Goal: Task Accomplishment & Management: Manage account settings

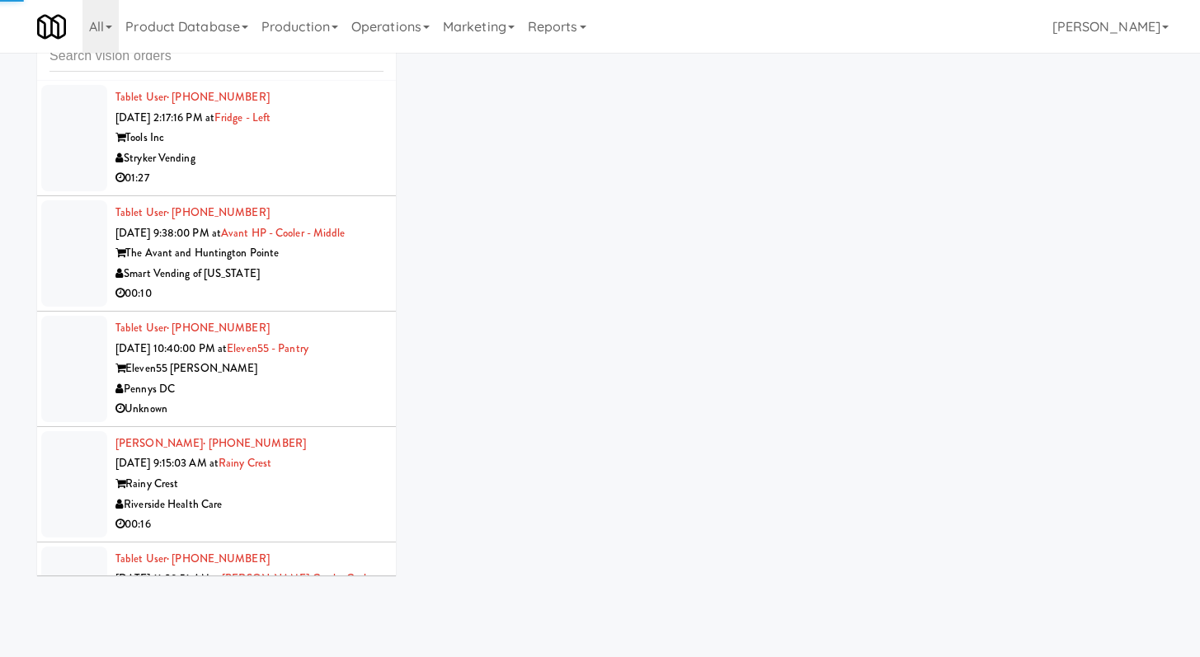
scroll to position [2650, 0]
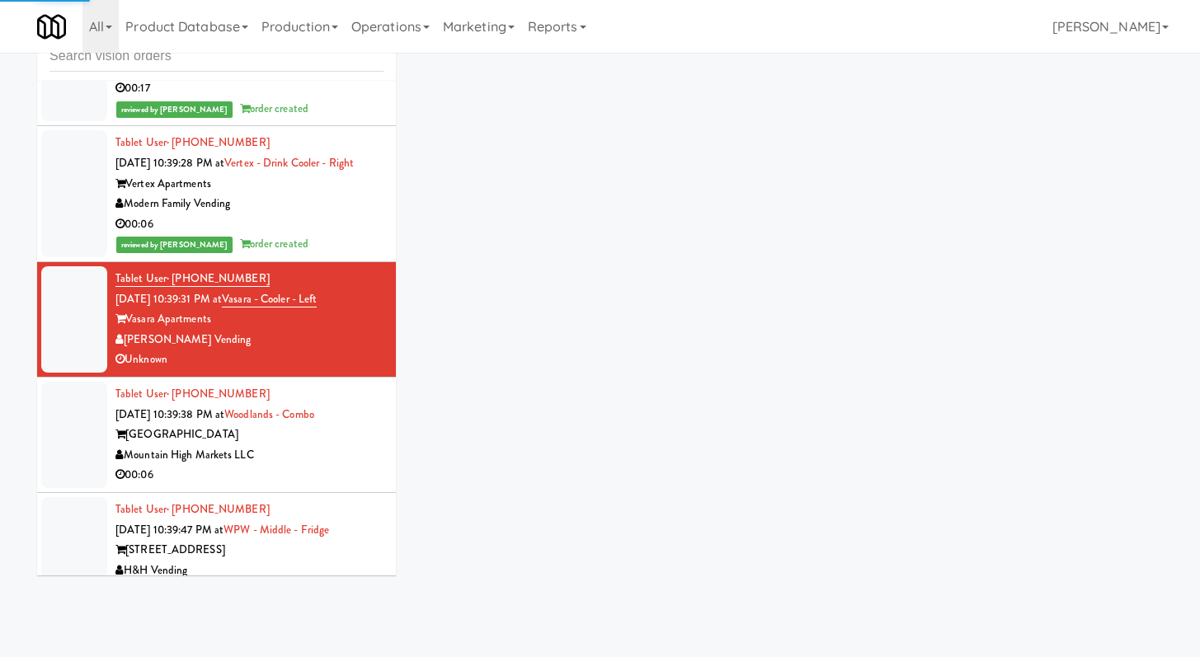
drag, startPoint x: 191, startPoint y: 82, endPoint x: 203, endPoint y: 61, distance: 24.4
click at [191, 35] on span "[DATE] 10:39:18 PM at" at bounding box center [168, 27] width 107 height 16
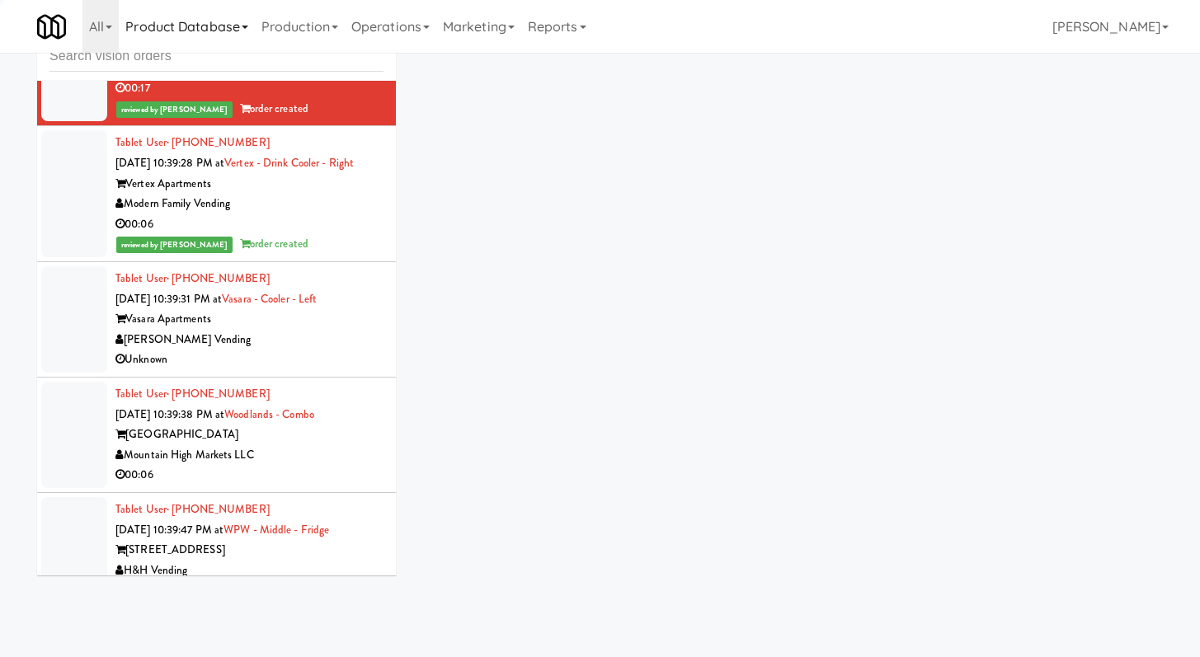
click at [210, 47] on link "Product Database" at bounding box center [187, 26] width 136 height 53
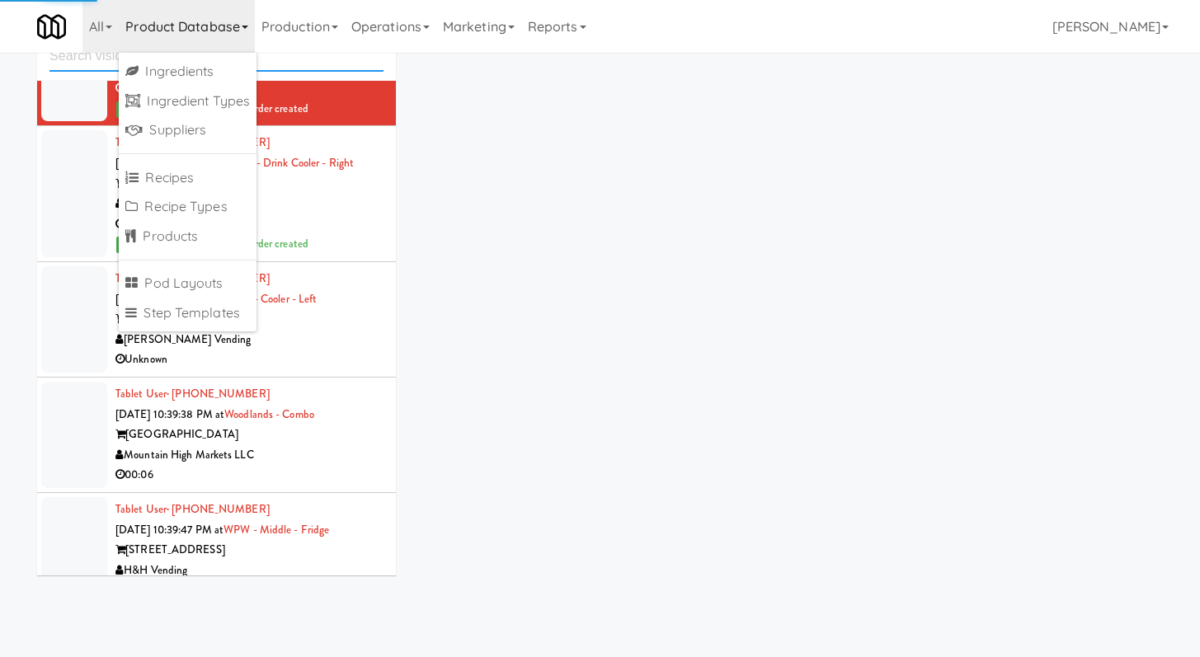
click at [310, 66] on input "text" at bounding box center [216, 56] width 334 height 31
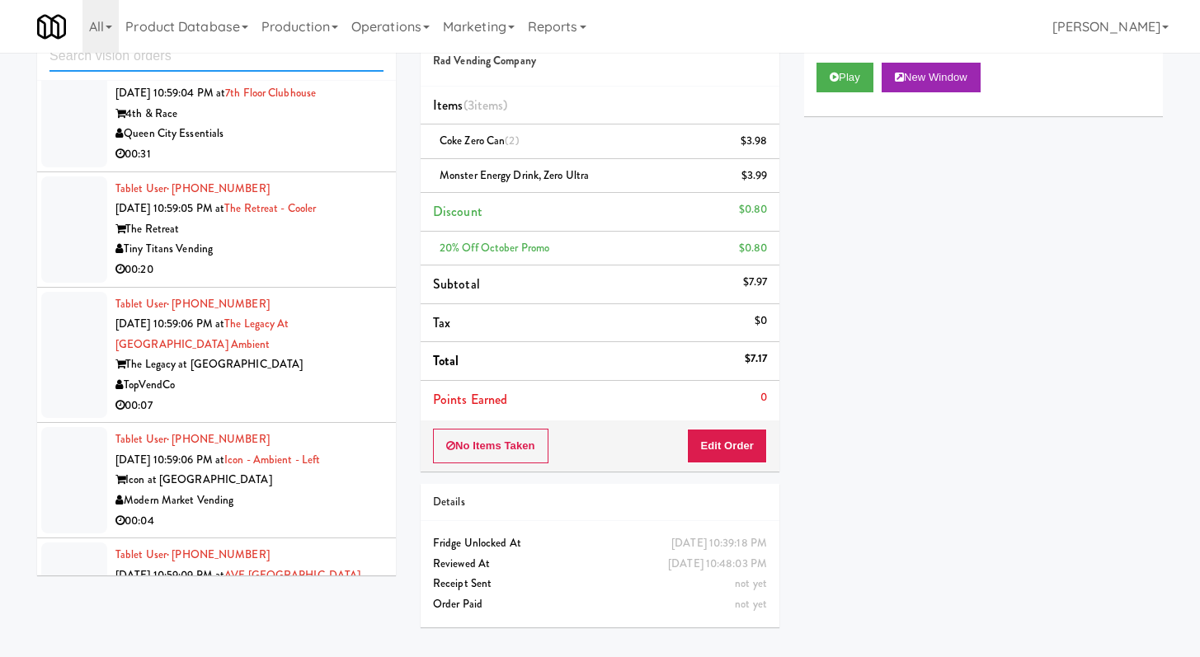
scroll to position [2806, 0]
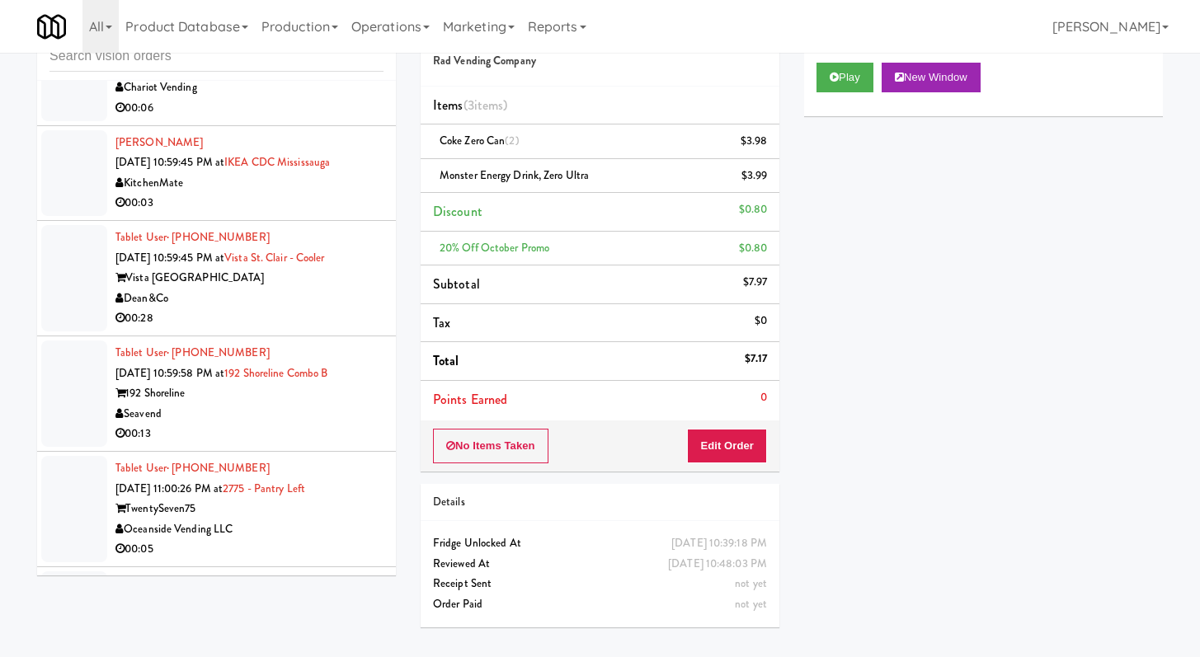
click at [327, 309] on div "Dean&Co" at bounding box center [249, 299] width 268 height 21
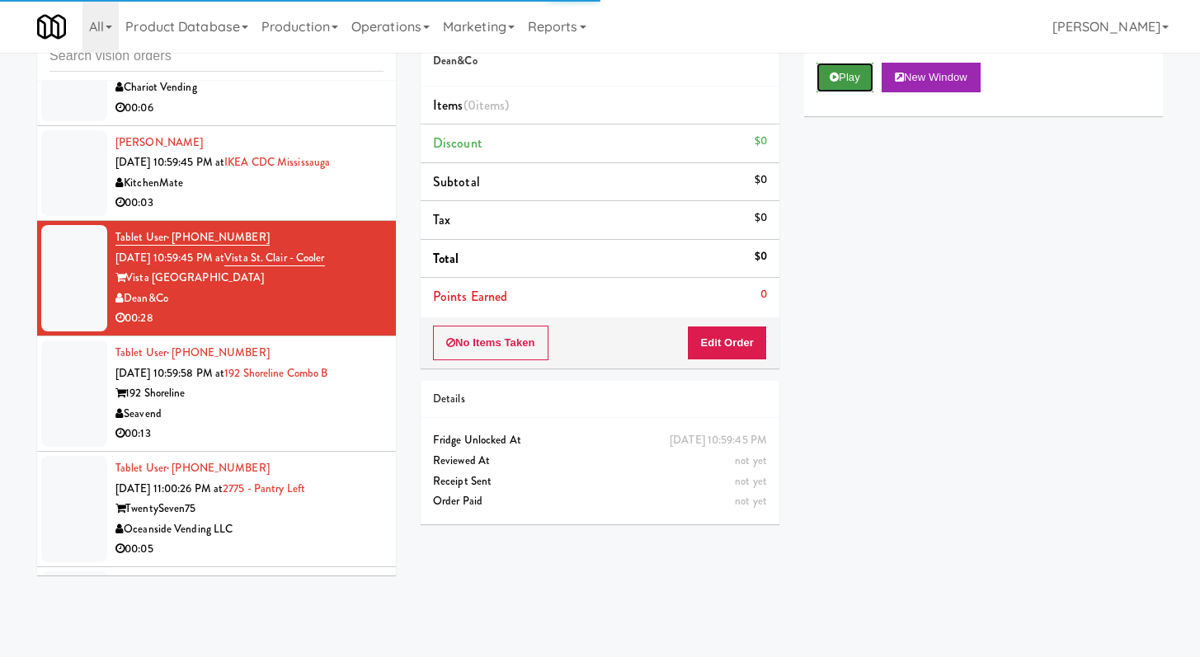
click at [849, 74] on button "Play" at bounding box center [844, 78] width 57 height 30
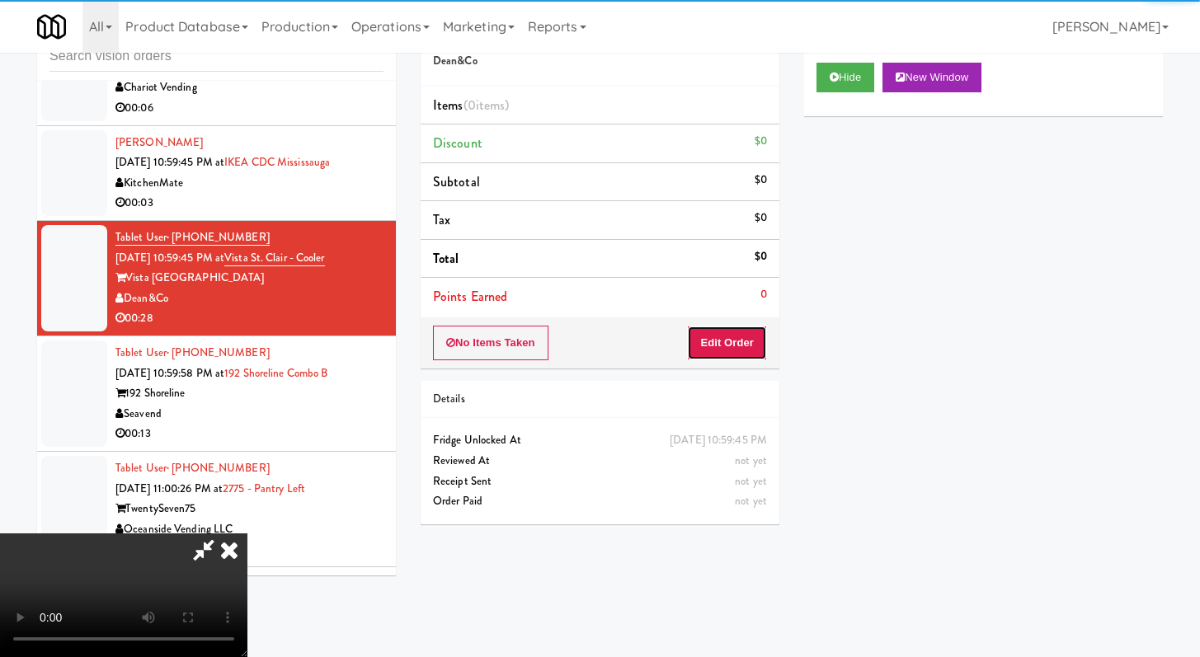
click at [734, 344] on button "Edit Order" at bounding box center [727, 343] width 80 height 35
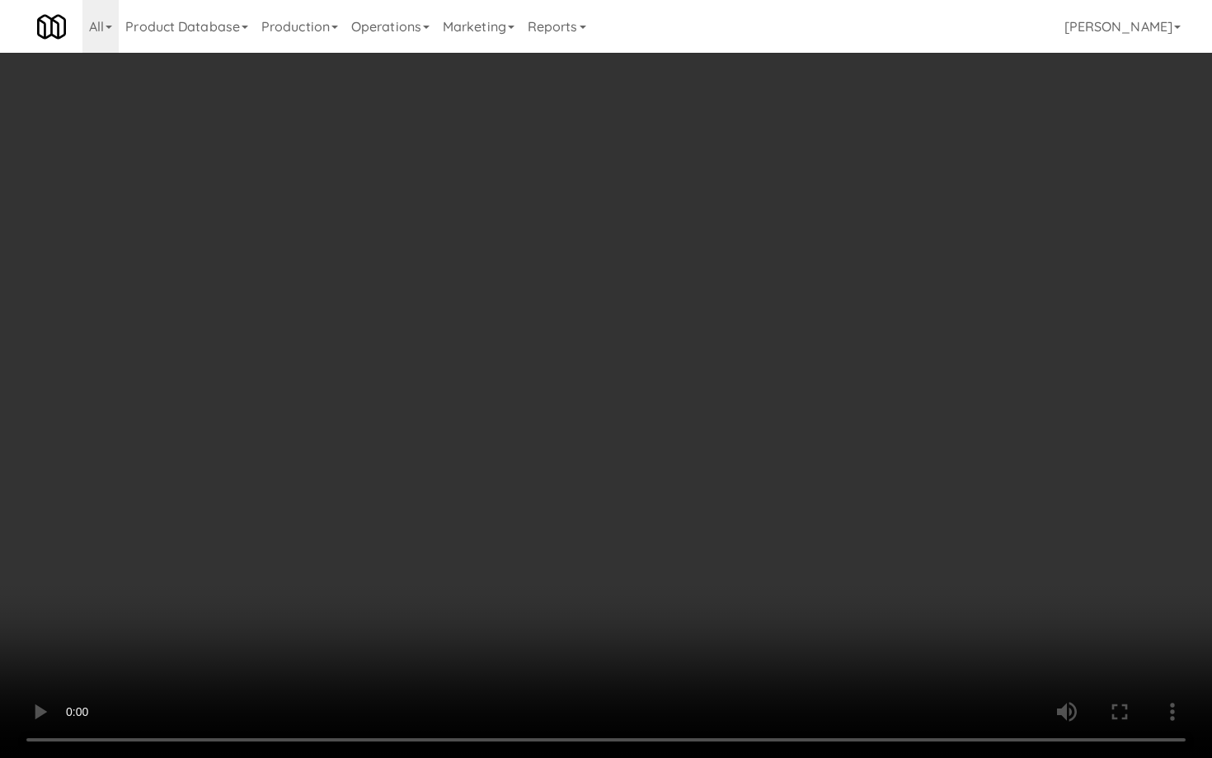
click at [199, 391] on video at bounding box center [606, 379] width 1212 height 758
click at [251, 378] on video at bounding box center [606, 379] width 1212 height 758
click at [428, 425] on video at bounding box center [606, 379] width 1212 height 758
click at [426, 425] on video at bounding box center [606, 379] width 1212 height 758
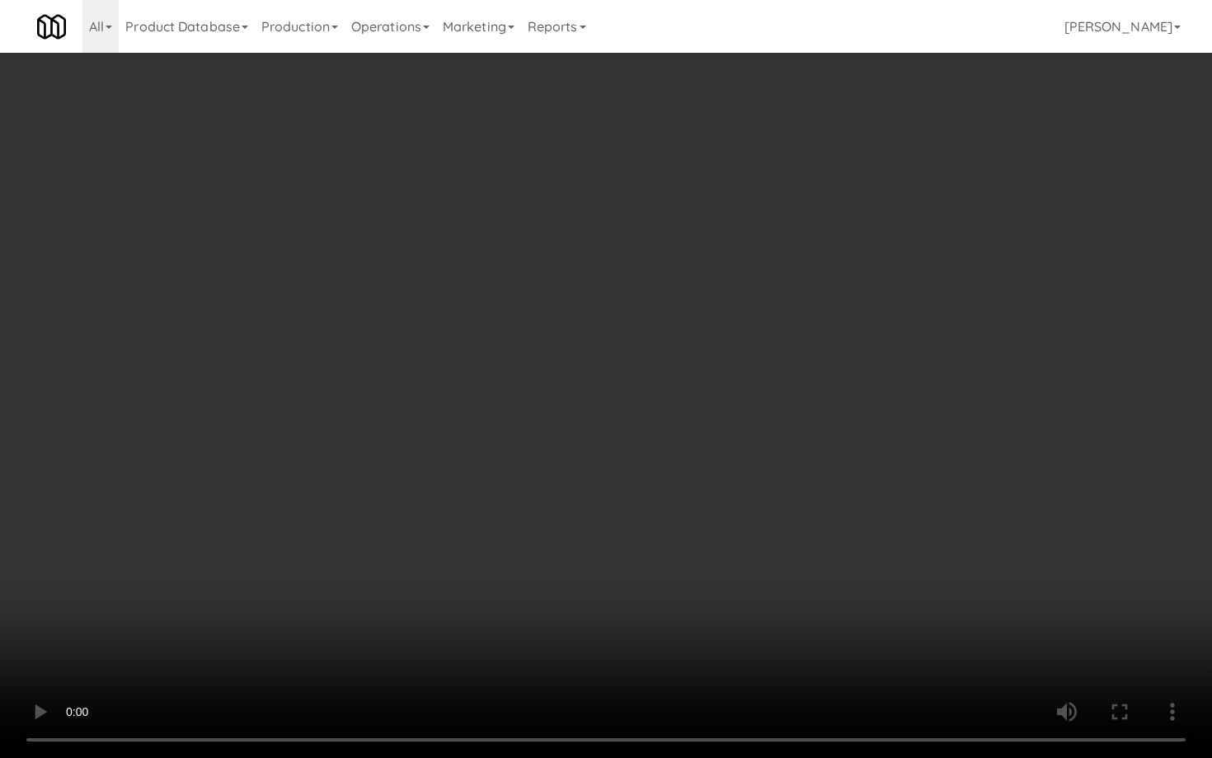
click at [426, 425] on video at bounding box center [606, 379] width 1212 height 758
click at [430, 424] on video at bounding box center [606, 379] width 1212 height 758
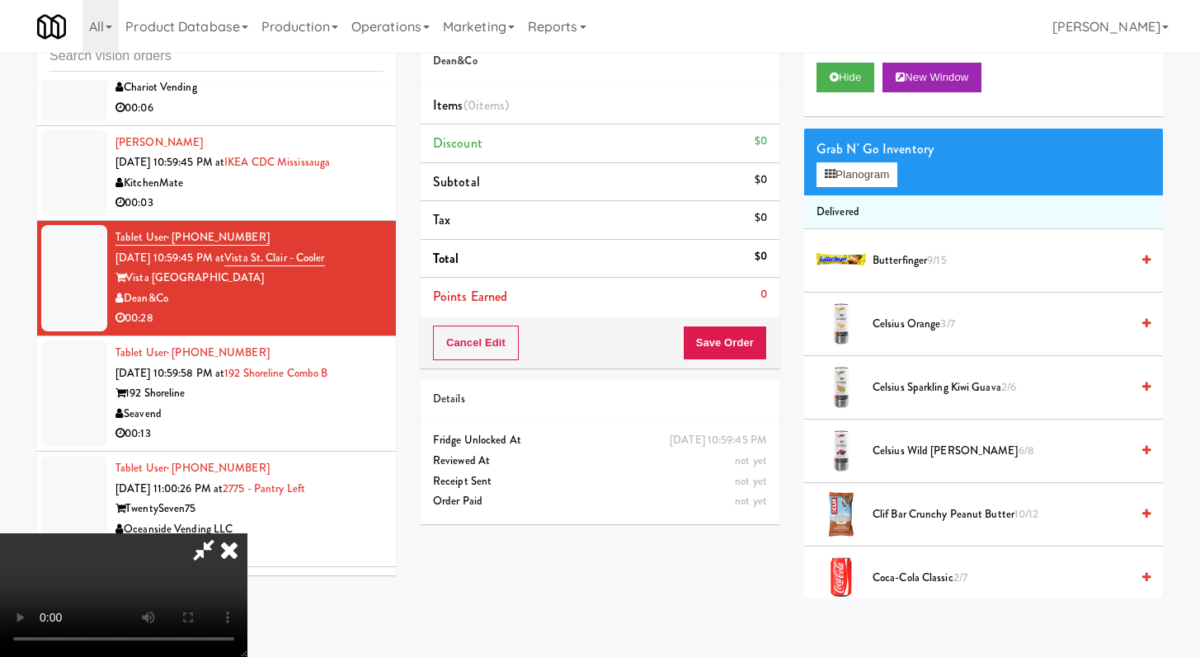
click at [903, 261] on span "Butterfinger 9/15" at bounding box center [1000, 261] width 257 height 21
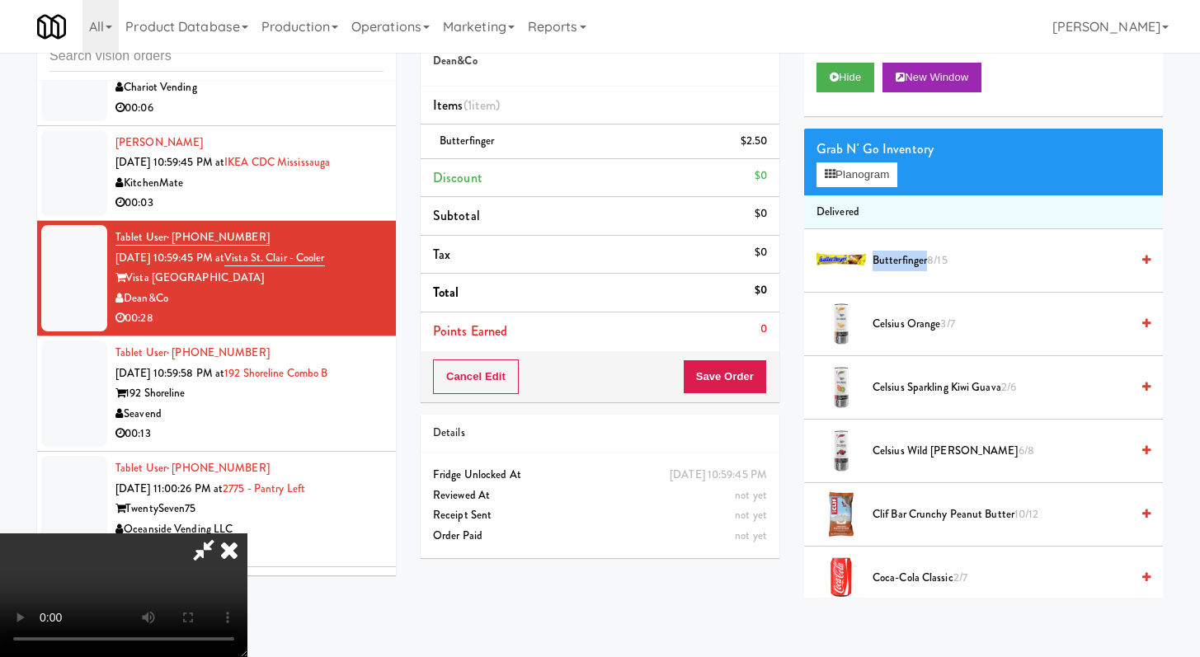
click at [903, 261] on span "Butterfinger 8/15" at bounding box center [1000, 261] width 257 height 21
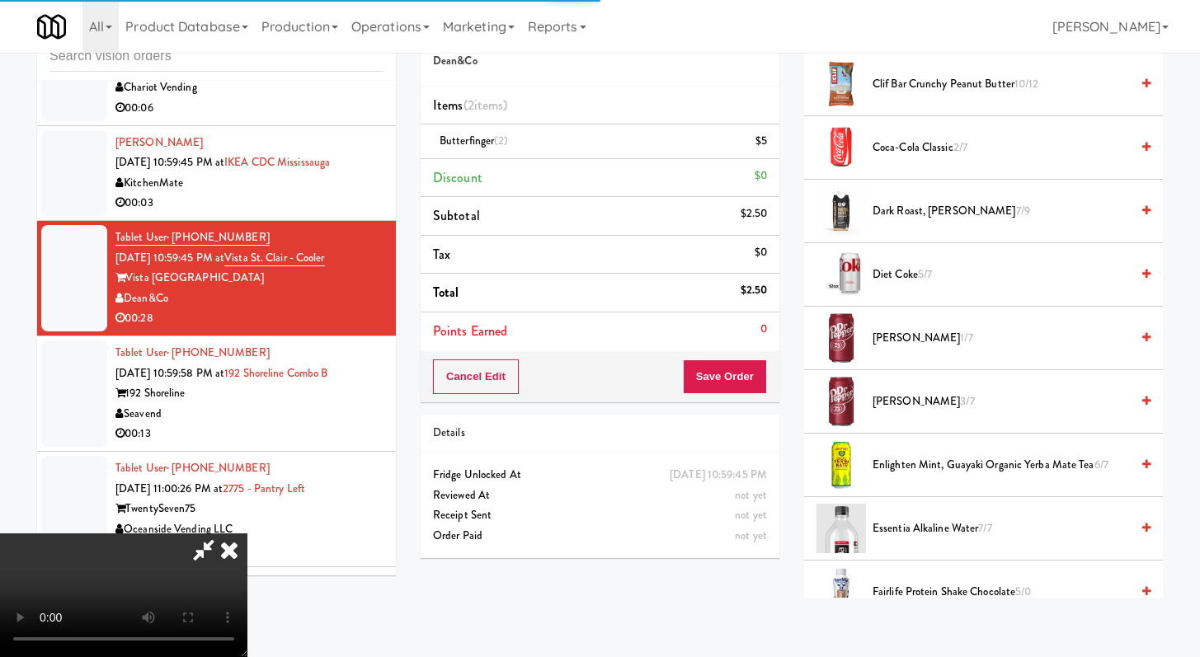
scroll to position [645, 0]
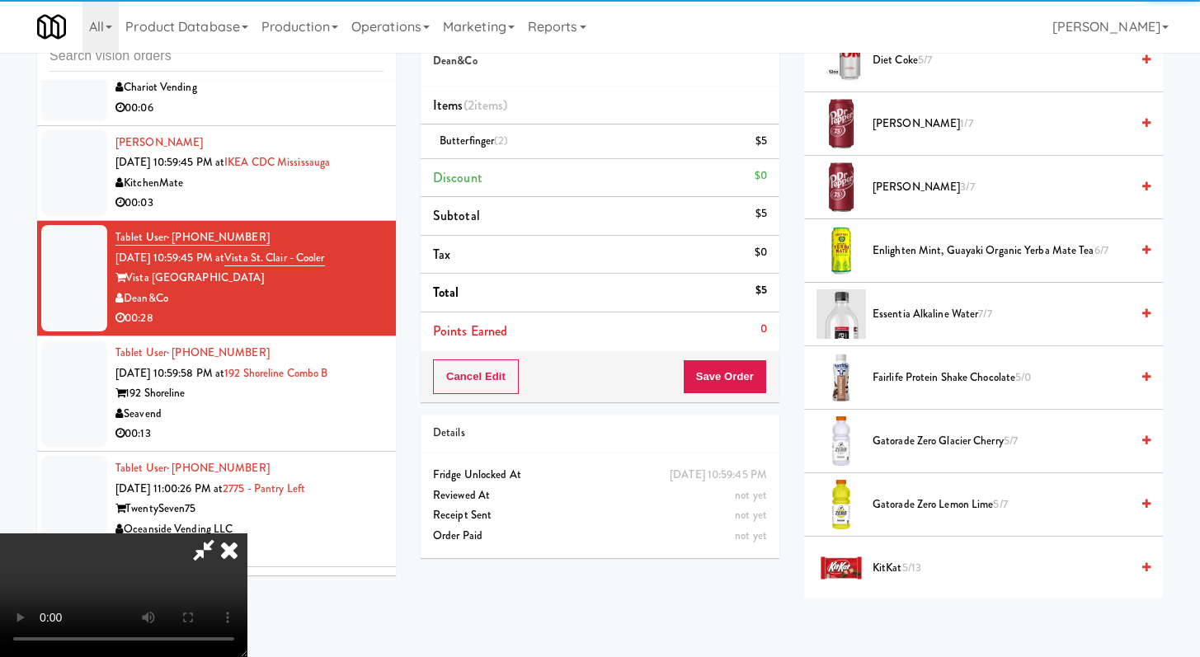
click at [898, 197] on li "[PERSON_NAME] 3/7" at bounding box center [983, 187] width 359 height 63
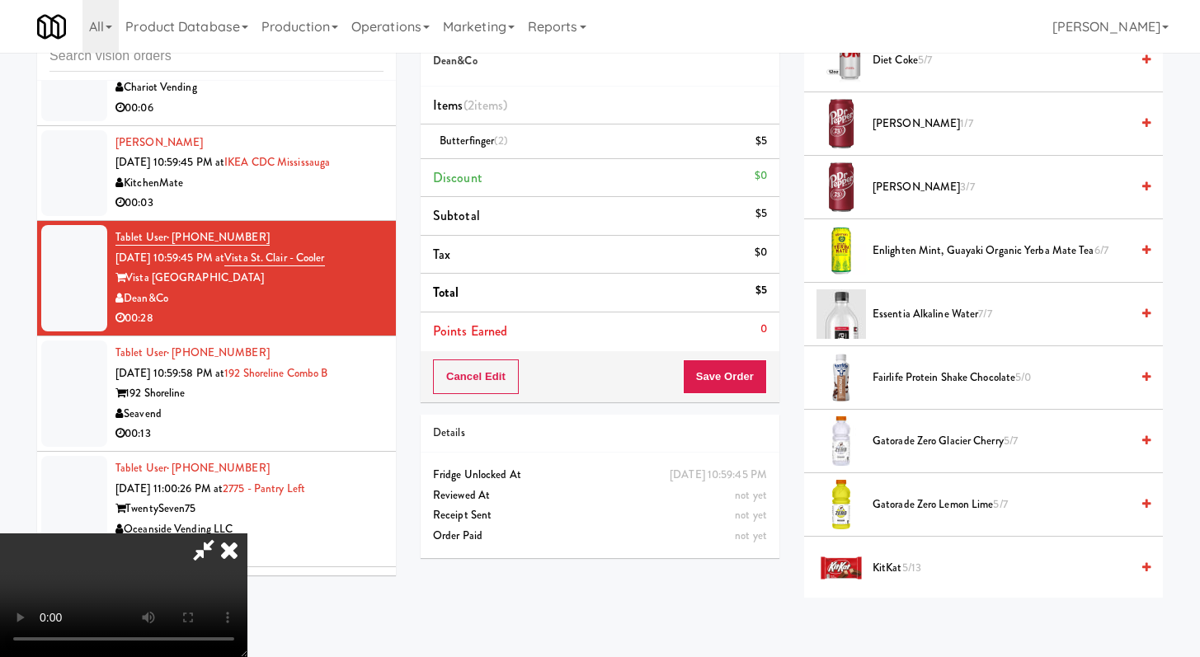
click at [900, 183] on span "[PERSON_NAME] 3/7" at bounding box center [1000, 187] width 257 height 21
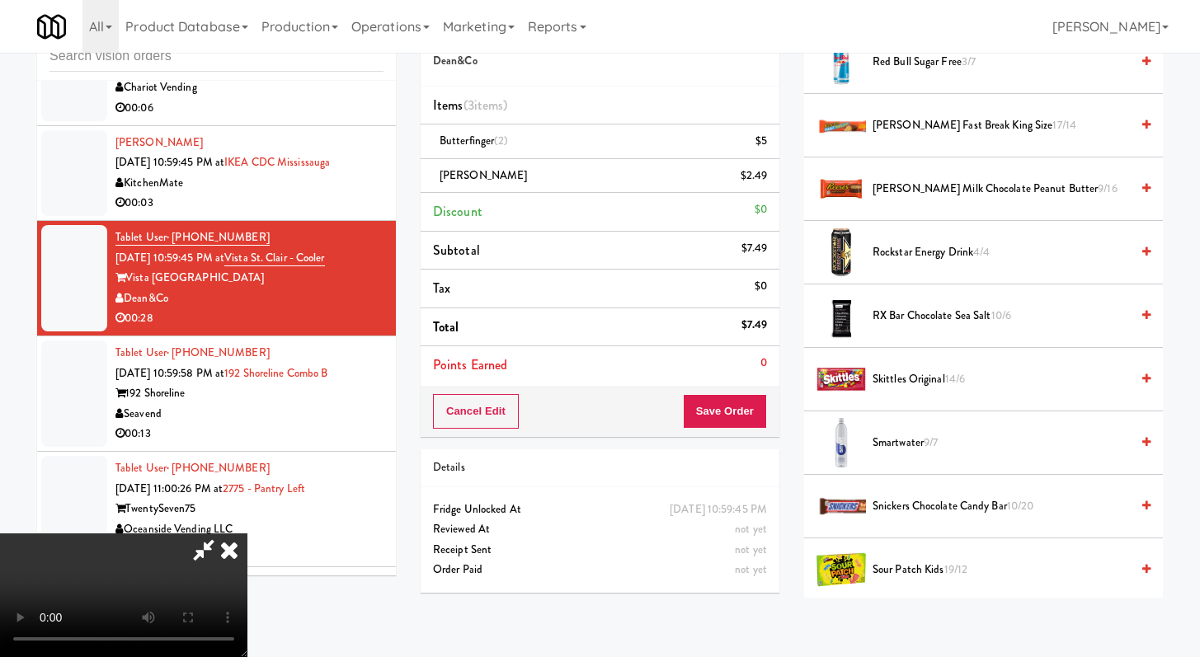
scroll to position [1901, 0]
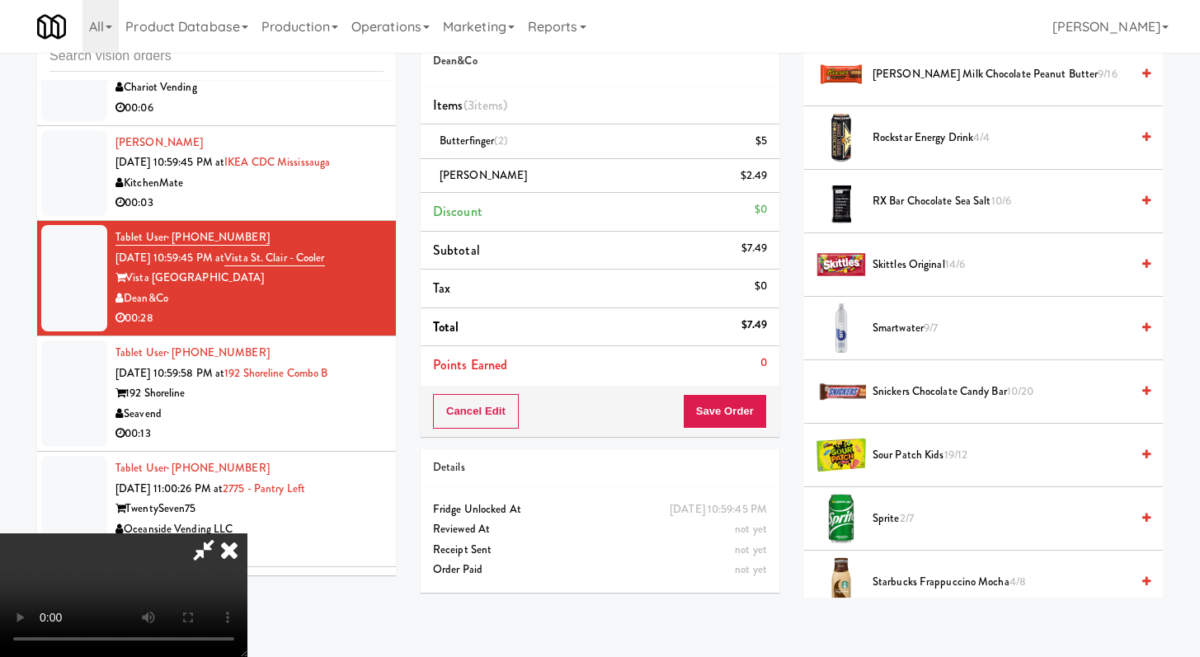
click at [921, 389] on span "Snickers Chocolate Candy Bar 10/20" at bounding box center [1000, 392] width 257 height 21
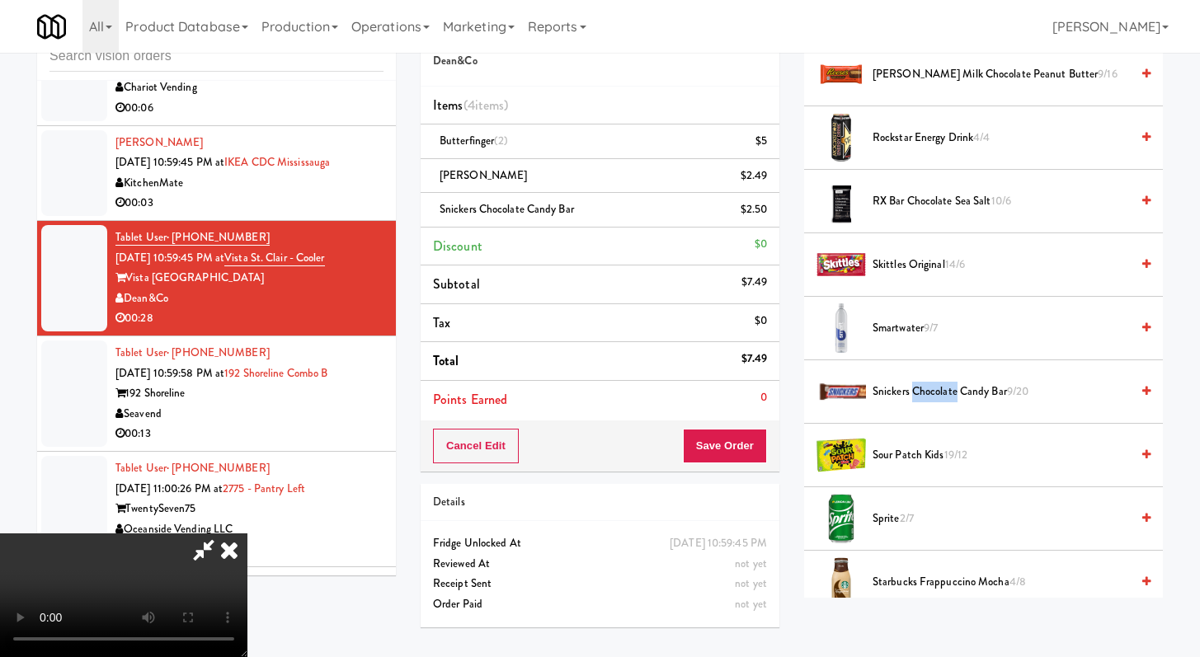
click at [921, 389] on span "Snickers Chocolate Candy Bar 9/20" at bounding box center [1000, 392] width 257 height 21
click at [758, 453] on button "Save Order" at bounding box center [725, 446] width 84 height 35
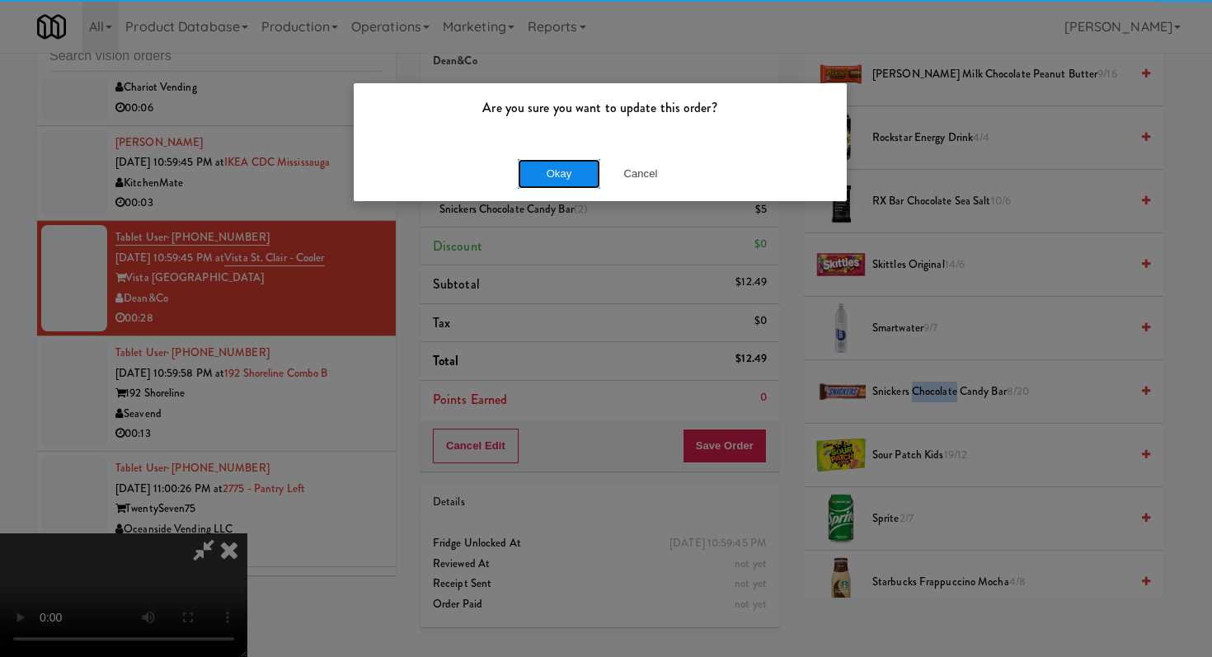
click at [554, 159] on button "Okay" at bounding box center [559, 174] width 82 height 30
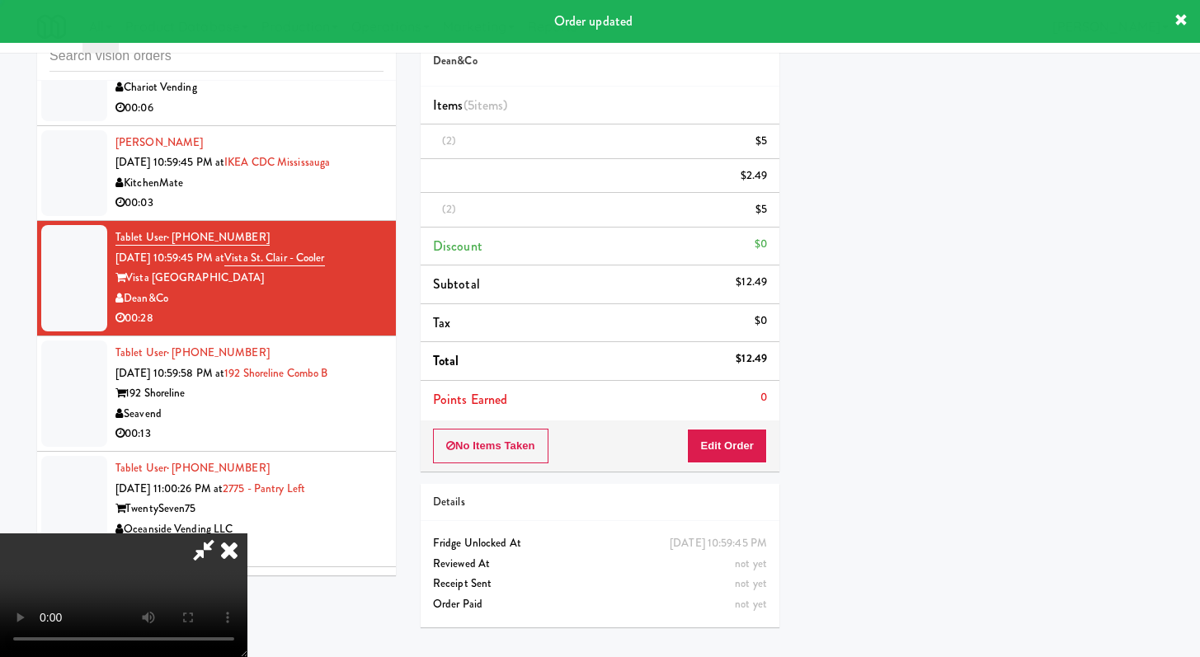
scroll to position [70, 0]
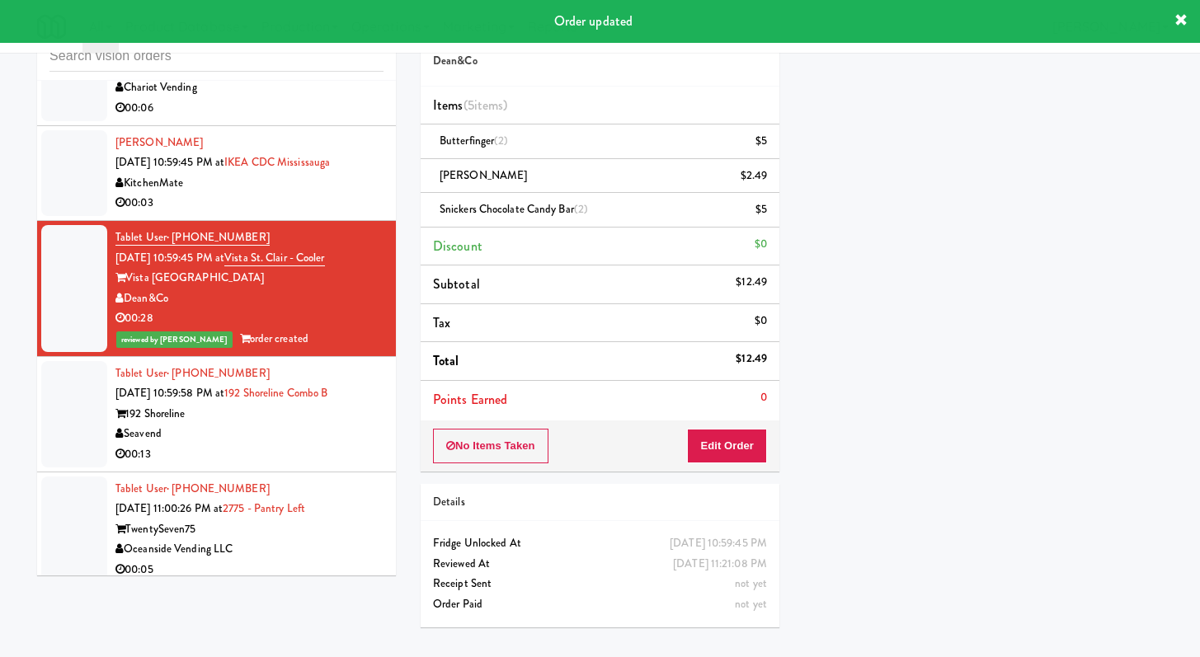
click at [267, 465] on div "00:13" at bounding box center [249, 454] width 268 height 21
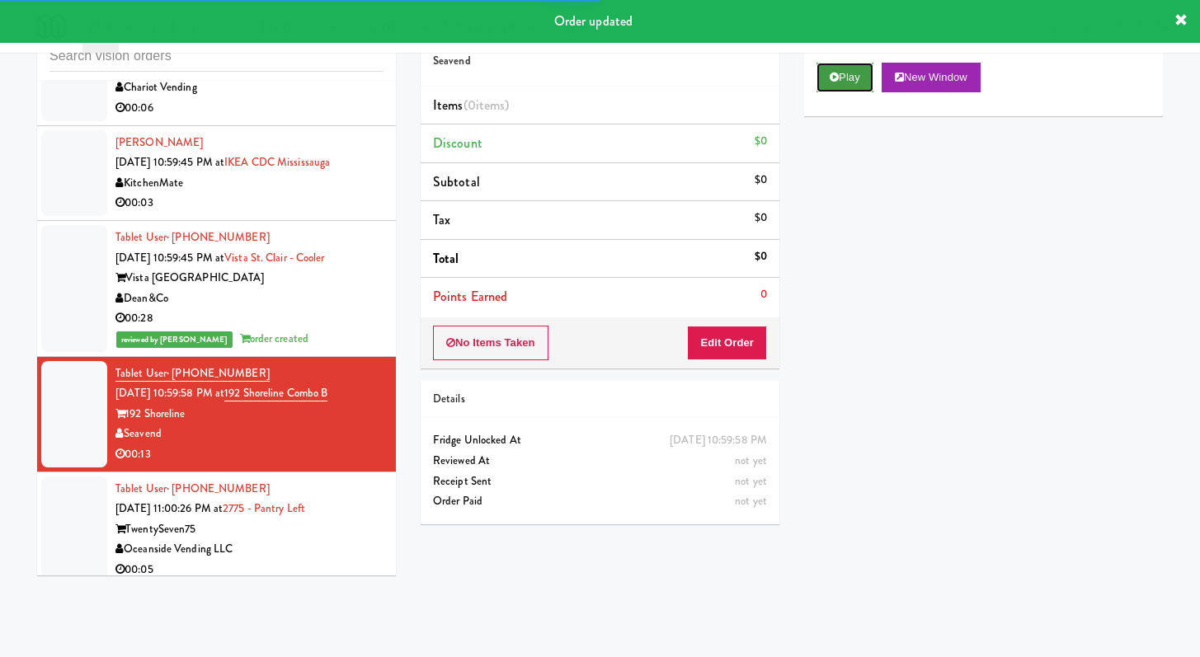
click at [837, 74] on icon at bounding box center [834, 77] width 9 height 11
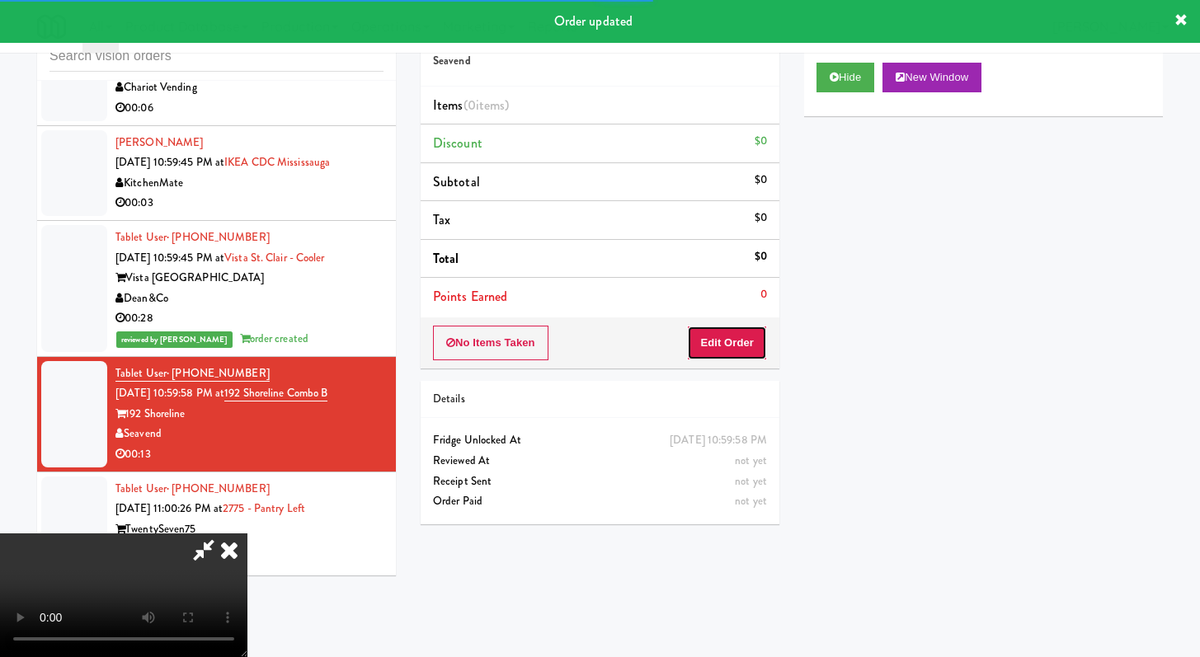
click at [722, 336] on button "Edit Order" at bounding box center [727, 343] width 80 height 35
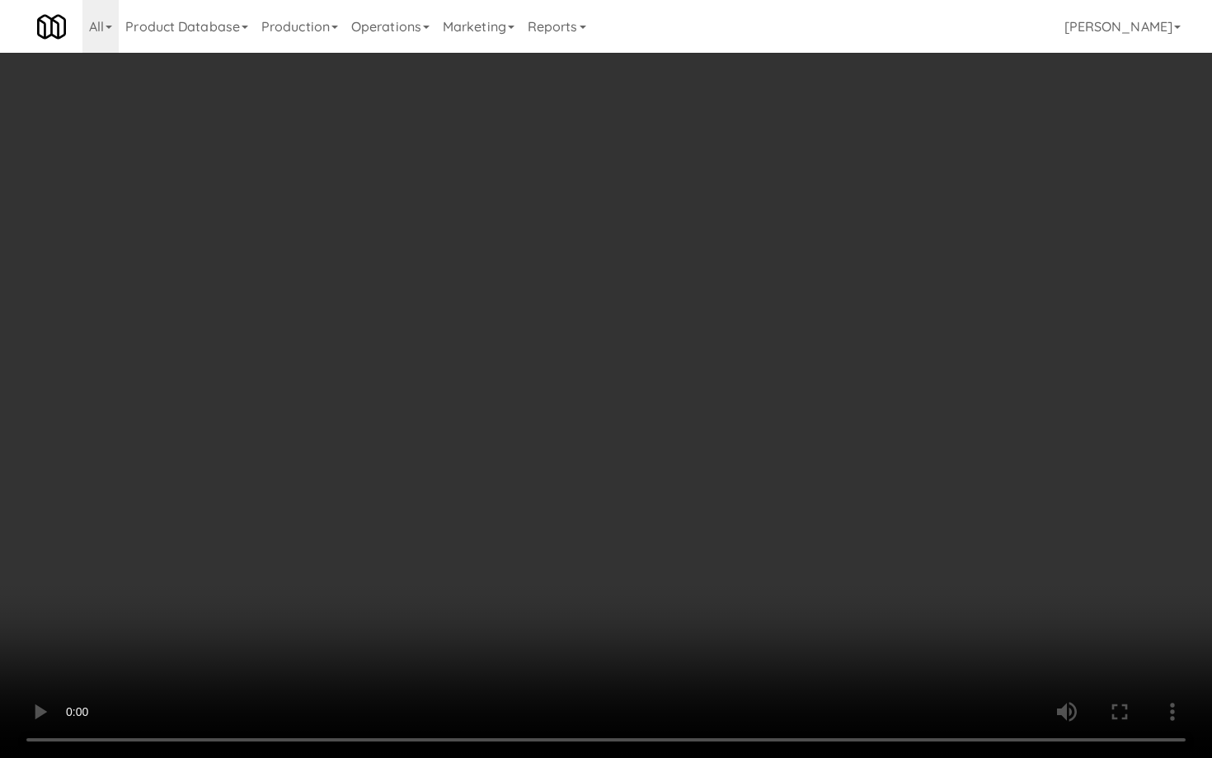
click at [545, 586] on video at bounding box center [606, 379] width 1212 height 758
click at [881, 600] on video at bounding box center [606, 379] width 1212 height 758
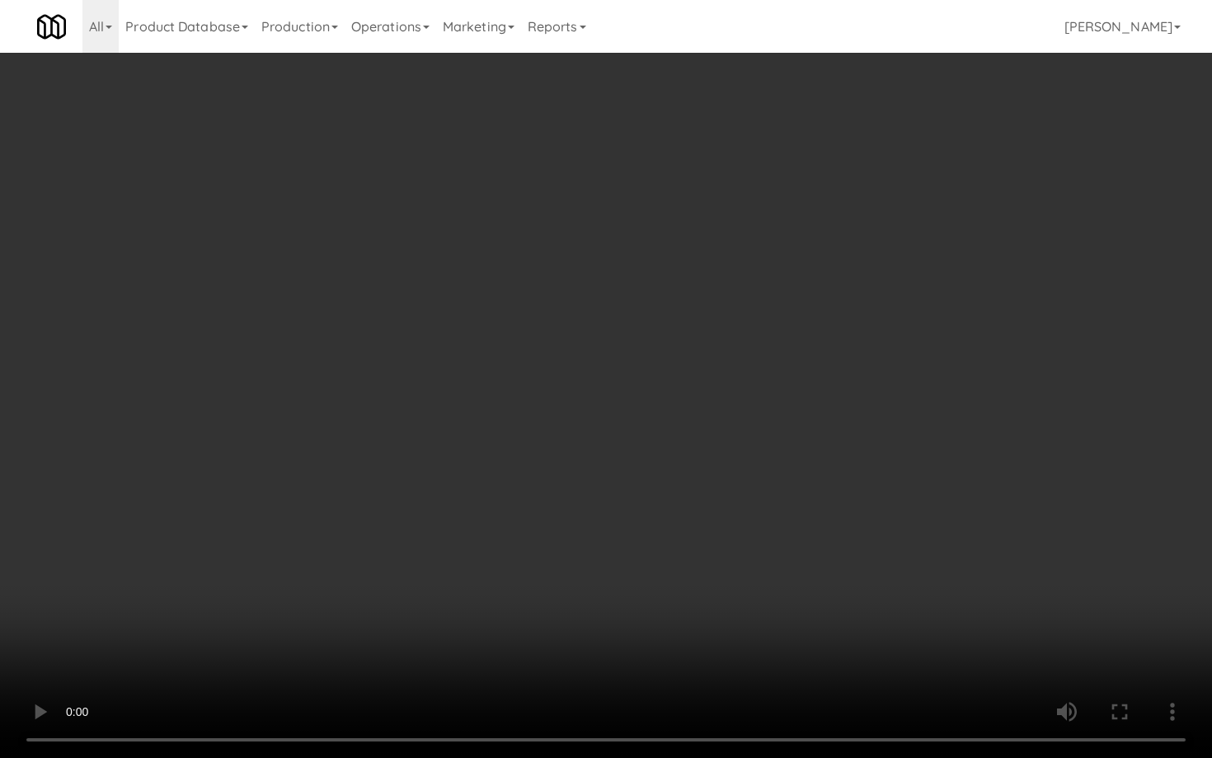
click at [881, 600] on video at bounding box center [606, 379] width 1212 height 758
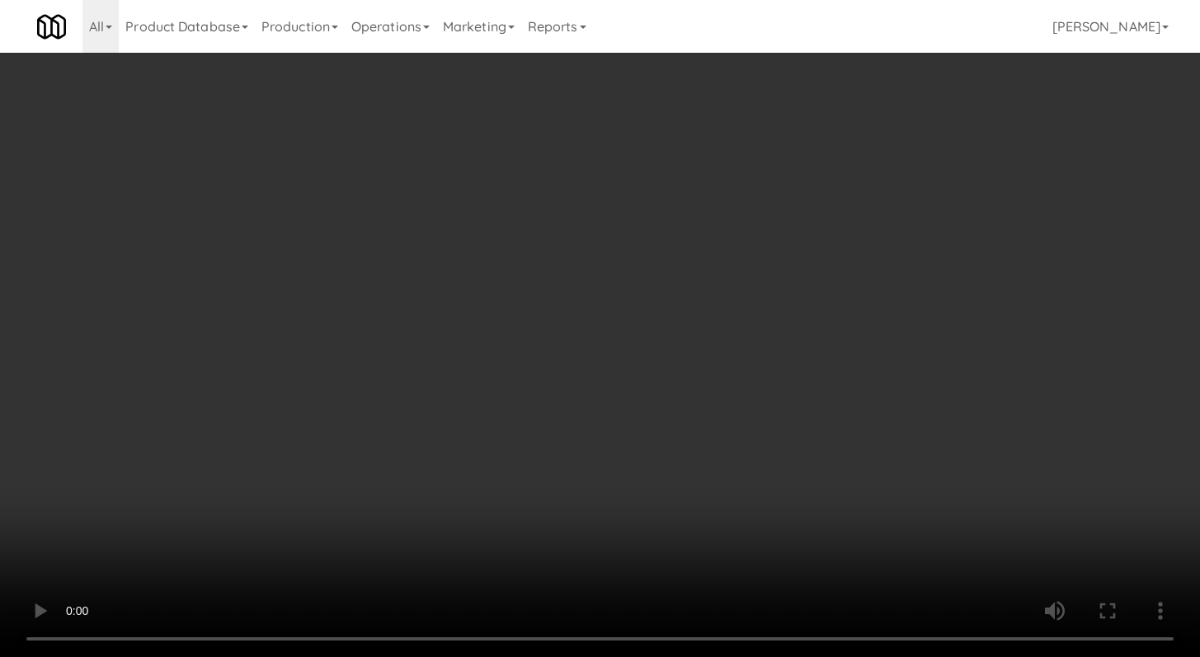
scroll to position [1046, 0]
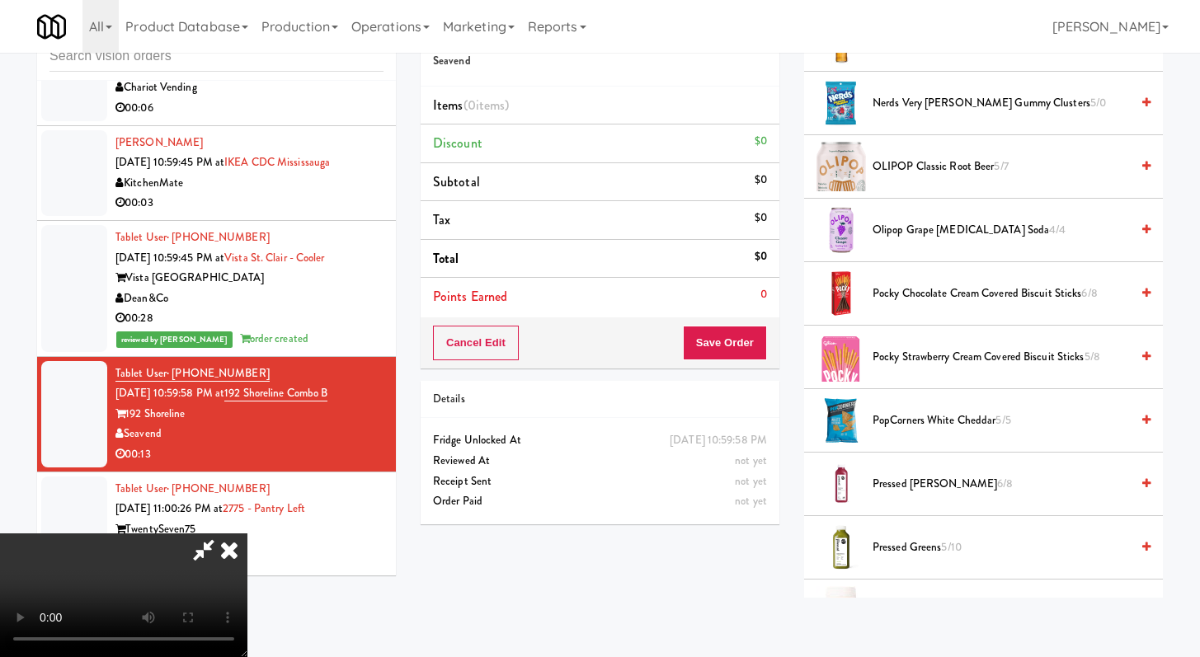
click at [908, 172] on span "OLIPOP Classic Root Beer 5/7" at bounding box center [1000, 167] width 257 height 21
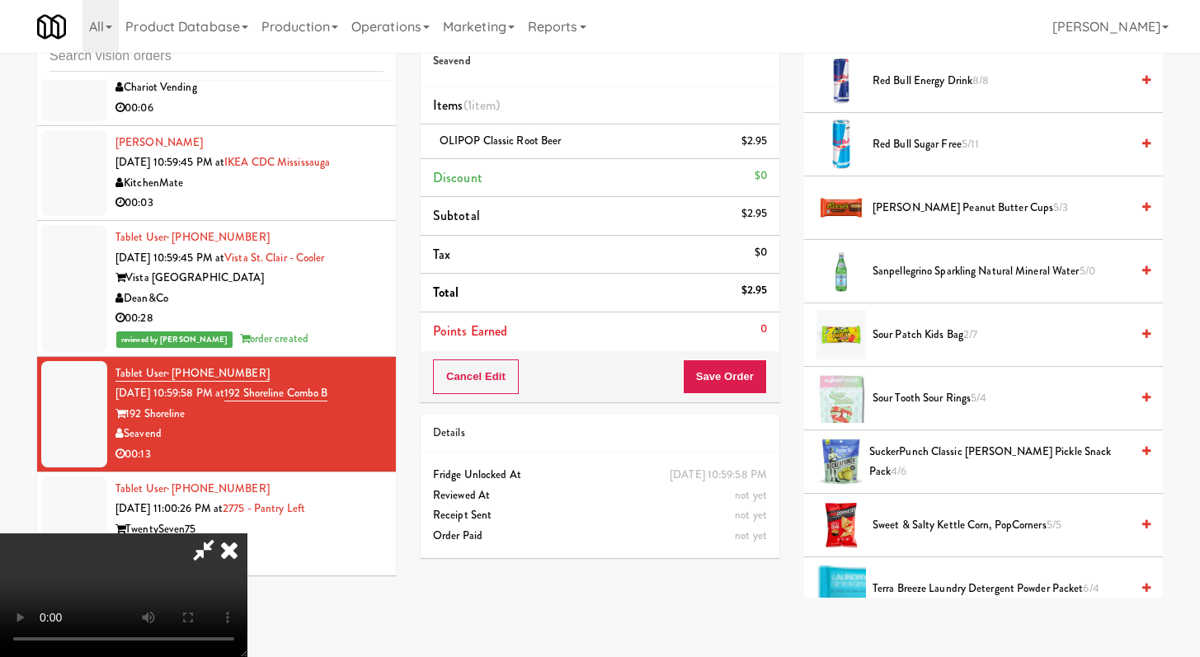
scroll to position [2045, 0]
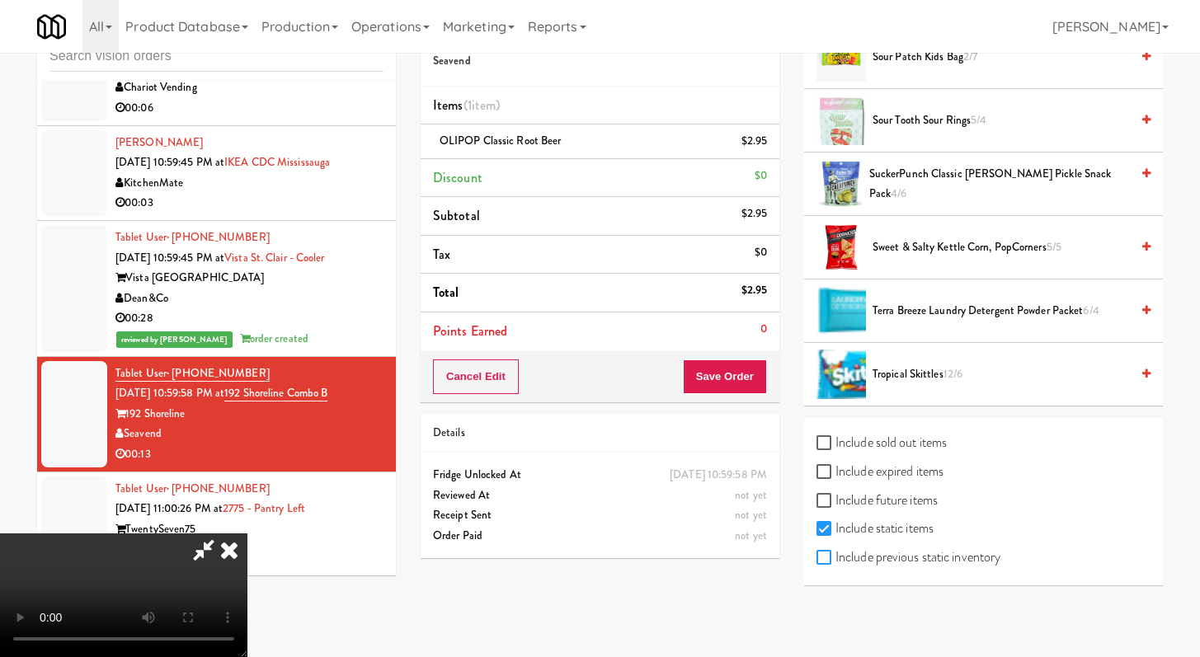
click at [829, 553] on input "Include previous static inventory" at bounding box center [825, 558] width 19 height 13
checkbox input "true"
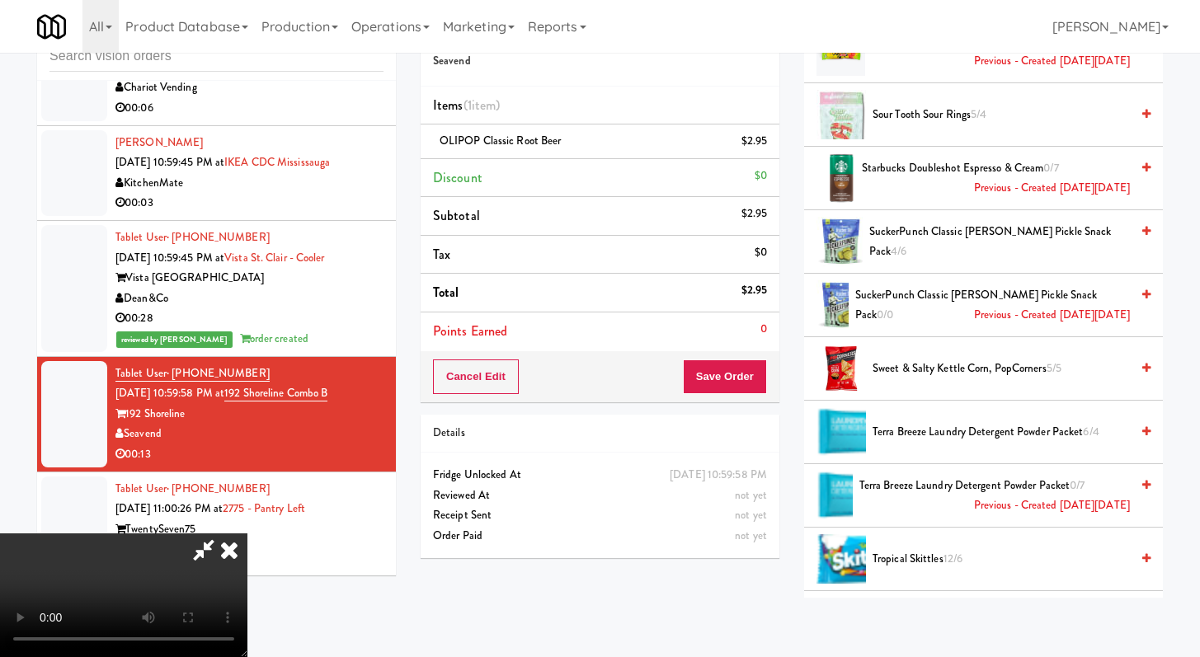
scroll to position [4059, 0]
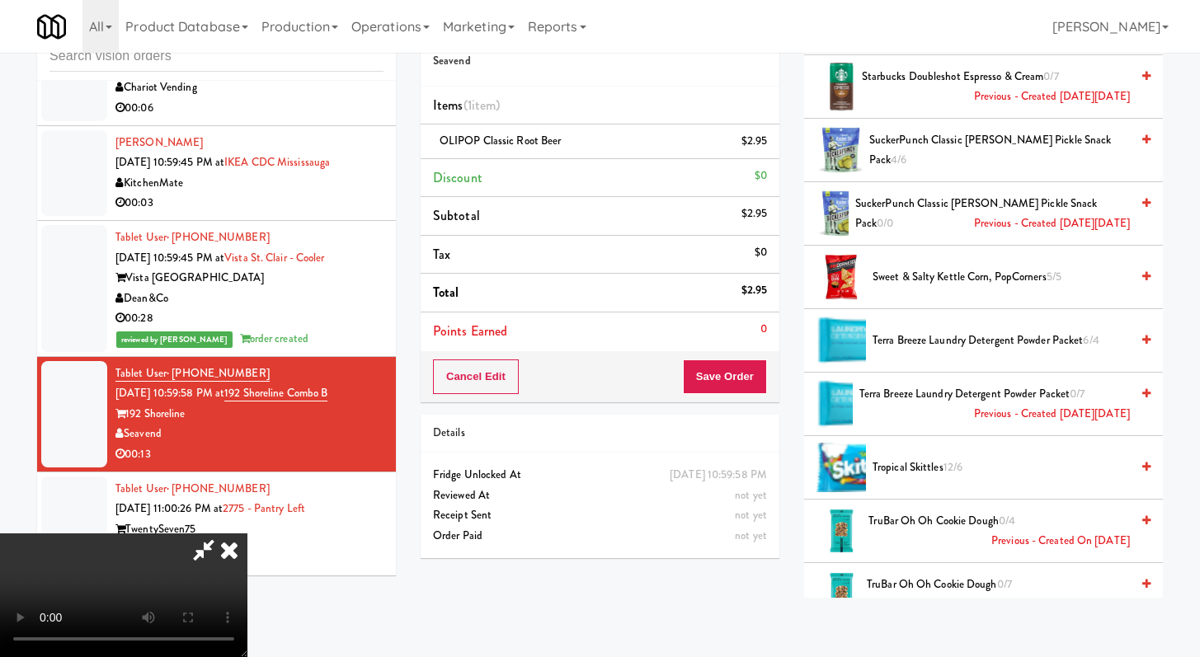
click at [247, 534] on video at bounding box center [123, 596] width 247 height 124
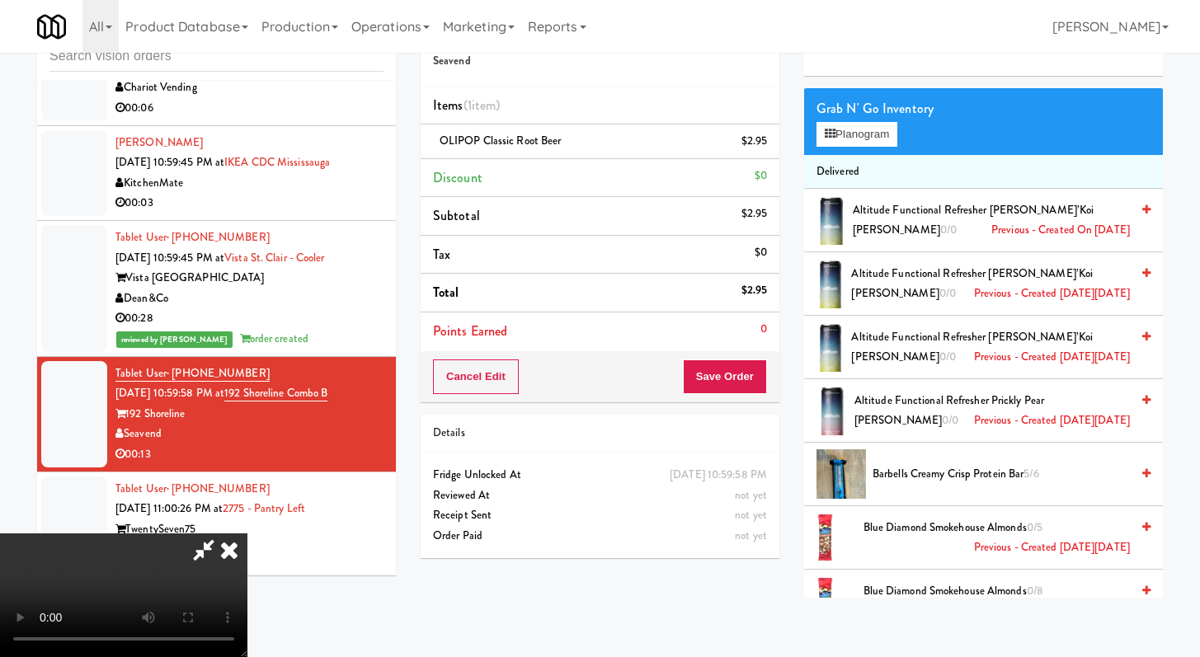
scroll to position [0, 0]
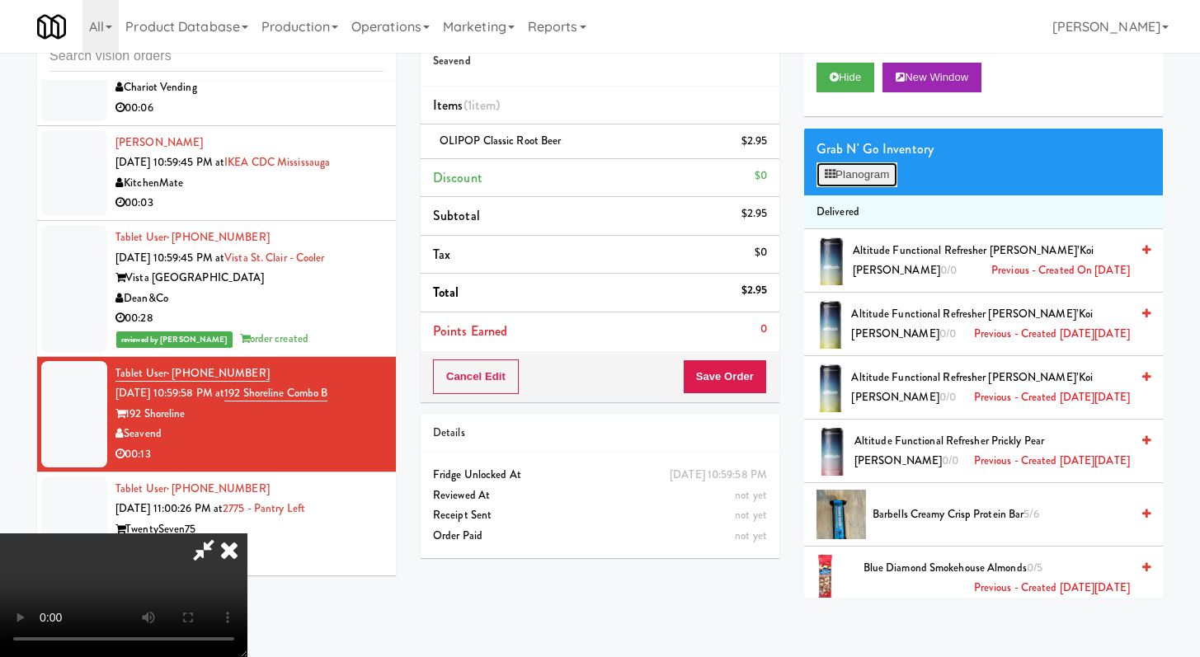
click at [852, 167] on button "Planogram" at bounding box center [856, 174] width 81 height 25
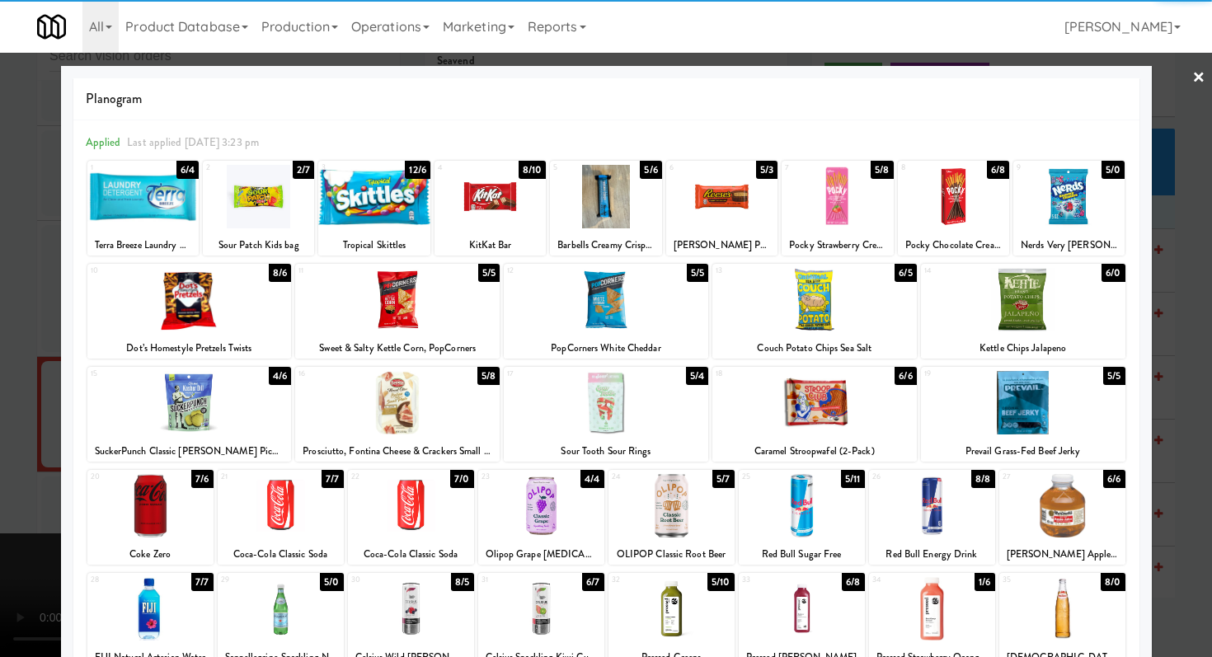
click at [357, 184] on div at bounding box center [373, 196] width 111 height 63
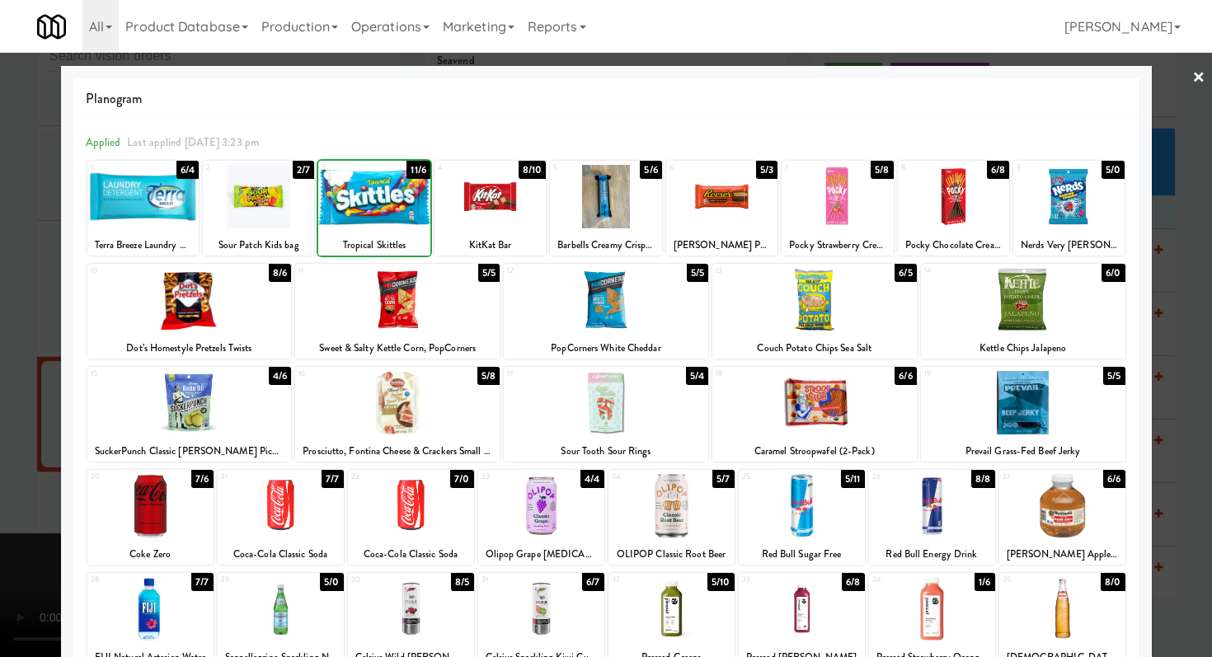
click at [0, 339] on div at bounding box center [606, 328] width 1212 height 657
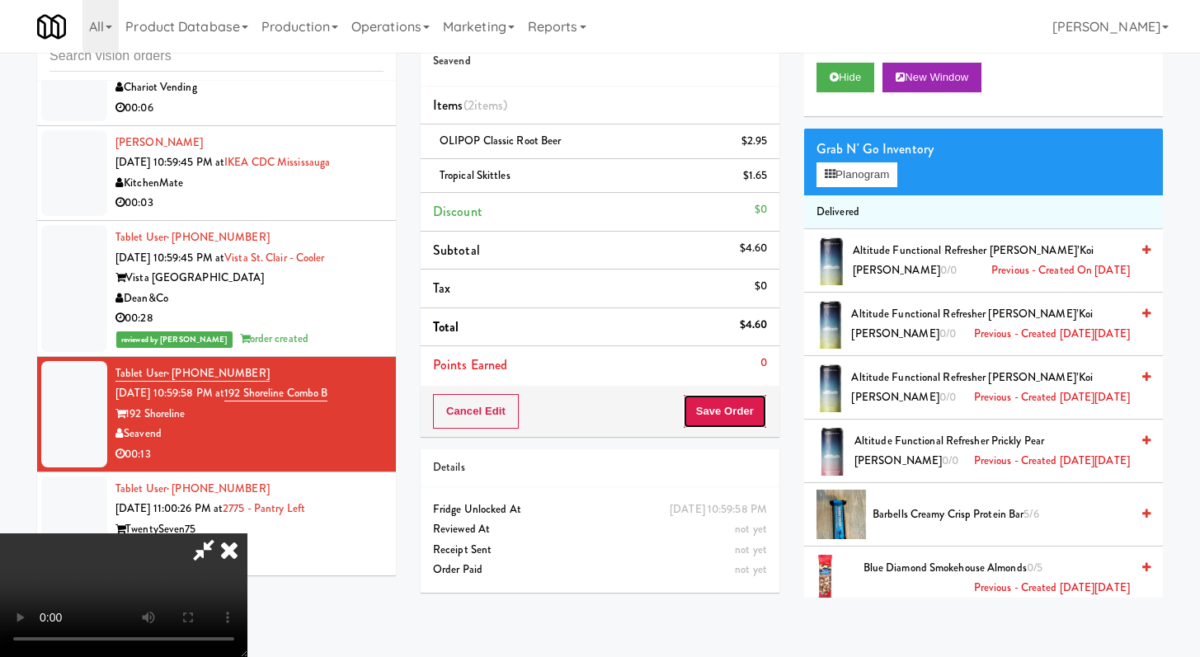
click at [757, 408] on button "Save Order" at bounding box center [725, 411] width 84 height 35
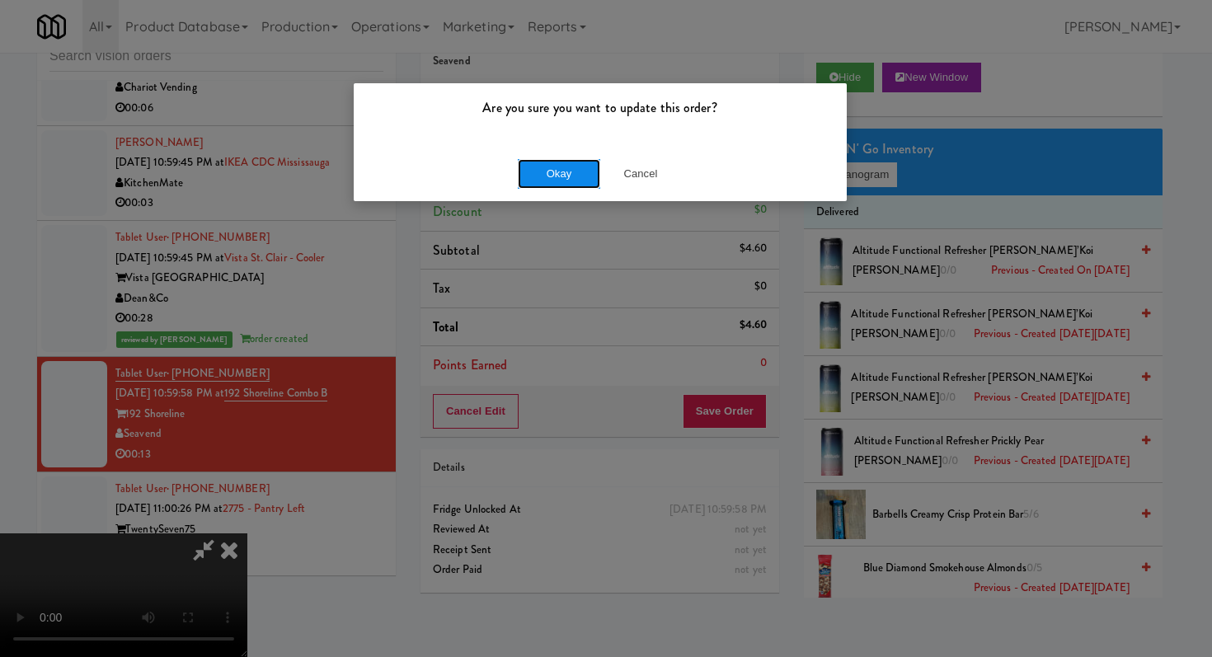
click at [579, 159] on button "Okay" at bounding box center [559, 174] width 82 height 30
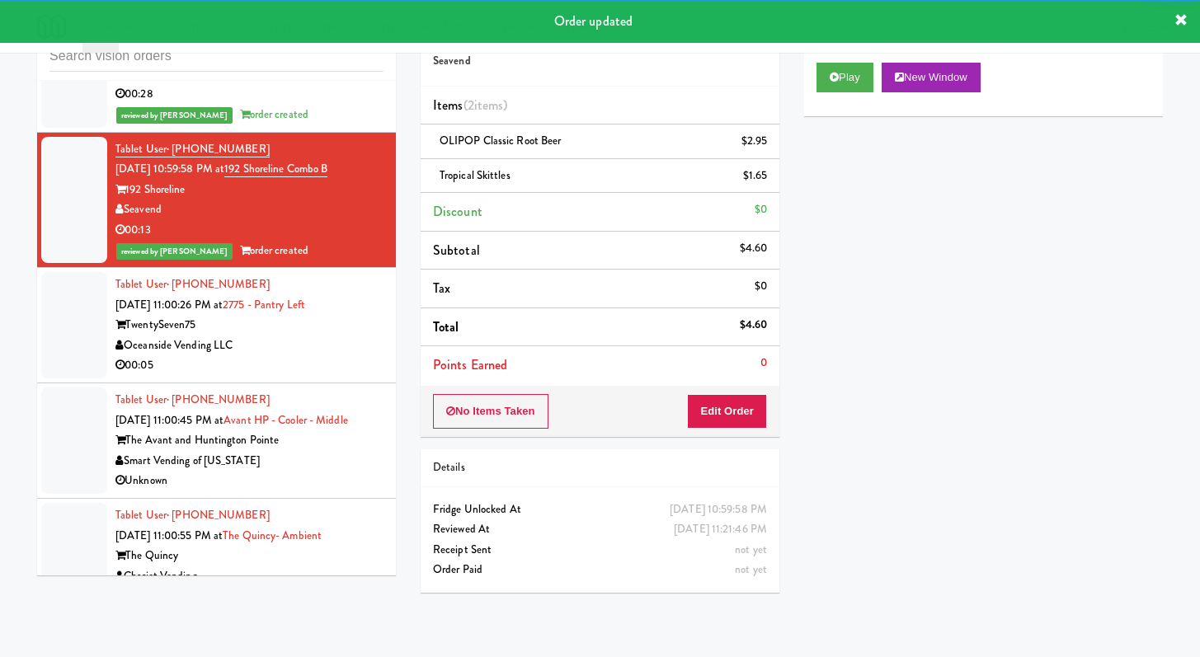
scroll to position [3091, 0]
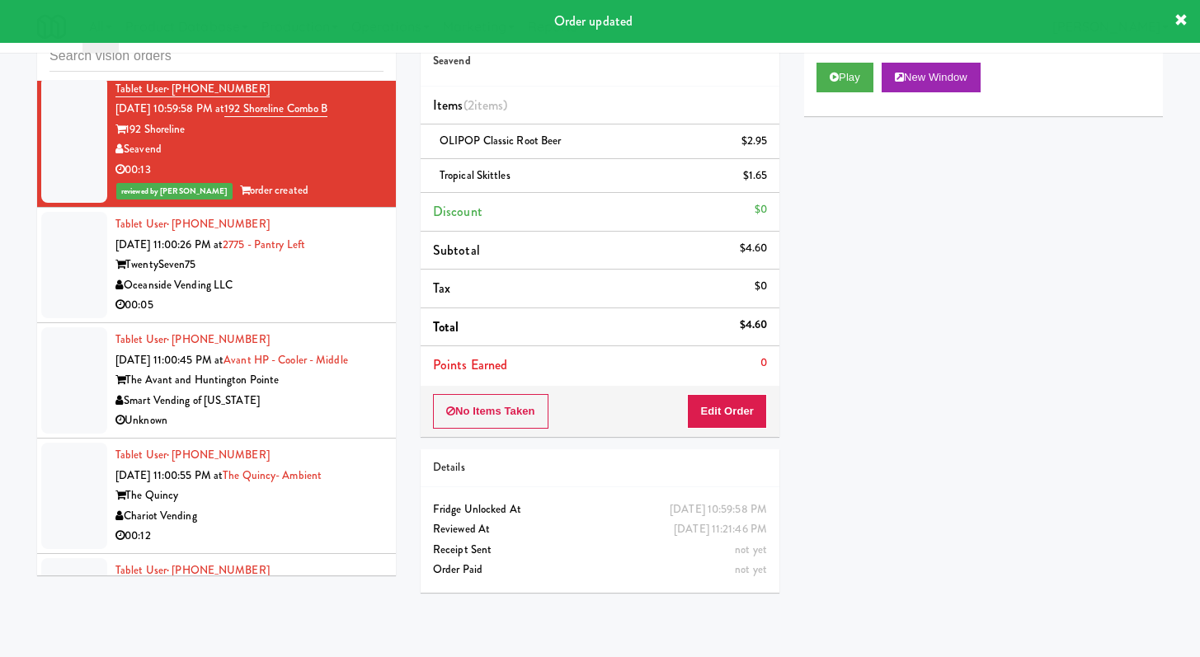
click at [322, 357] on div "Tablet User · (813) 203-3671 [DATE] 11:00:45 PM at Avant HP - Cooler - Middle T…" at bounding box center [249, 380] width 268 height 101
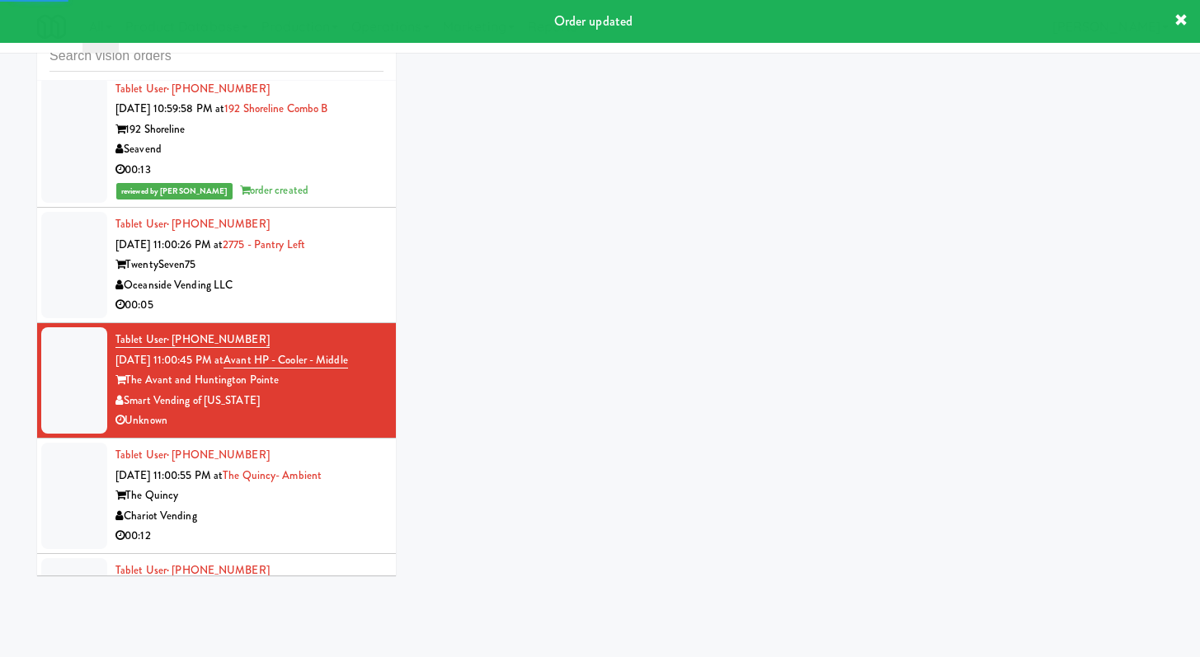
click at [345, 316] on div "00:05" at bounding box center [249, 305] width 268 height 21
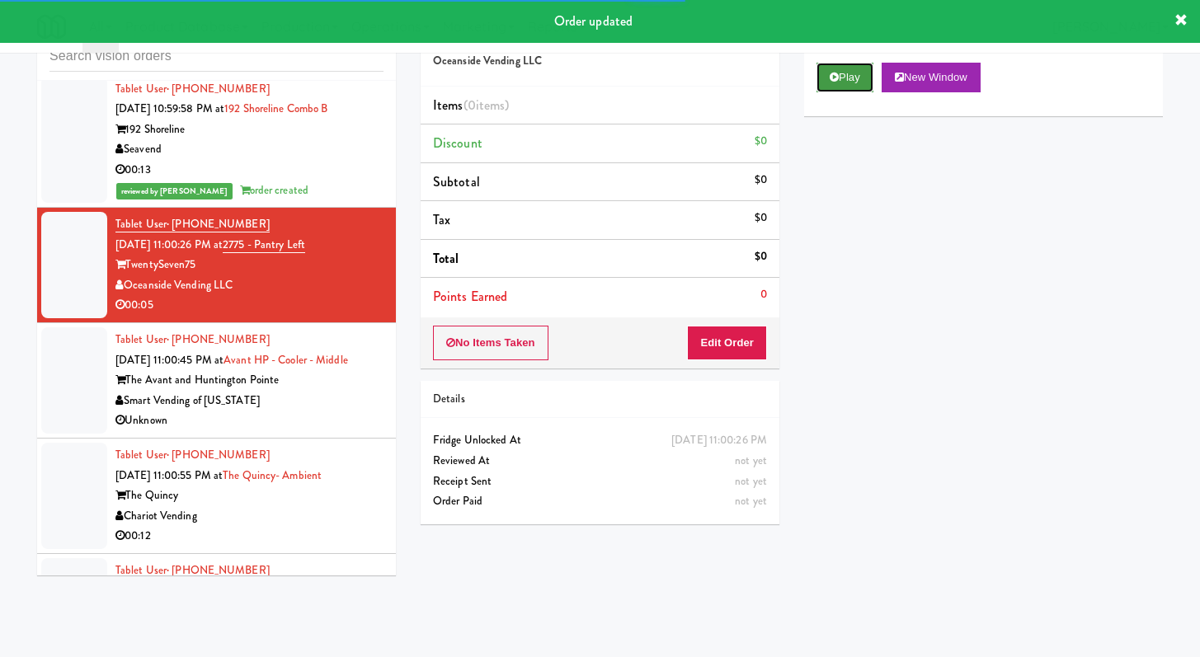
click at [825, 82] on button "Play" at bounding box center [844, 78] width 57 height 30
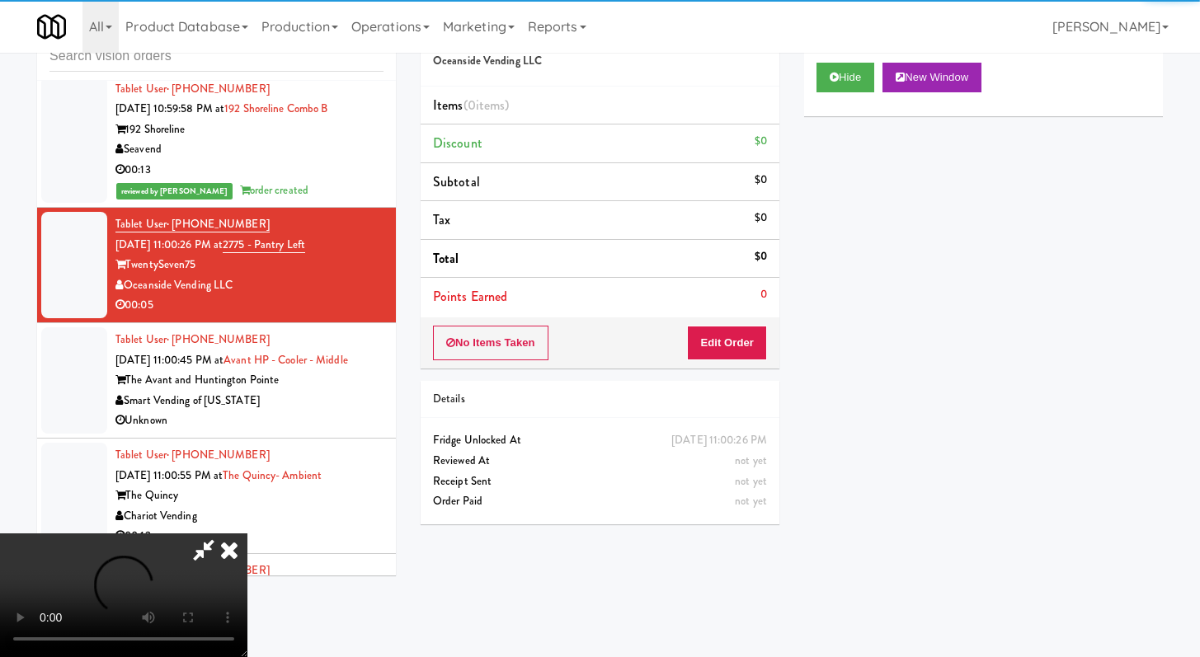
click at [770, 347] on div "No Items Taken Edit Order" at bounding box center [600, 342] width 359 height 51
click at [742, 347] on button "Edit Order" at bounding box center [727, 343] width 80 height 35
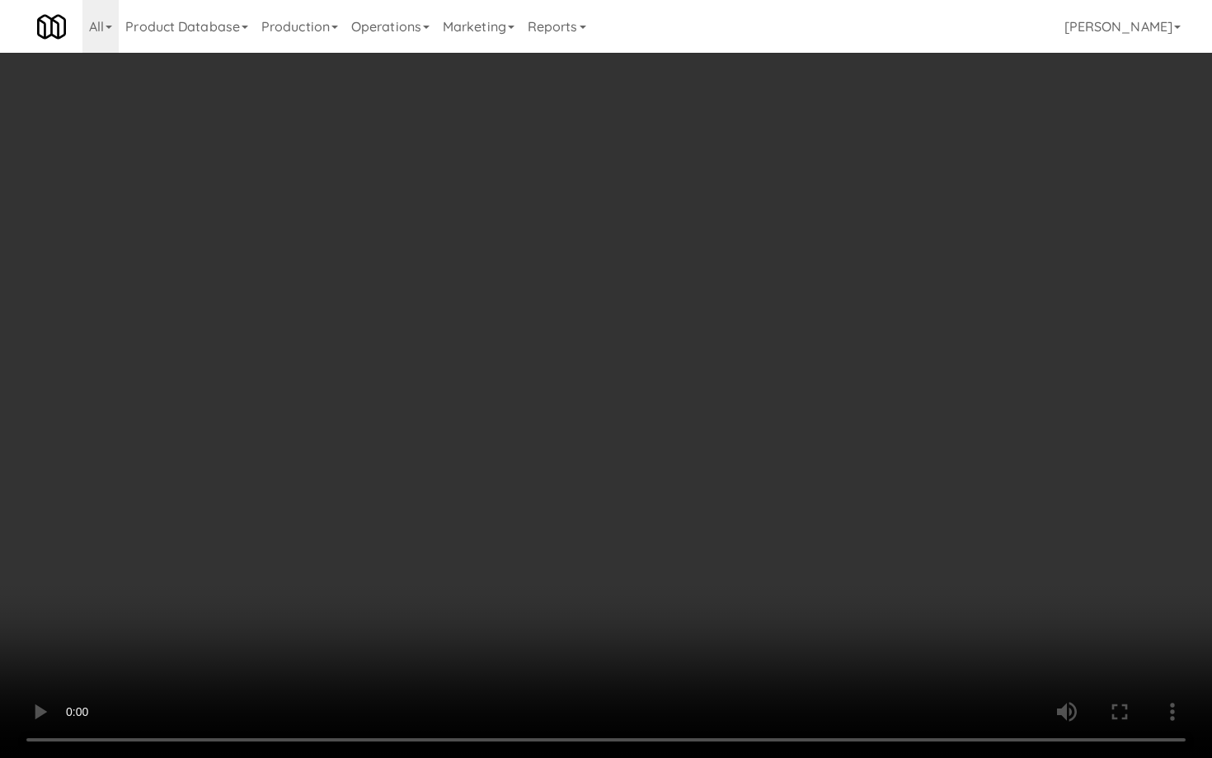
click at [633, 529] on video at bounding box center [606, 379] width 1212 height 758
click at [633, 528] on video at bounding box center [606, 379] width 1212 height 758
click at [706, 503] on video at bounding box center [606, 379] width 1212 height 758
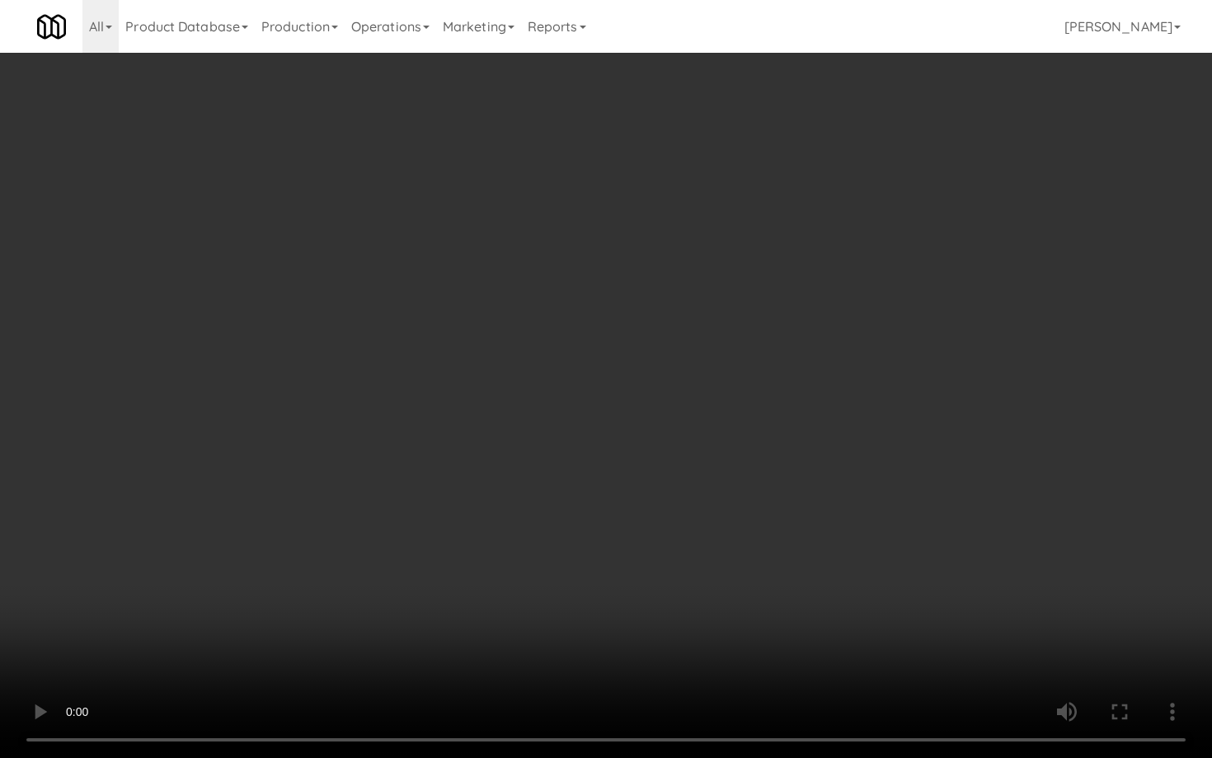
click at [706, 550] on video at bounding box center [606, 379] width 1212 height 758
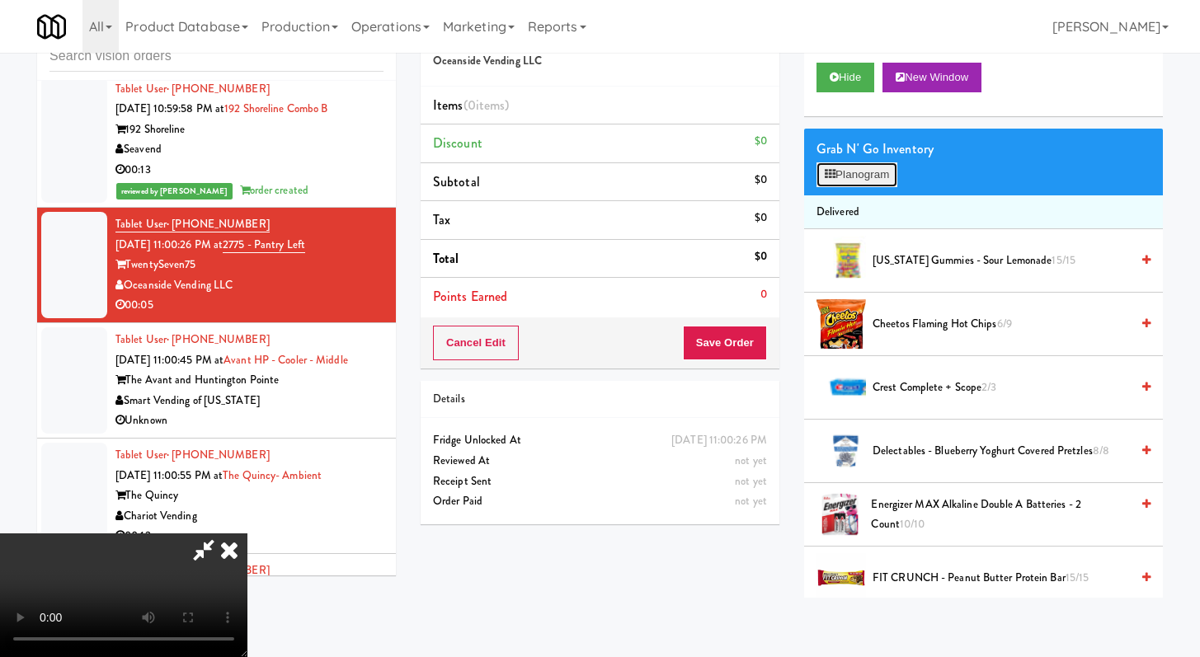
click at [870, 167] on button "Planogram" at bounding box center [856, 174] width 81 height 25
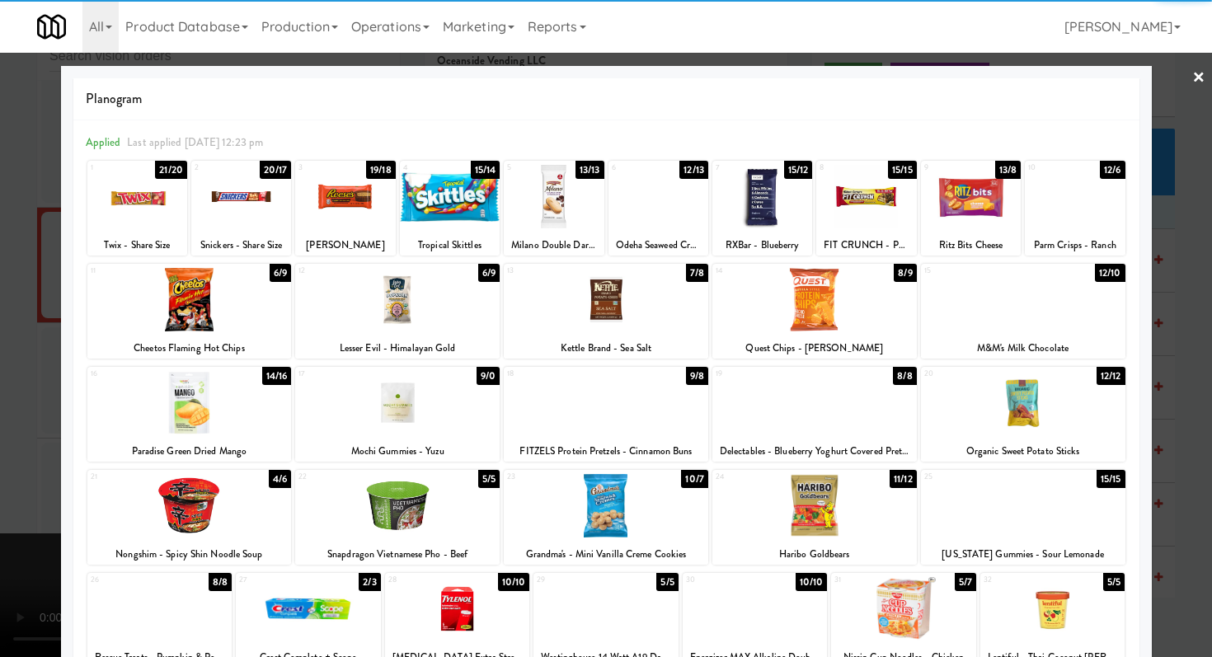
click at [990, 305] on div at bounding box center [1023, 299] width 205 height 63
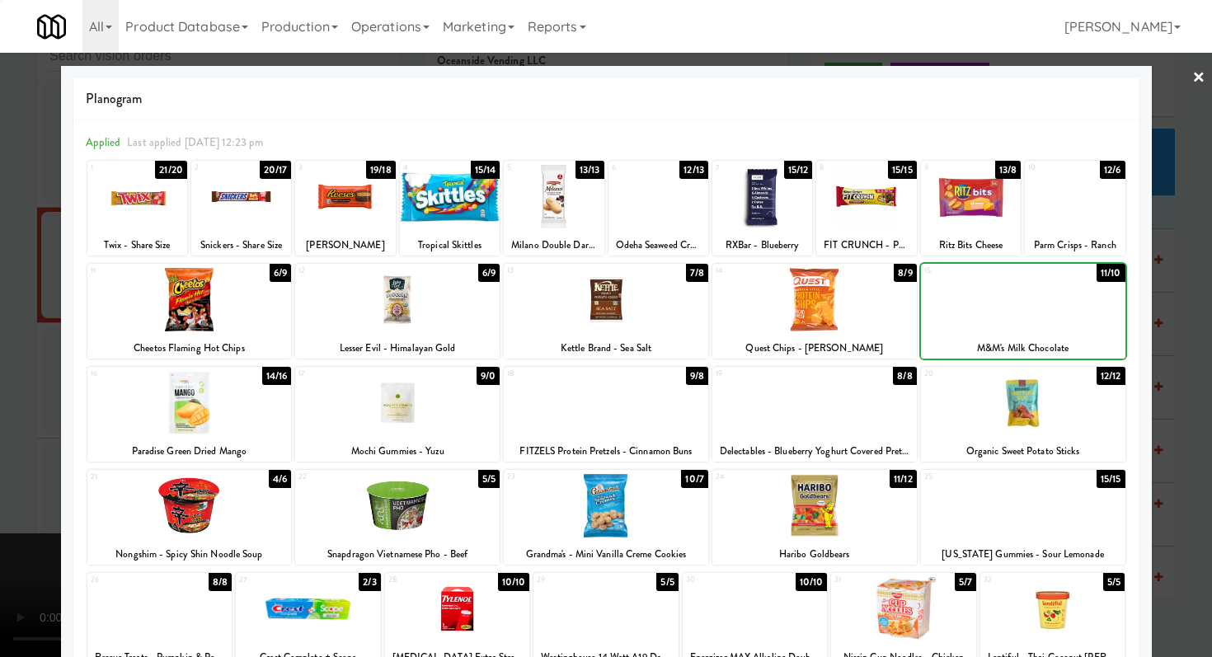
click at [672, 311] on div at bounding box center [606, 299] width 205 height 63
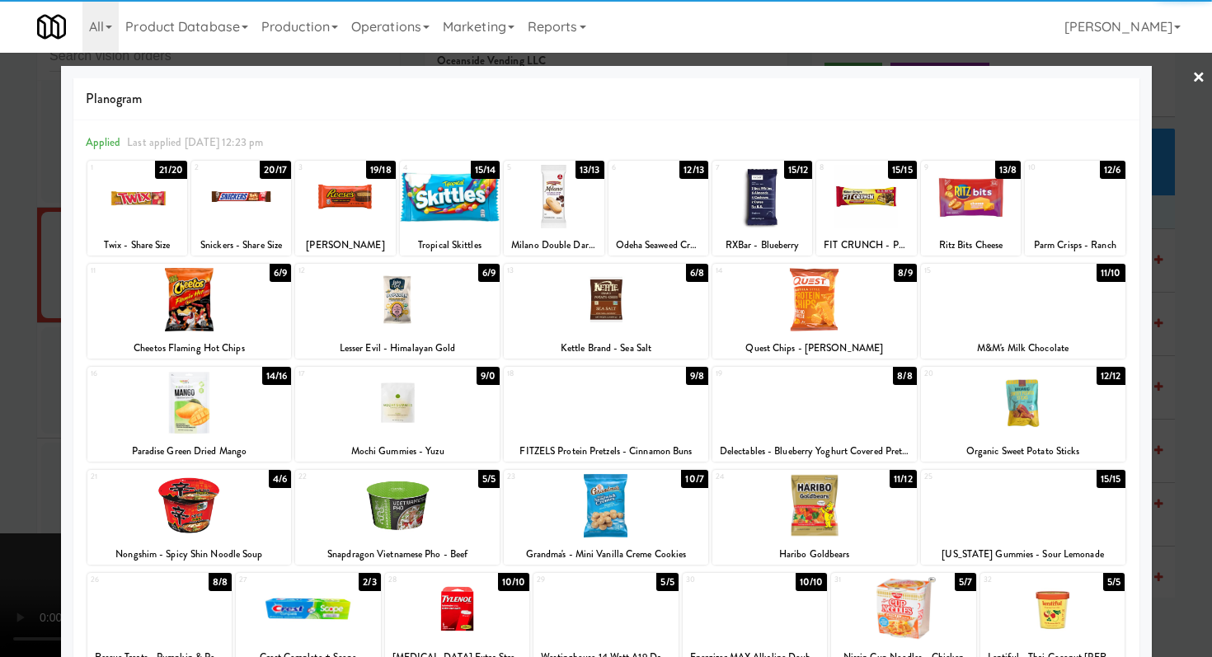
drag, startPoint x: 1158, startPoint y: 313, endPoint x: 1093, endPoint y: 339, distance: 70.0
click at [1158, 313] on div at bounding box center [606, 328] width 1212 height 657
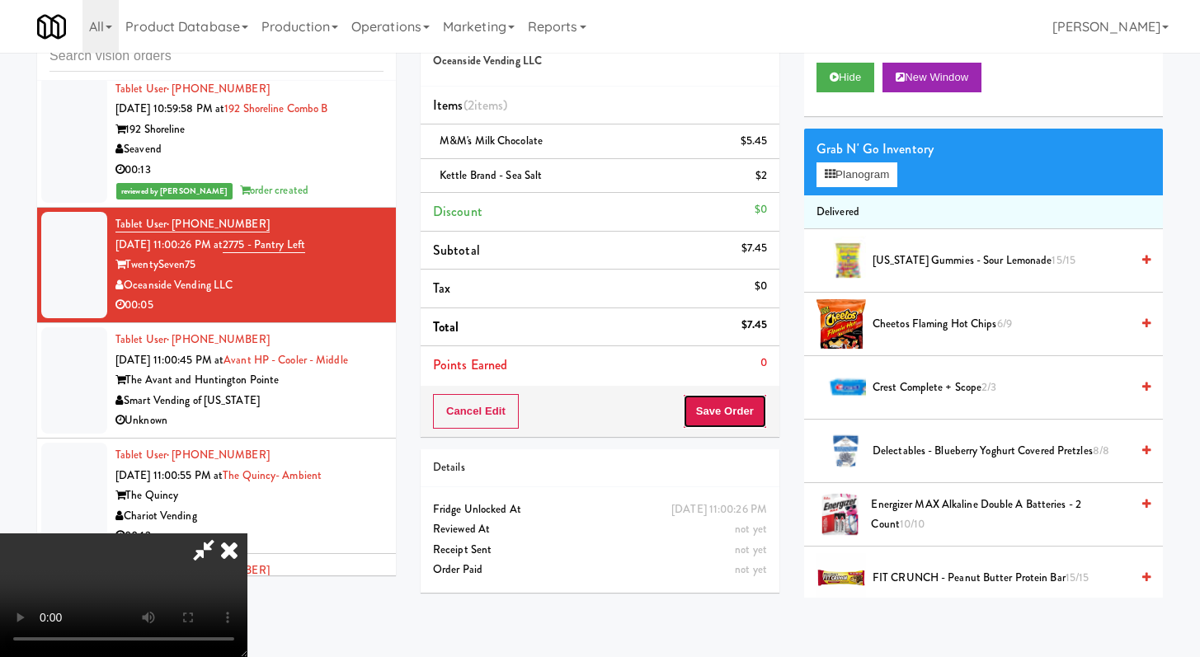
drag, startPoint x: 737, startPoint y: 399, endPoint x: 735, endPoint y: 409, distance: 10.2
click at [735, 409] on button "Save Order" at bounding box center [725, 411] width 84 height 35
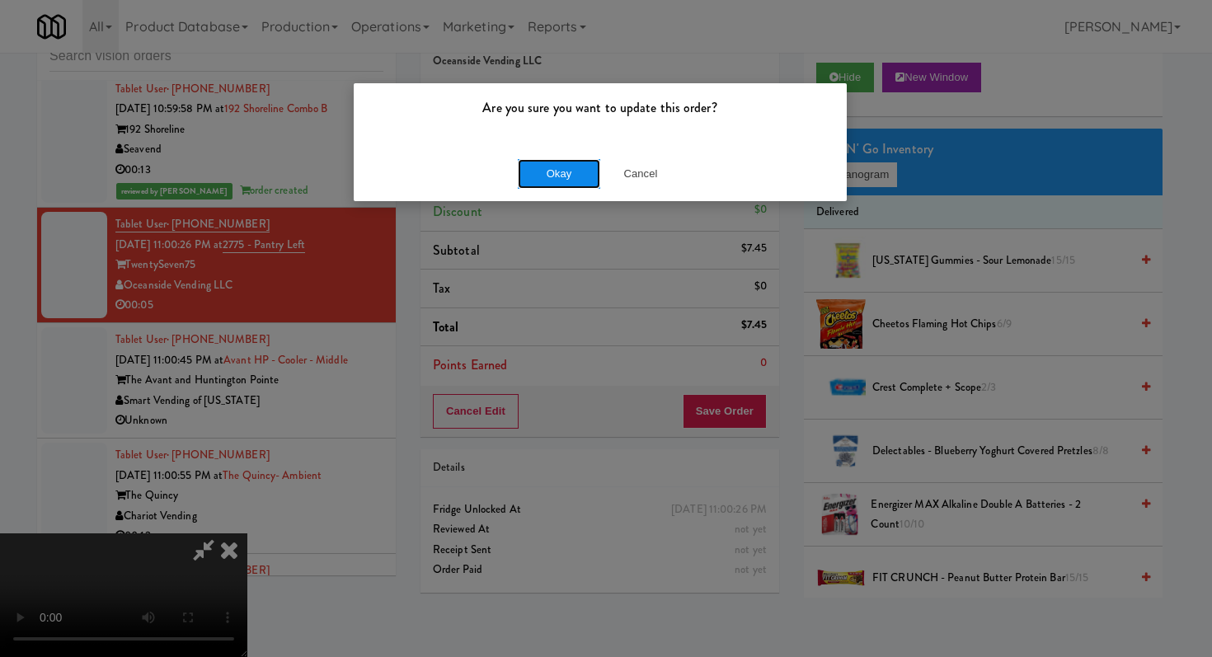
click at [550, 173] on button "Okay" at bounding box center [559, 174] width 82 height 30
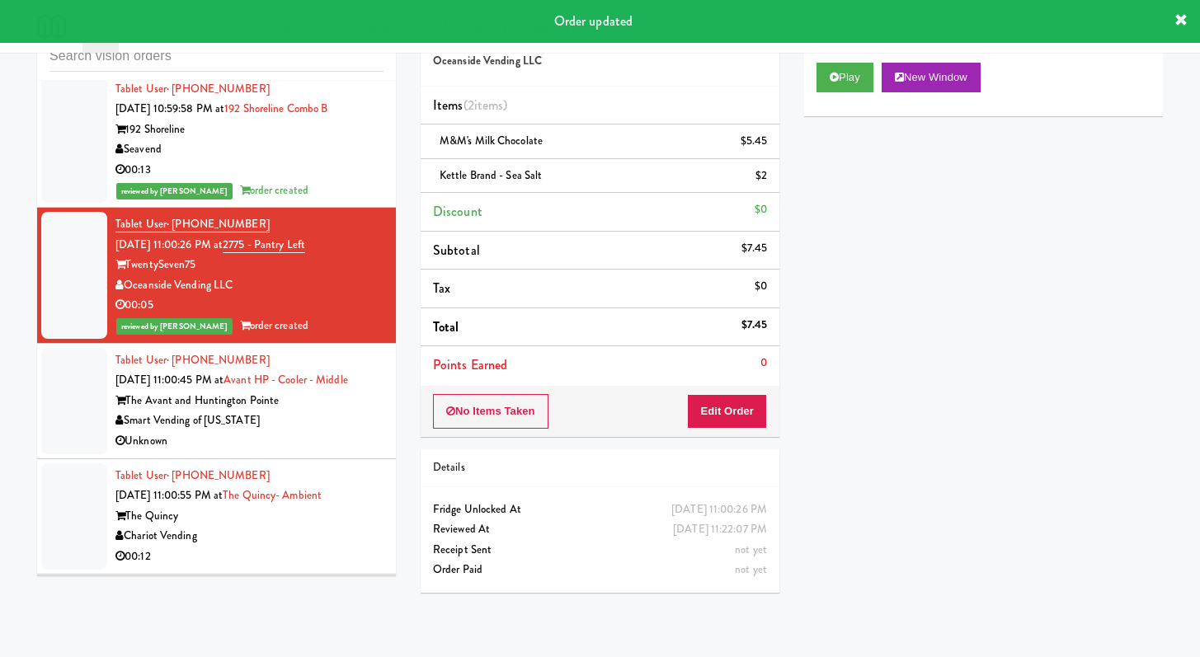
click at [298, 452] on div "Unknown" at bounding box center [249, 441] width 268 height 21
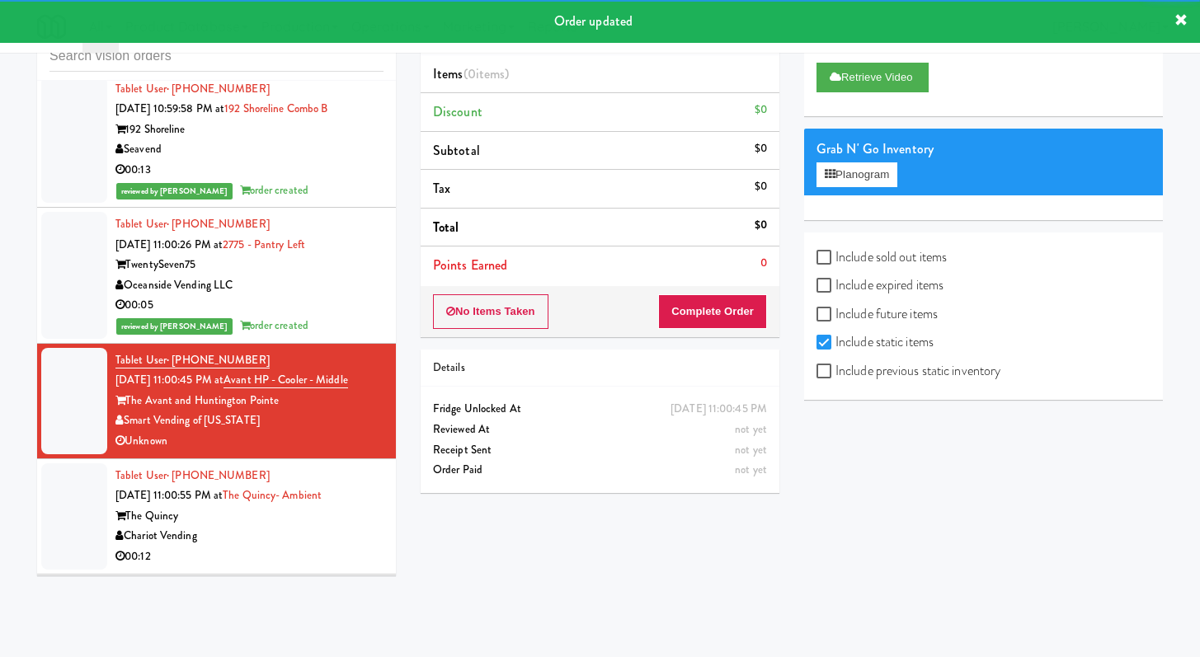
scroll to position [3374, 0]
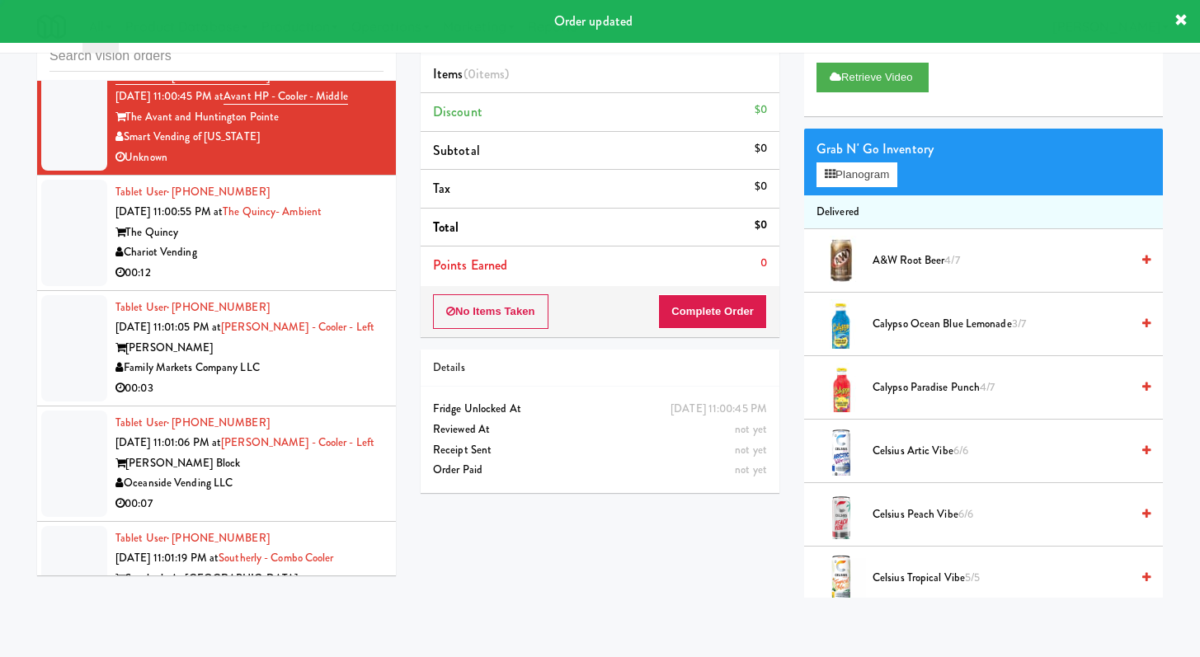
click at [269, 291] on li "Tablet User · (973) 294-8761 [DATE] 11:00:55 PM at [GEOGRAPHIC_DATA]- Ambient T…" at bounding box center [216, 233] width 359 height 115
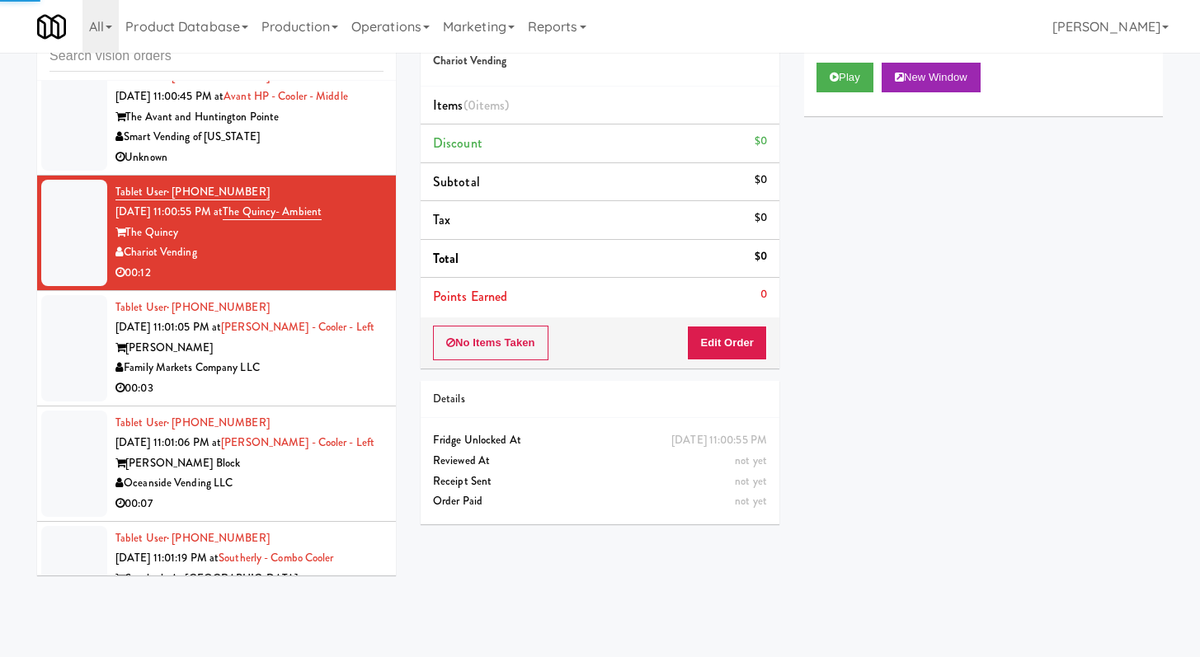
click at [860, 58] on div "Play New Window" at bounding box center [983, 83] width 359 height 66
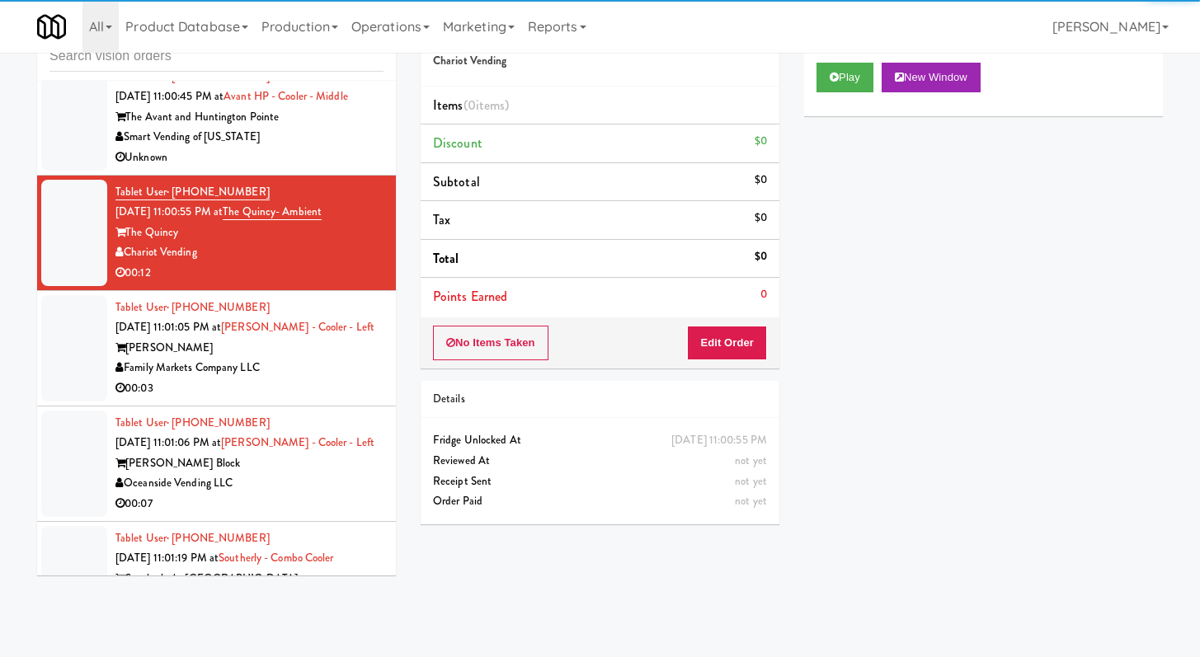
click at [859, 92] on div "Play New Window" at bounding box center [983, 83] width 359 height 66
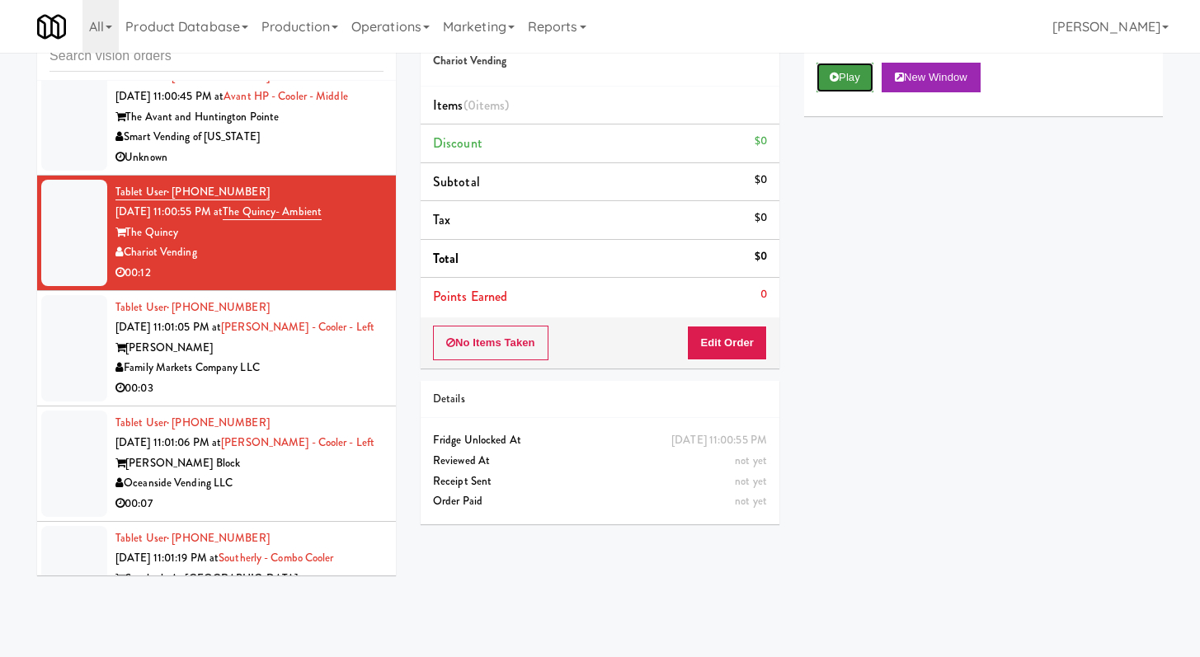
click at [844, 82] on button "Play" at bounding box center [844, 78] width 57 height 30
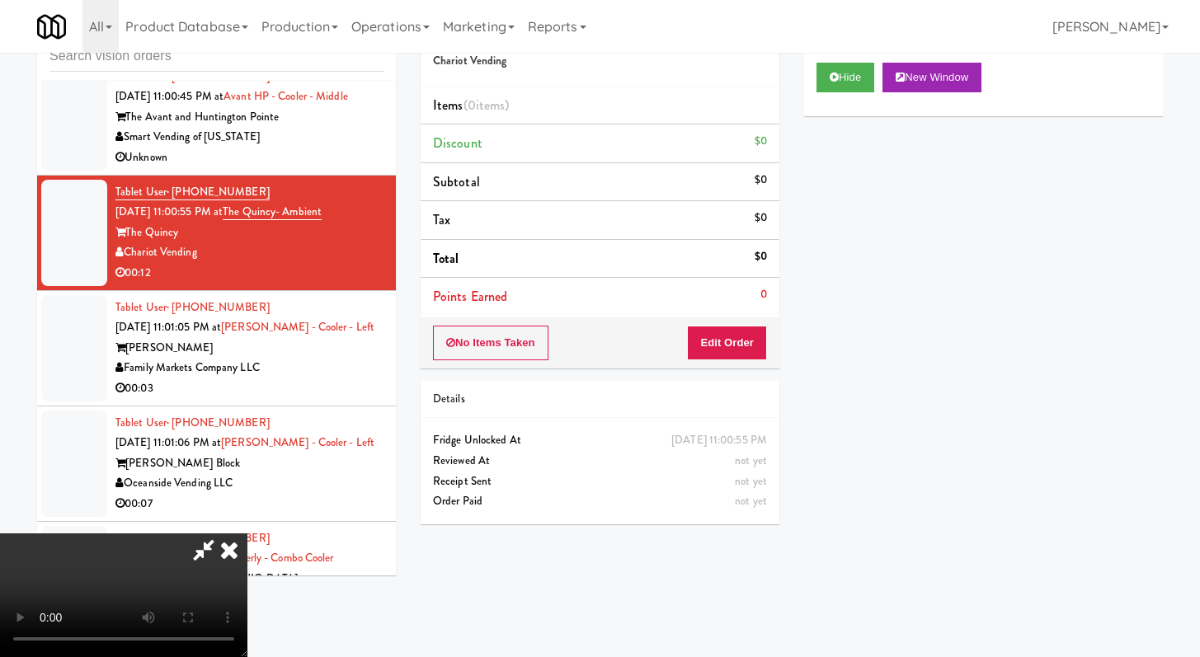
click at [756, 307] on li "Points Earned 0" at bounding box center [600, 297] width 359 height 38
click at [750, 341] on button "Edit Order" at bounding box center [727, 343] width 80 height 35
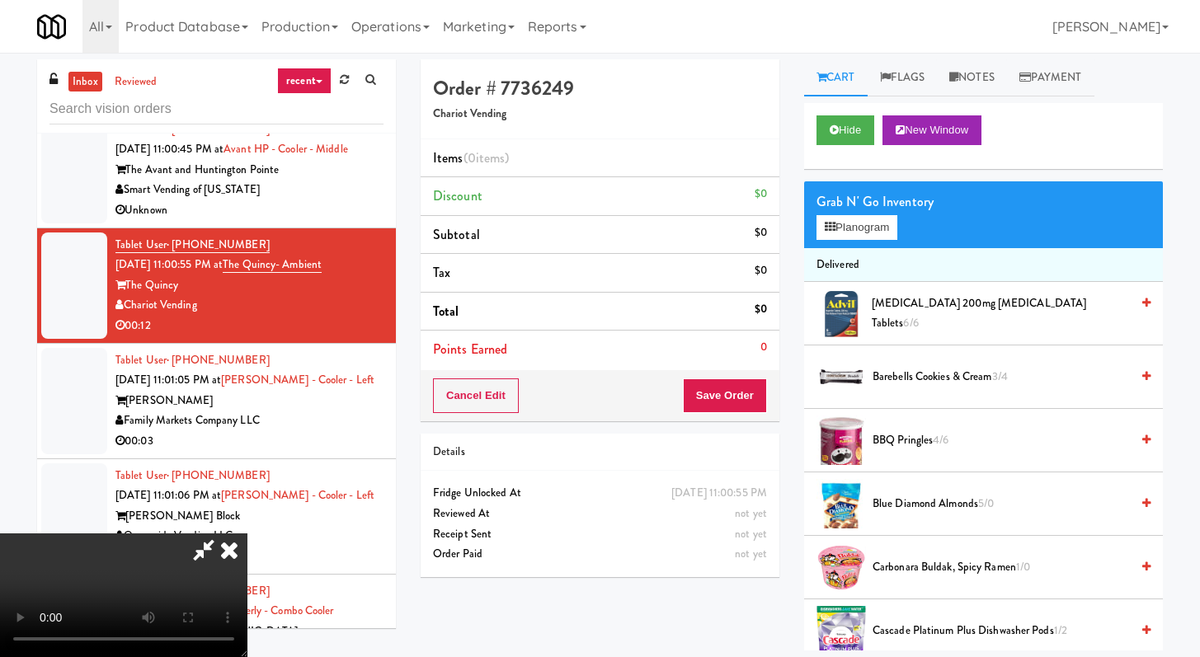
click at [247, 534] on icon at bounding box center [229, 550] width 36 height 33
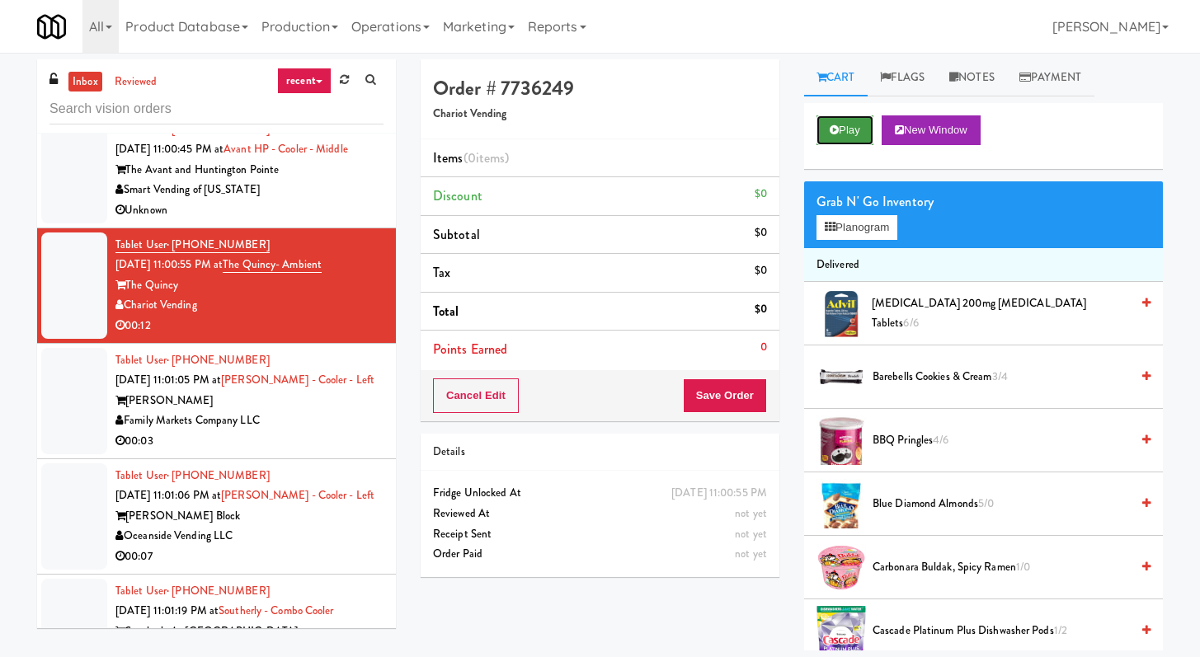
click at [861, 127] on button "Play" at bounding box center [844, 130] width 57 height 30
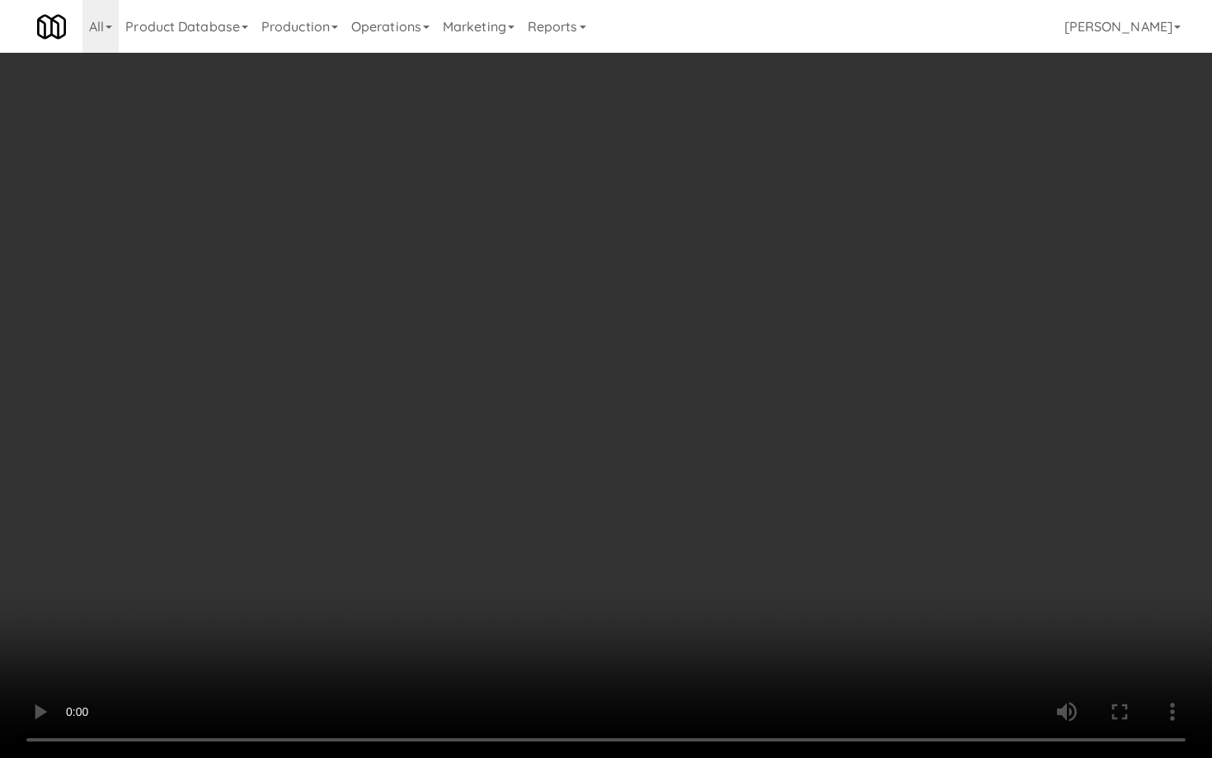
click at [932, 539] on video at bounding box center [606, 379] width 1212 height 758
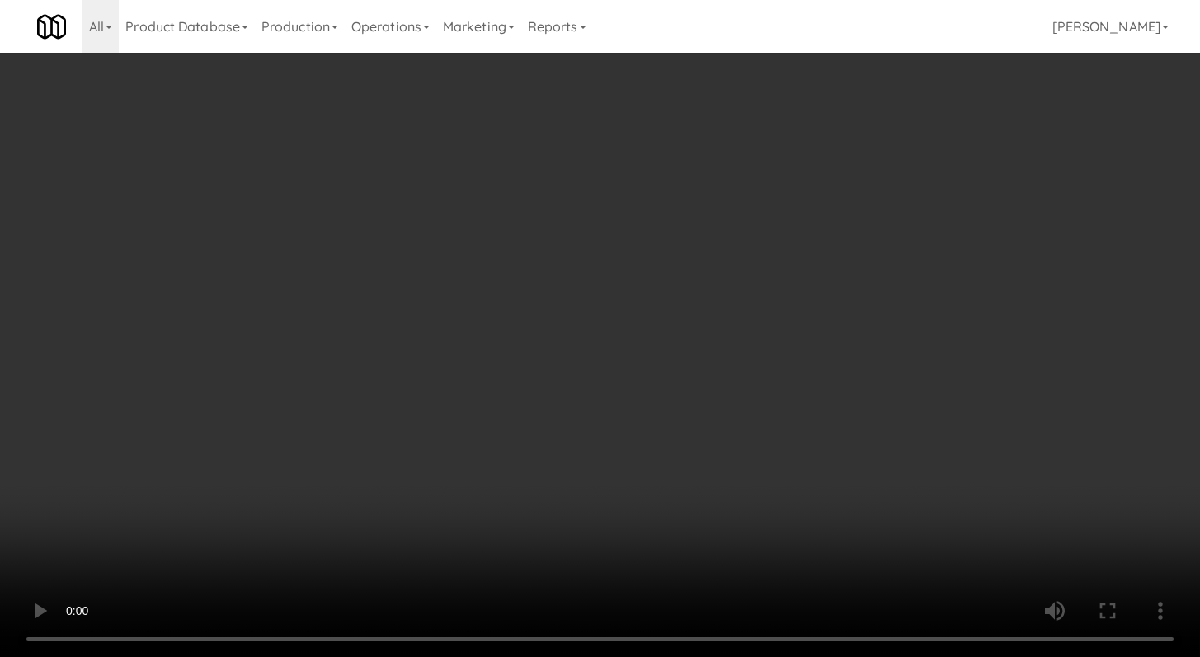
scroll to position [632, 0]
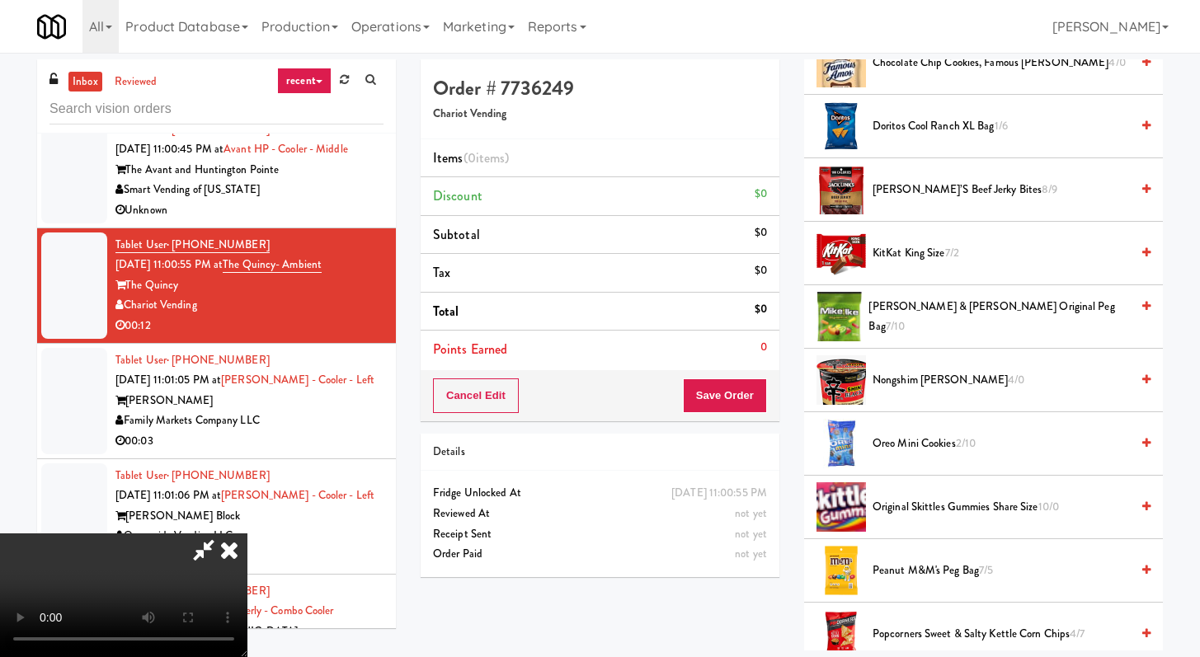
click at [884, 61] on span "Chocolate Chip Cookies, Famous [PERSON_NAME] 4/0" at bounding box center [1000, 63] width 257 height 21
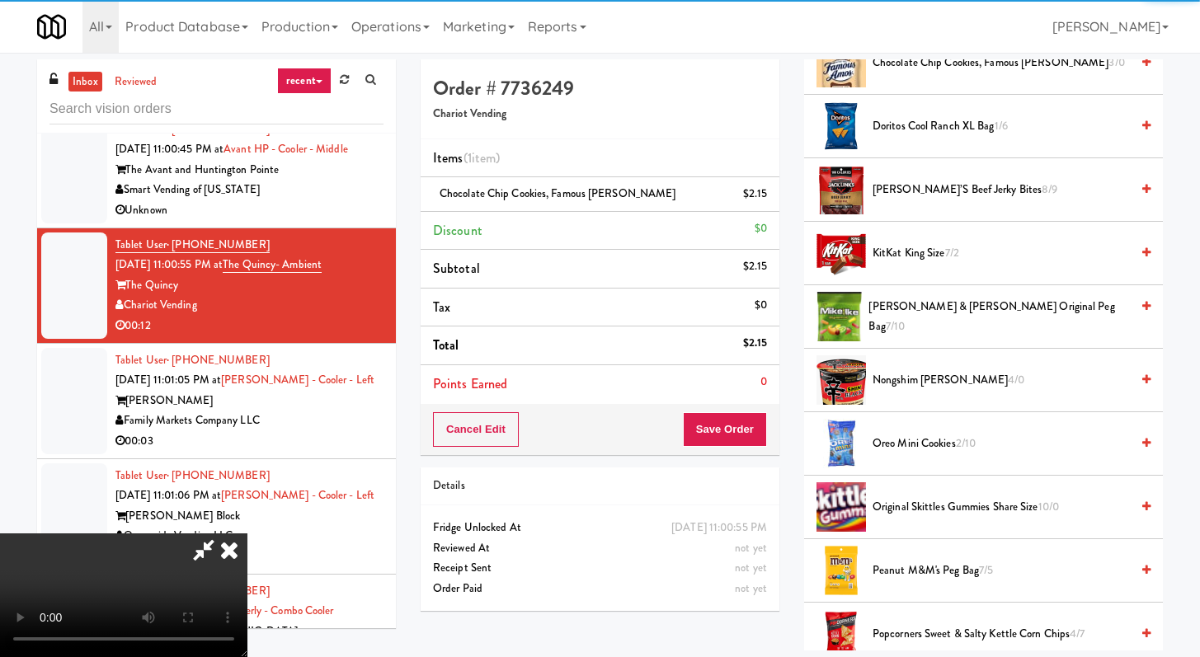
click at [750, 404] on div "Cancel Edit Save Order" at bounding box center [600, 429] width 359 height 51
drag, startPoint x: 753, startPoint y: 445, endPoint x: 758, endPoint y: 430, distance: 16.4
click at [753, 445] on button "Save Order" at bounding box center [725, 429] width 84 height 35
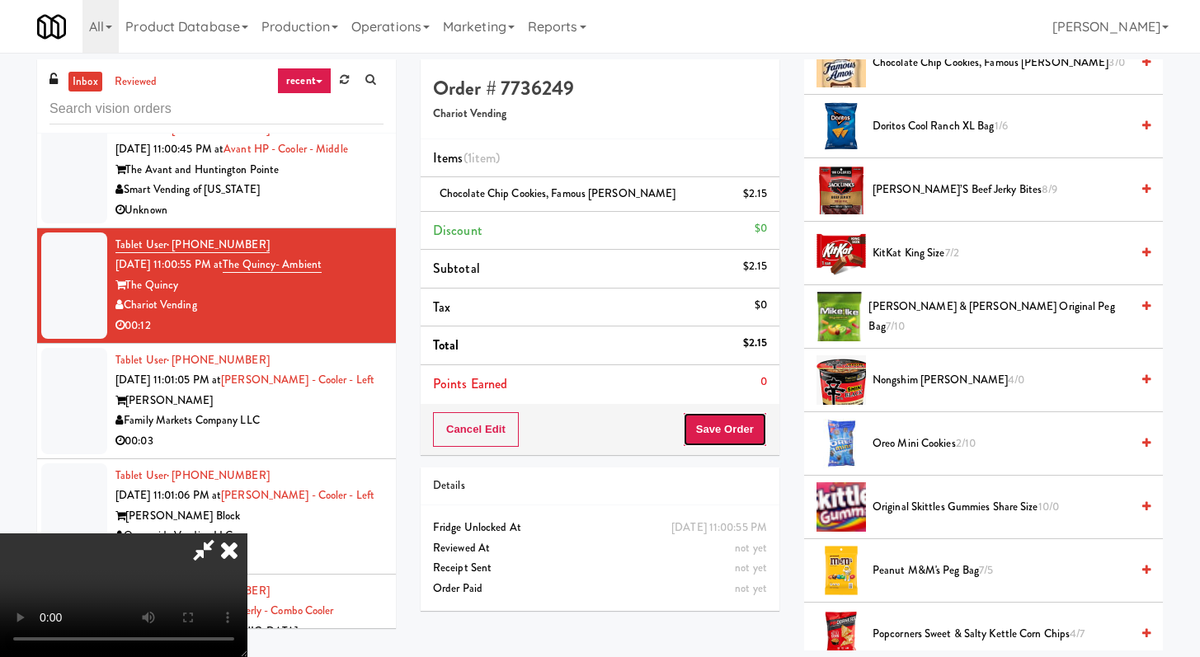
click at [758, 429] on button "Save Order" at bounding box center [725, 429] width 84 height 35
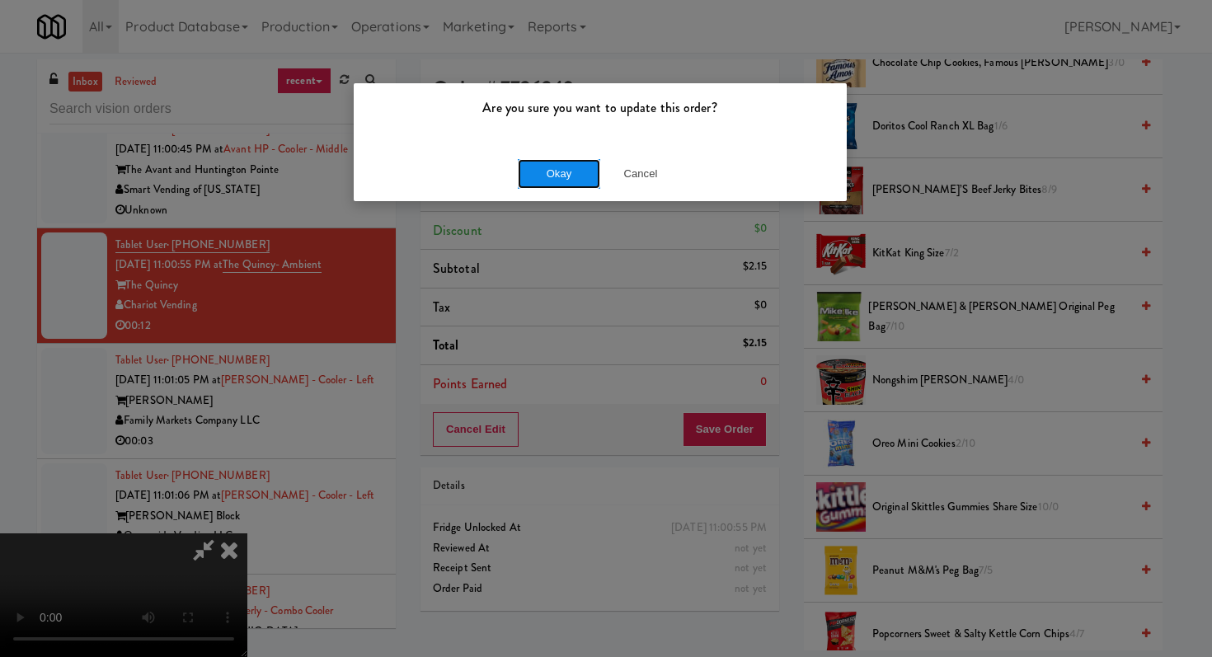
click at [575, 181] on button "Okay" at bounding box center [559, 174] width 82 height 30
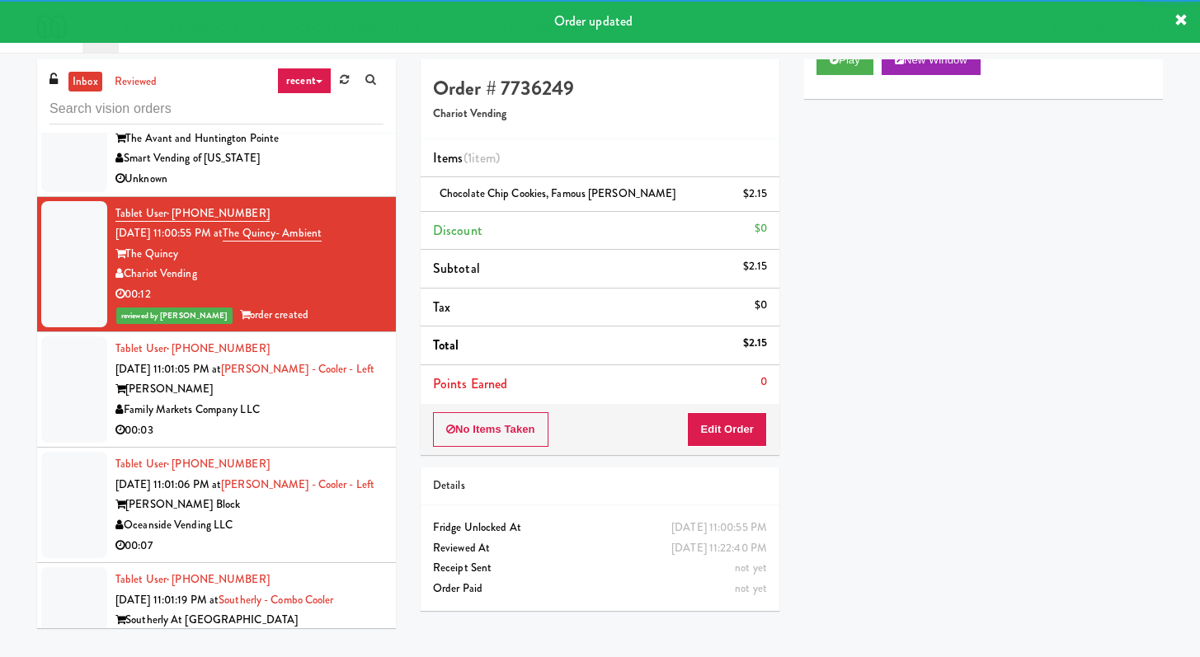
scroll to position [3432, 0]
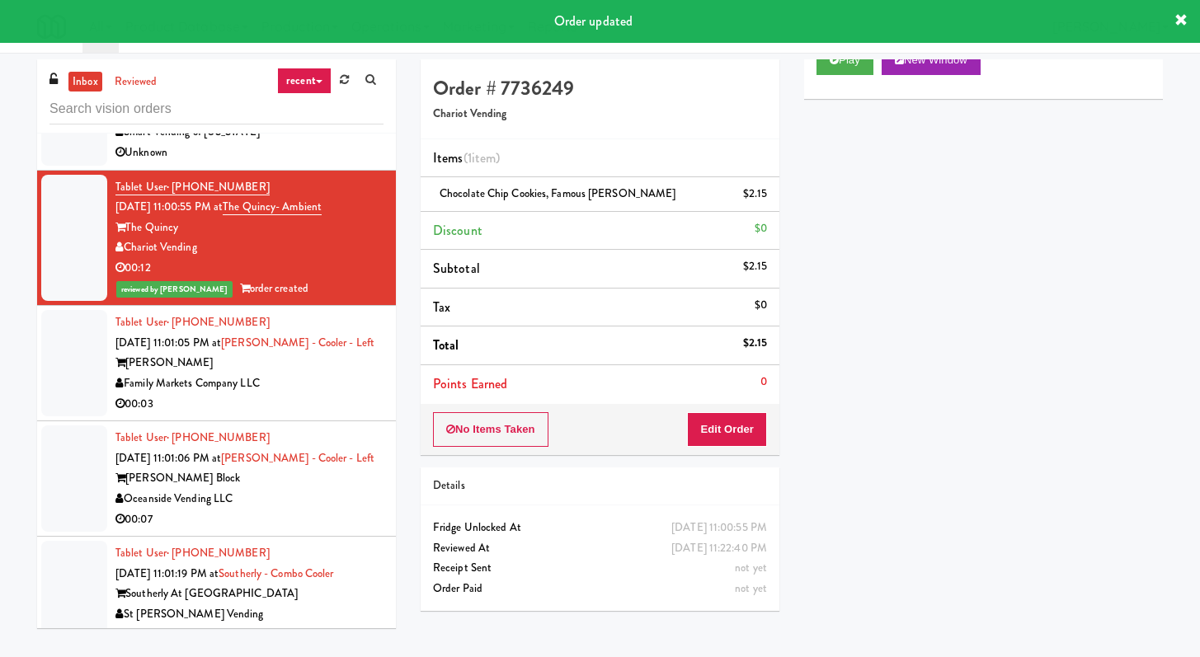
click at [317, 394] on div "Family Markets Company LLC" at bounding box center [249, 384] width 268 height 21
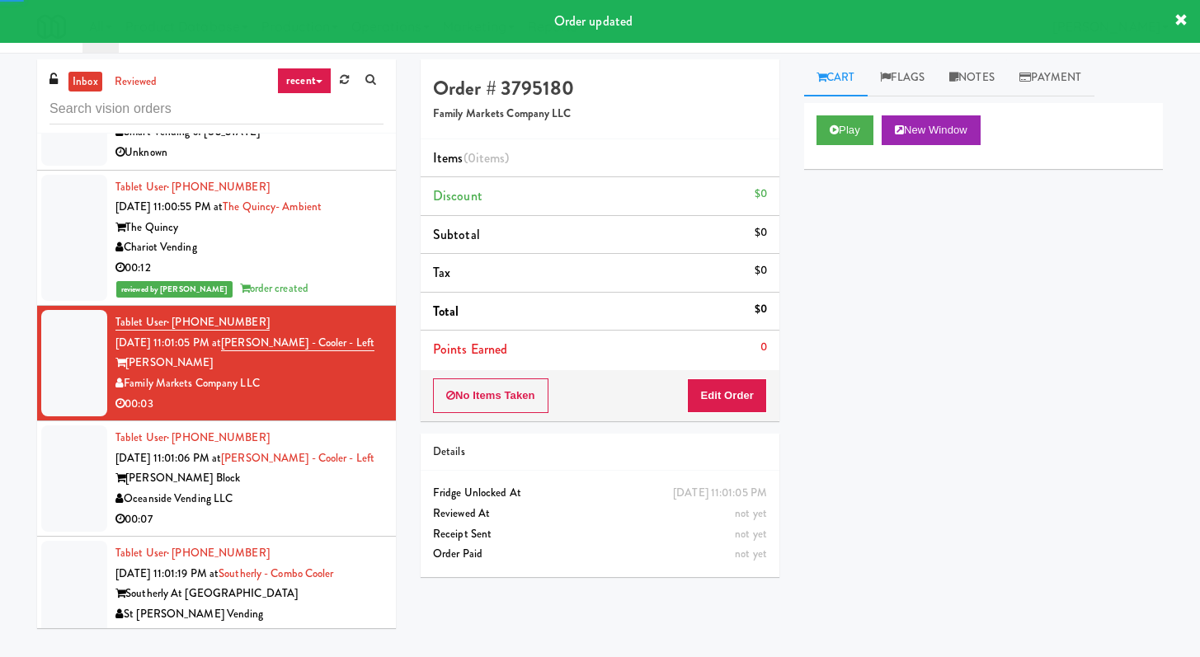
click at [841, 114] on div "Play New Window" at bounding box center [983, 136] width 359 height 66
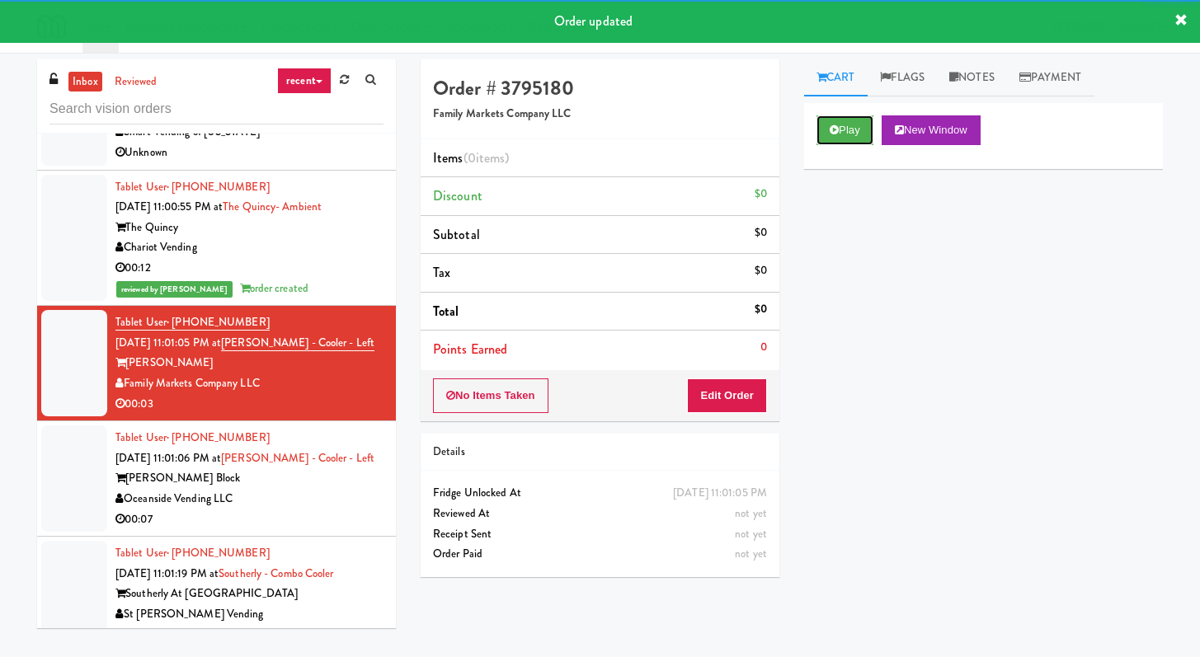
drag, startPoint x: 840, startPoint y: 122, endPoint x: 803, endPoint y: 192, distance: 79.3
click at [841, 122] on button "Play" at bounding box center [844, 130] width 57 height 30
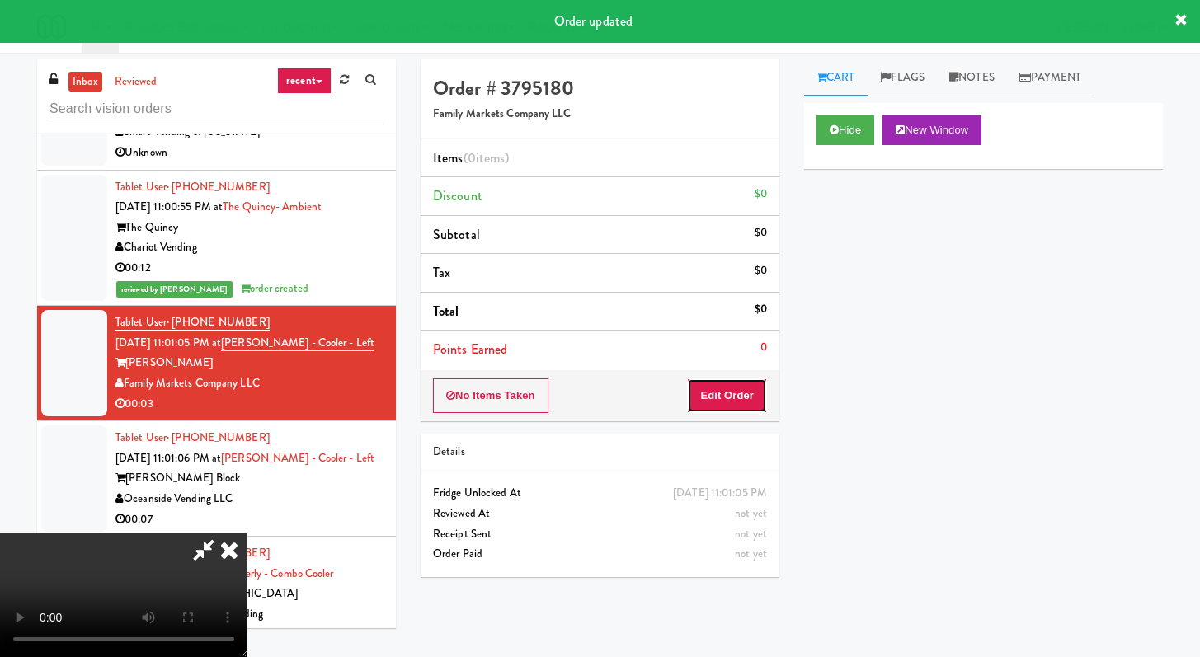
click at [734, 394] on button "Edit Order" at bounding box center [727, 396] width 80 height 35
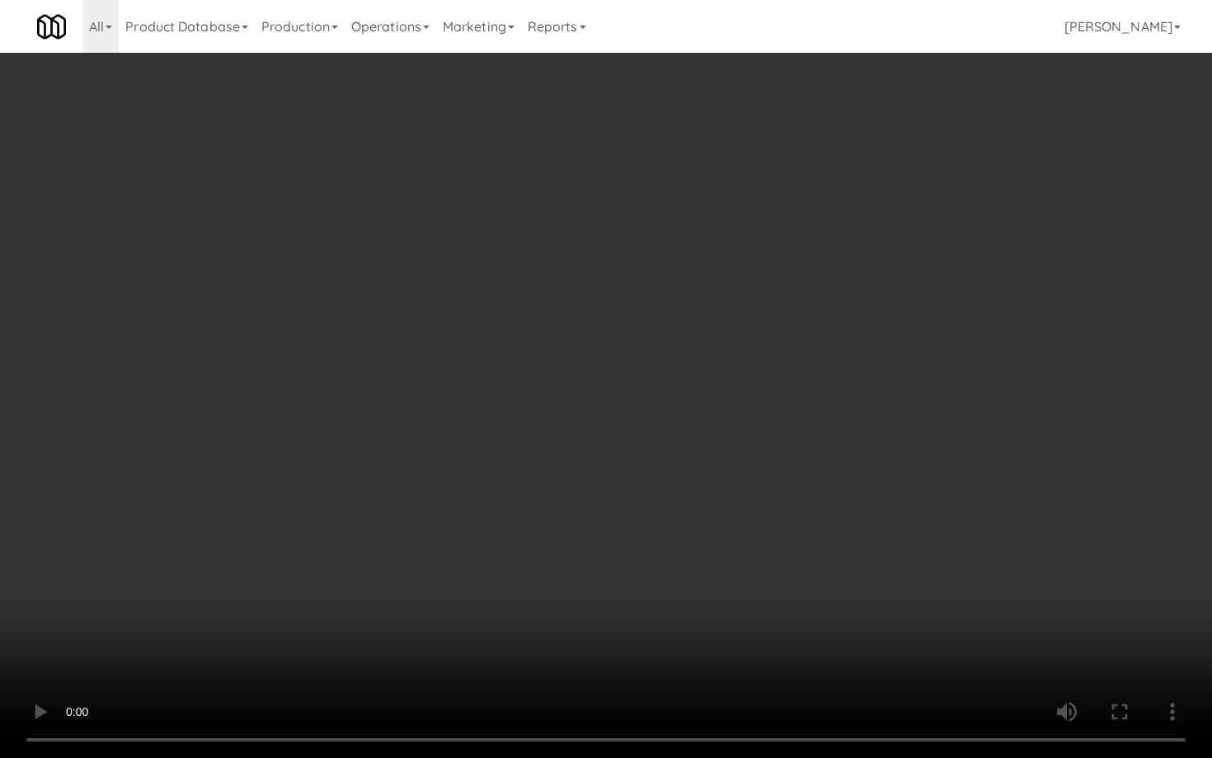
click at [614, 568] on video at bounding box center [606, 379] width 1212 height 758
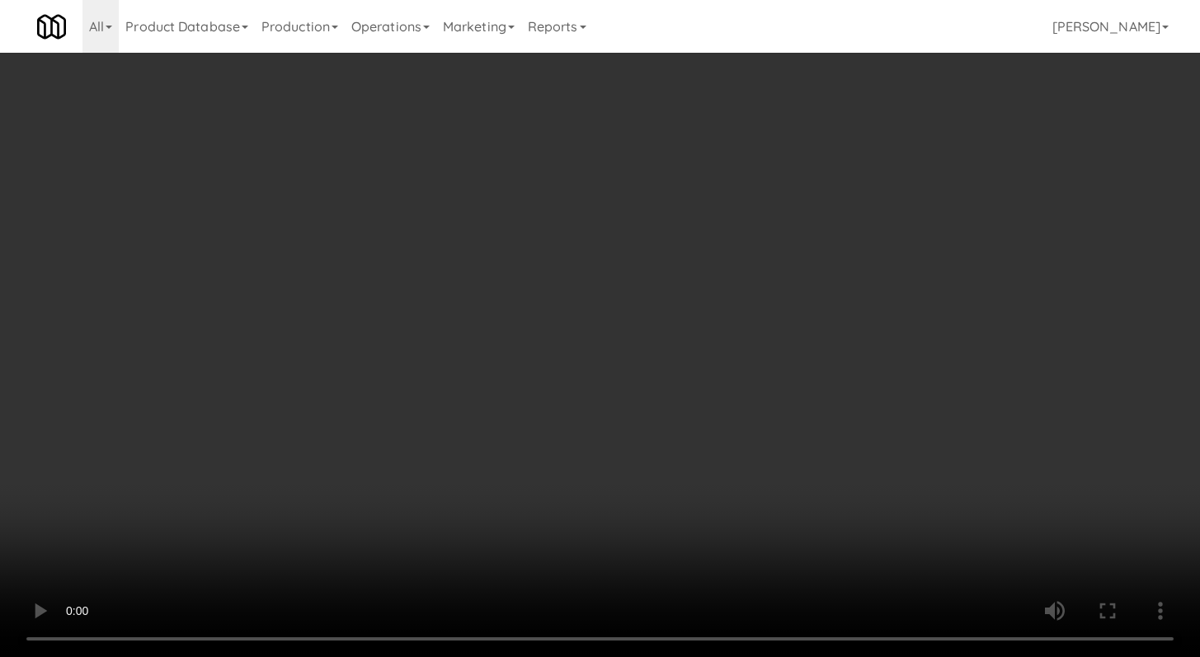
scroll to position [461, 0]
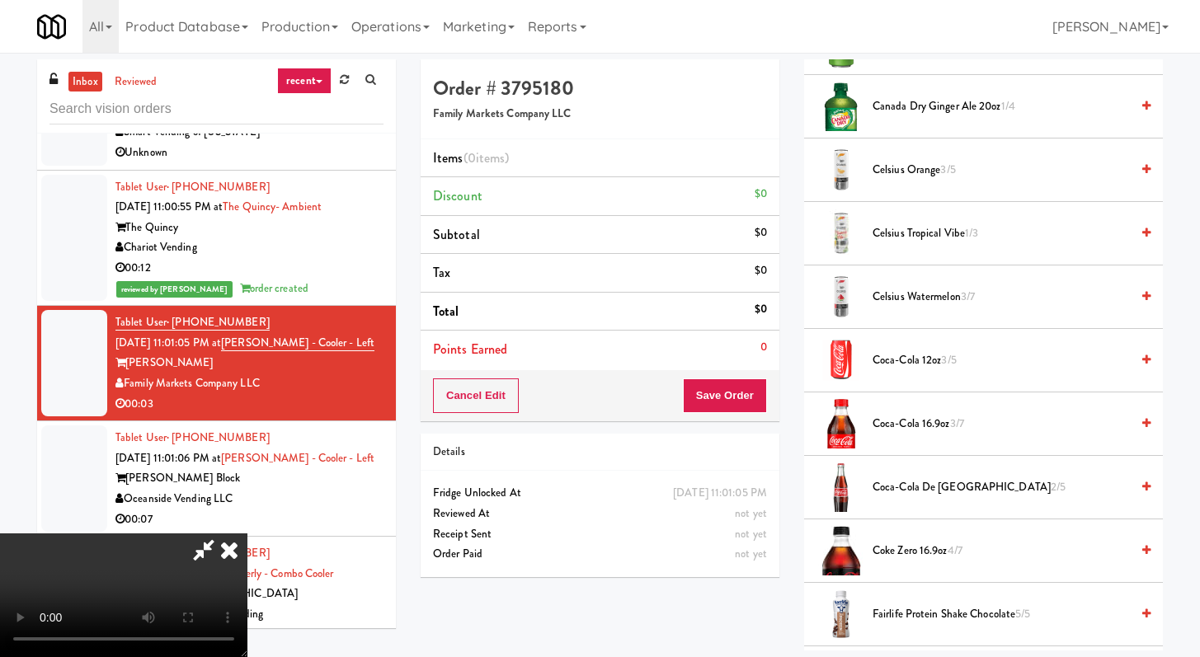
drag, startPoint x: 901, startPoint y: 361, endPoint x: 835, endPoint y: 378, distance: 68.0
click at [901, 361] on span "Coca-Cola 12oz 3/5" at bounding box center [1000, 360] width 257 height 21
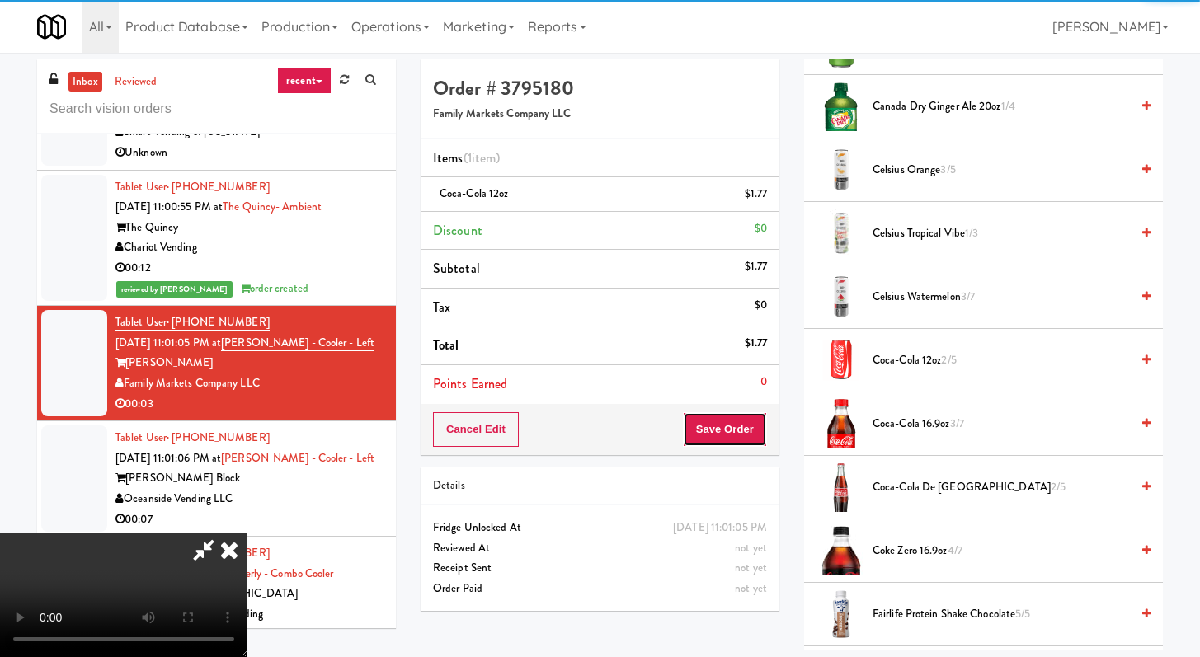
click at [740, 432] on button "Save Order" at bounding box center [725, 429] width 84 height 35
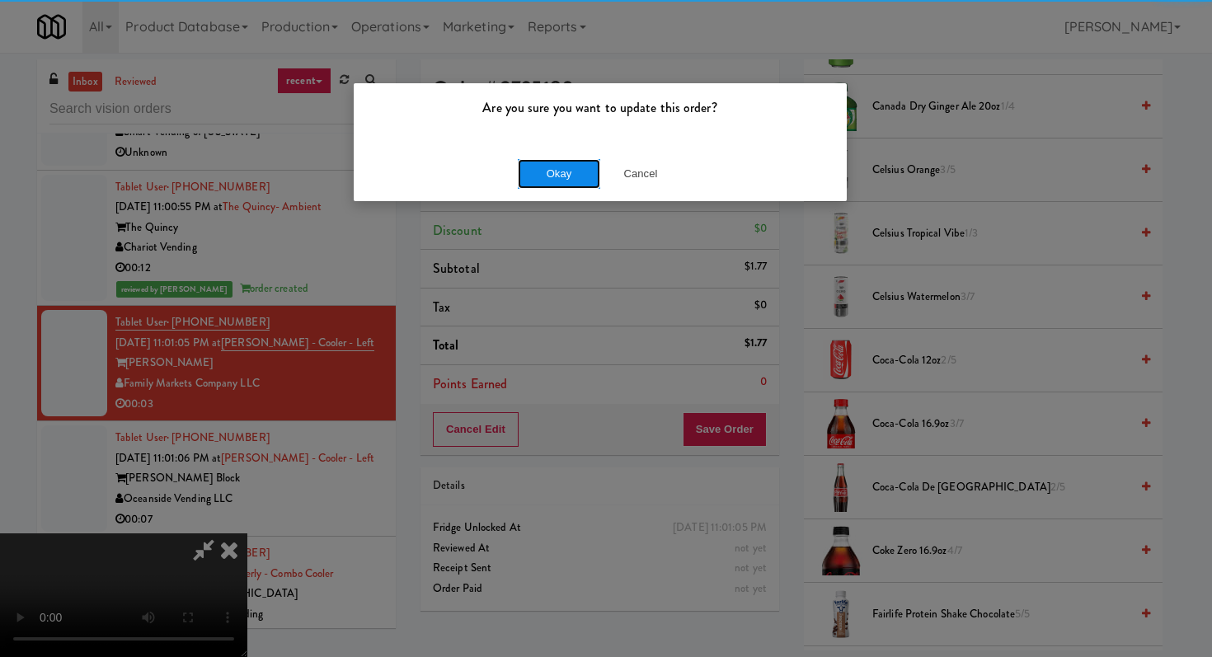
click at [551, 168] on button "Okay" at bounding box center [559, 174] width 82 height 30
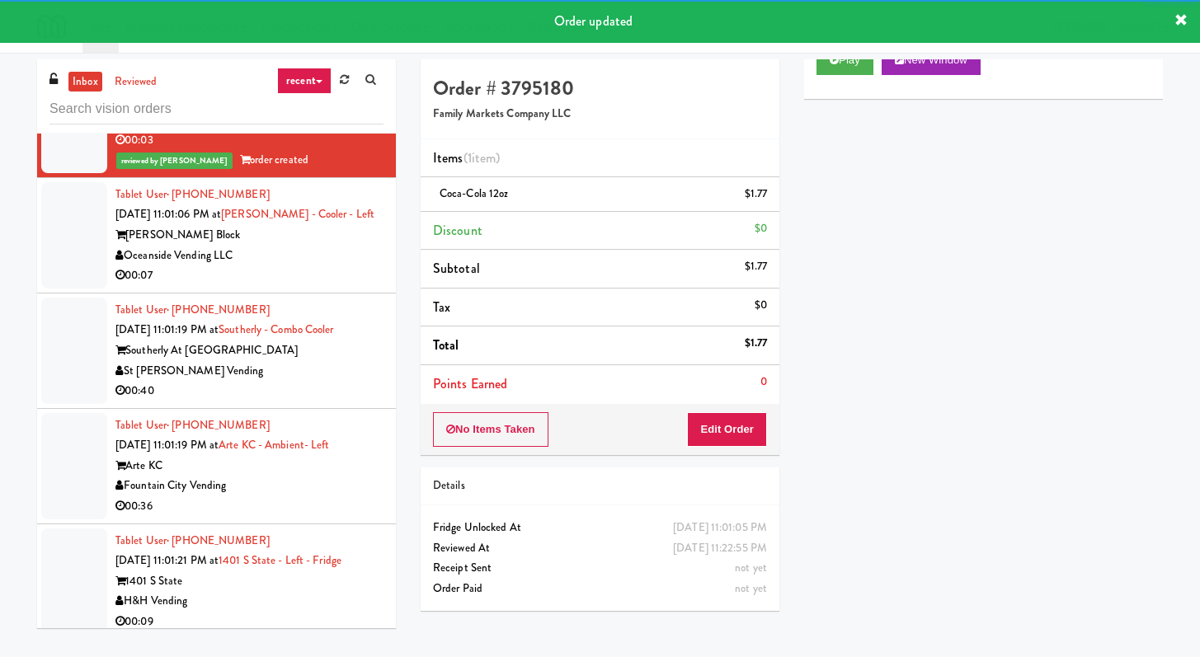
scroll to position [3709, 0]
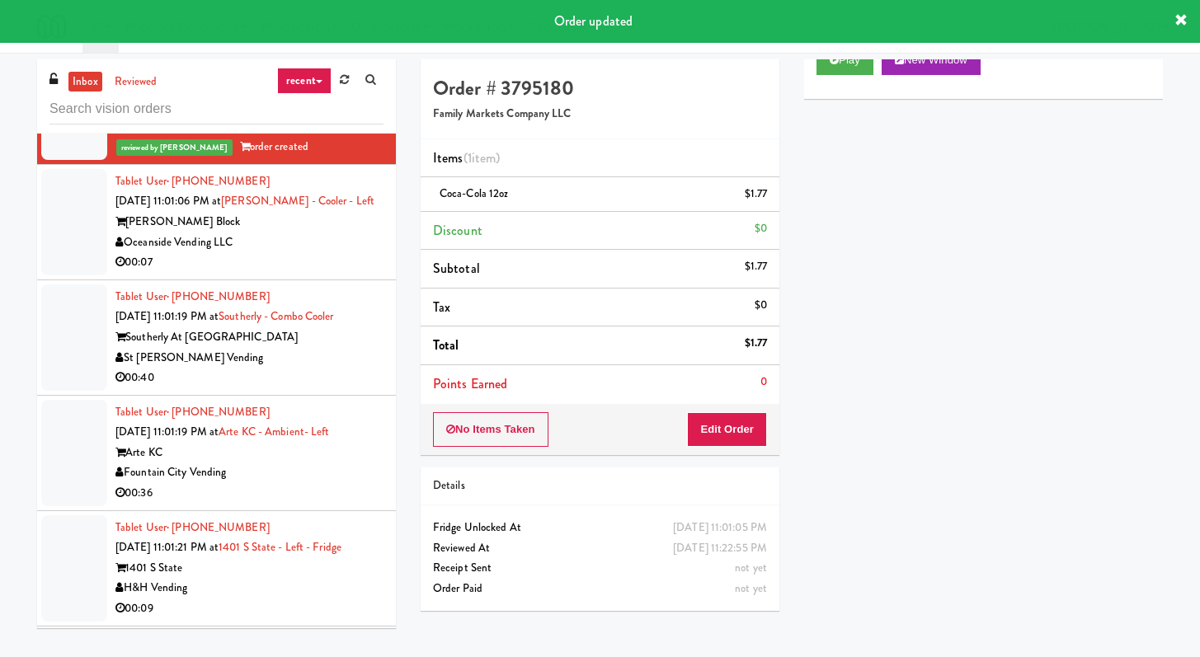
click at [294, 273] on div "00:07" at bounding box center [249, 262] width 268 height 21
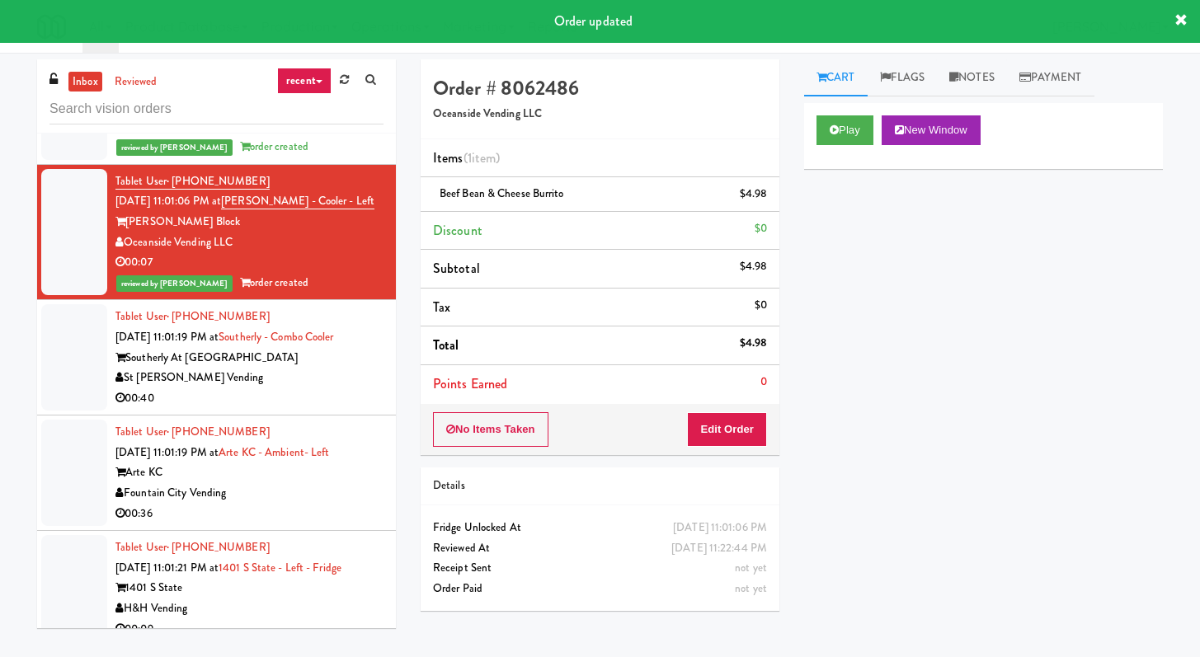
click at [275, 409] on div "00:40" at bounding box center [249, 398] width 268 height 21
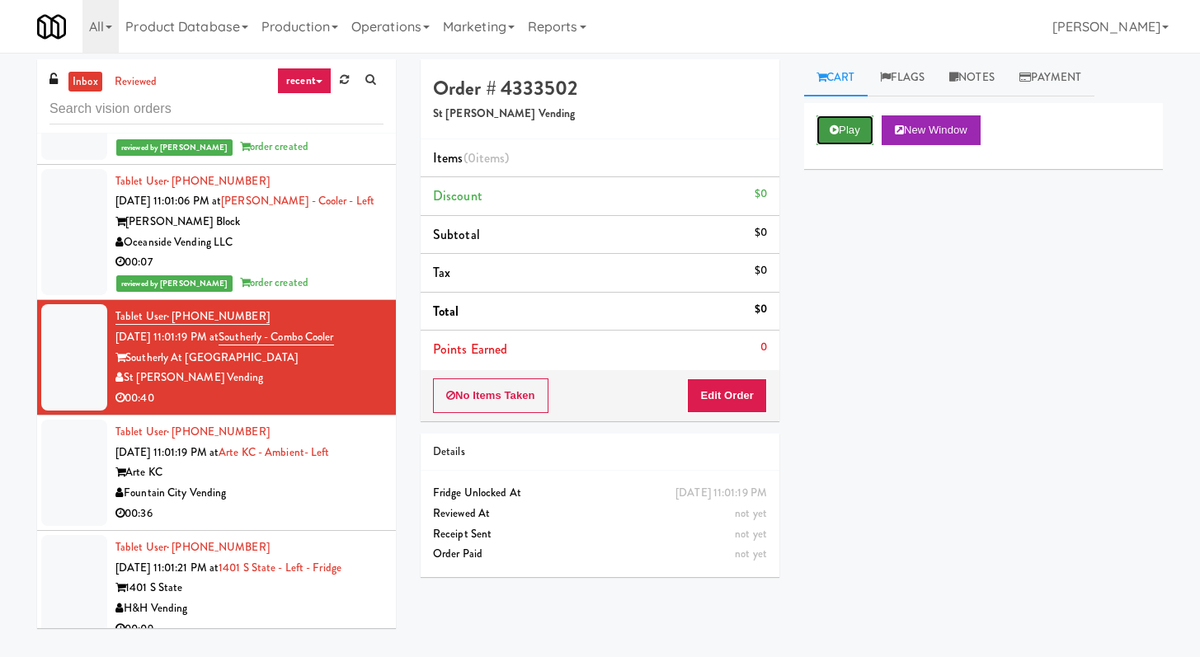
click at [843, 140] on button "Play" at bounding box center [844, 130] width 57 height 30
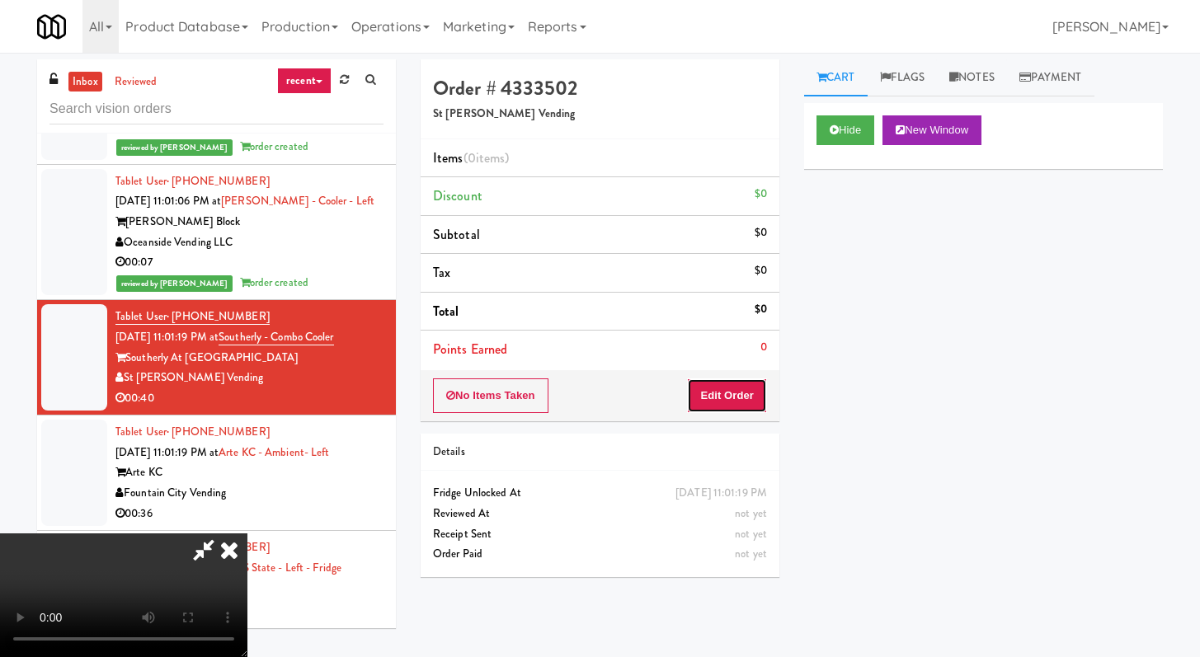
click at [721, 396] on button "Edit Order" at bounding box center [727, 396] width 80 height 35
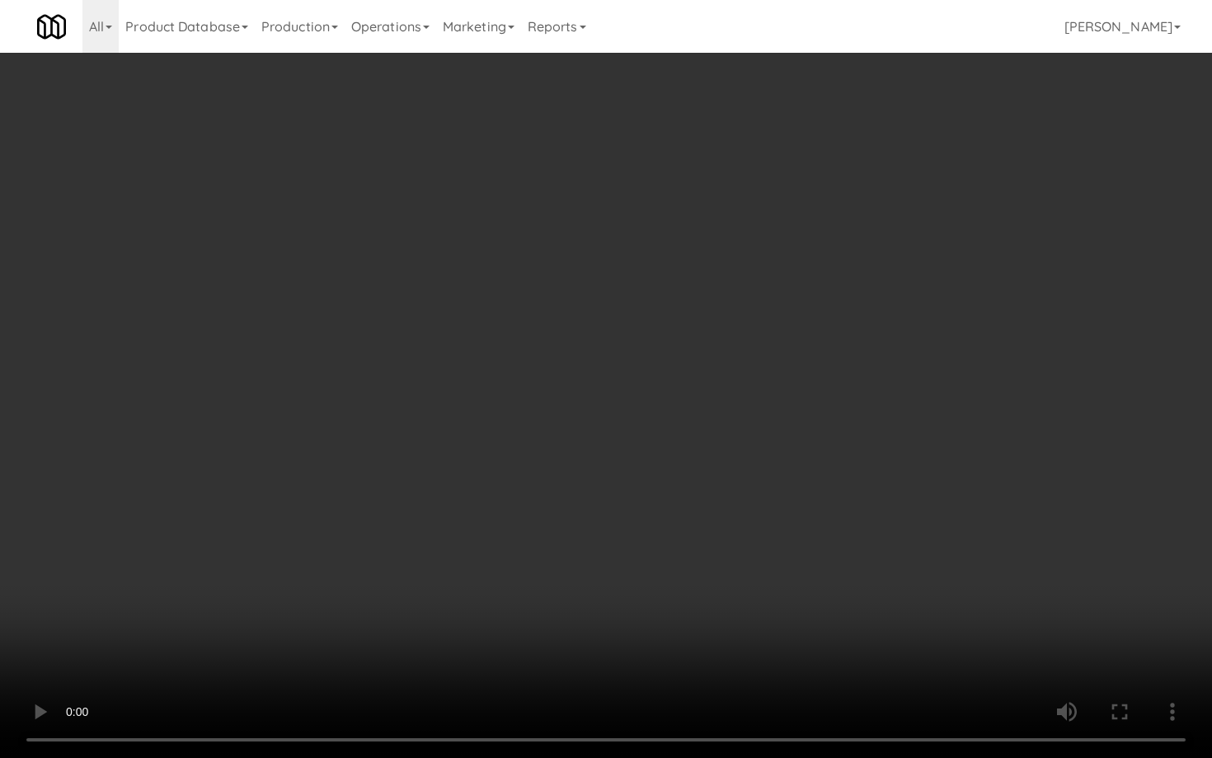
click at [629, 495] on video at bounding box center [606, 379] width 1212 height 758
click at [674, 457] on video at bounding box center [606, 379] width 1212 height 758
click at [674, 459] on video at bounding box center [606, 379] width 1212 height 758
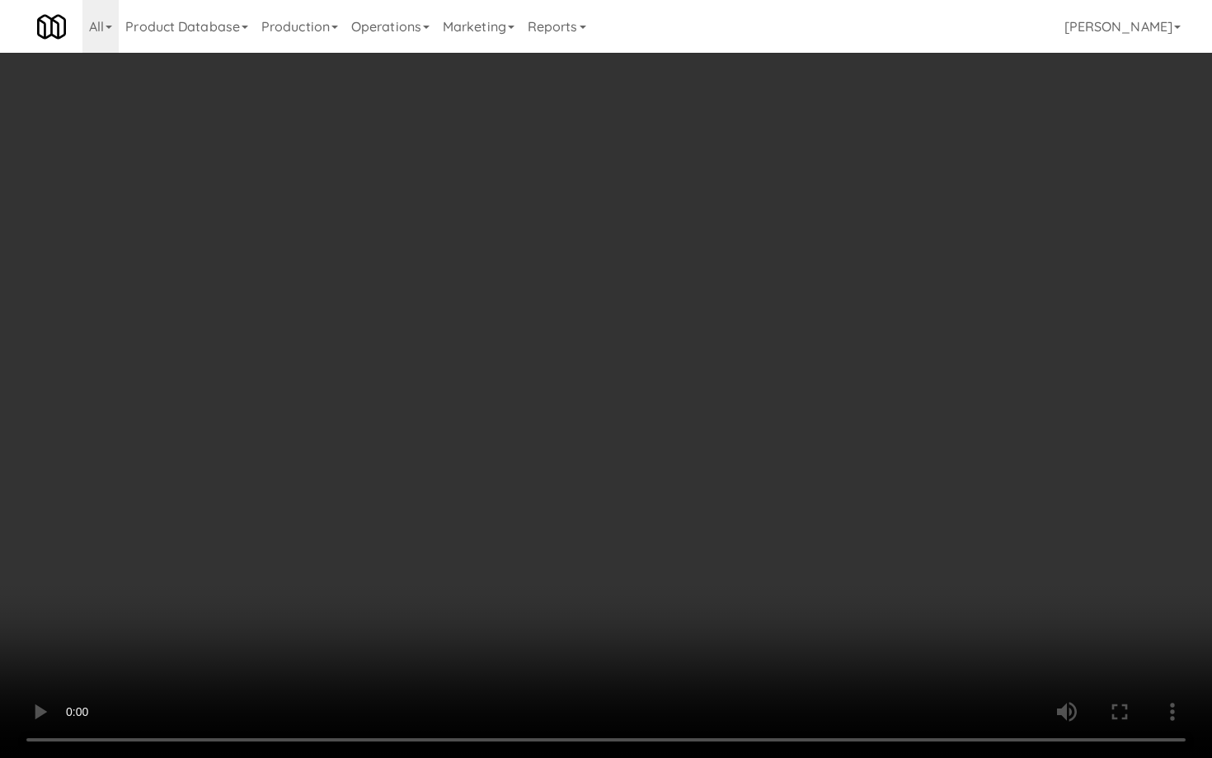
click at [675, 460] on video at bounding box center [606, 379] width 1212 height 758
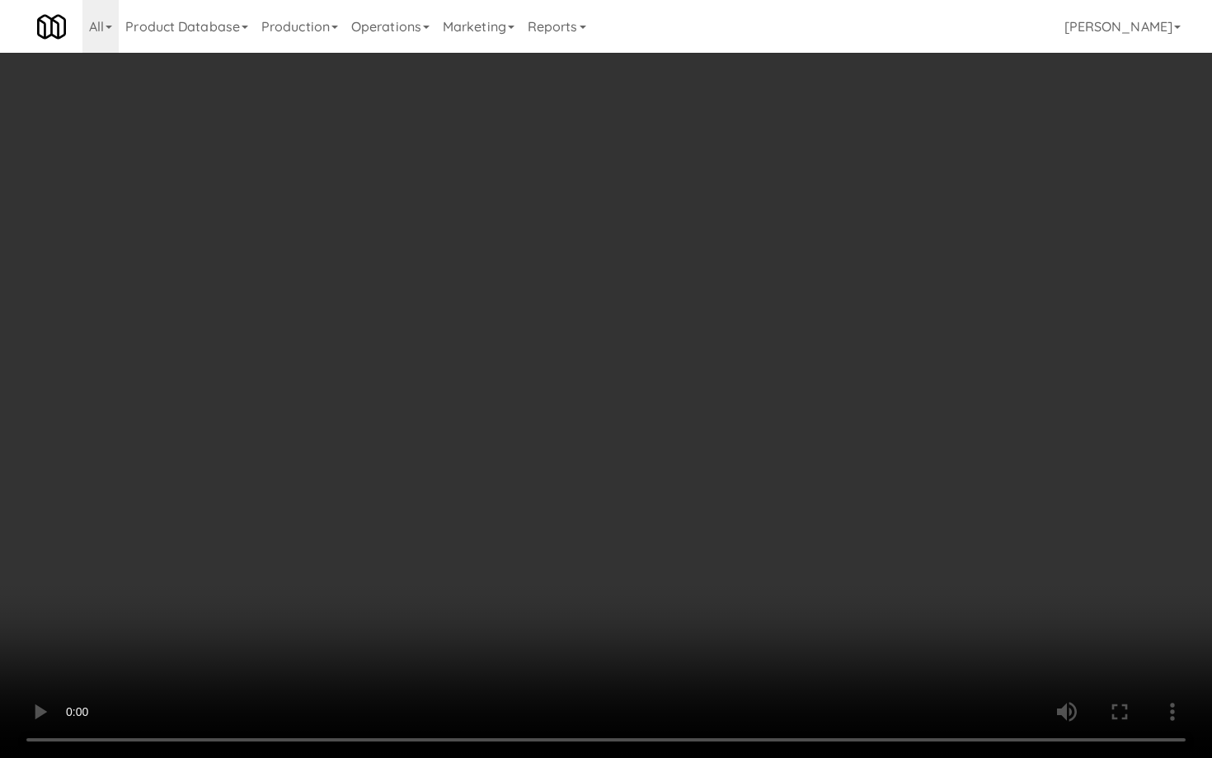
click at [675, 459] on video at bounding box center [606, 379] width 1212 height 758
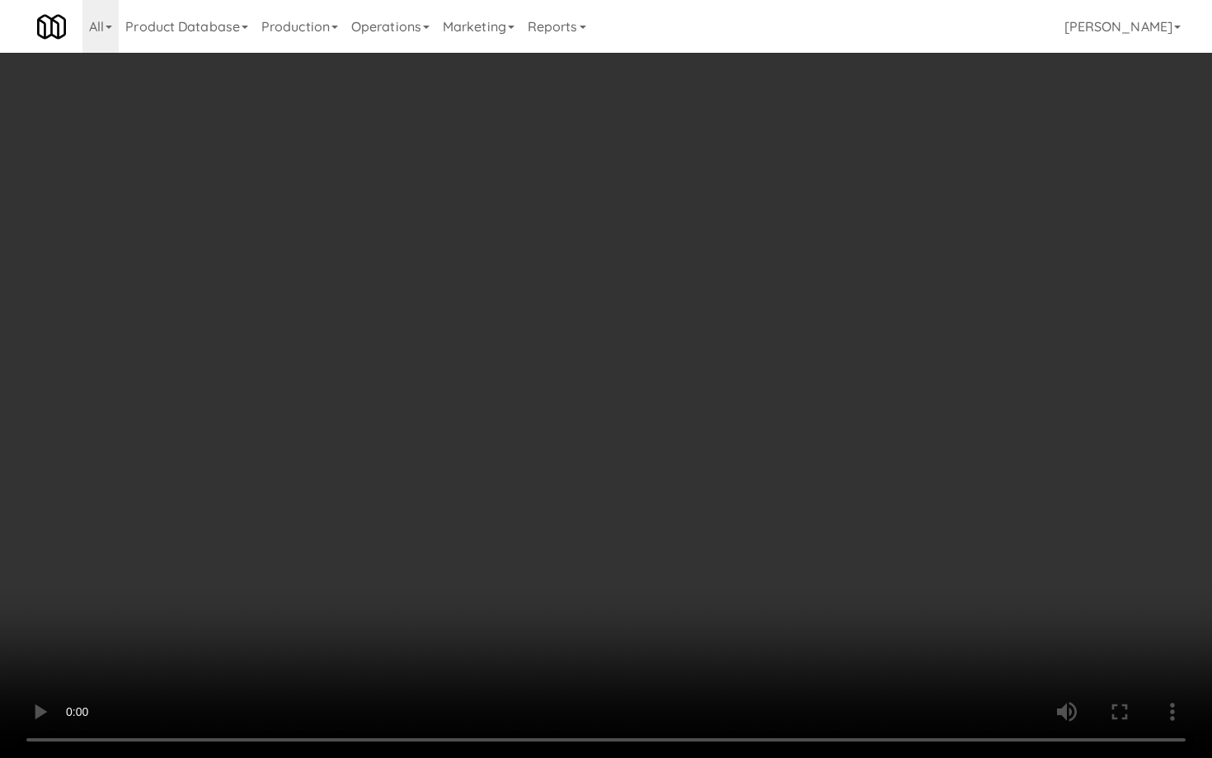
click at [675, 459] on video at bounding box center [606, 379] width 1212 height 758
click at [845, 555] on video at bounding box center [606, 379] width 1212 height 758
click at [845, 554] on video at bounding box center [606, 379] width 1212 height 758
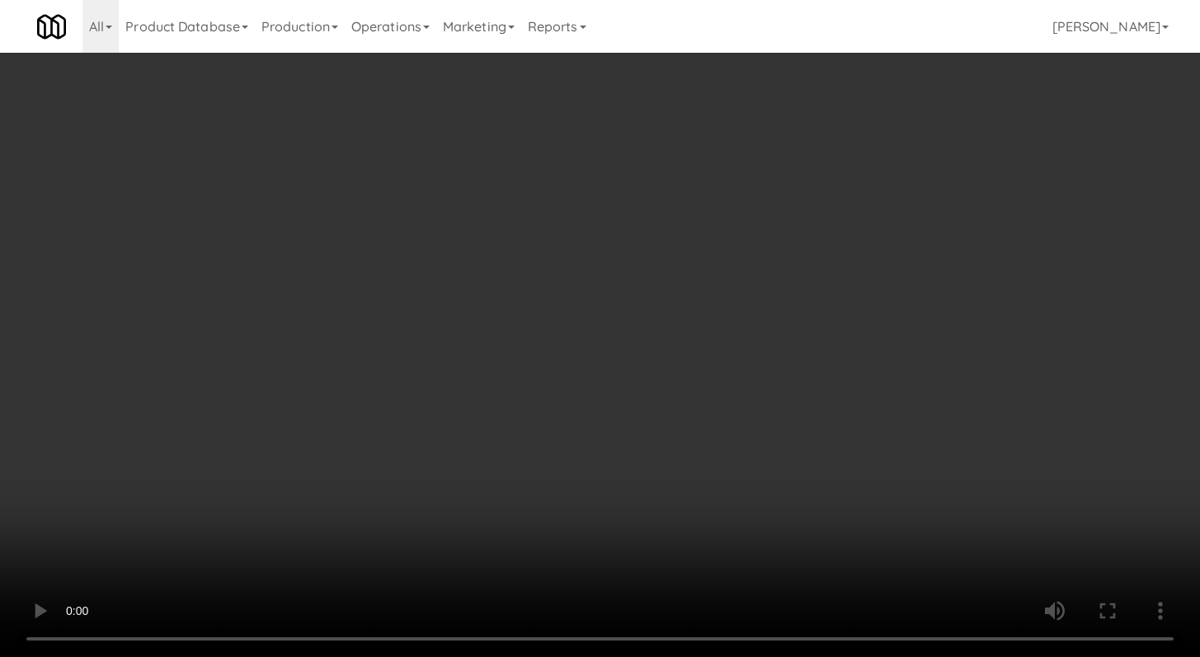
click at [489, 470] on video at bounding box center [600, 328] width 1200 height 657
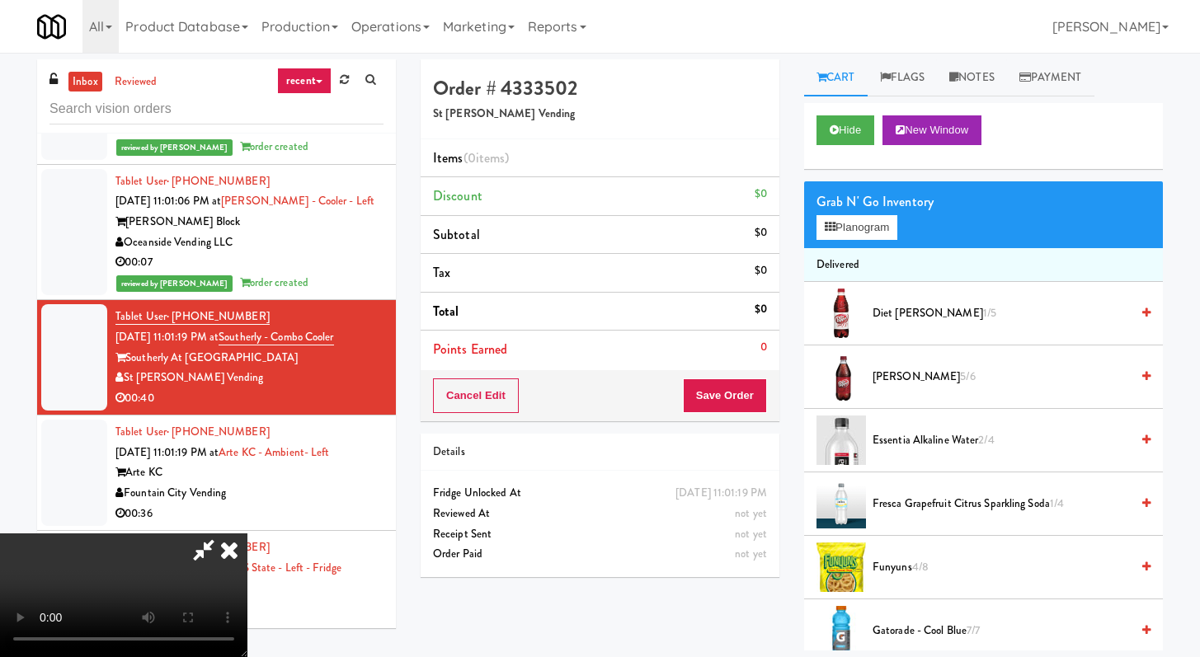
click at [247, 534] on video at bounding box center [123, 596] width 247 height 124
click at [881, 217] on button "Planogram" at bounding box center [856, 227] width 81 height 25
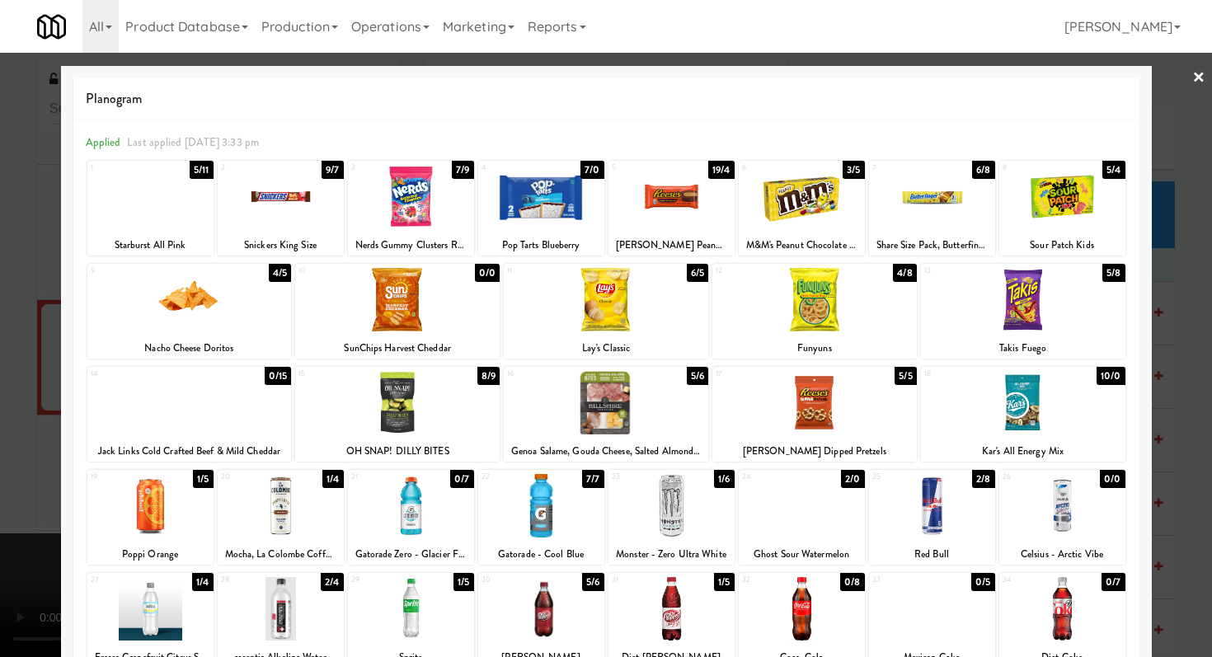
click at [170, 313] on div at bounding box center [189, 299] width 205 height 63
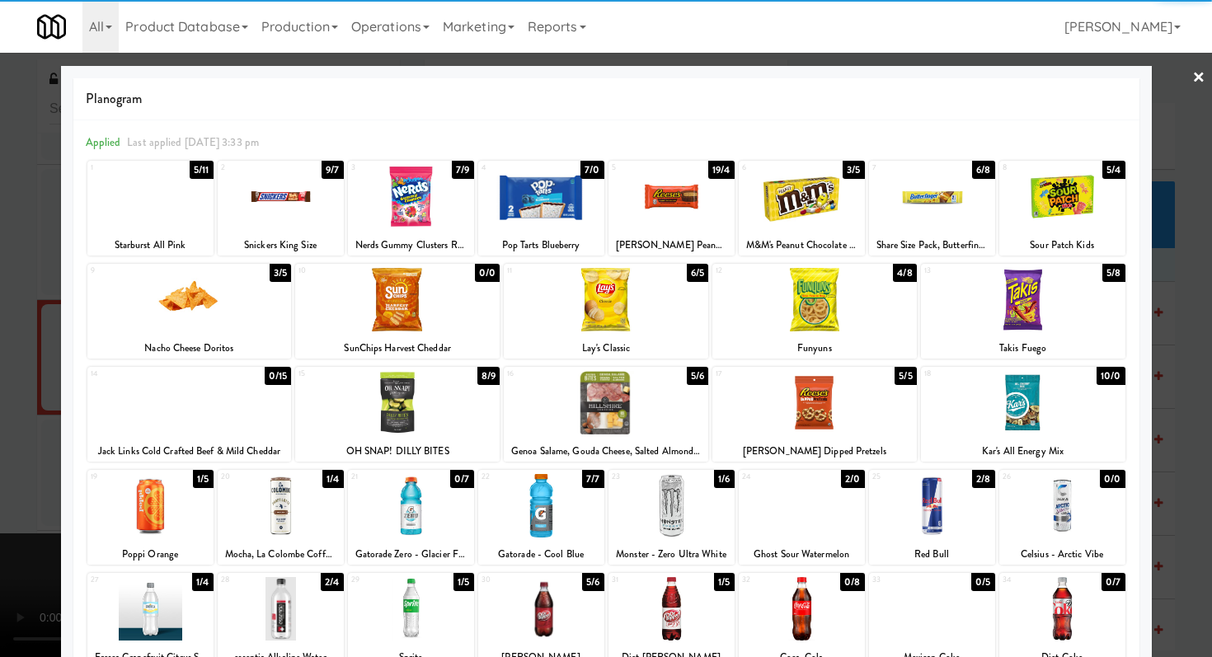
click at [811, 296] on div at bounding box center [814, 299] width 205 height 63
click at [712, 200] on div at bounding box center [672, 196] width 126 height 63
click at [543, 505] on div at bounding box center [541, 505] width 126 height 63
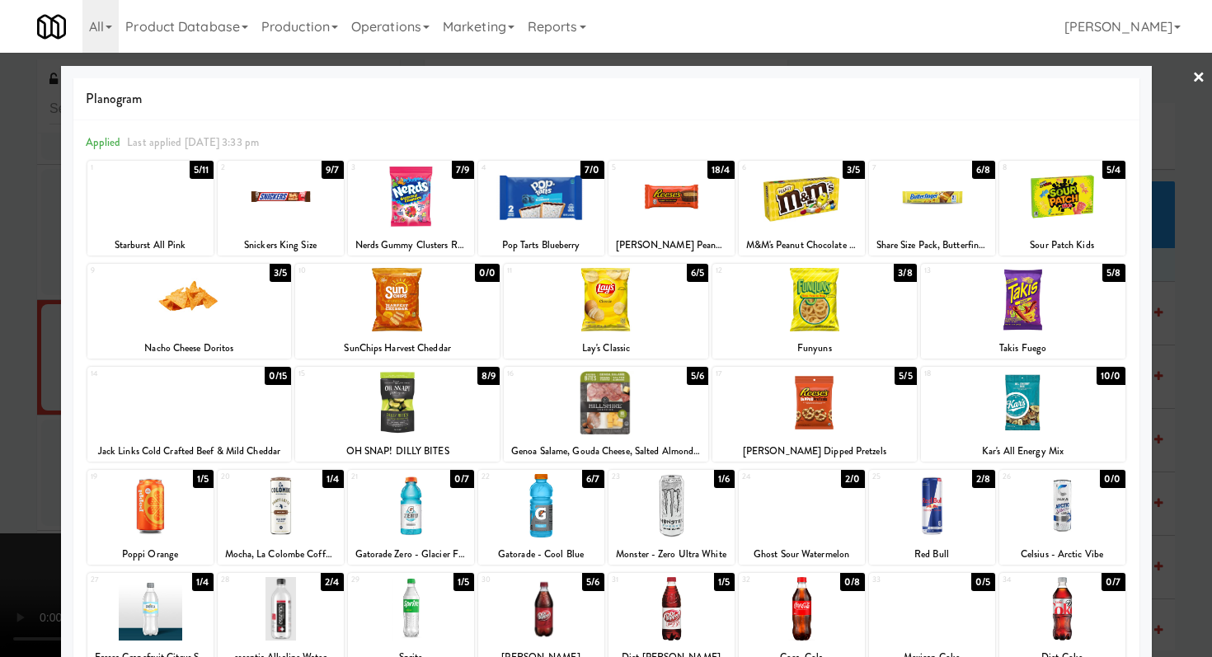
click at [0, 464] on div at bounding box center [606, 328] width 1212 height 657
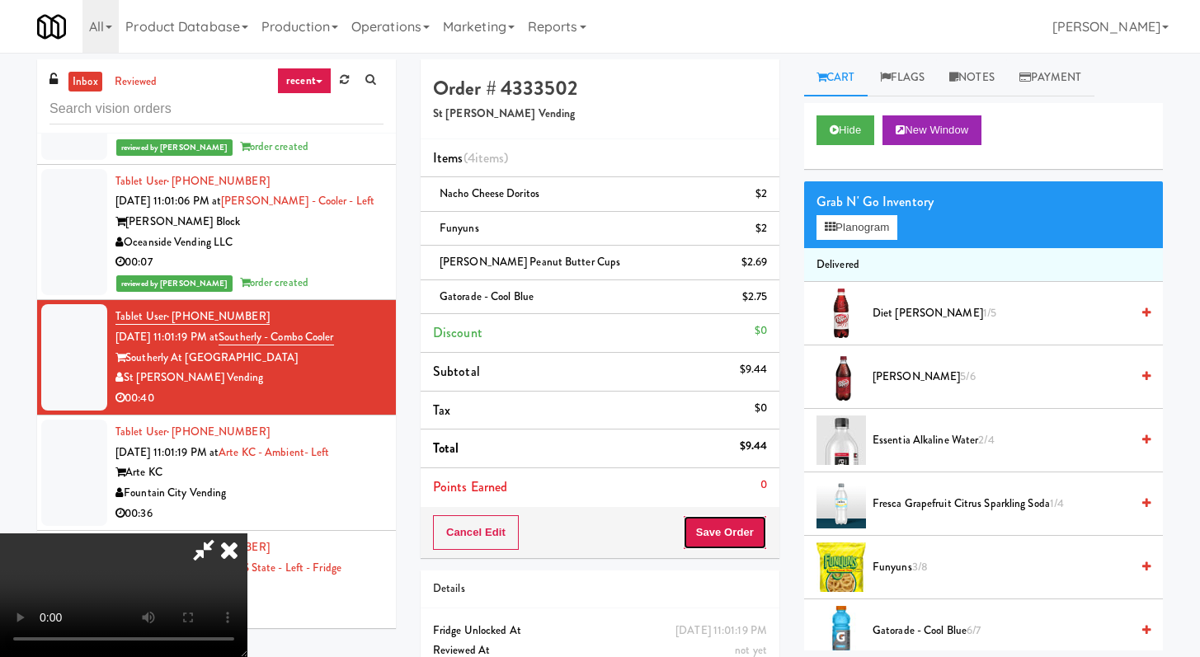
click at [749, 535] on button "Save Order" at bounding box center [725, 532] width 84 height 35
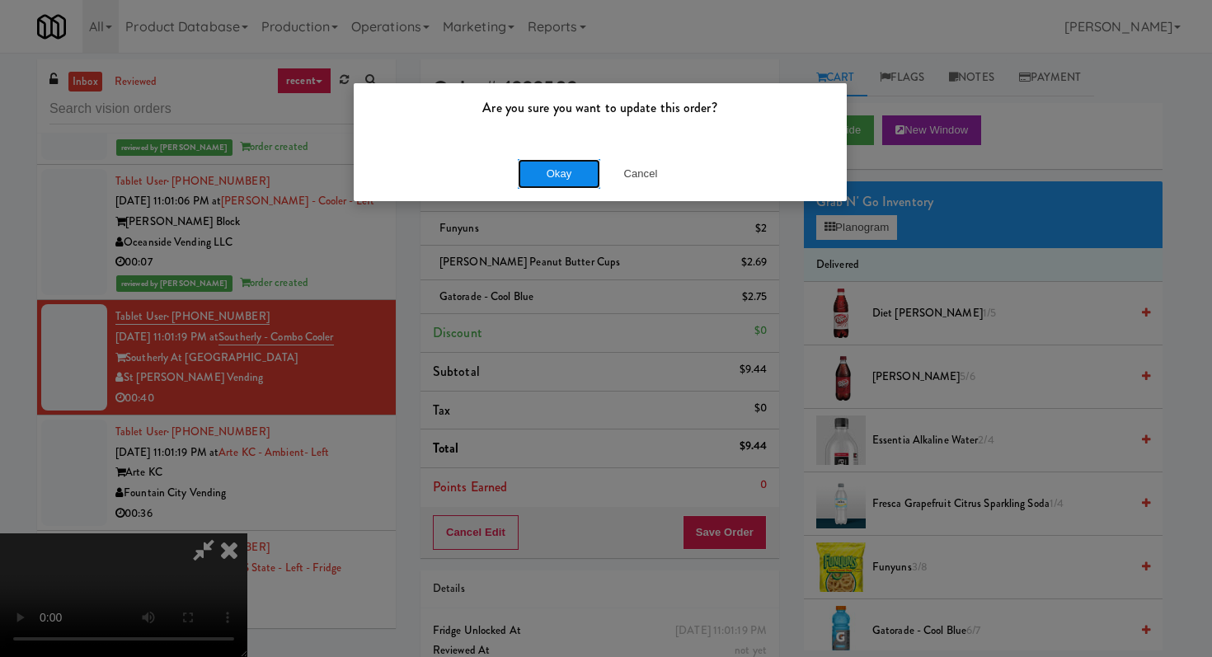
click at [539, 173] on button "Okay" at bounding box center [559, 174] width 82 height 30
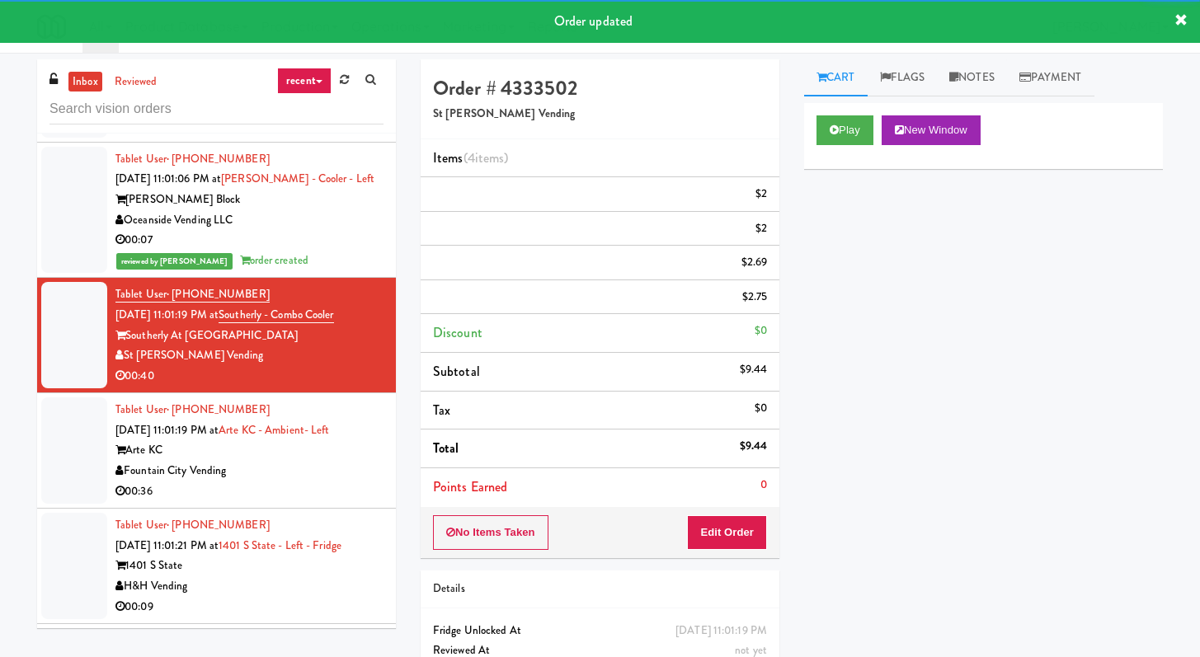
scroll to position [3761, 0]
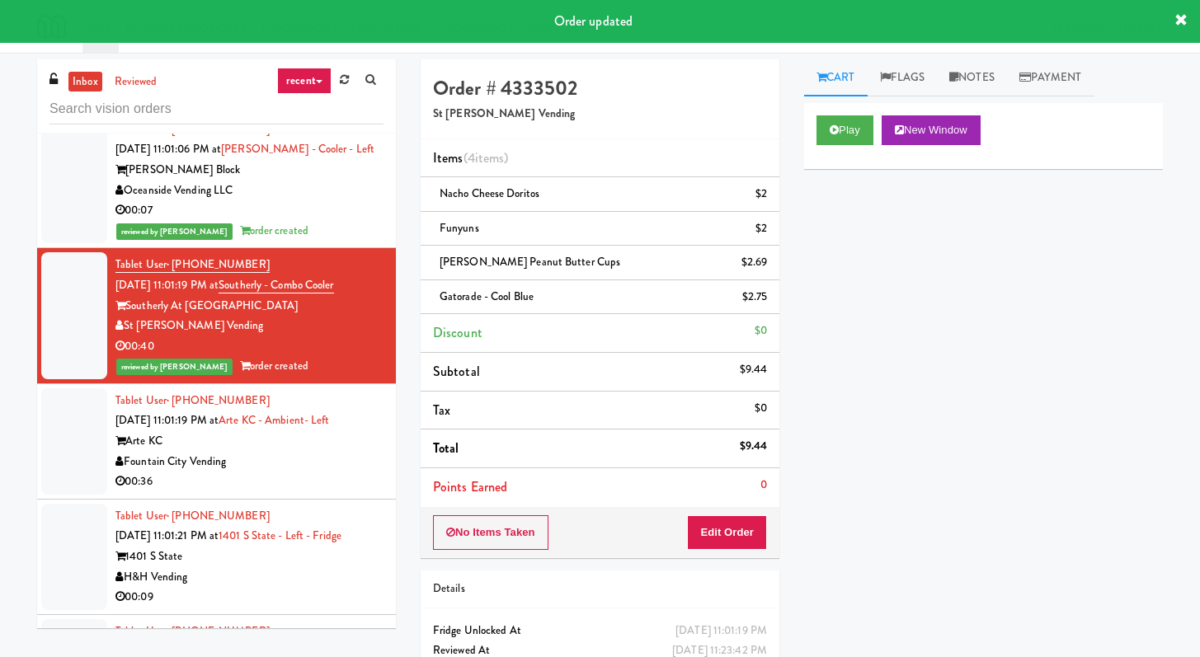
click at [327, 492] on div "00:36" at bounding box center [249, 482] width 268 height 21
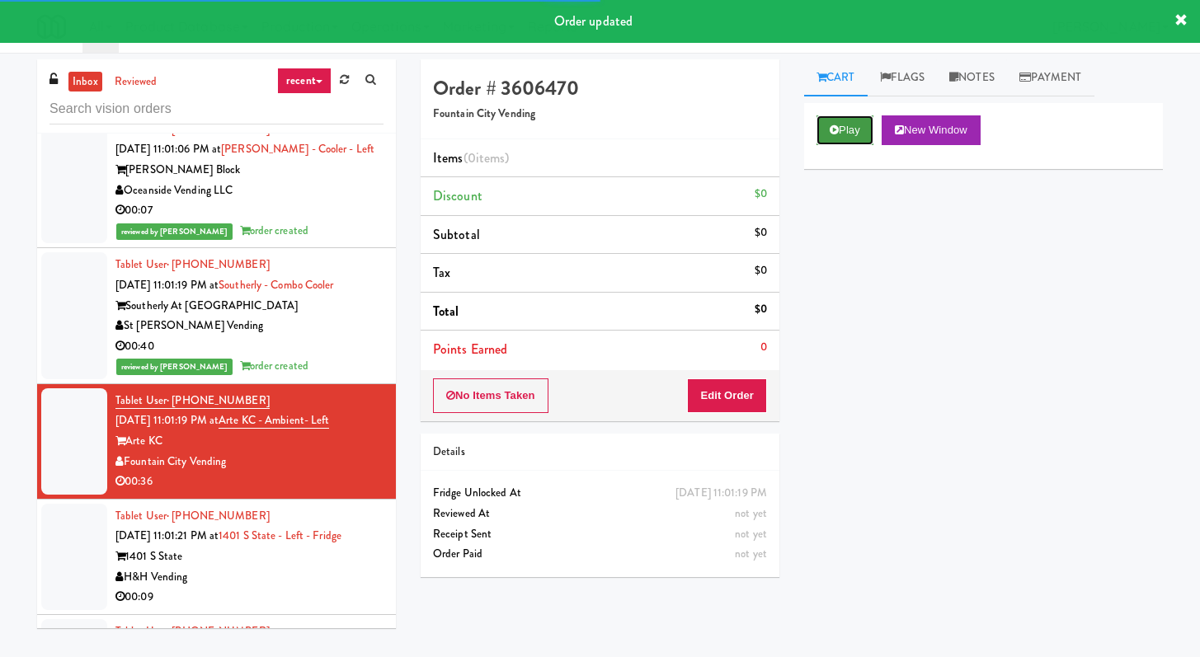
click at [858, 117] on button "Play" at bounding box center [844, 130] width 57 height 30
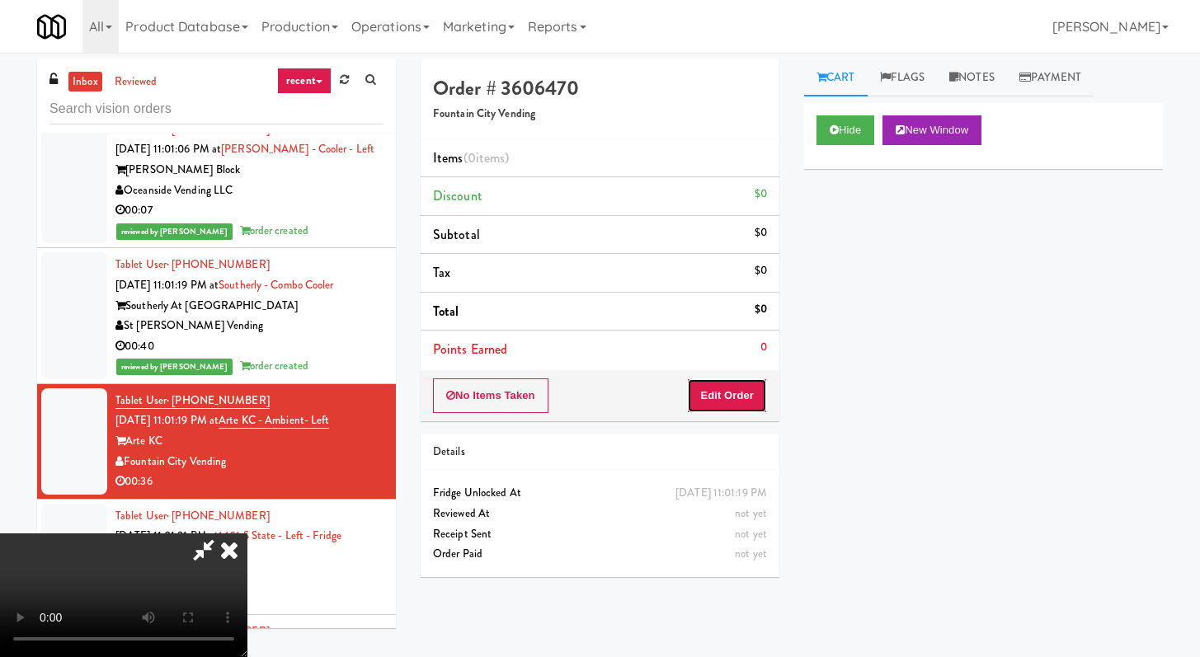
click at [746, 407] on button "Edit Order" at bounding box center [727, 396] width 80 height 35
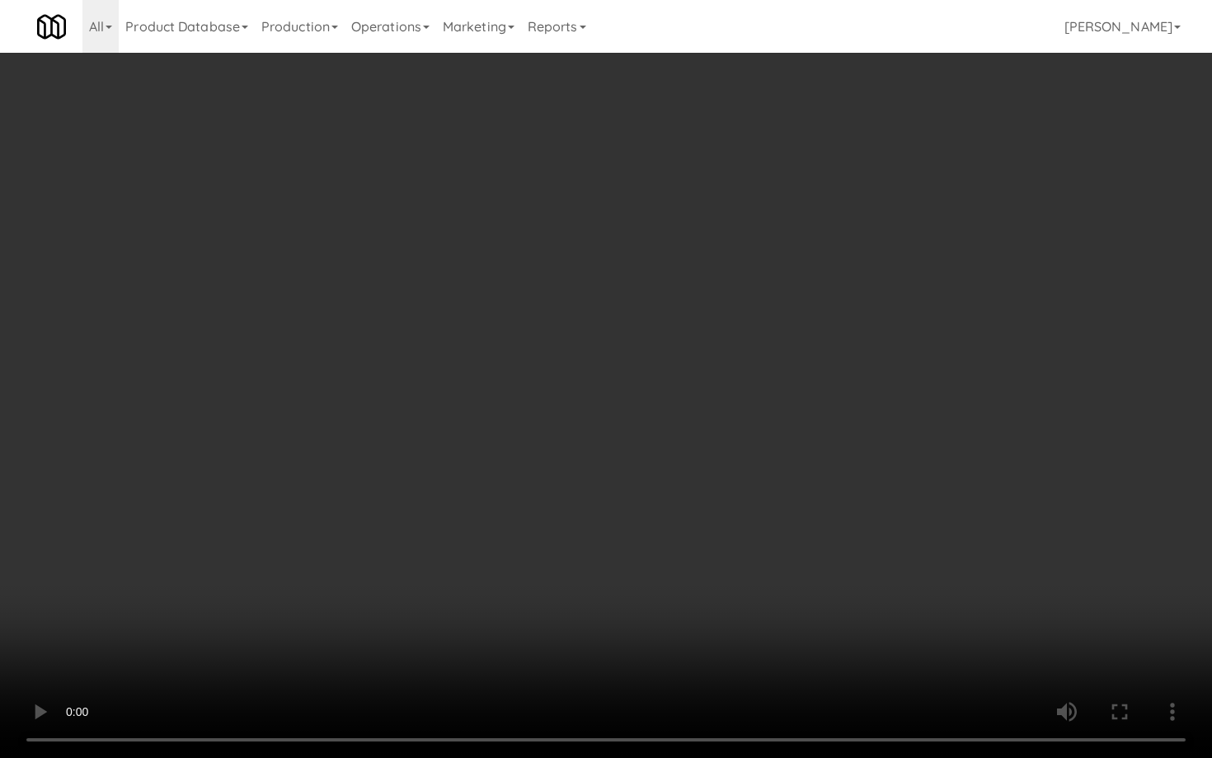
click at [410, 585] on video at bounding box center [606, 379] width 1212 height 758
click at [415, 569] on video at bounding box center [606, 379] width 1212 height 758
click at [416, 569] on video at bounding box center [606, 379] width 1212 height 758
click at [463, 524] on video at bounding box center [606, 379] width 1212 height 758
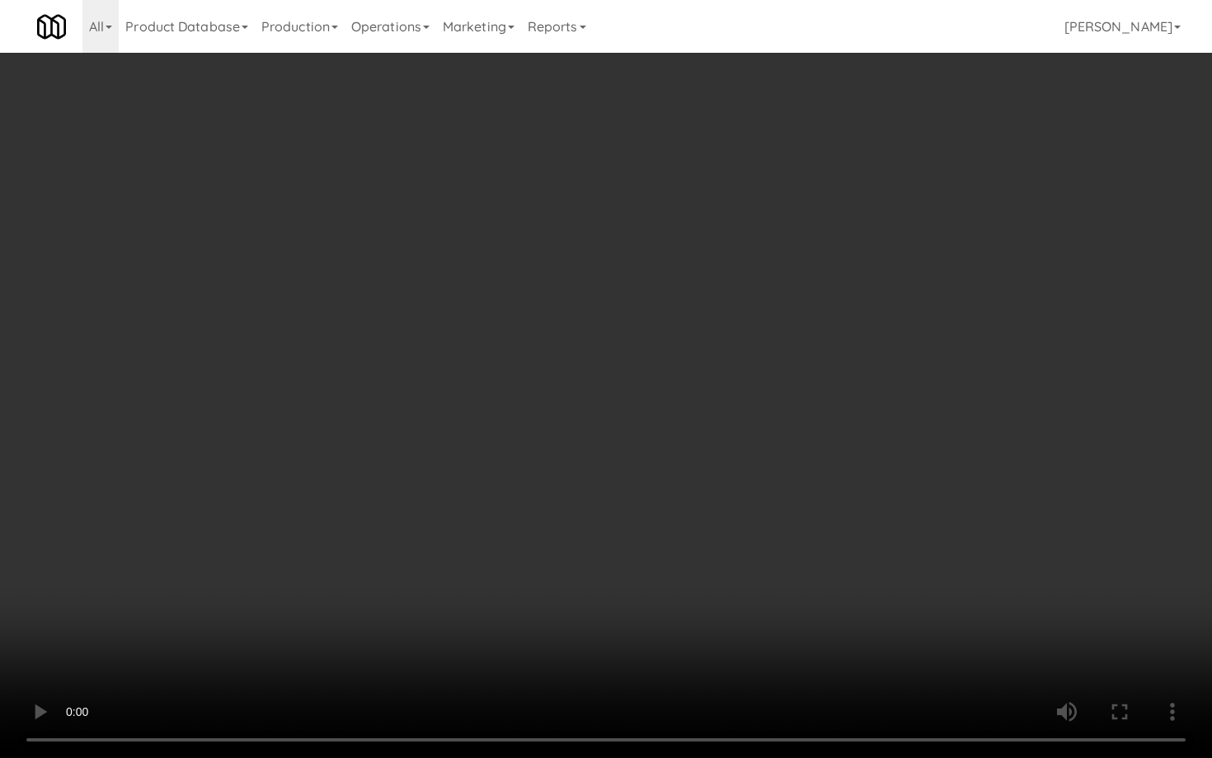
click at [463, 524] on video at bounding box center [606, 379] width 1212 height 758
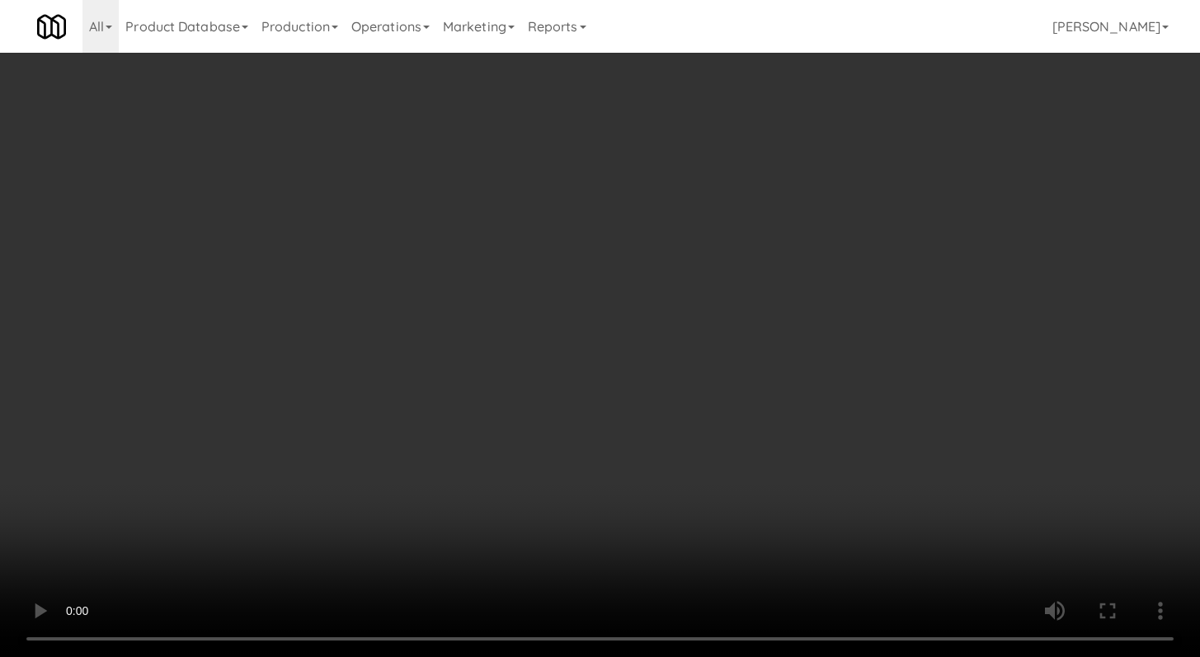
scroll to position [427, 0]
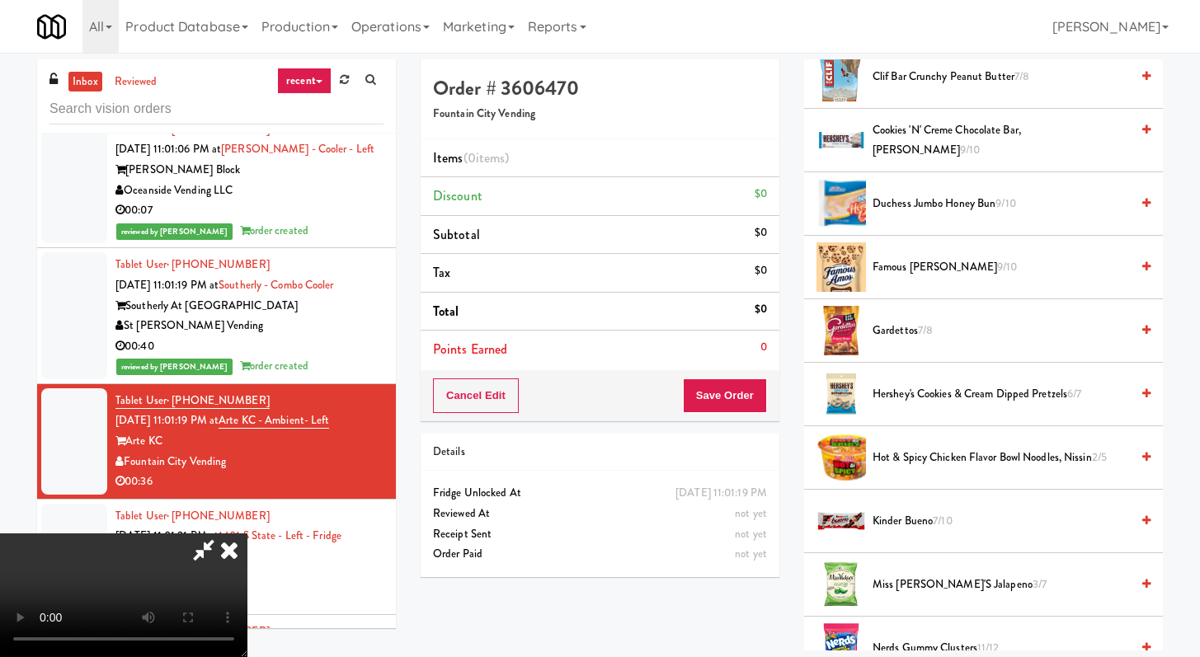
click at [931, 195] on span "Duchess Jumbo Honey Bun 9/10" at bounding box center [1000, 204] width 257 height 21
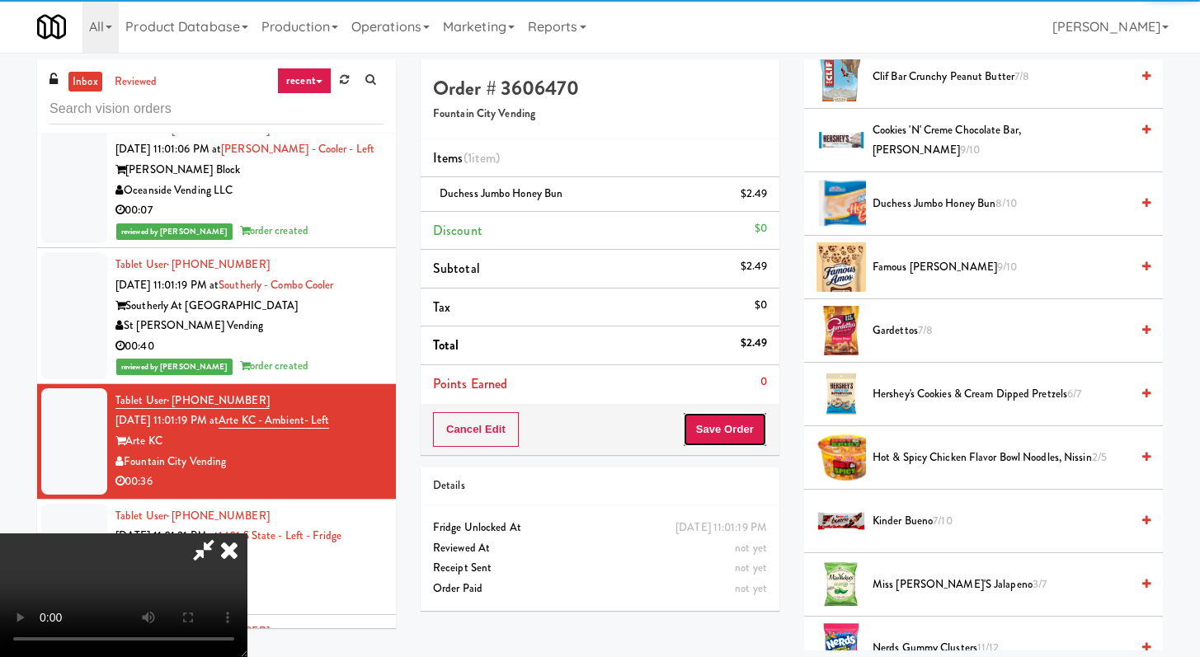
click at [752, 438] on button "Save Order" at bounding box center [725, 429] width 84 height 35
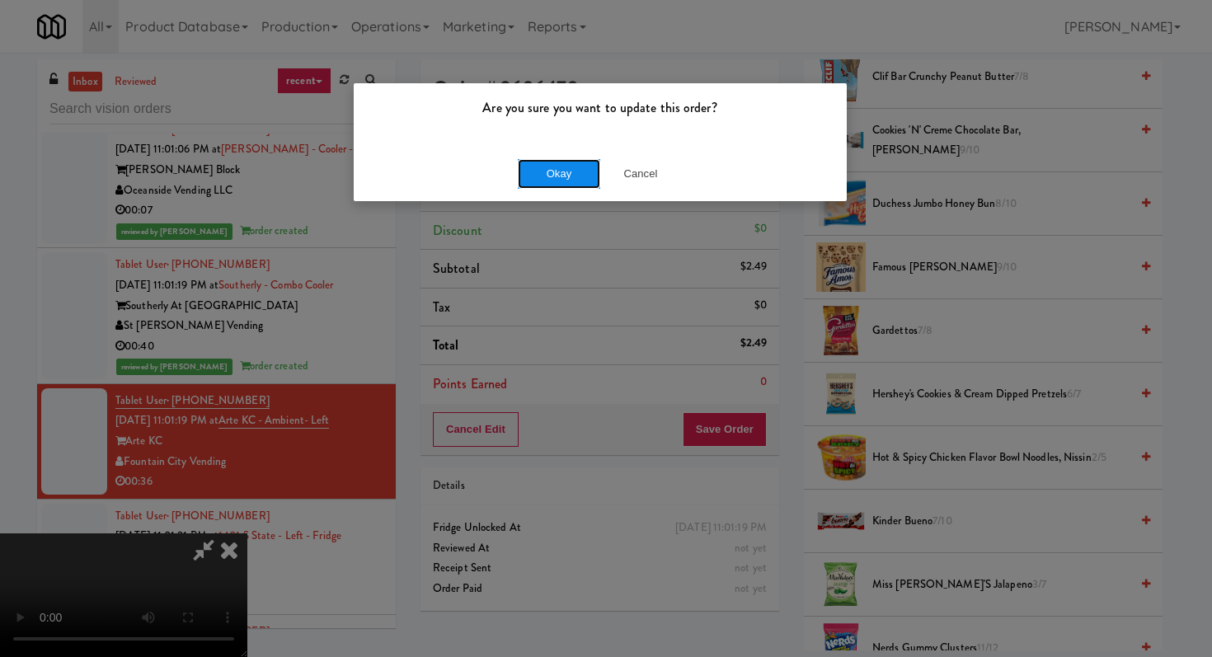
click at [567, 173] on button "Okay" at bounding box center [559, 174] width 82 height 30
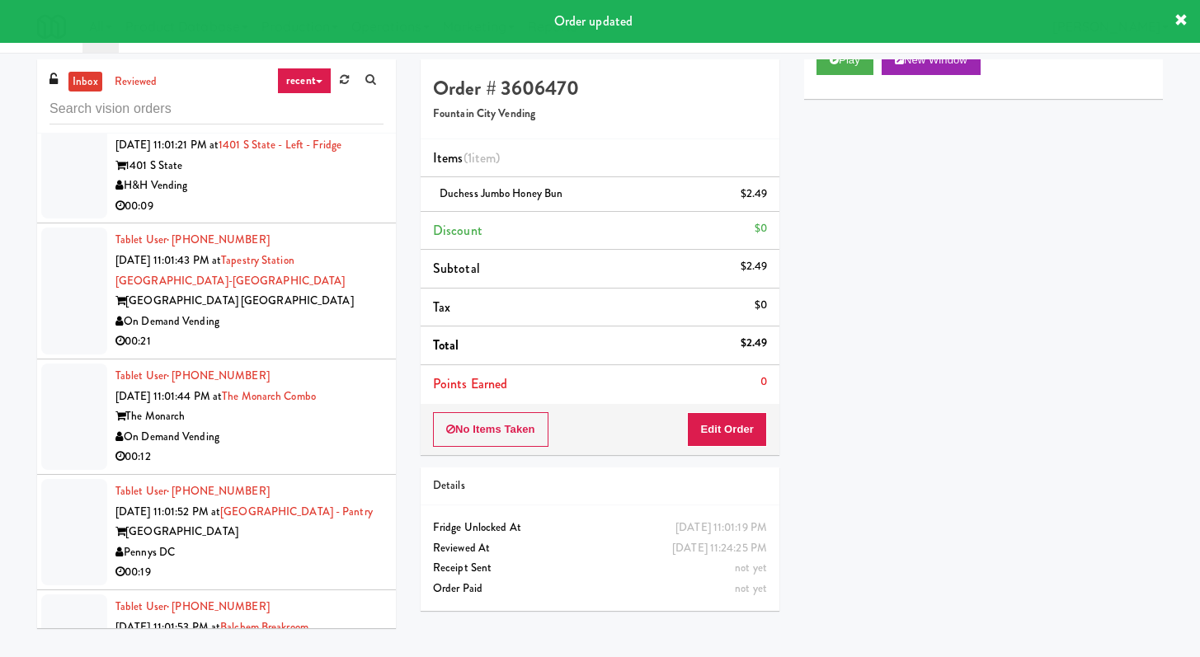
scroll to position [4132, 0]
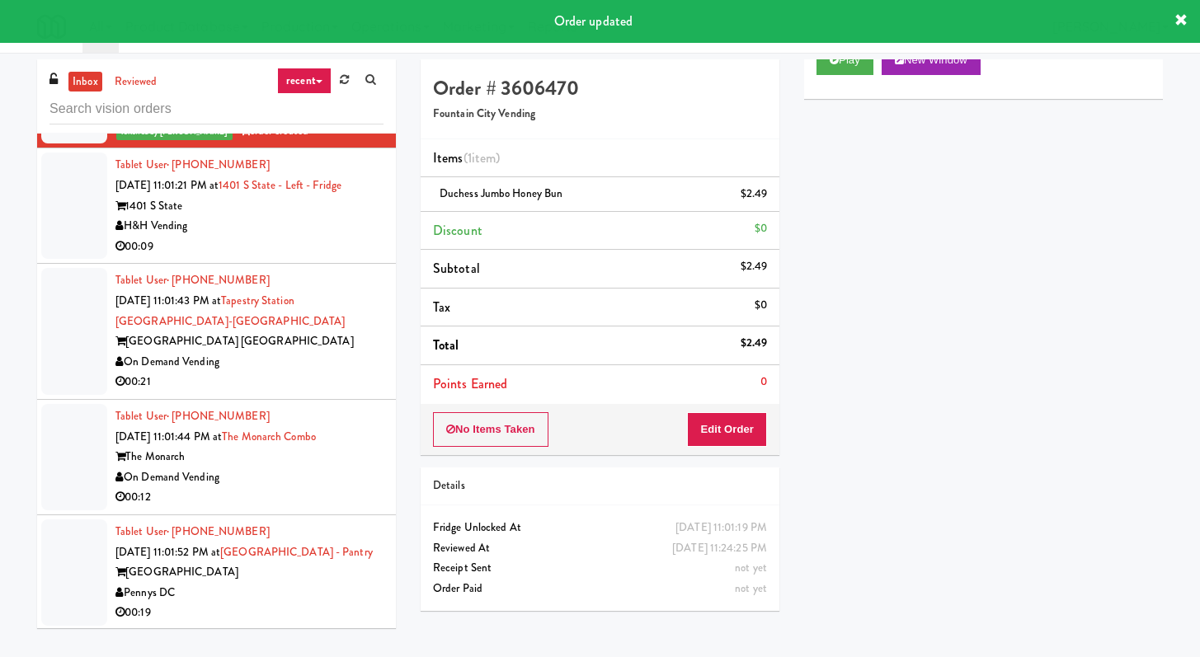
click at [325, 237] on div "H&H Vending" at bounding box center [249, 226] width 268 height 21
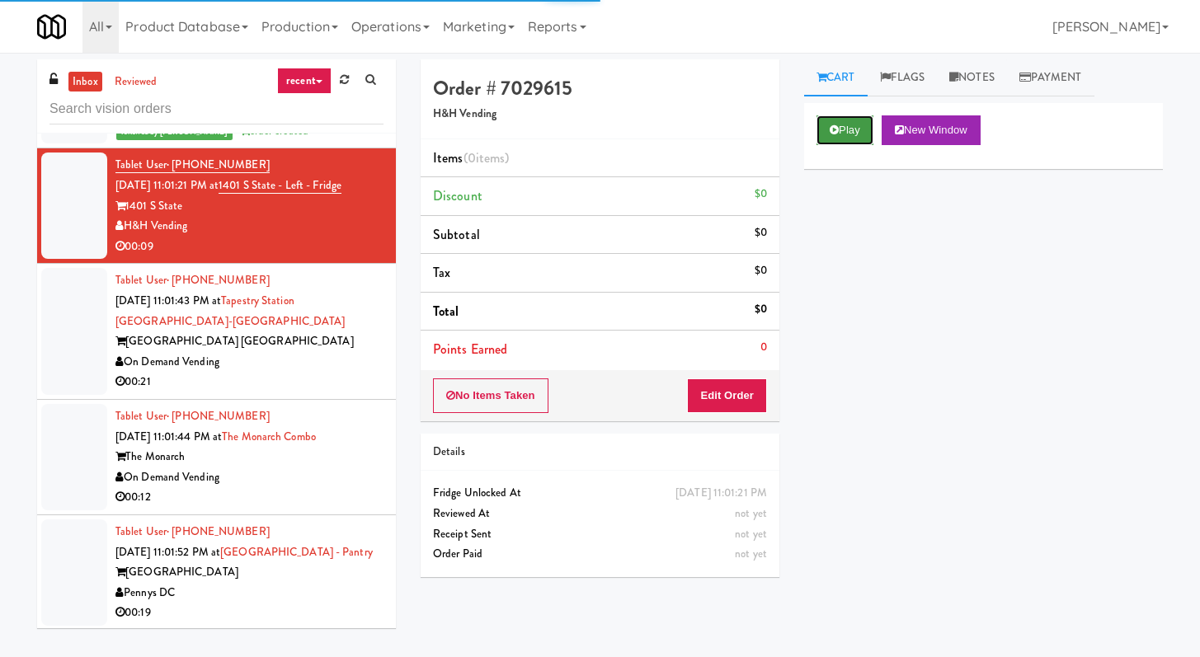
click at [837, 122] on button "Play" at bounding box center [844, 130] width 57 height 30
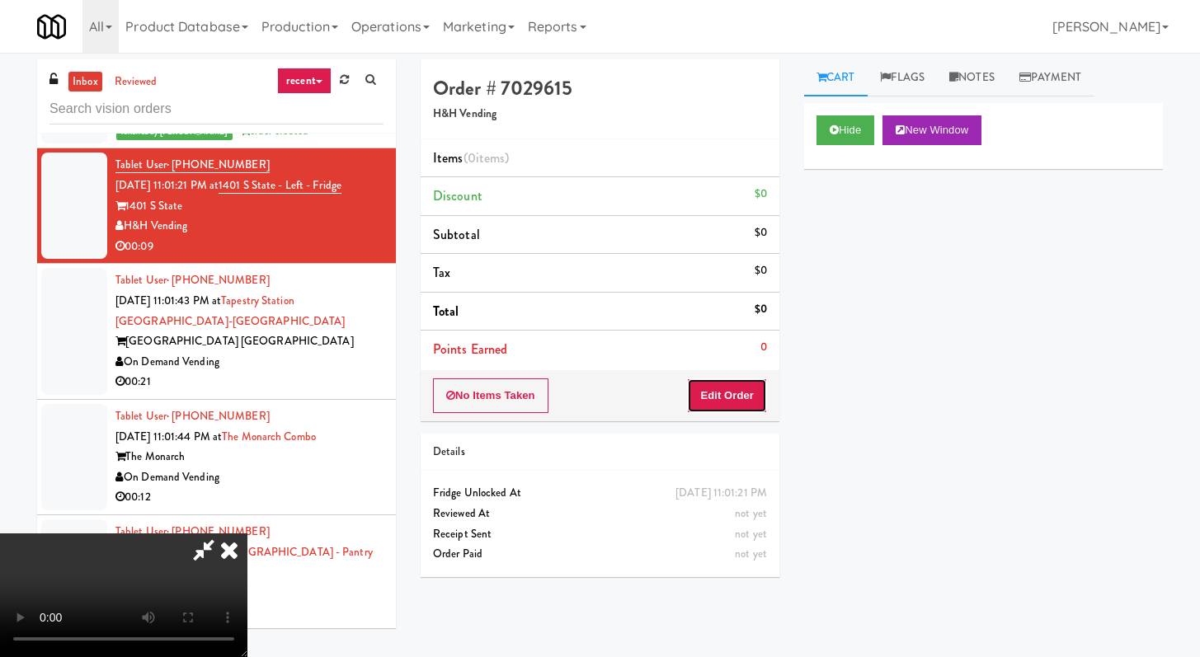
click at [745, 401] on button "Edit Order" at bounding box center [727, 396] width 80 height 35
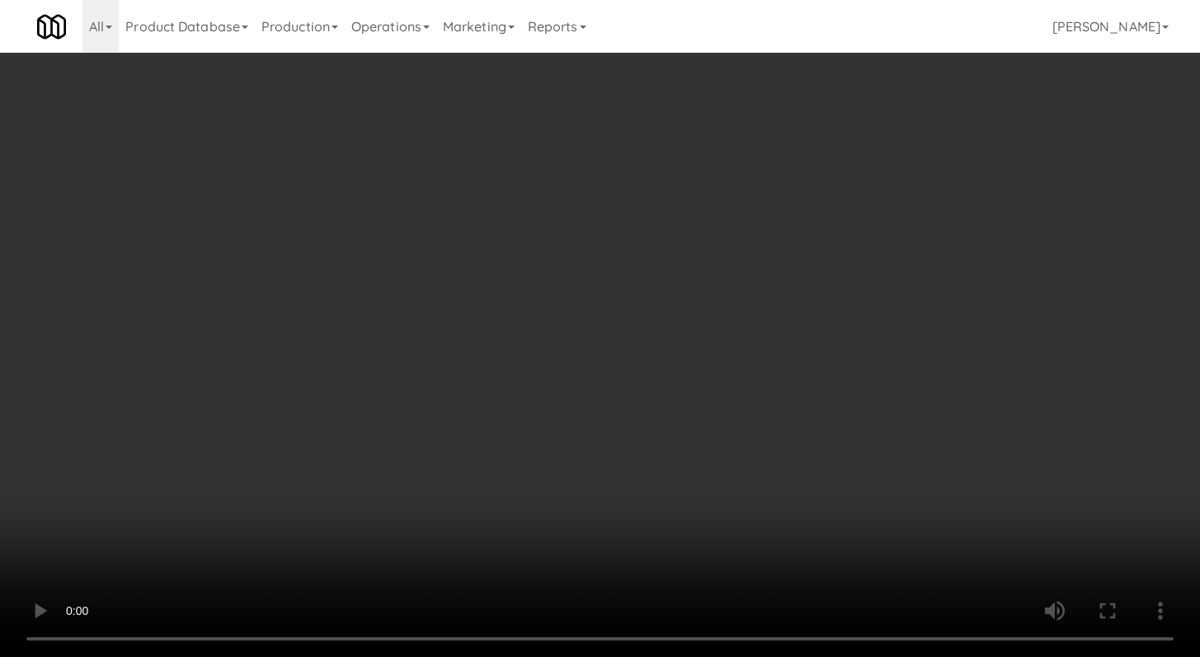
scroll to position [1332, 0]
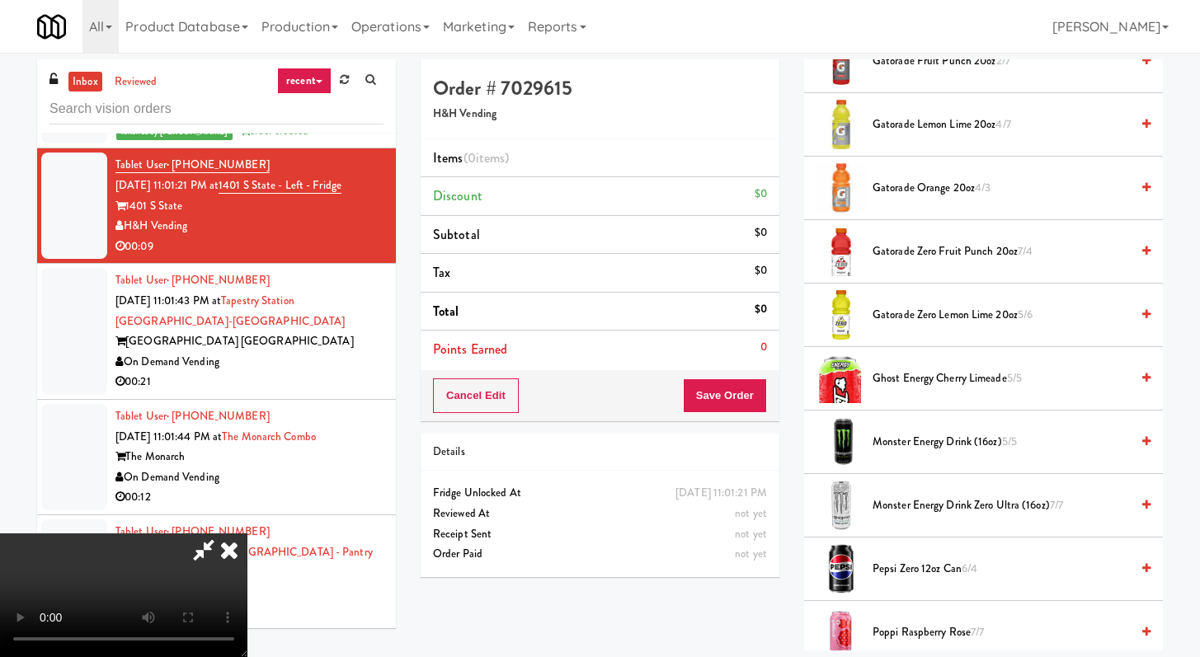
click at [911, 250] on span "Gatorade Zero Fruit Punch 20oz 7/4" at bounding box center [1000, 252] width 257 height 21
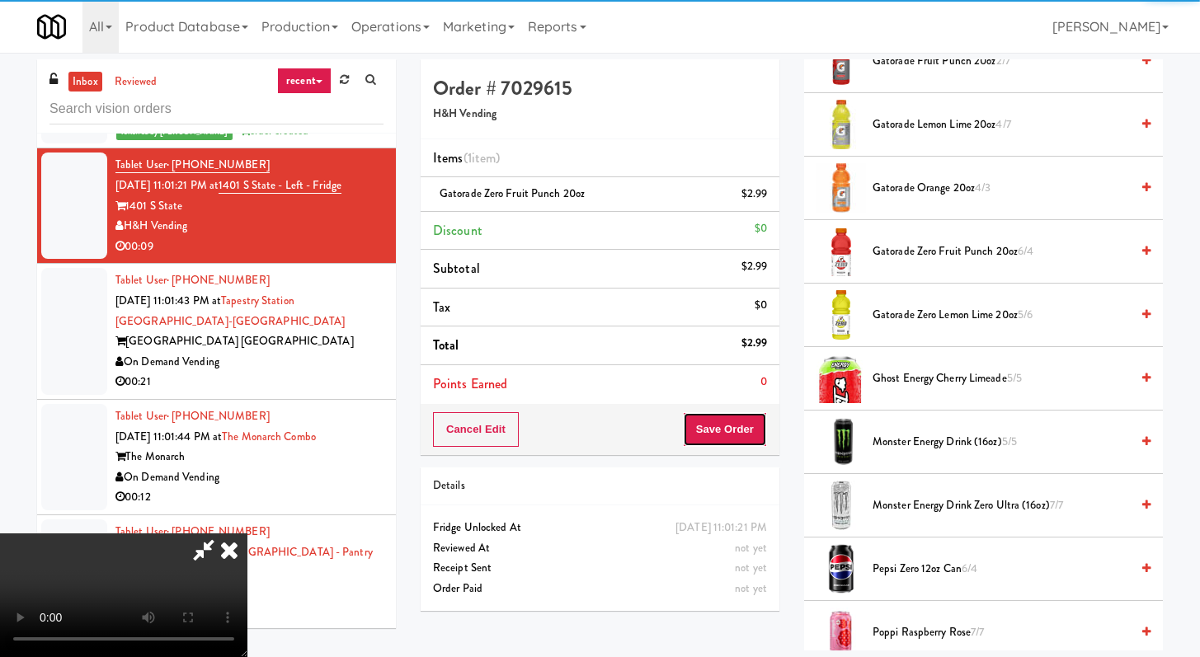
click at [747, 429] on button "Save Order" at bounding box center [725, 429] width 84 height 35
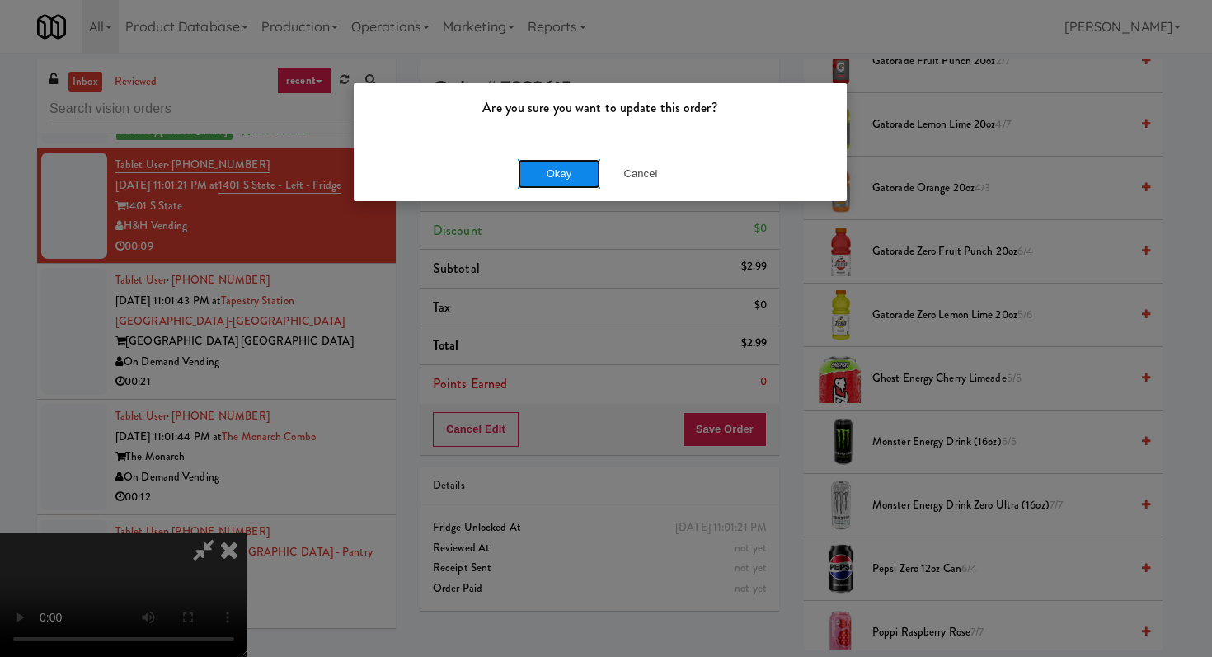
click at [548, 177] on button "Okay" at bounding box center [559, 174] width 82 height 30
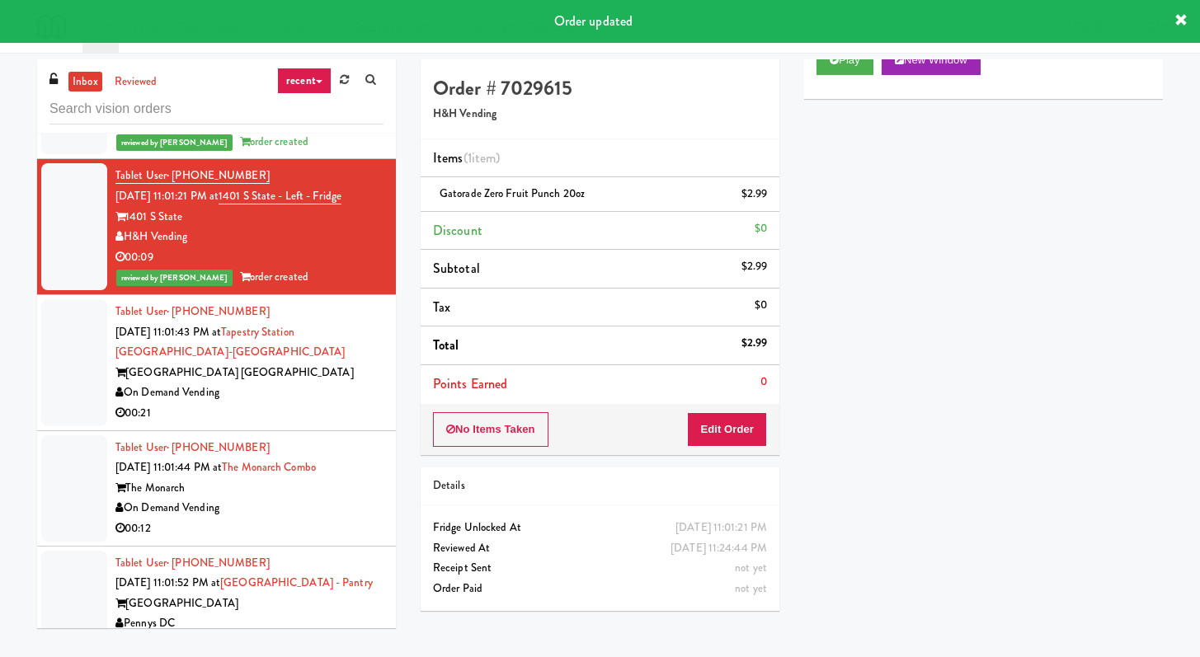
scroll to position [4109, 0]
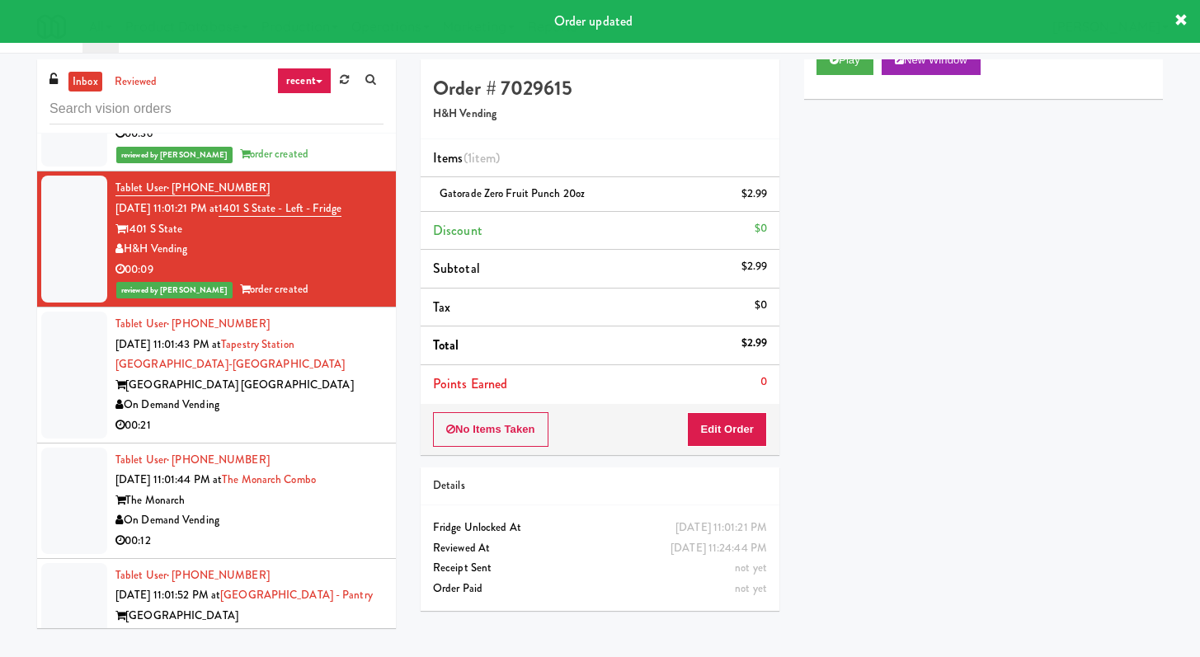
click at [310, 396] on div "[GEOGRAPHIC_DATA] [GEOGRAPHIC_DATA]" at bounding box center [249, 385] width 268 height 21
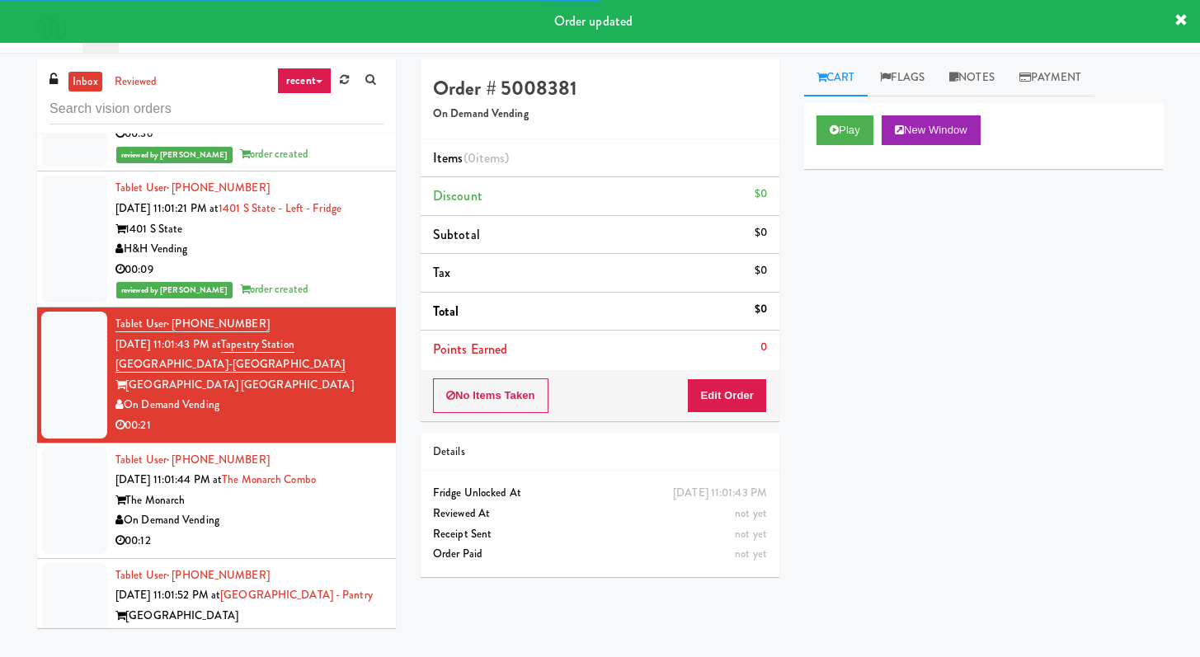
click at [839, 146] on div "Play New Window" at bounding box center [983, 136] width 359 height 66
click at [846, 128] on button "Play" at bounding box center [844, 130] width 57 height 30
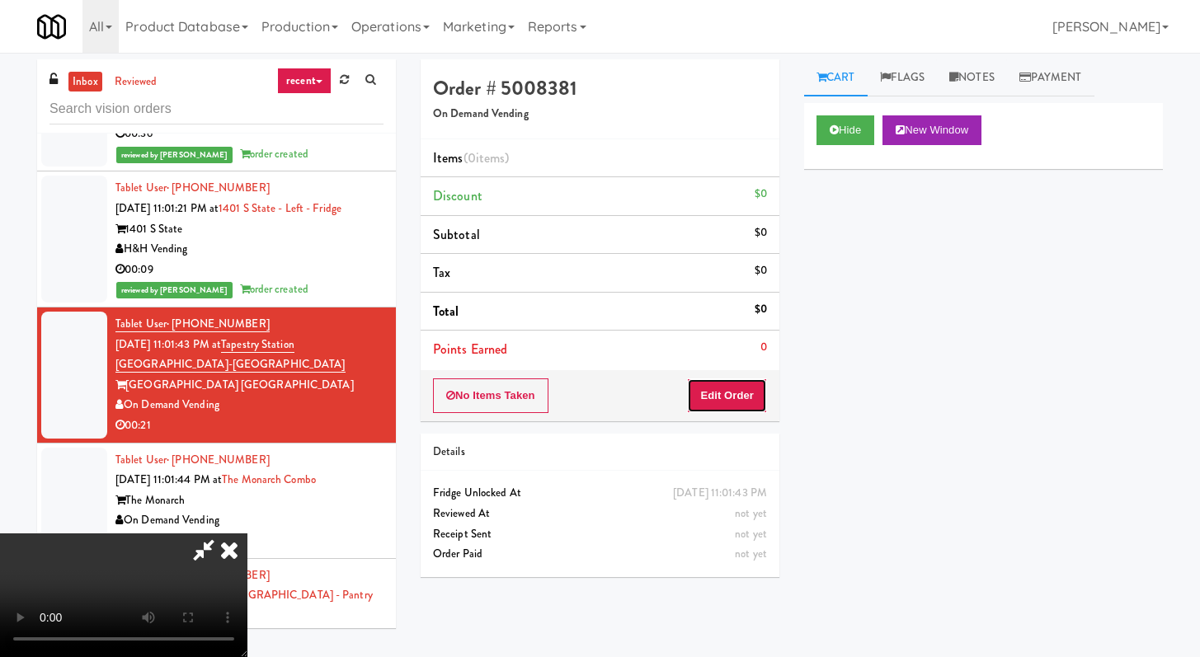
click at [722, 393] on button "Edit Order" at bounding box center [727, 396] width 80 height 35
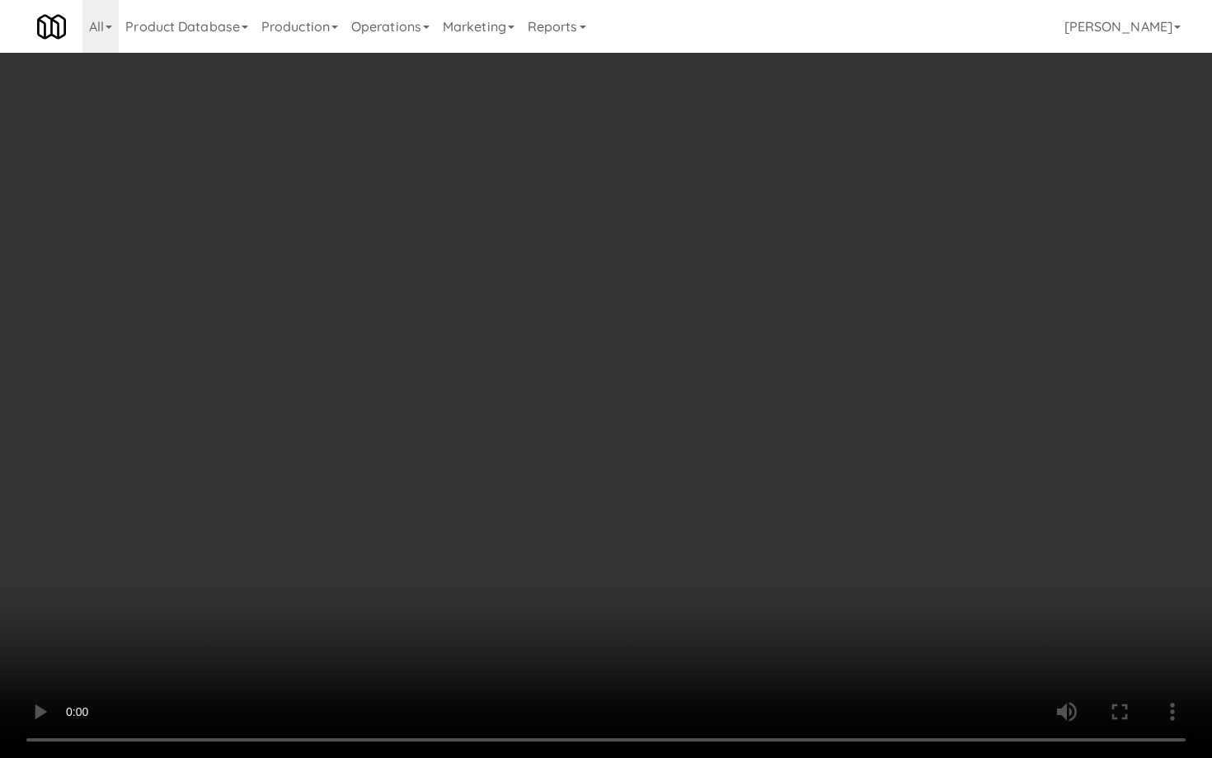
click at [625, 595] on video at bounding box center [606, 379] width 1212 height 758
click at [625, 596] on video at bounding box center [606, 379] width 1212 height 758
click at [624, 597] on video at bounding box center [606, 379] width 1212 height 758
click at [623, 598] on video at bounding box center [606, 379] width 1212 height 758
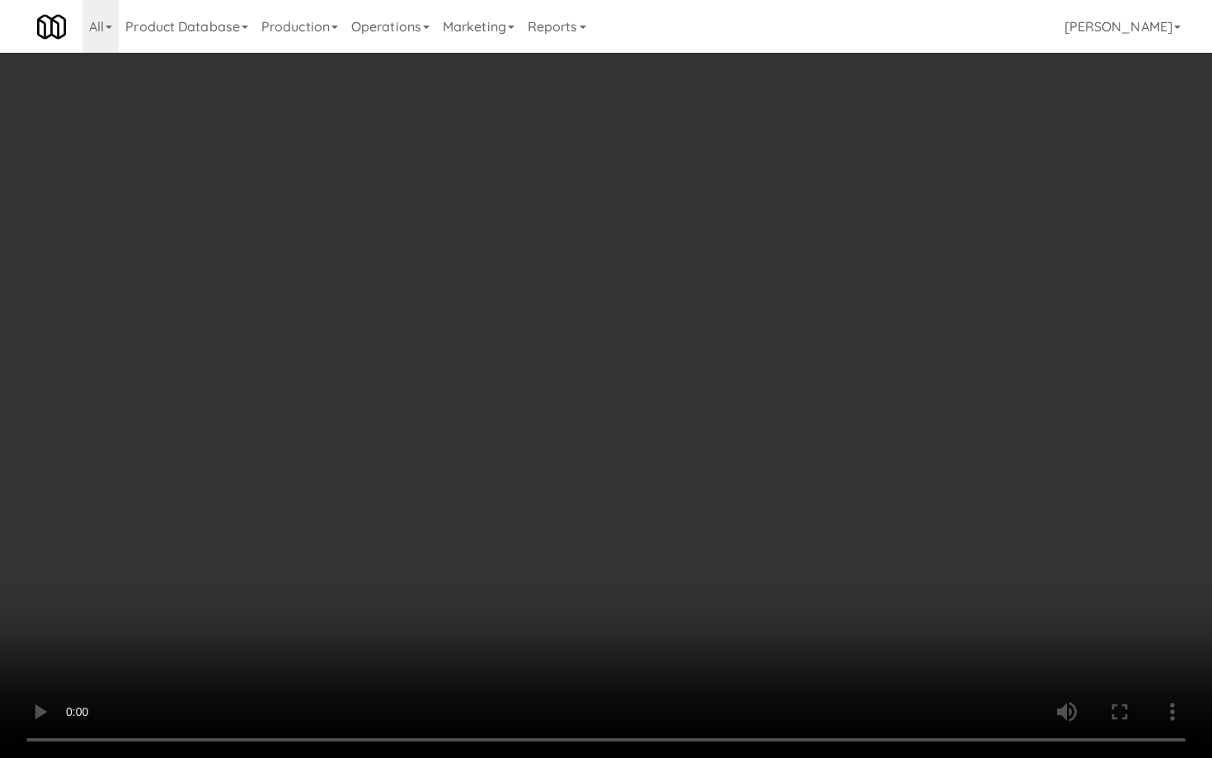
click at [718, 496] on video at bounding box center [606, 379] width 1212 height 758
click at [736, 456] on video at bounding box center [606, 379] width 1212 height 758
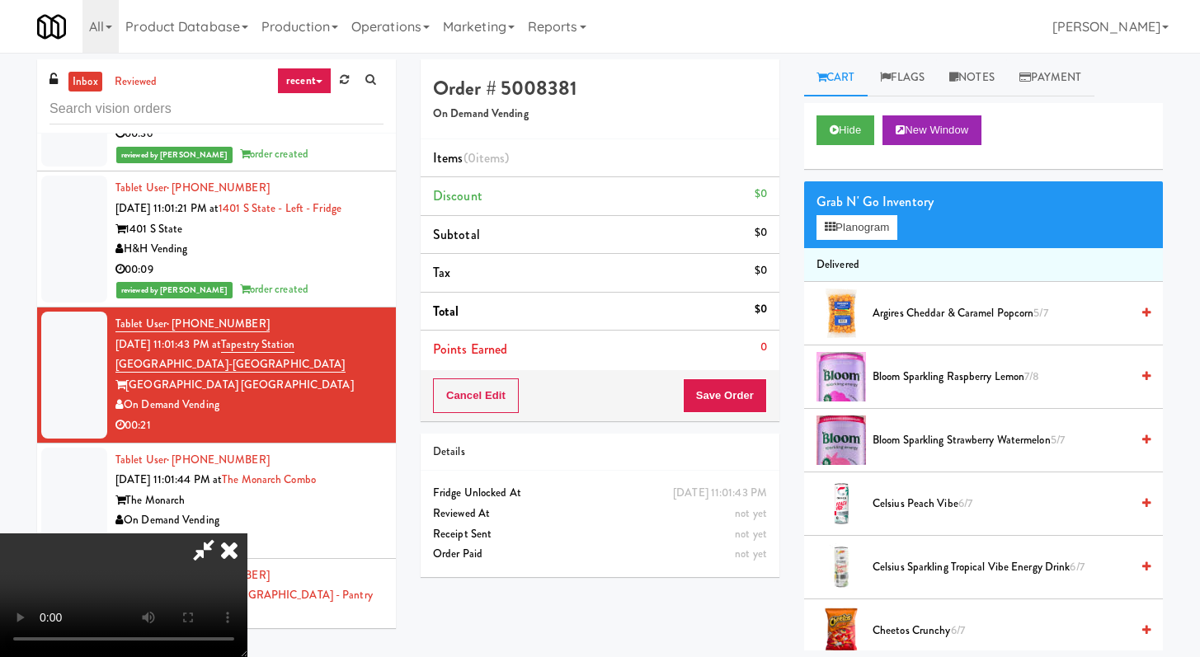
click at [943, 627] on span "Cheetos Crunchy 6/7" at bounding box center [1000, 631] width 257 height 21
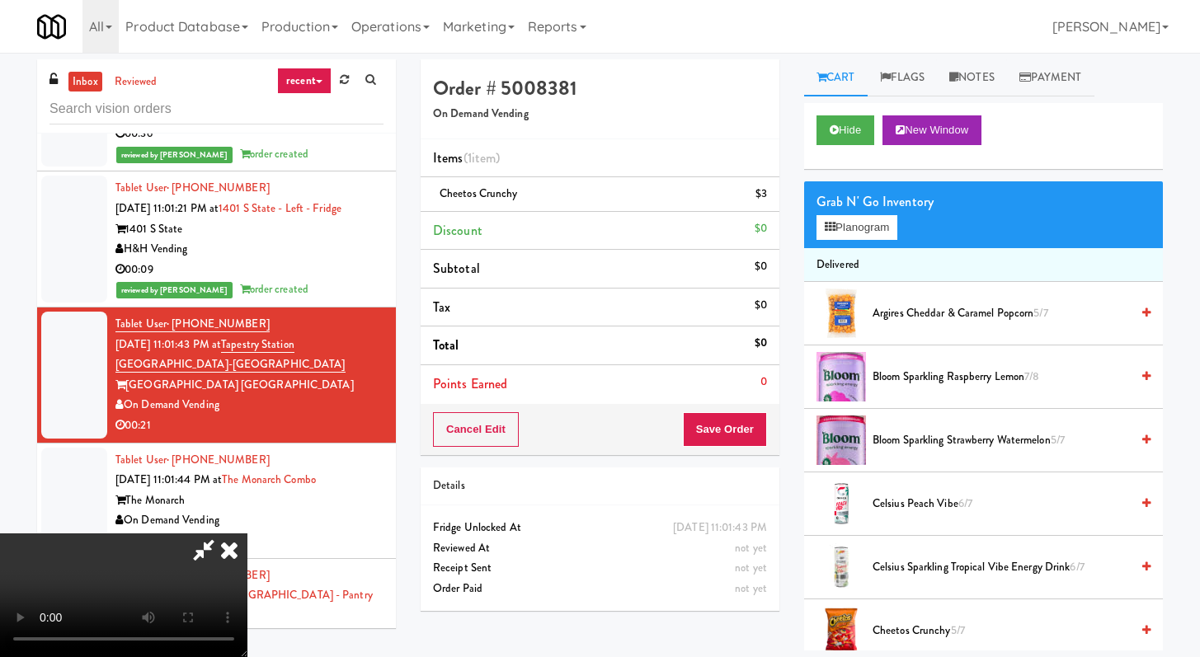
click at [943, 626] on span "Cheetos Crunchy 5/7" at bounding box center [1000, 631] width 257 height 21
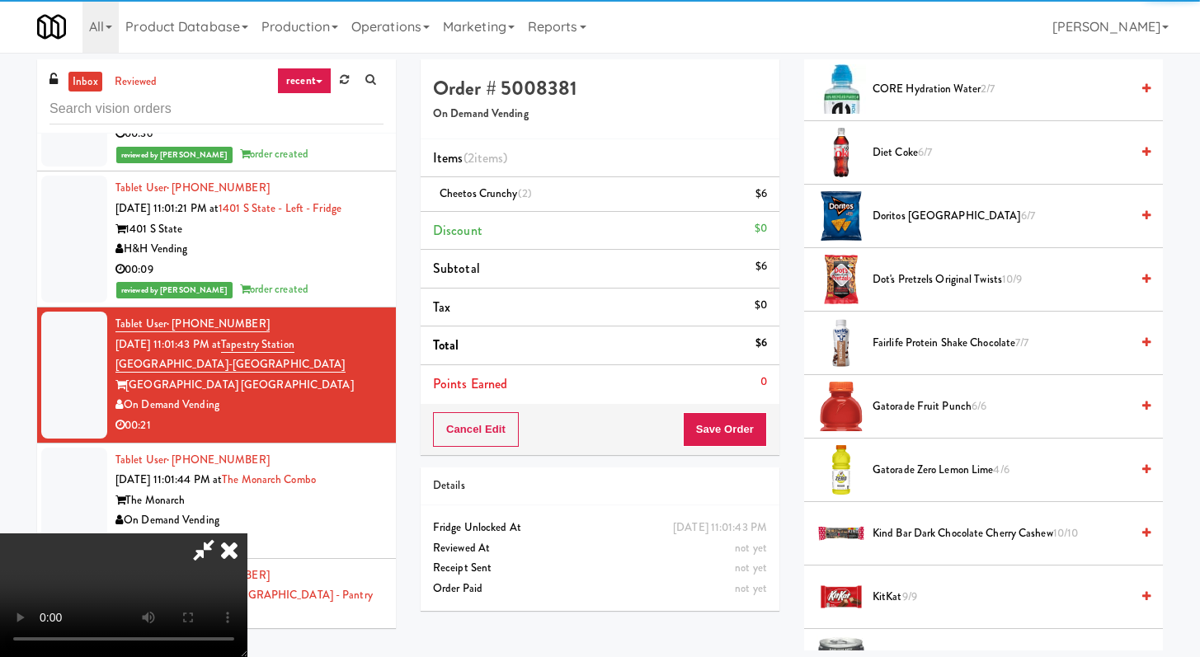
scroll to position [946, 0]
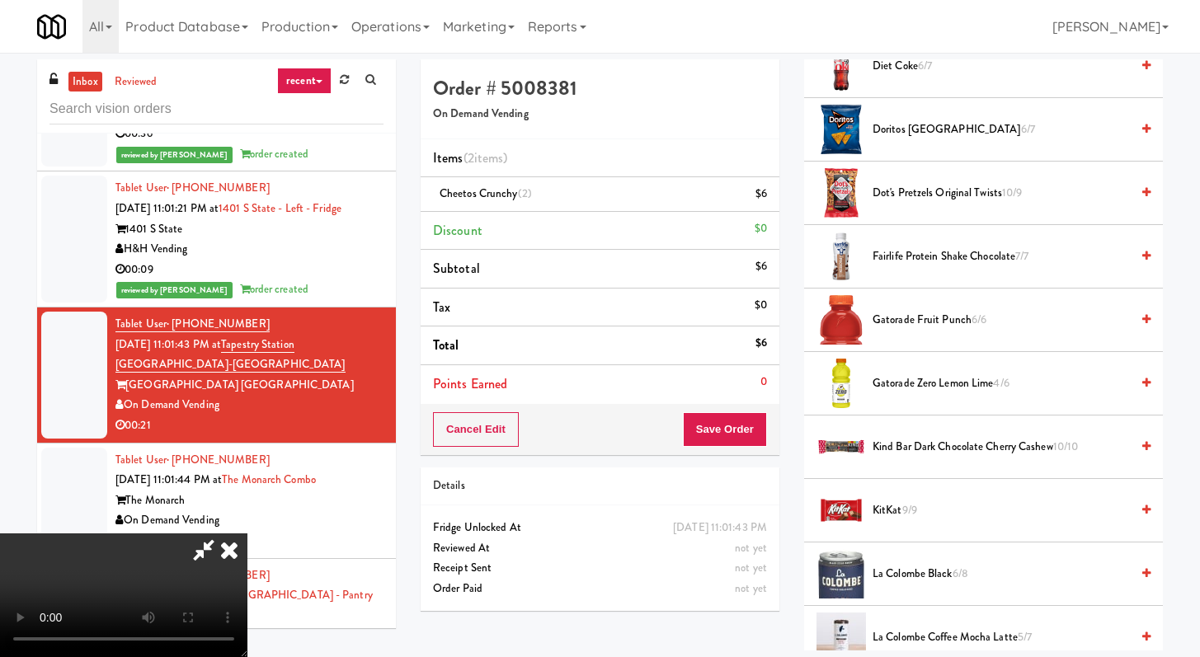
click at [900, 382] on span "Gatorade Zero Lemon Lime 4/6" at bounding box center [1000, 384] width 257 height 21
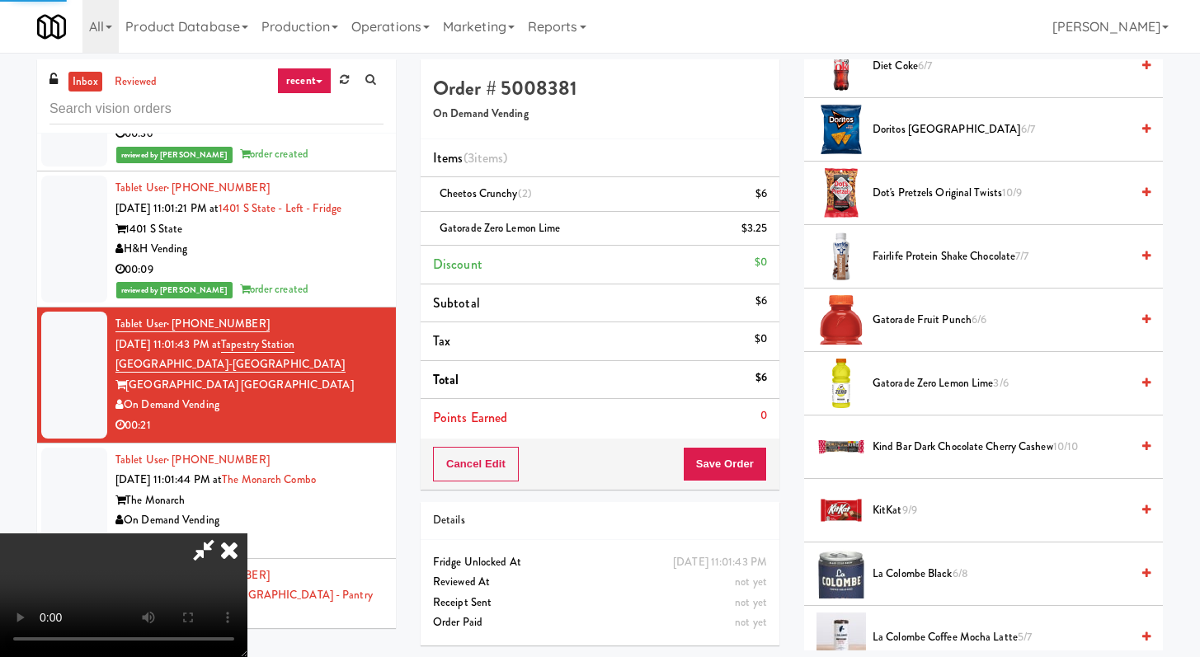
click at [247, 534] on video at bounding box center [123, 596] width 247 height 124
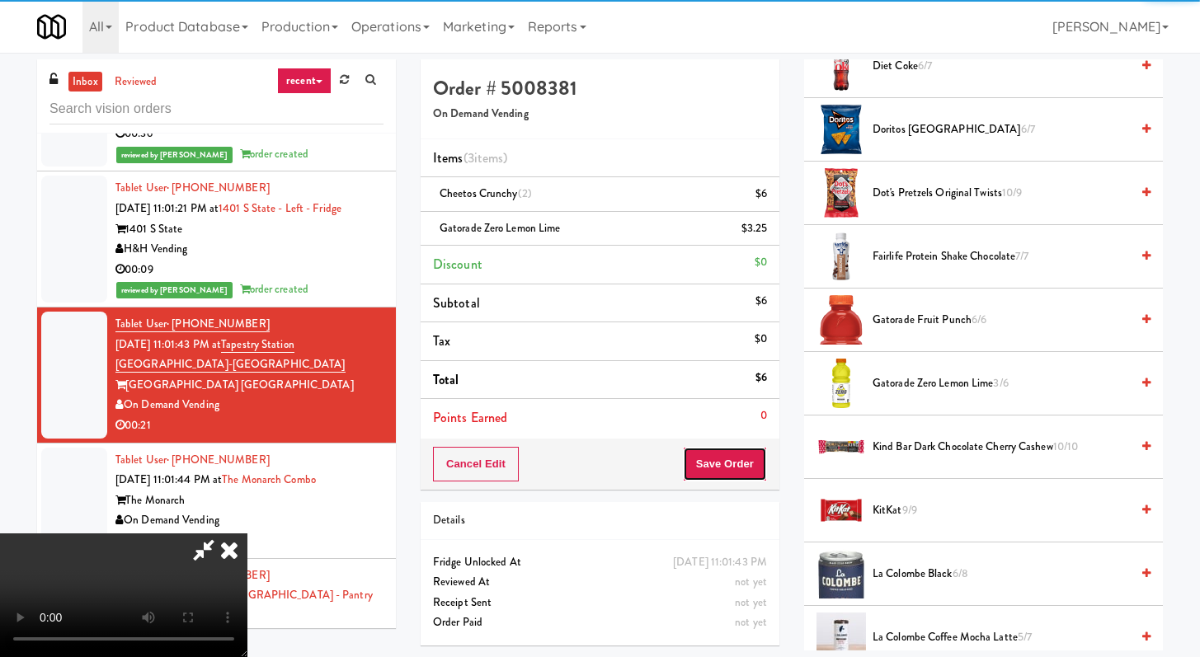
click at [740, 467] on button "Save Order" at bounding box center [725, 464] width 84 height 35
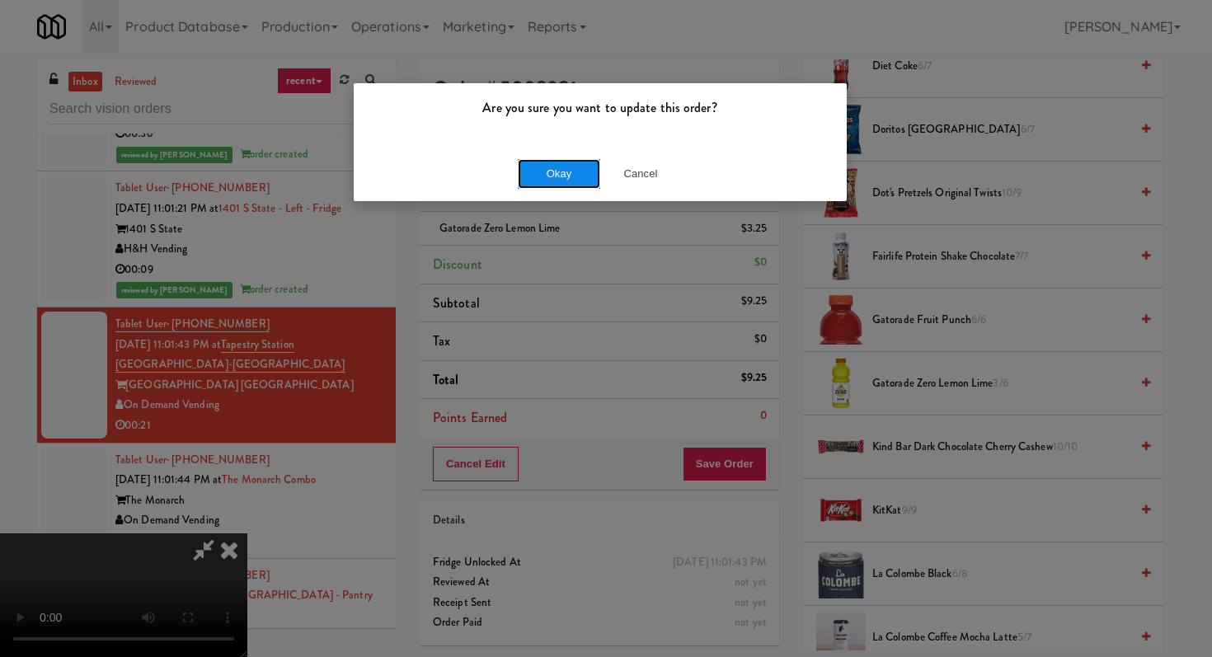
click at [562, 173] on button "Okay" at bounding box center [559, 174] width 82 height 30
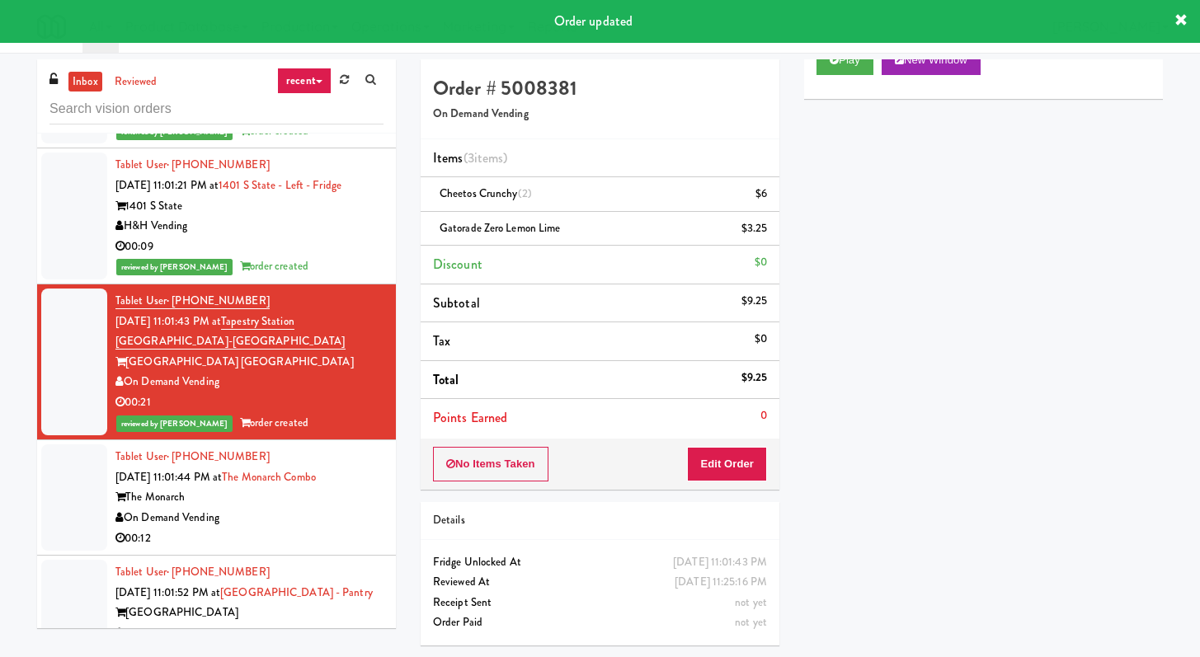
scroll to position [4278, 0]
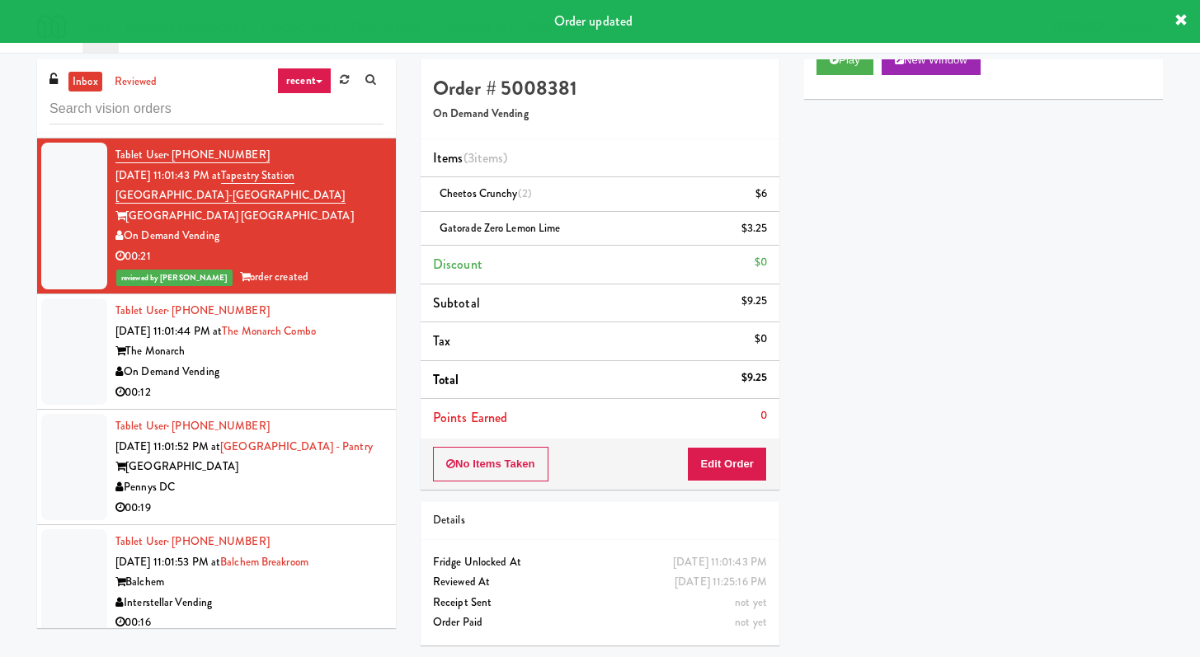
click at [319, 383] on div "On Demand Vending" at bounding box center [249, 372] width 268 height 21
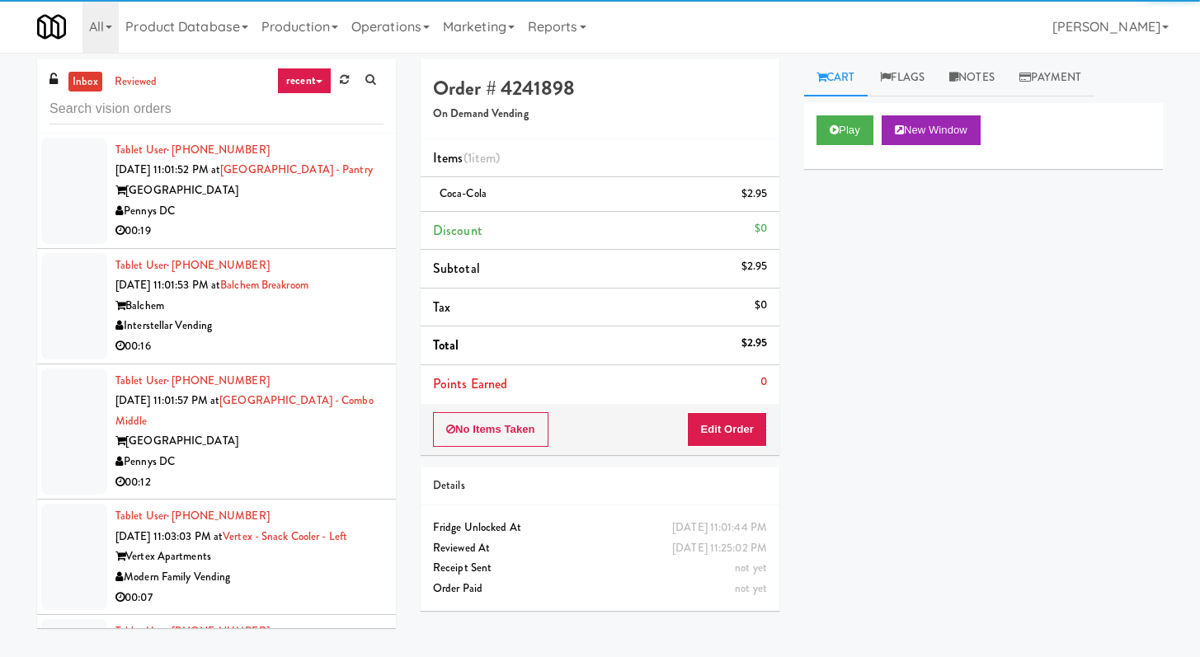
scroll to position [4590, 0]
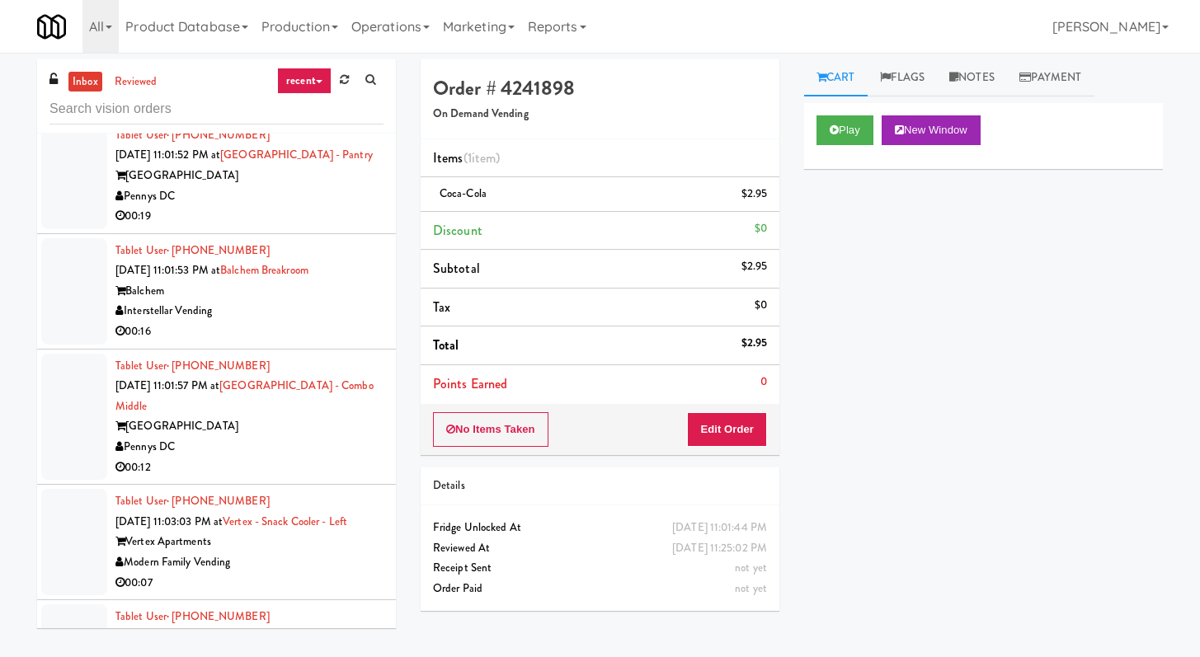
click at [327, 234] on li "Tablet User · (804) 665-7891 [DATE] 11:01:52 PM at [GEOGRAPHIC_DATA] - [GEOGRAP…" at bounding box center [216, 176] width 359 height 115
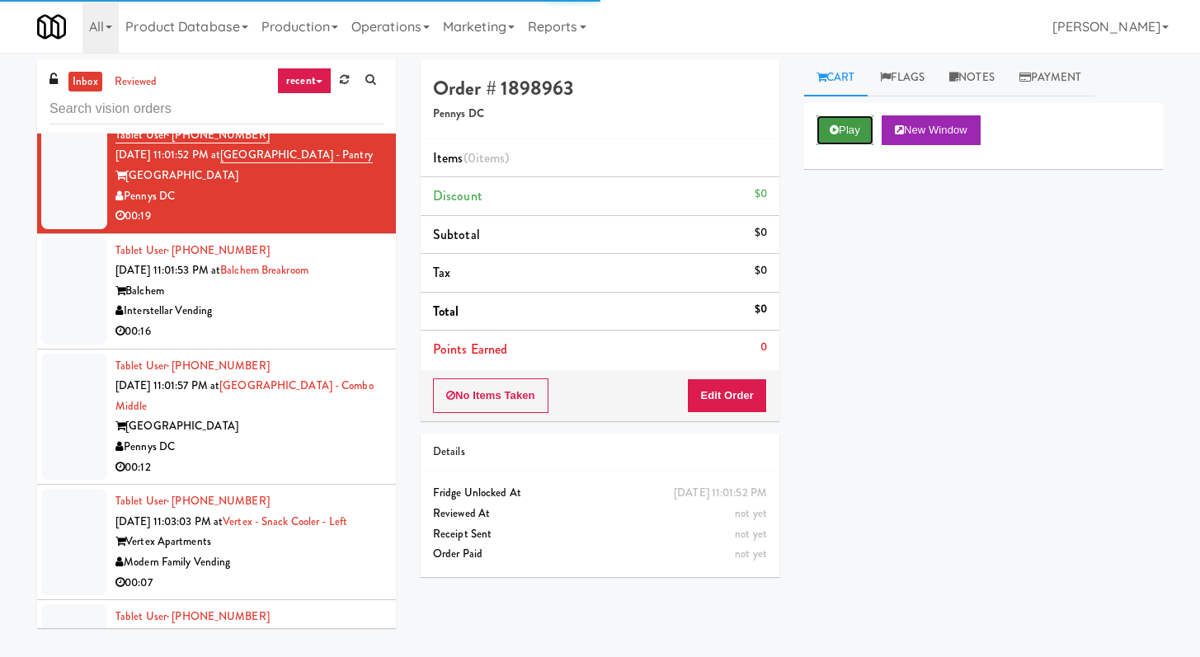
click at [823, 132] on button "Play" at bounding box center [844, 130] width 57 height 30
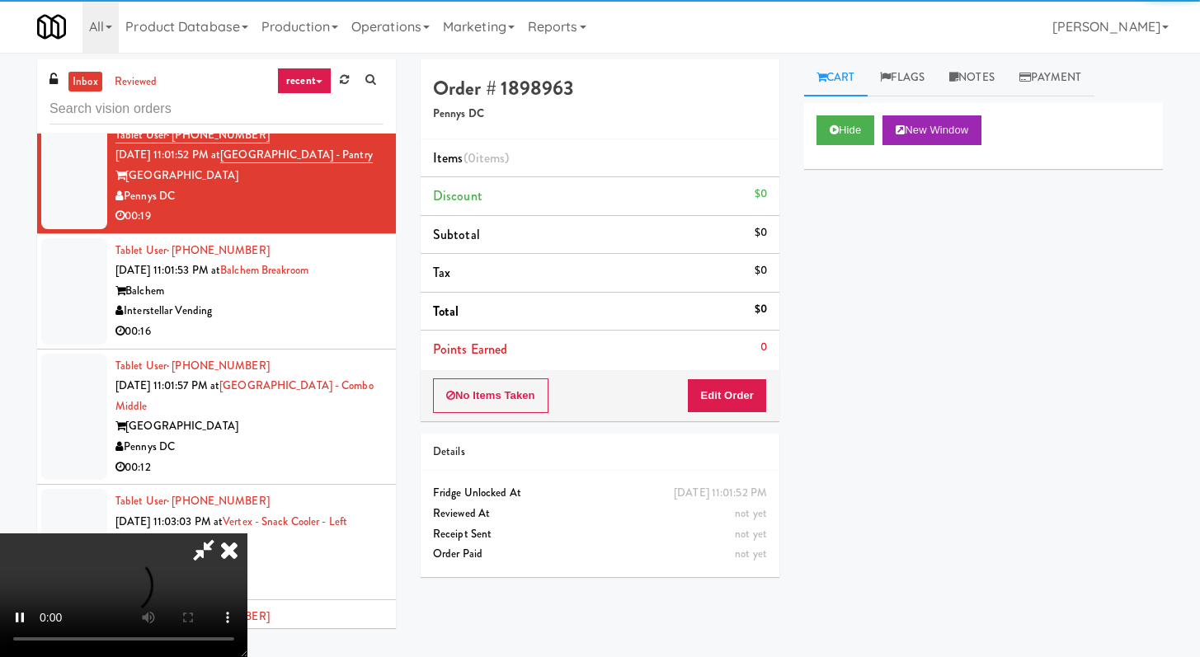
click at [770, 376] on div "No Items Taken Edit Order" at bounding box center [600, 395] width 359 height 51
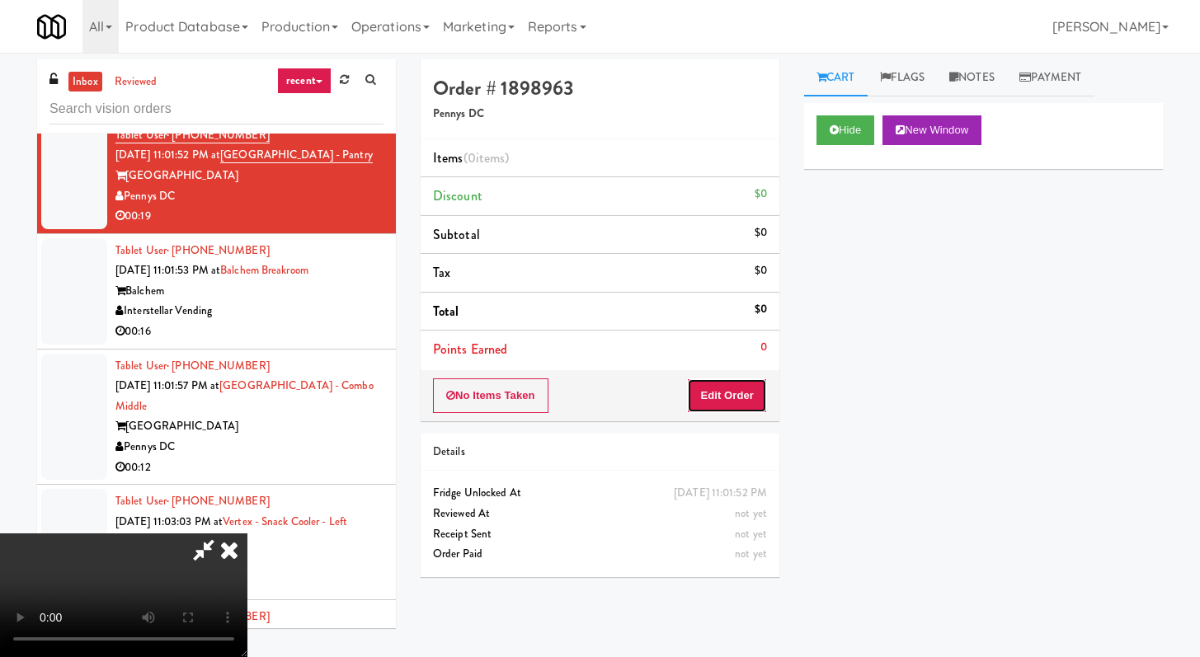
click at [717, 411] on button "Edit Order" at bounding box center [727, 396] width 80 height 35
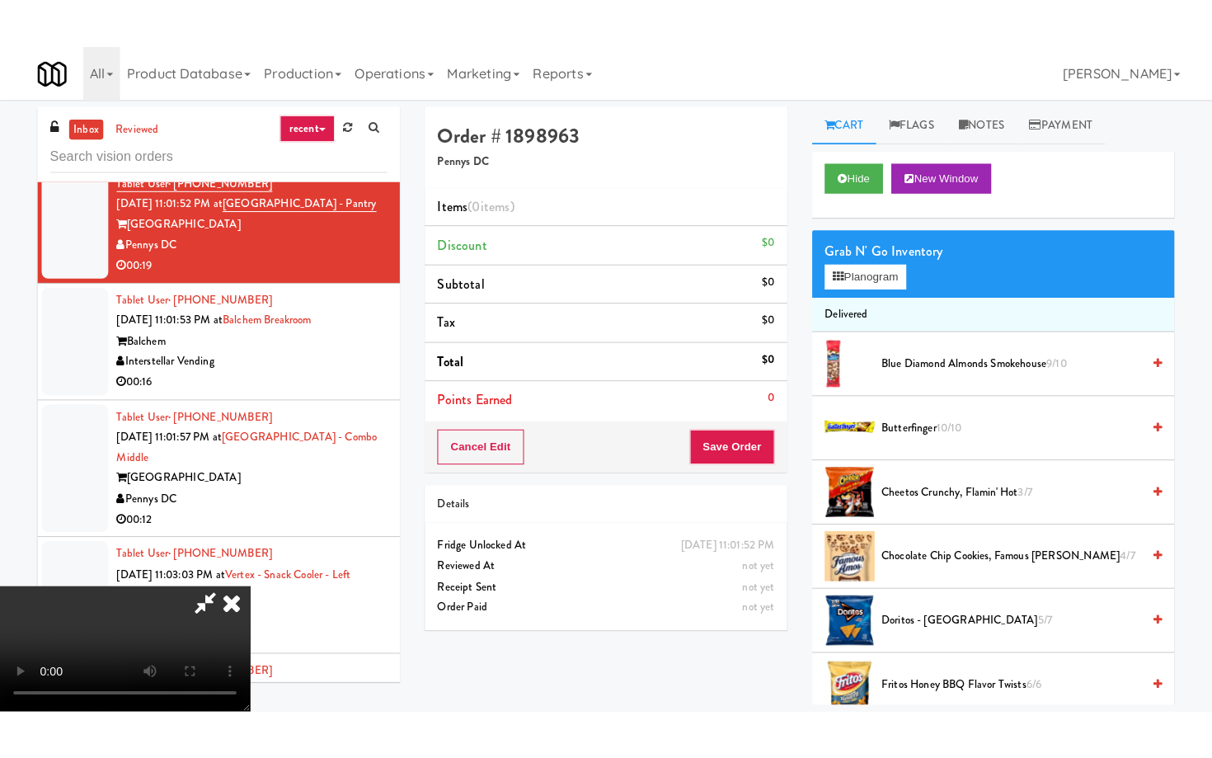
scroll to position [142, 0]
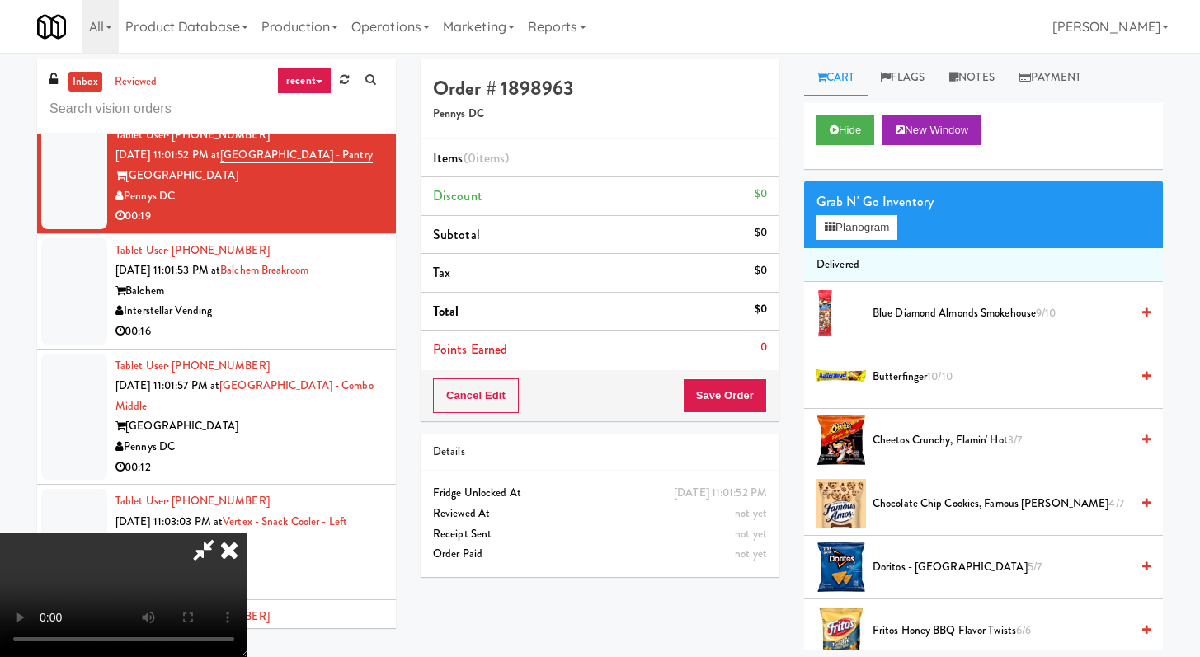
click at [247, 534] on video at bounding box center [123, 596] width 247 height 124
click at [918, 439] on span "Cheetos Crunchy, Flamin' Hot 3/7" at bounding box center [1000, 440] width 257 height 21
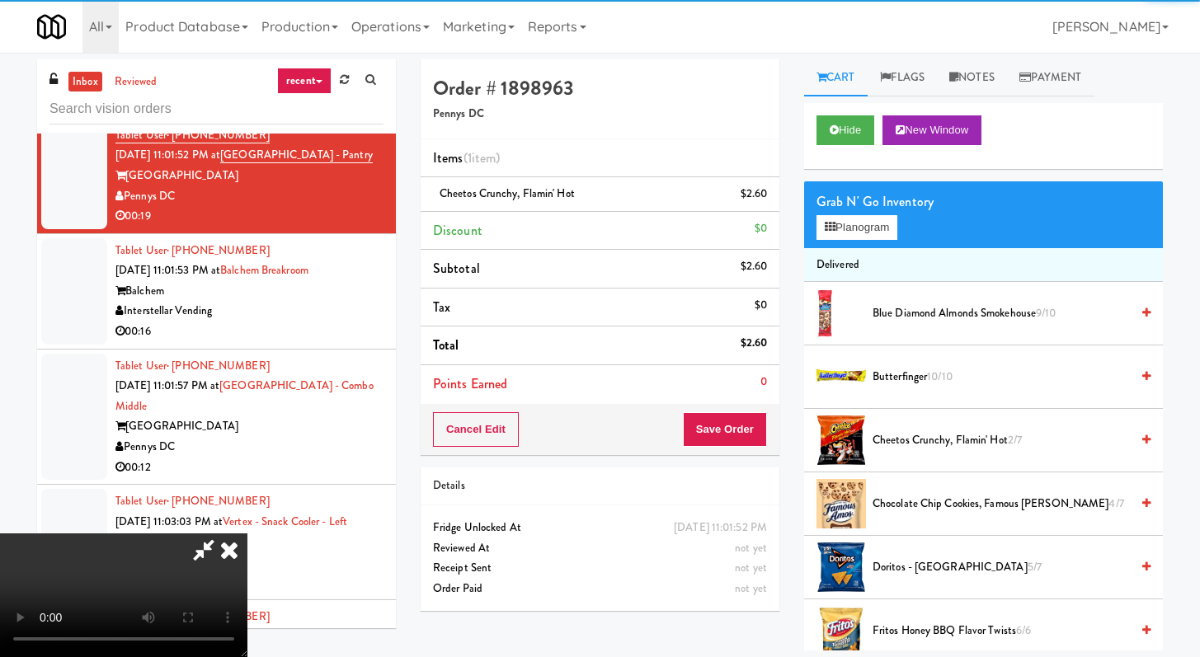
click at [247, 534] on video at bounding box center [123, 596] width 247 height 124
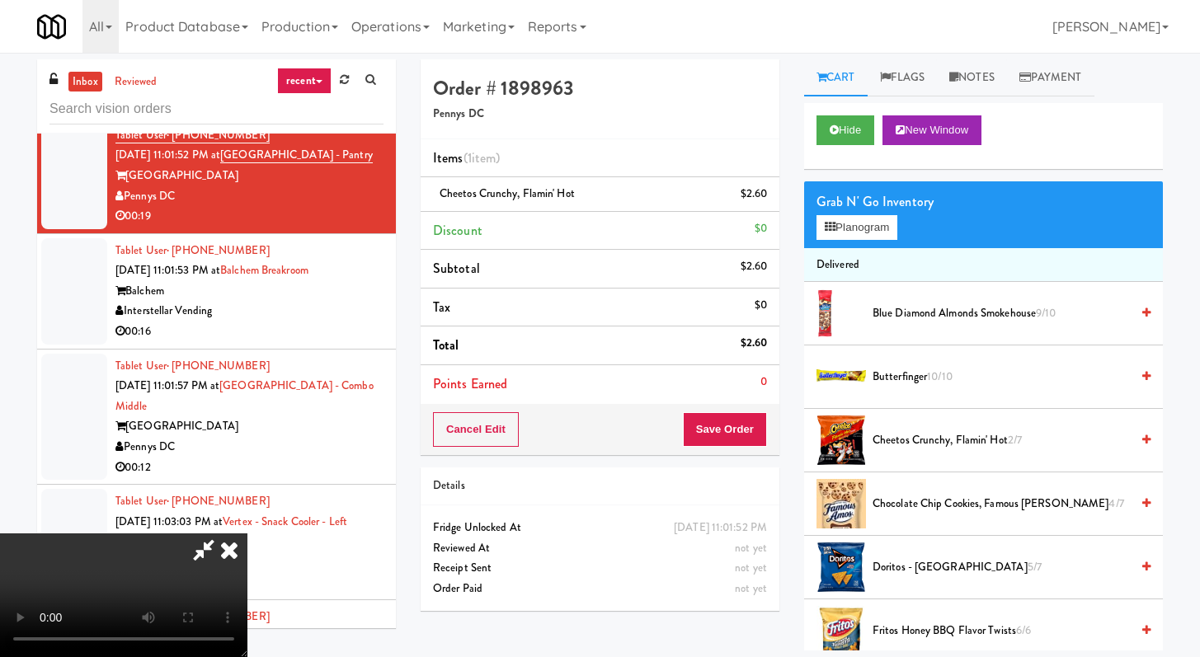
click at [247, 534] on video at bounding box center [123, 596] width 247 height 124
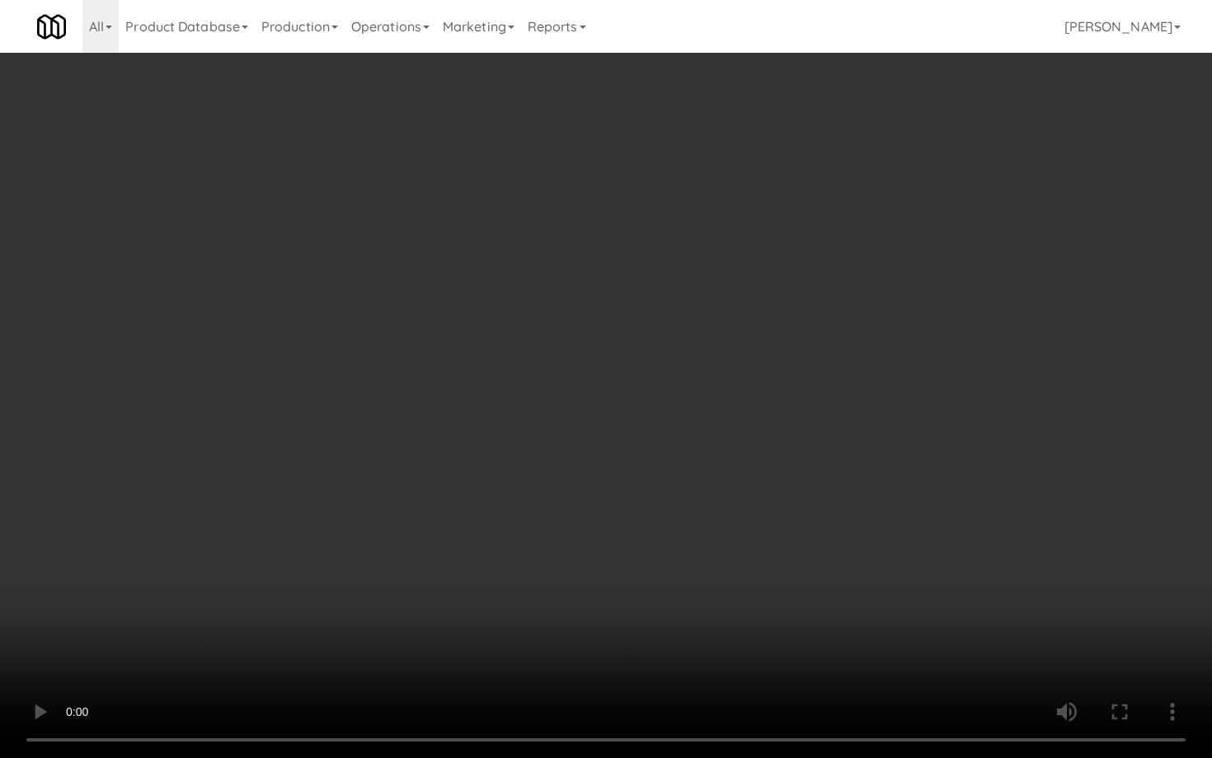
click at [439, 553] on video at bounding box center [606, 379] width 1212 height 758
click at [560, 539] on video at bounding box center [606, 379] width 1212 height 758
click at [666, 537] on video at bounding box center [606, 379] width 1212 height 758
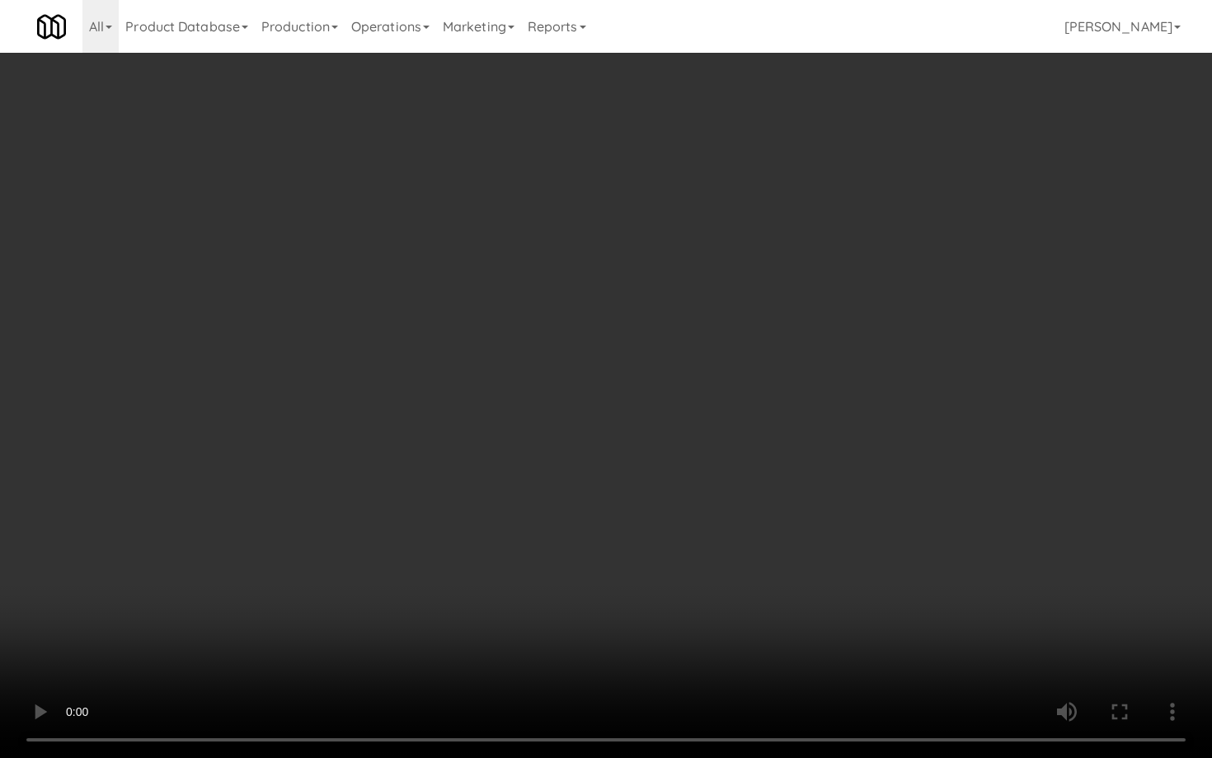
click at [666, 537] on video at bounding box center [606, 379] width 1212 height 758
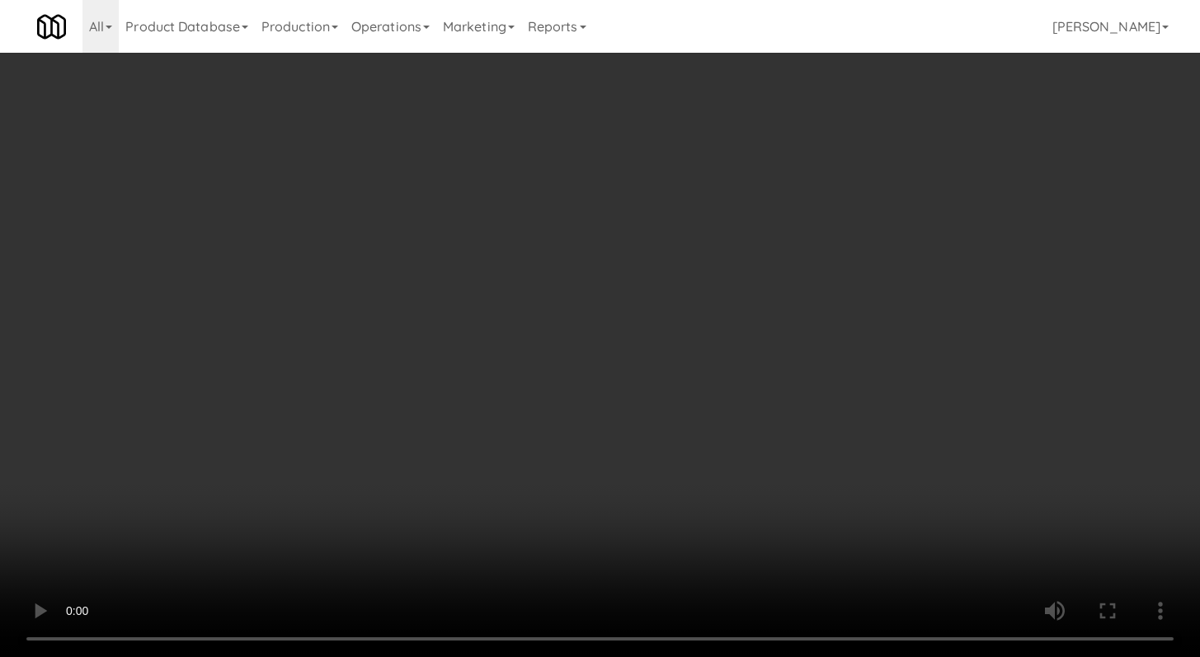
scroll to position [261, 0]
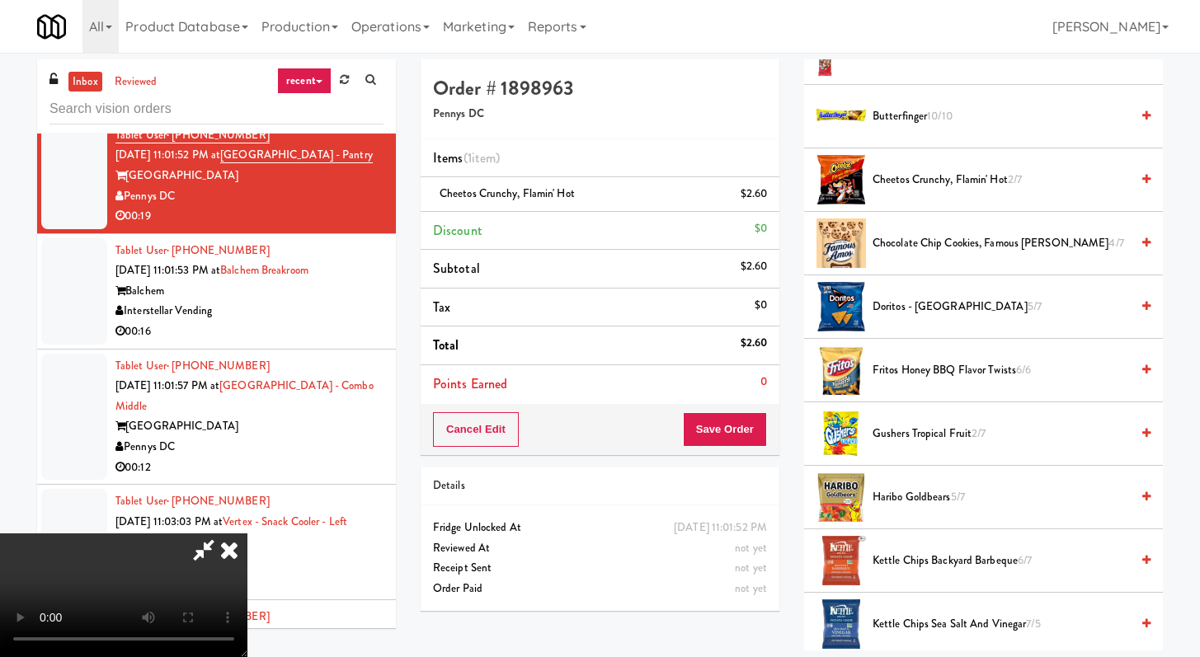
click at [920, 297] on span "Doritos - Cool Ranch 5/7" at bounding box center [1000, 307] width 257 height 21
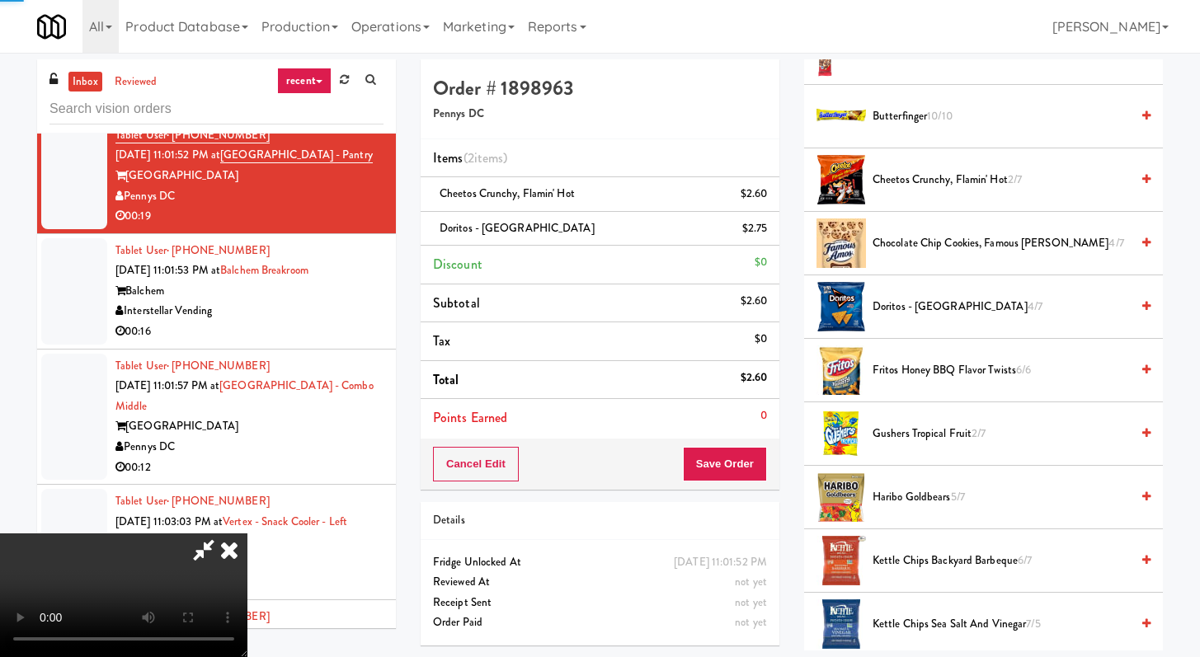
click at [922, 308] on span "Doritos - Cool Ranch 4/7" at bounding box center [1000, 307] width 257 height 21
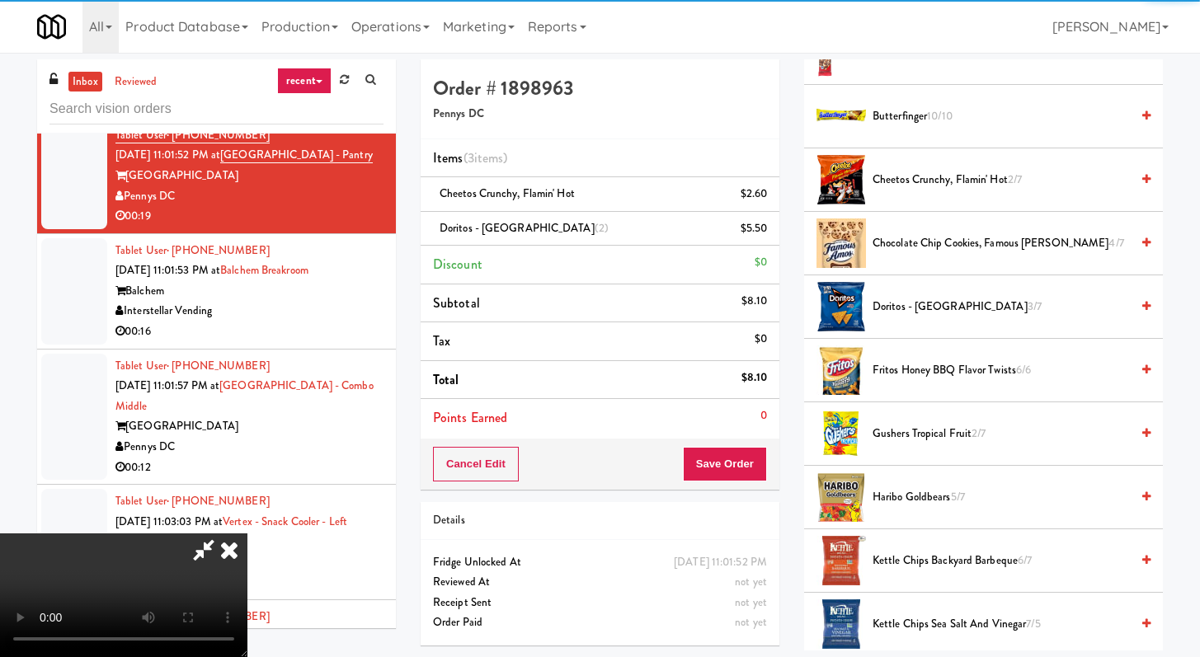
click at [247, 534] on video at bounding box center [123, 596] width 247 height 124
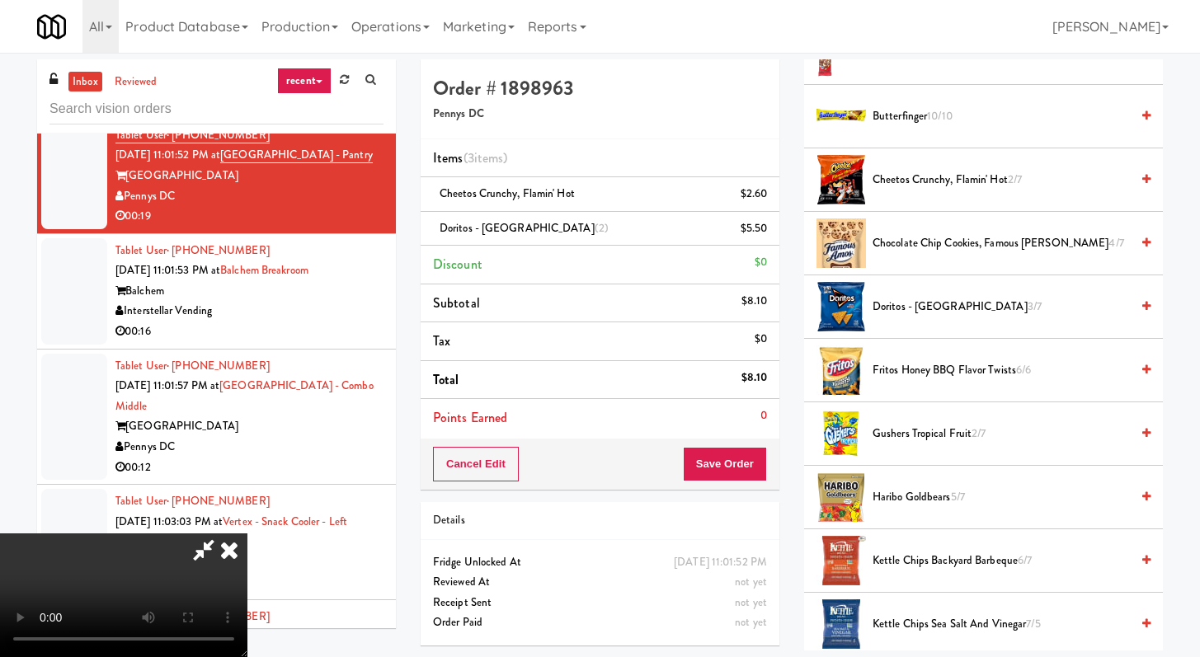
click at [247, 534] on video at bounding box center [123, 596] width 247 height 124
click at [755, 451] on button "Save Order" at bounding box center [725, 464] width 84 height 35
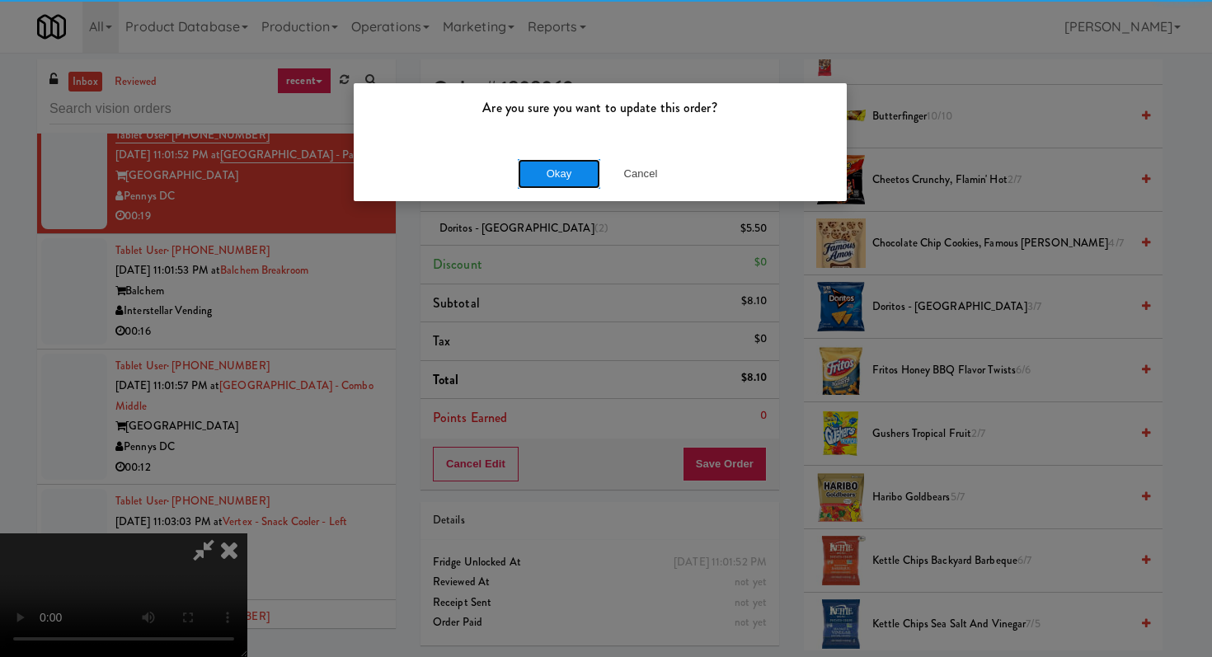
click at [551, 174] on button "Okay" at bounding box center [559, 174] width 82 height 30
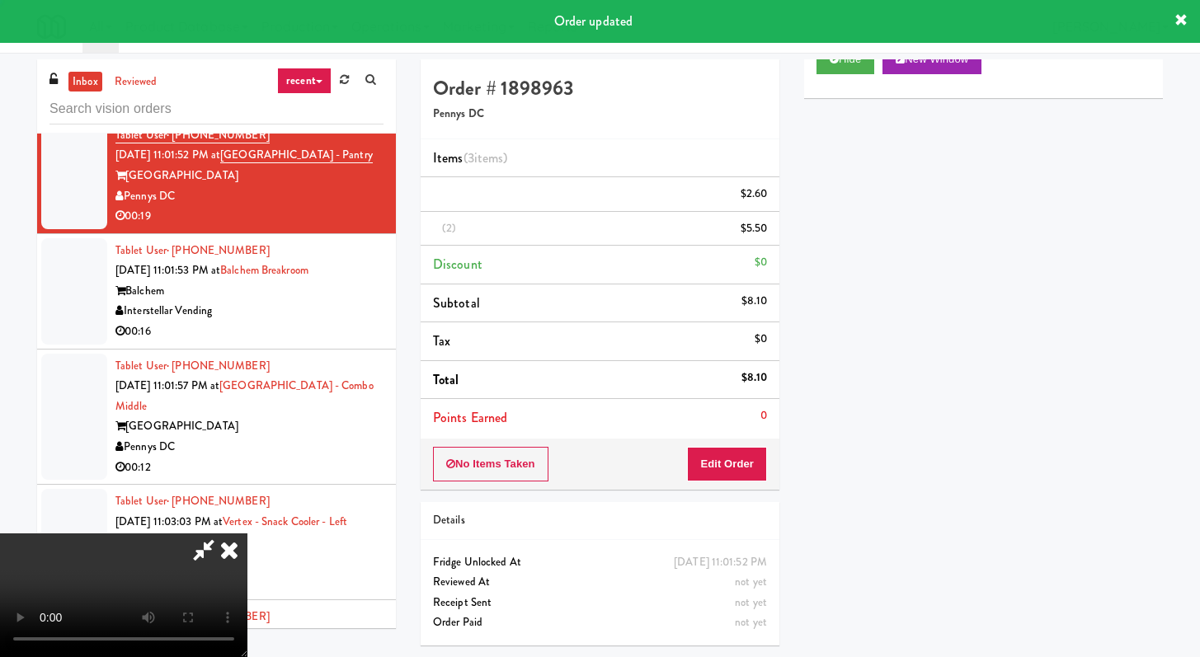
scroll to position [70, 0]
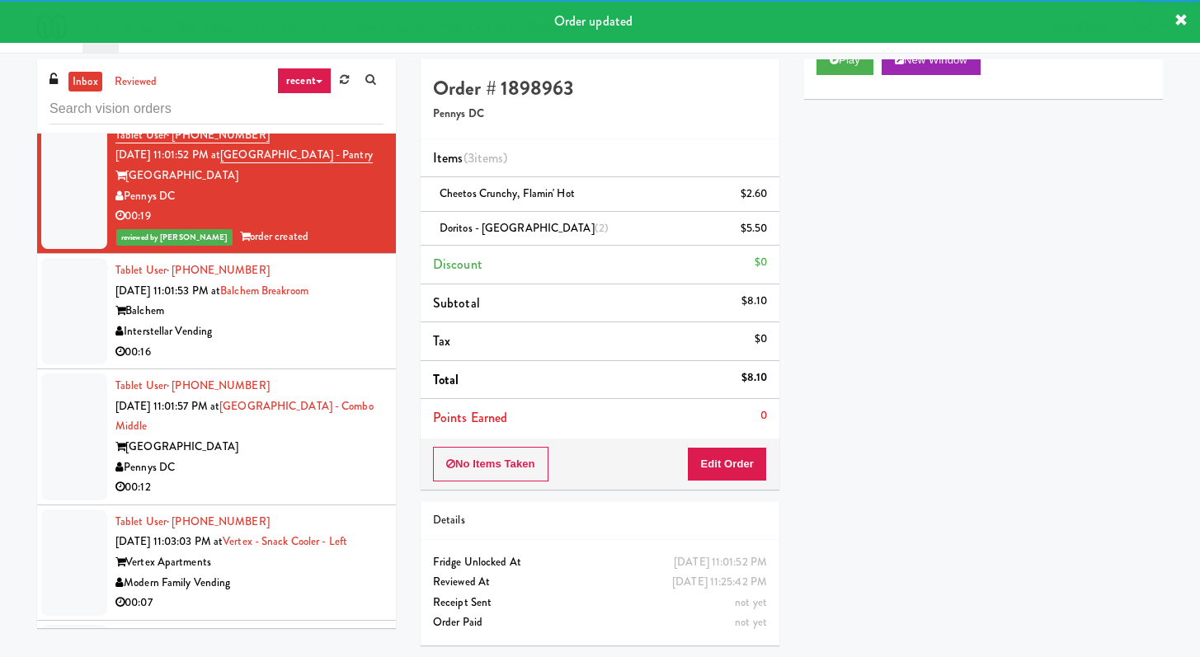
click at [301, 322] on div "Balchem" at bounding box center [249, 311] width 268 height 21
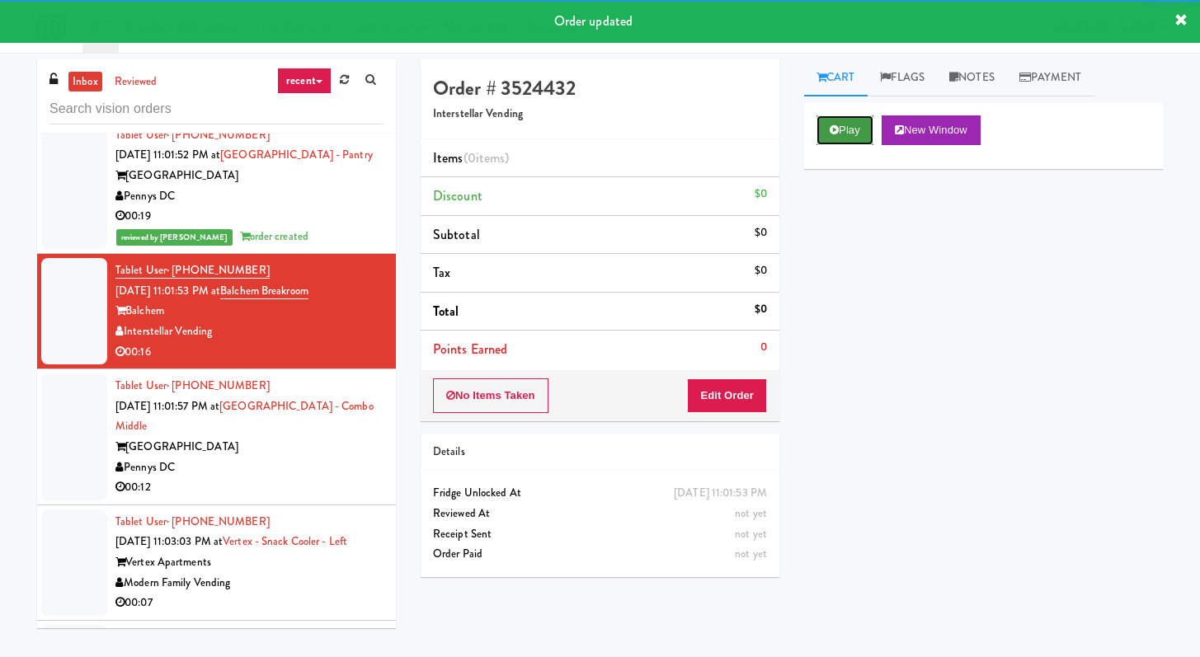
click at [860, 132] on button "Play" at bounding box center [844, 130] width 57 height 30
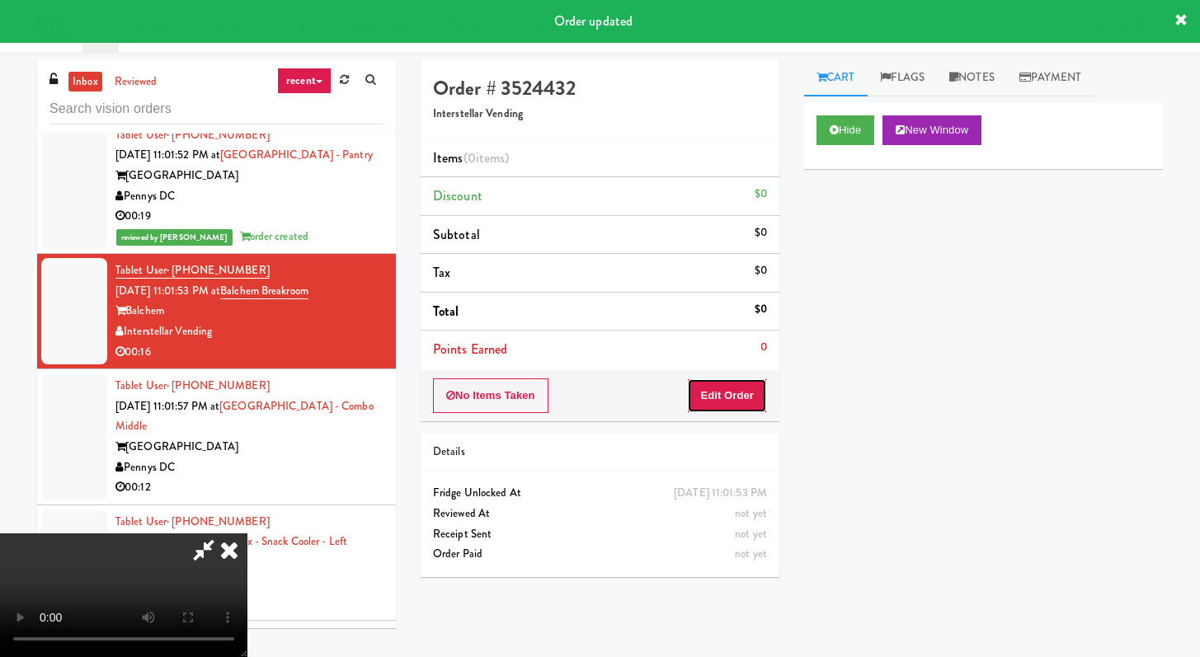
click at [720, 383] on button "Edit Order" at bounding box center [727, 396] width 80 height 35
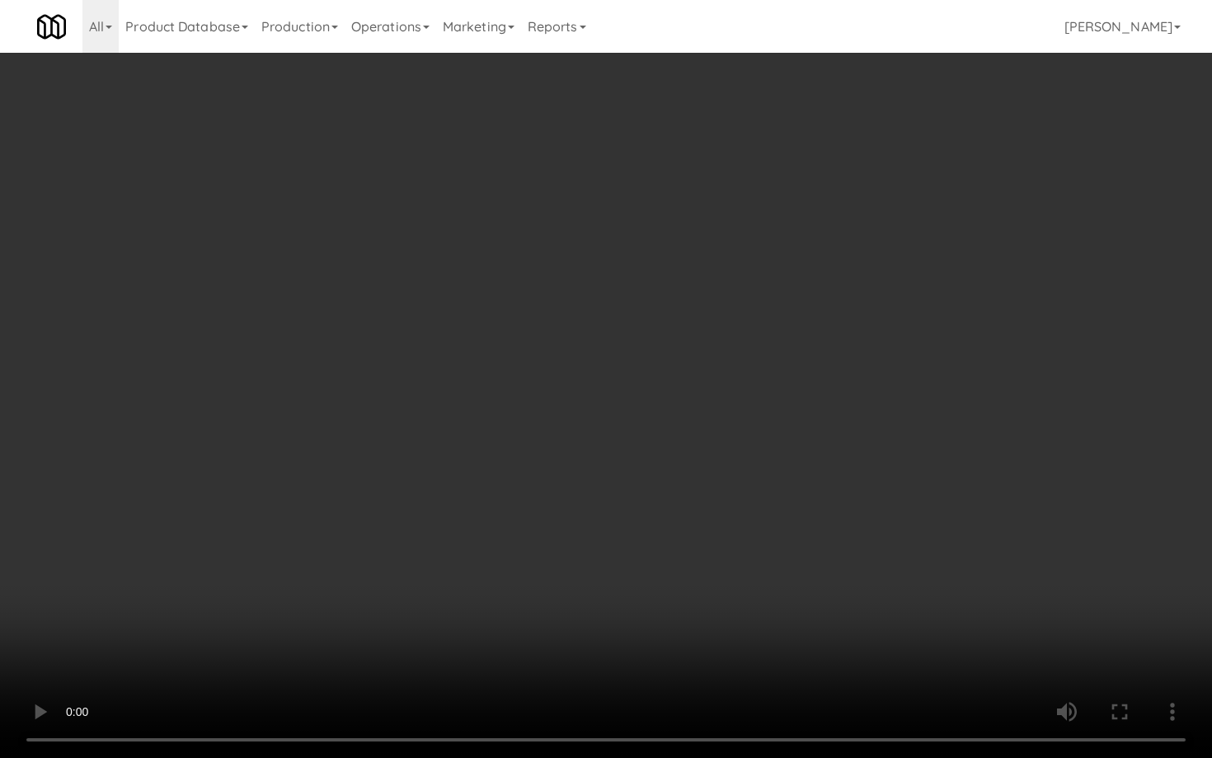
click at [613, 570] on video at bounding box center [606, 379] width 1212 height 758
click at [613, 571] on video at bounding box center [606, 379] width 1212 height 758
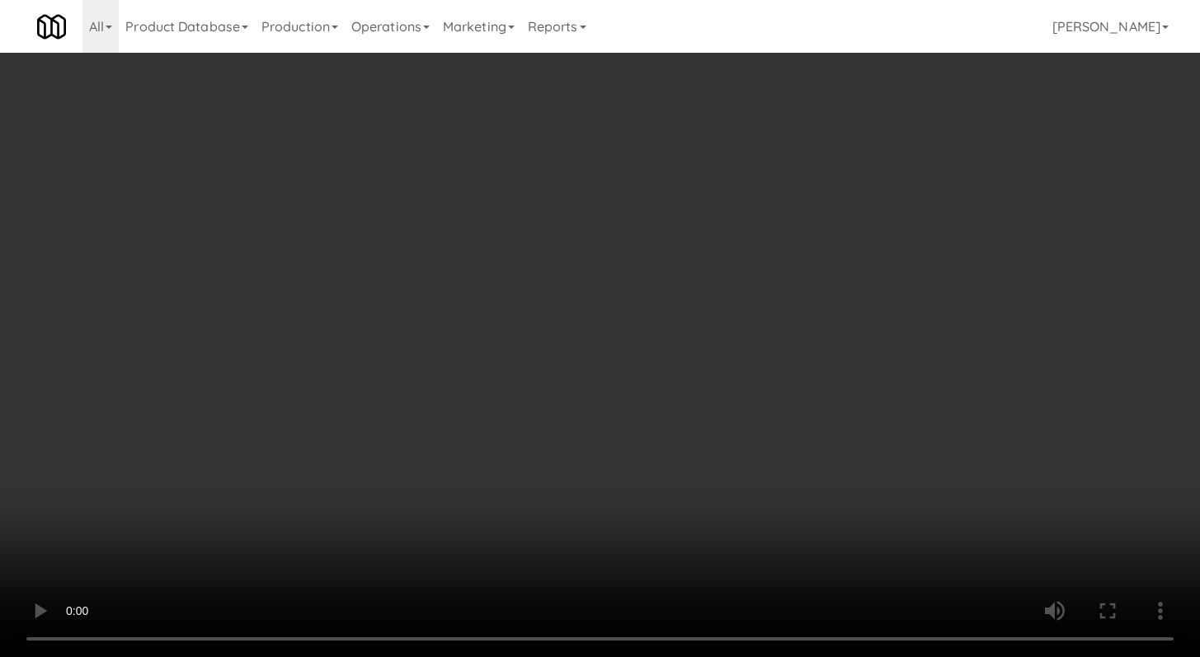
click at [394, 490] on video at bounding box center [600, 328] width 1200 height 657
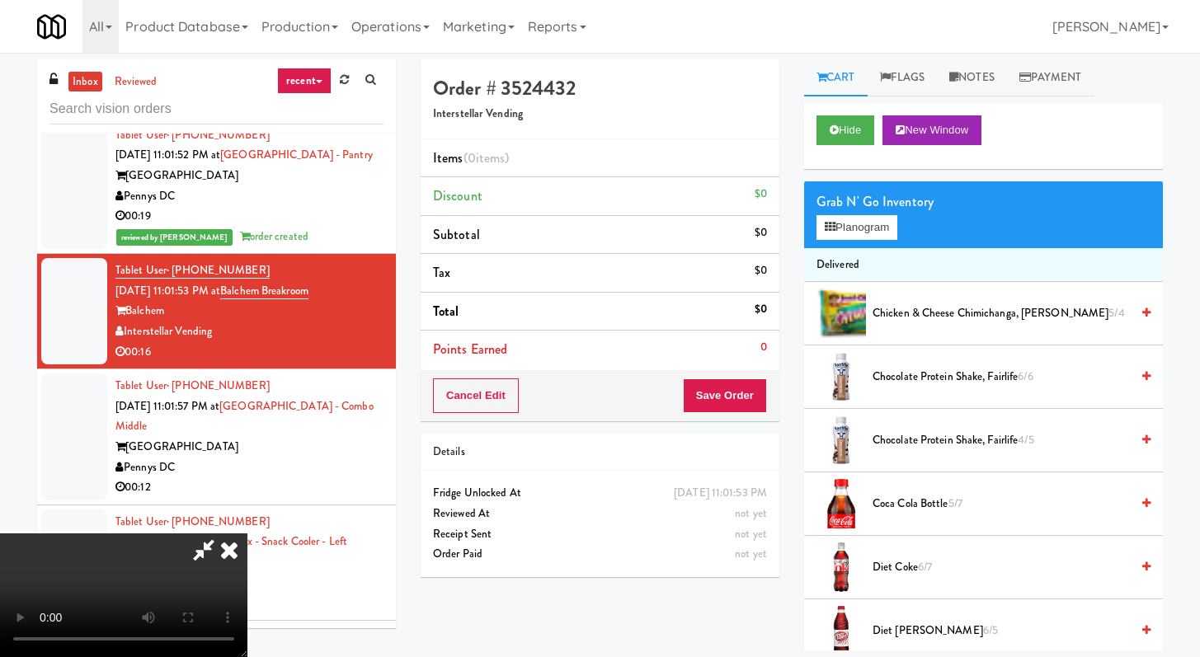
scroll to position [142, 0]
click at [247, 534] on video at bounding box center [123, 596] width 247 height 124
click at [900, 510] on span "Coca Cola Bottle 5/7" at bounding box center [1000, 504] width 257 height 21
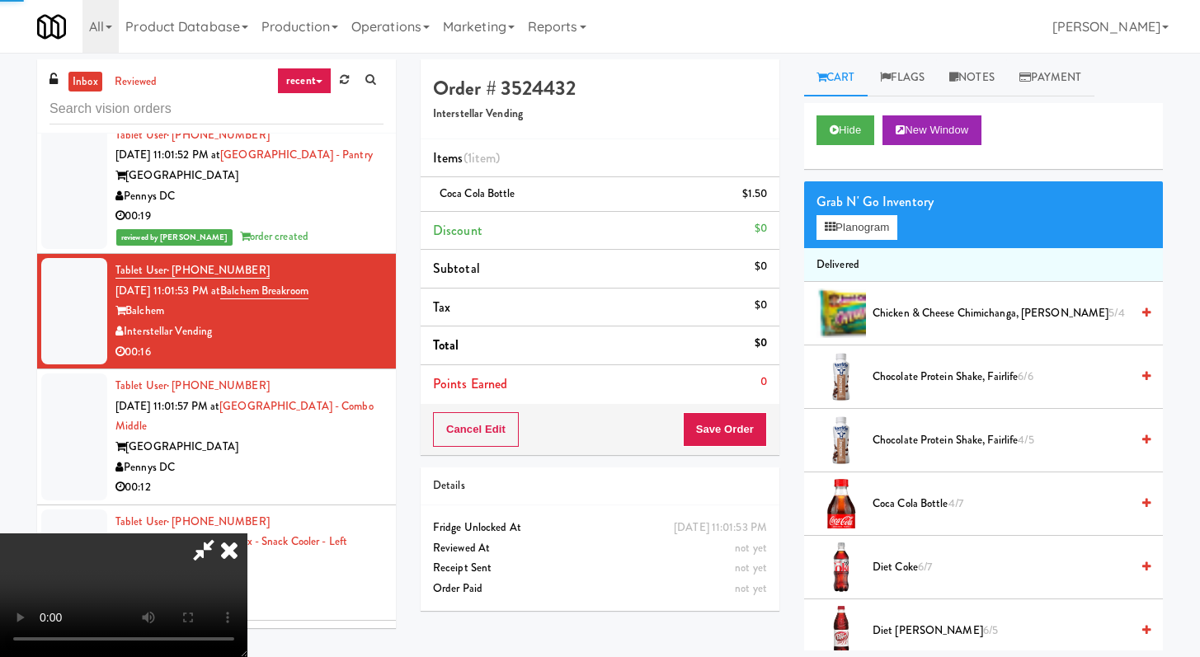
scroll to position [1072, 0]
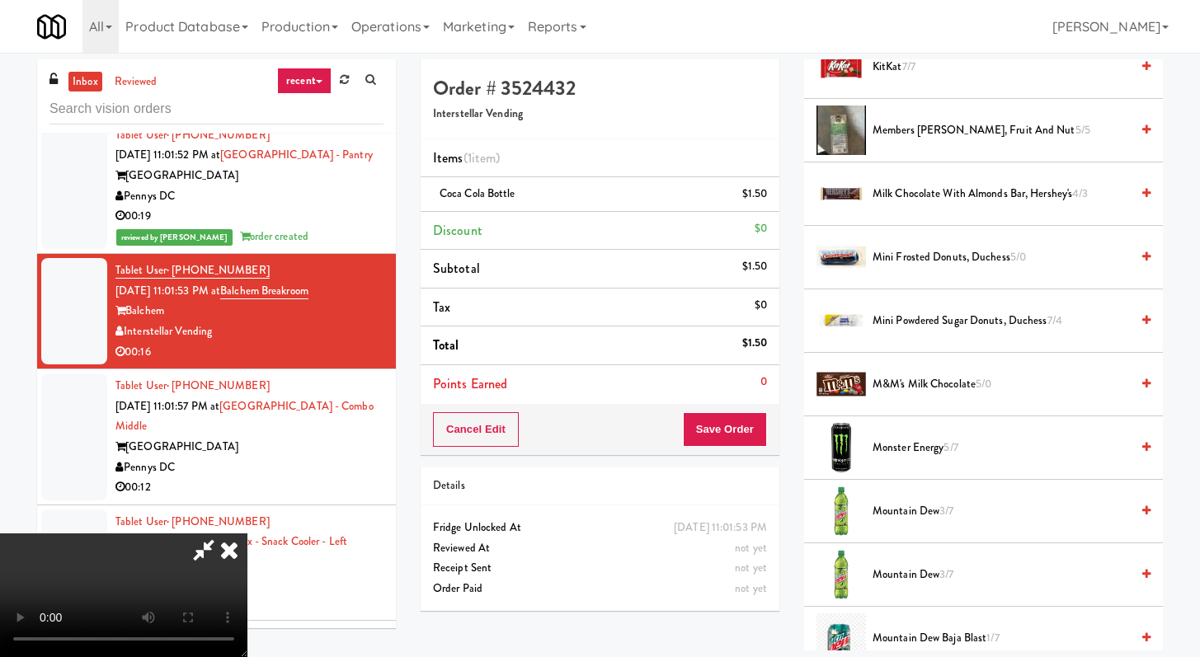
click at [183, 534] on video at bounding box center [123, 596] width 247 height 124
click at [187, 534] on video at bounding box center [123, 596] width 247 height 124
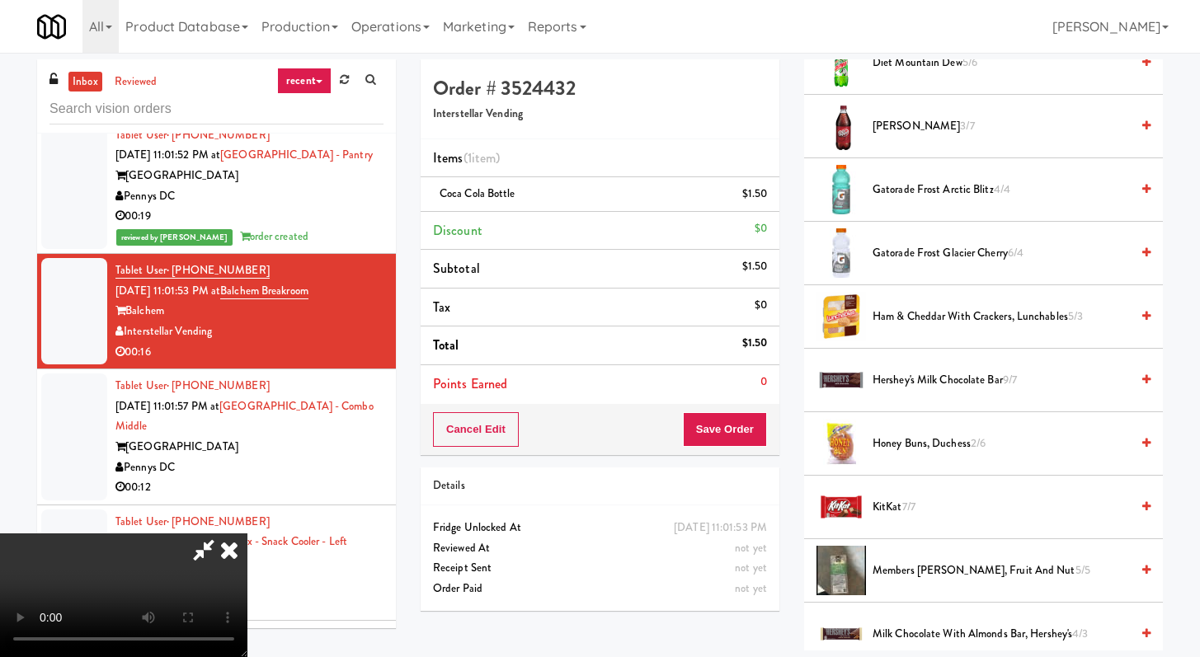
scroll to position [606, 0]
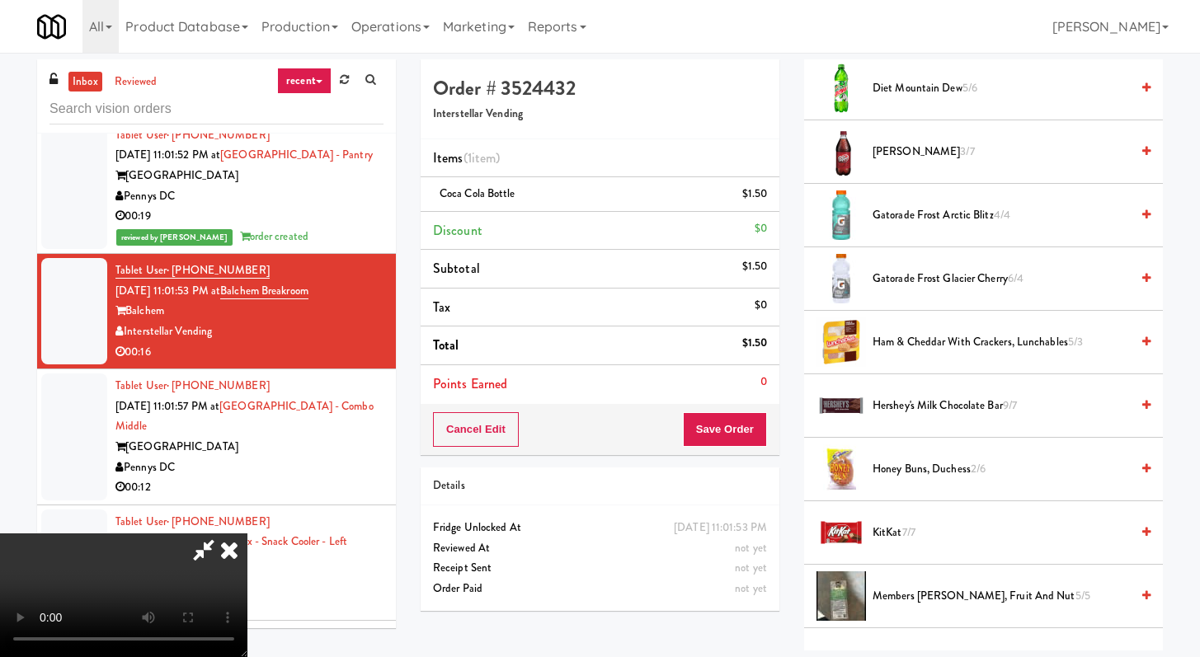
click at [919, 214] on span "Gatorade Frost Arctic Blitz 4/4" at bounding box center [1000, 215] width 257 height 21
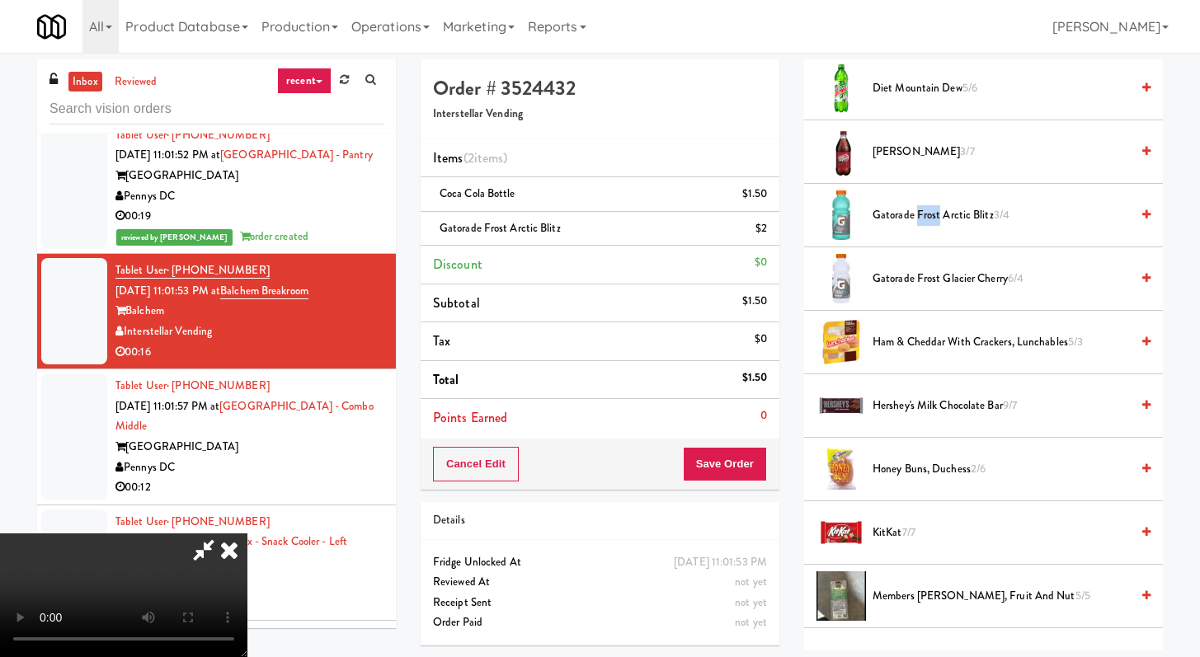
click at [919, 214] on span "Gatorade Frost Arctic Blitz 3/4" at bounding box center [1000, 215] width 257 height 21
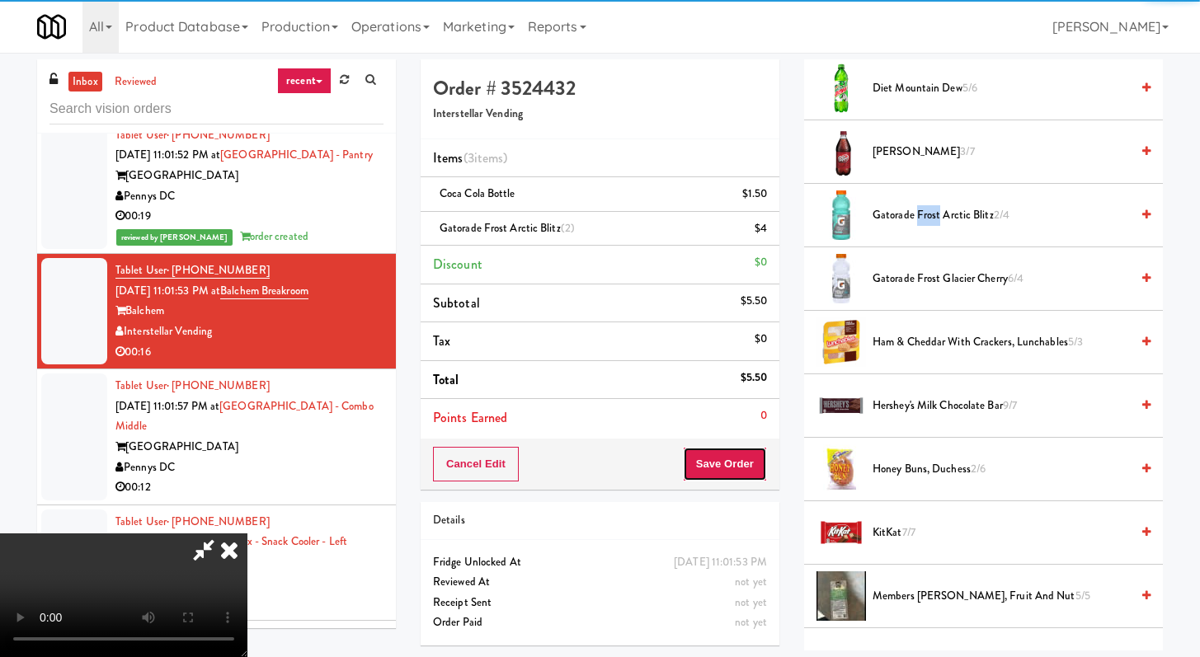
click at [736, 465] on button "Save Order" at bounding box center [725, 464] width 84 height 35
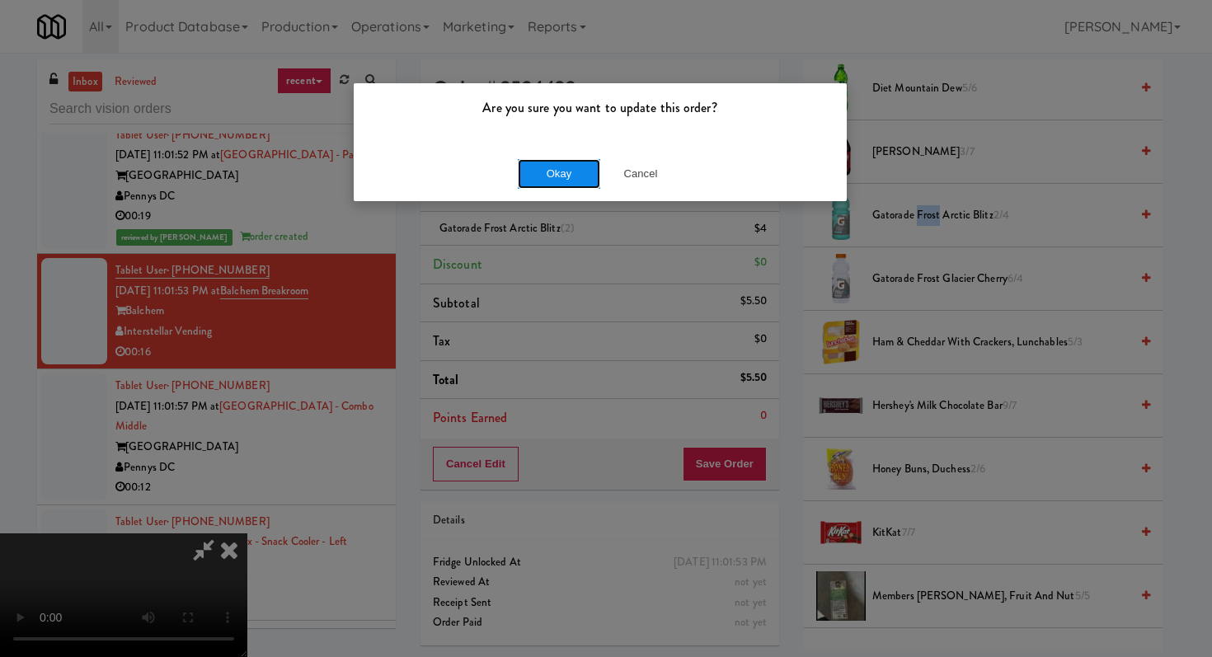
click at [546, 167] on button "Okay" at bounding box center [559, 174] width 82 height 30
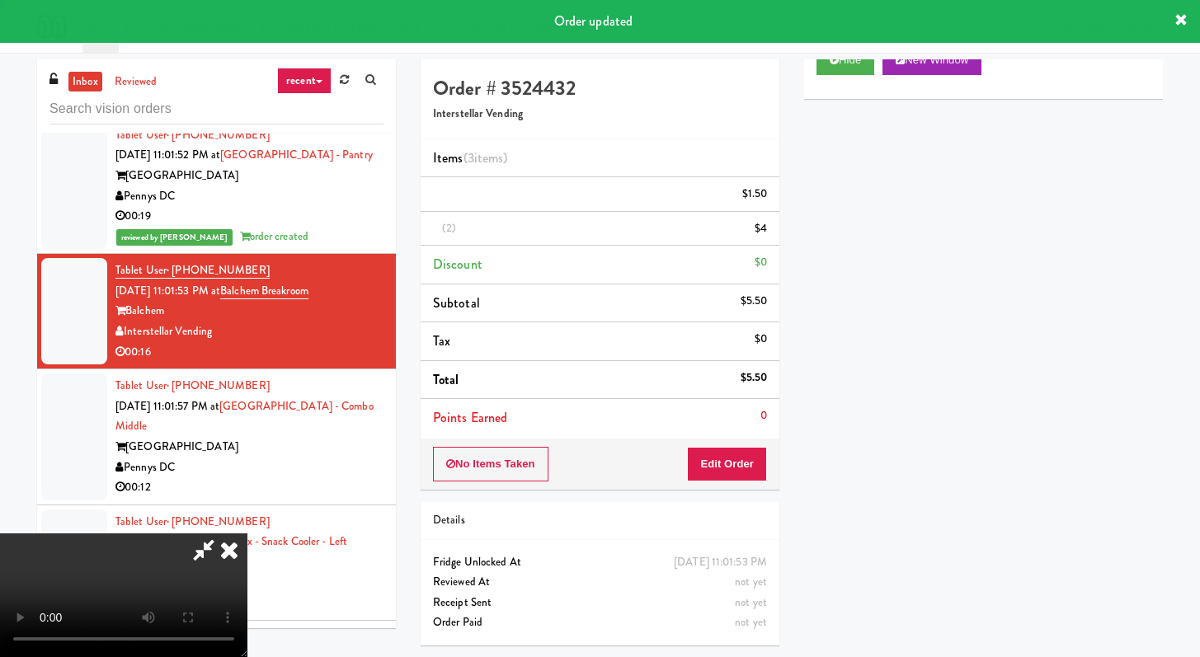
scroll to position [0, 0]
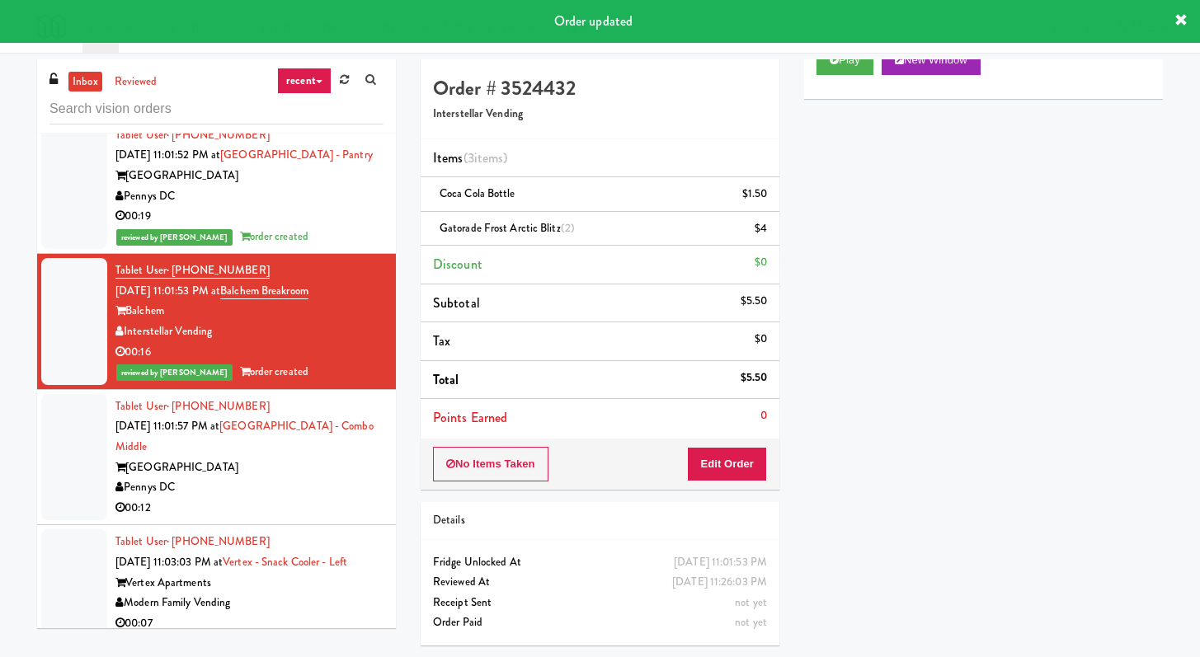
click at [320, 498] on div "Pennys DC" at bounding box center [249, 487] width 268 height 21
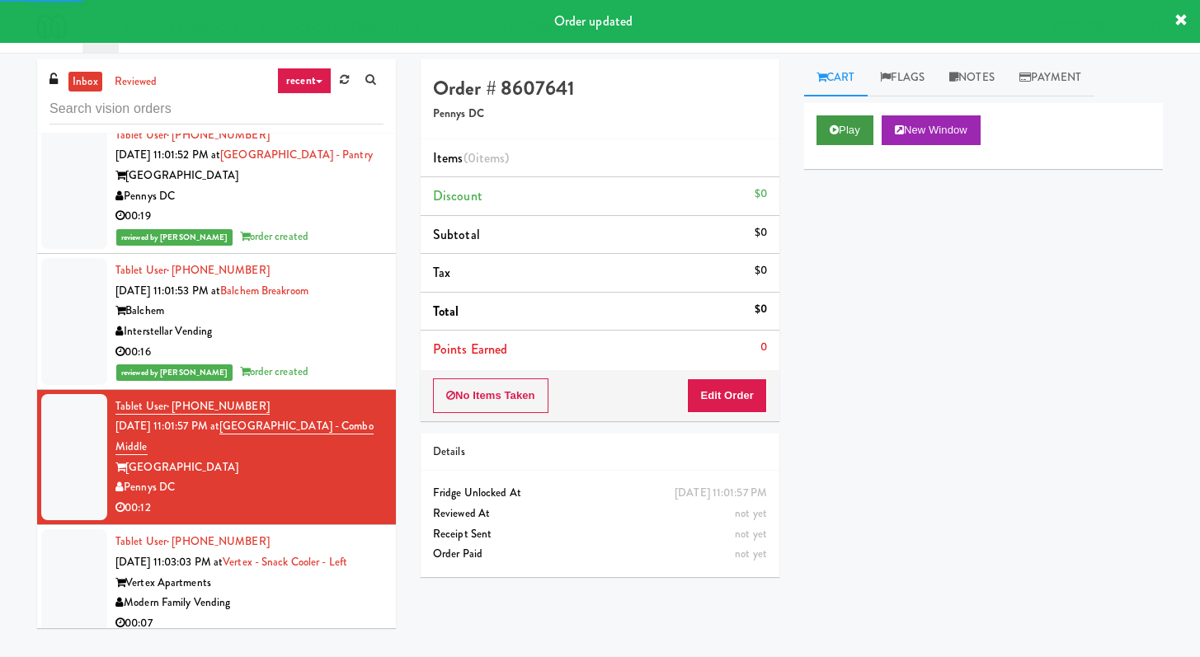
click at [829, 120] on div "Play New Window" at bounding box center [983, 136] width 359 height 66
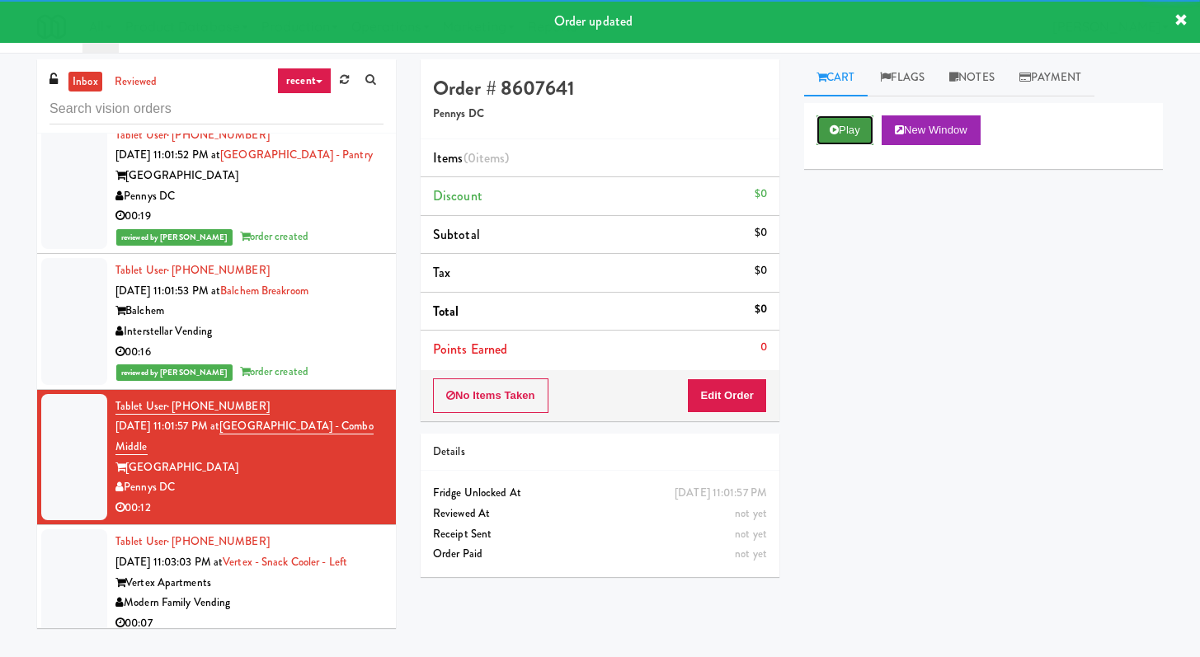
click at [867, 128] on button "Play" at bounding box center [844, 130] width 57 height 30
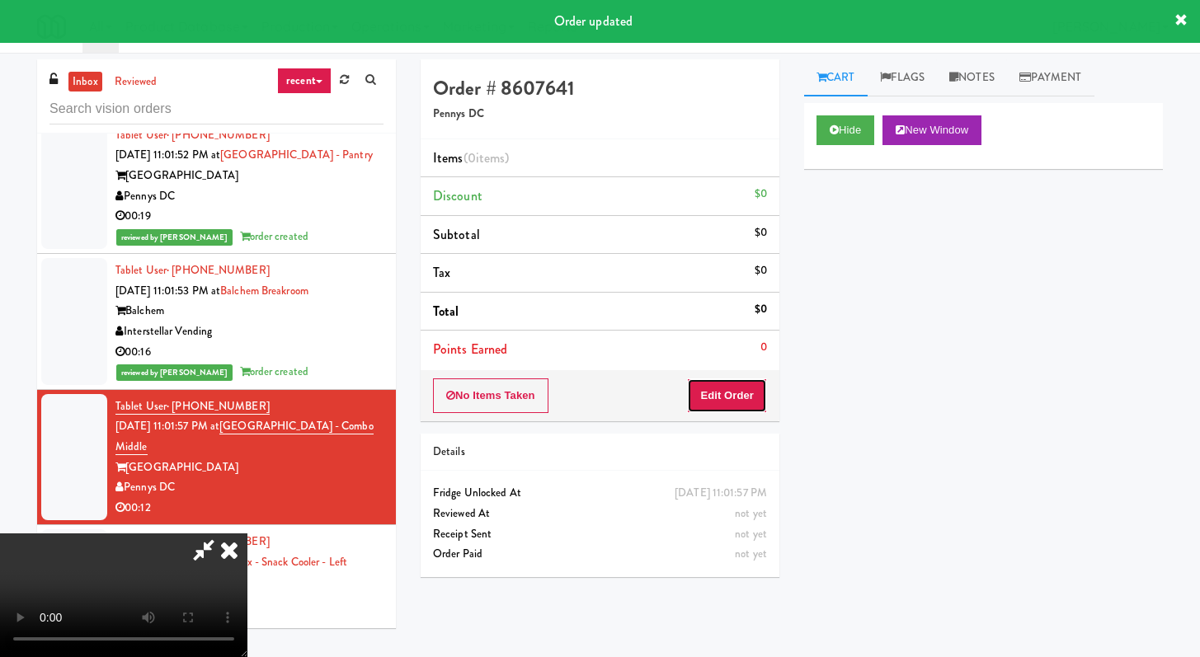
click at [745, 395] on button "Edit Order" at bounding box center [727, 396] width 80 height 35
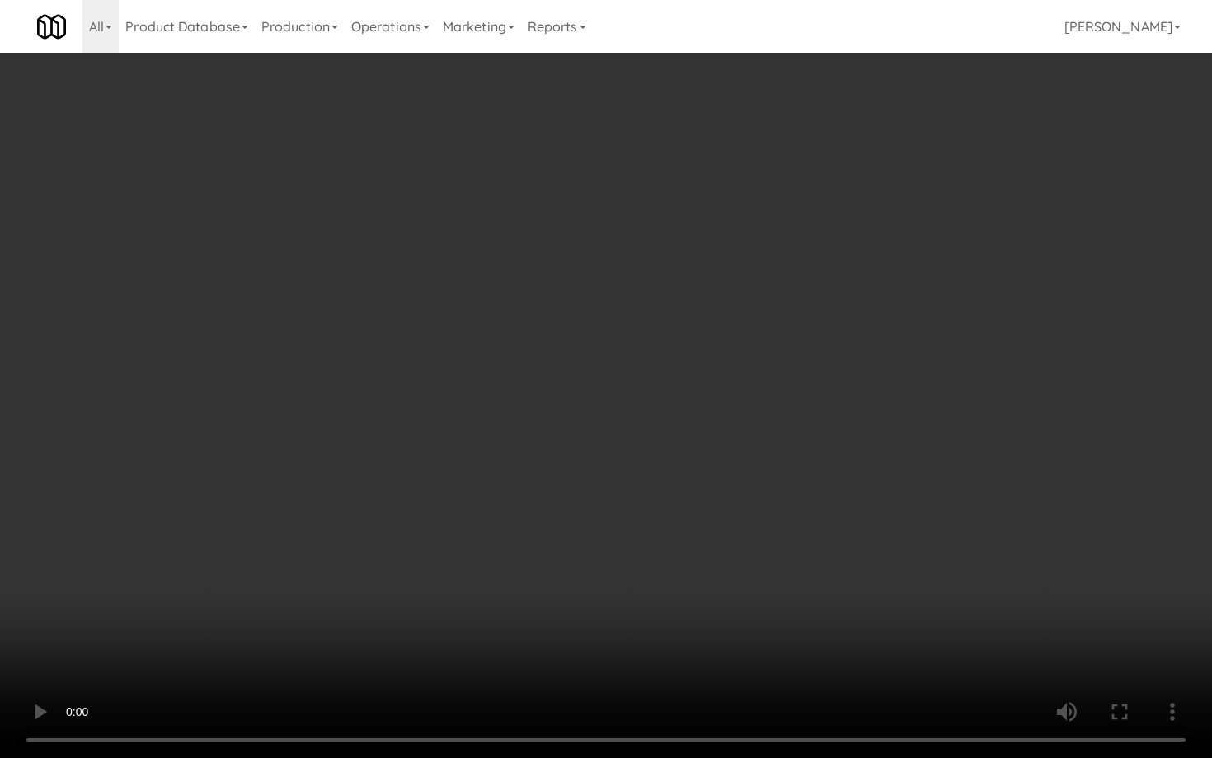
click at [604, 549] on video at bounding box center [606, 379] width 1212 height 758
click at [605, 540] on video at bounding box center [606, 379] width 1212 height 758
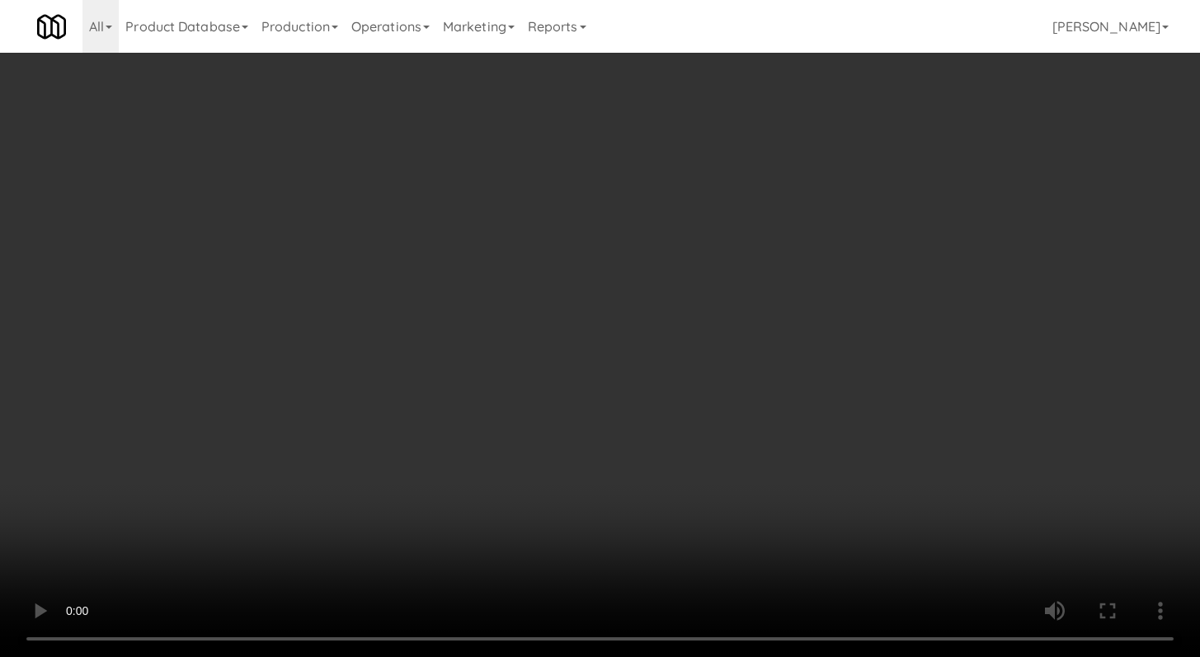
scroll to position [935, 0]
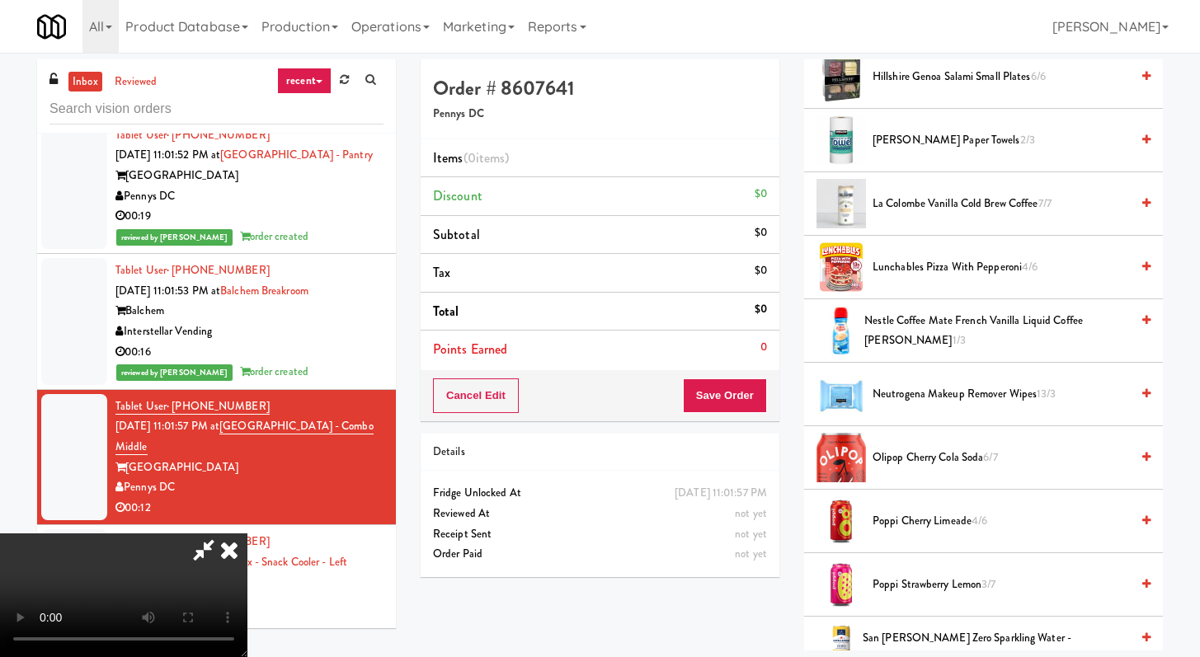
click at [912, 453] on span "Olipop Cherry Cola Soda 6/7" at bounding box center [1000, 458] width 257 height 21
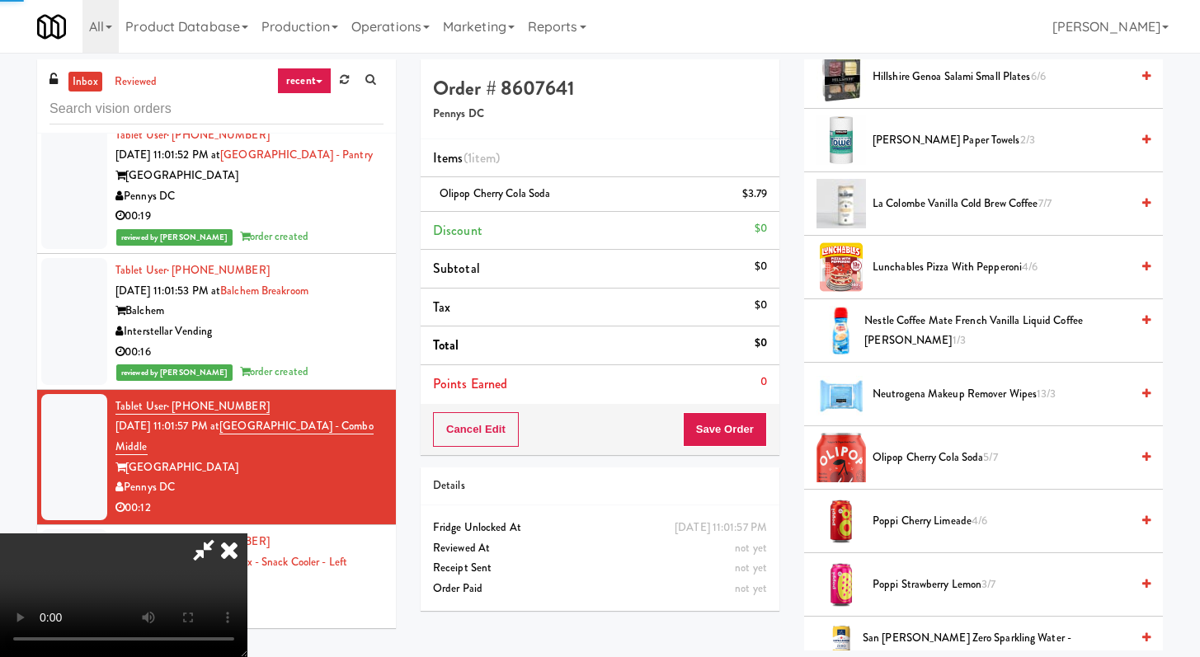
click at [768, 444] on div "Cancel Edit Save Order" at bounding box center [600, 429] width 359 height 51
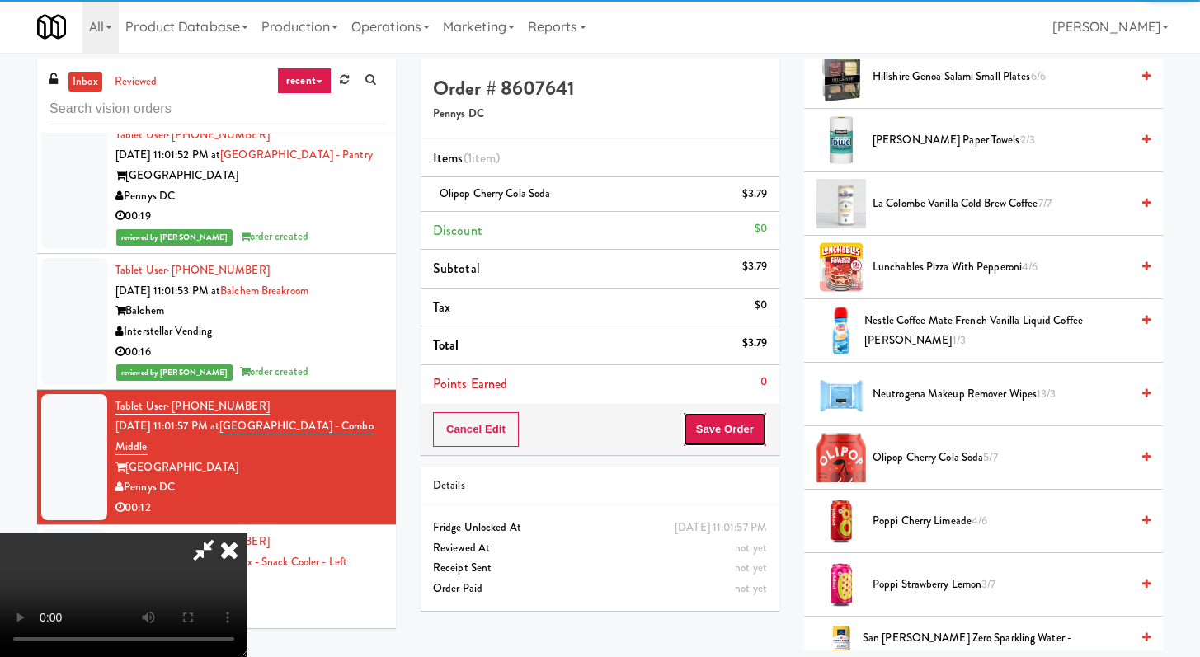
click at [748, 430] on button "Save Order" at bounding box center [725, 429] width 84 height 35
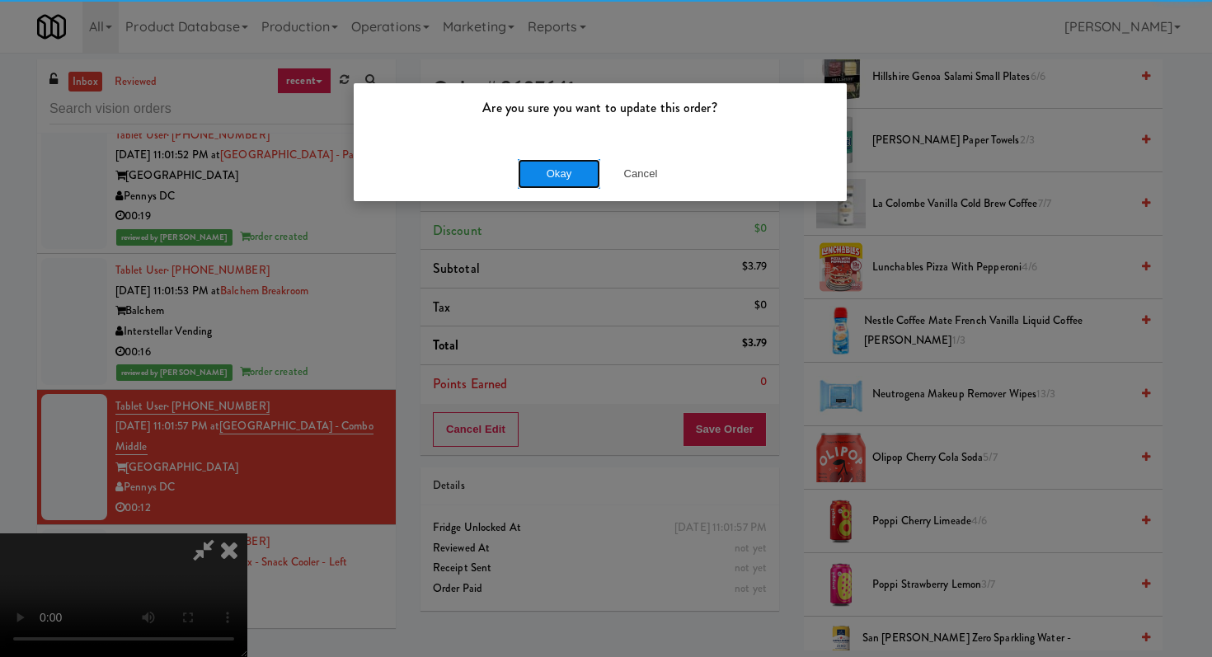
click at [544, 181] on button "Okay" at bounding box center [559, 174] width 82 height 30
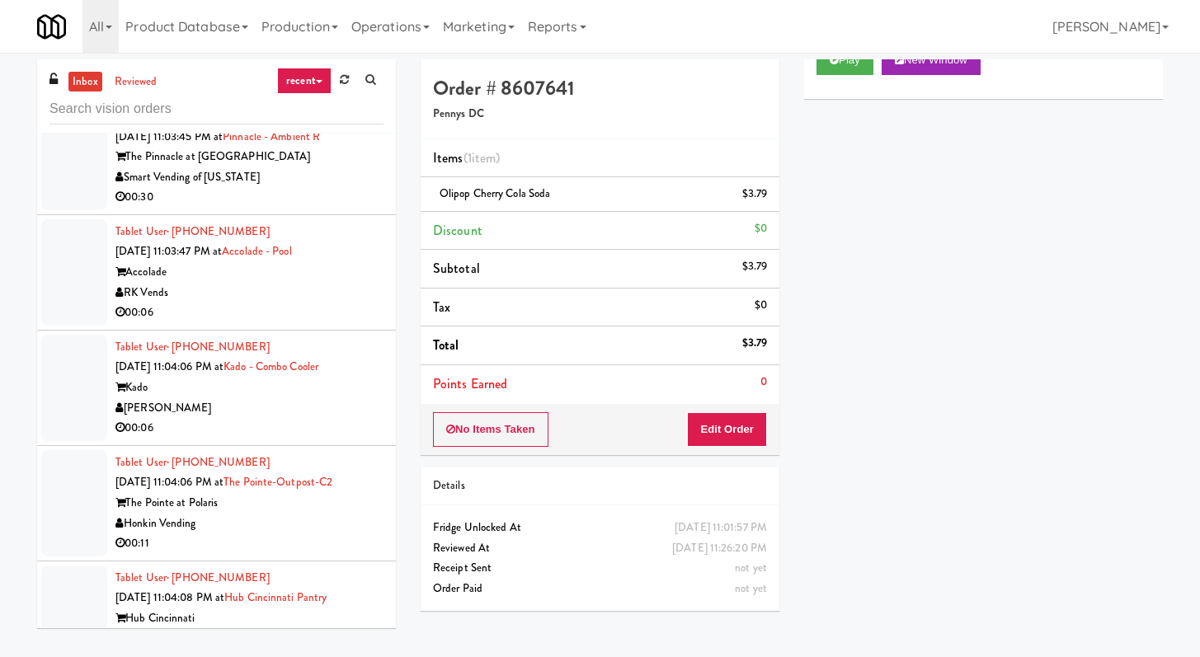
scroll to position [5382, 0]
click at [335, 439] on div "00:06" at bounding box center [249, 428] width 268 height 21
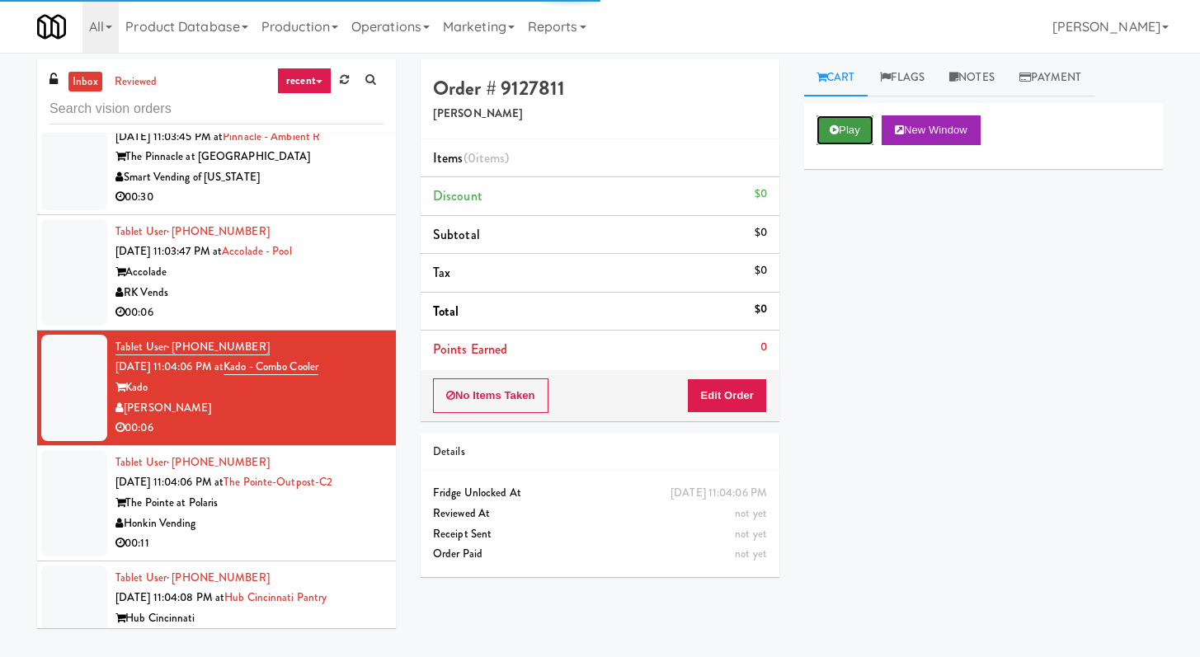
click at [834, 120] on button "Play" at bounding box center [844, 130] width 57 height 30
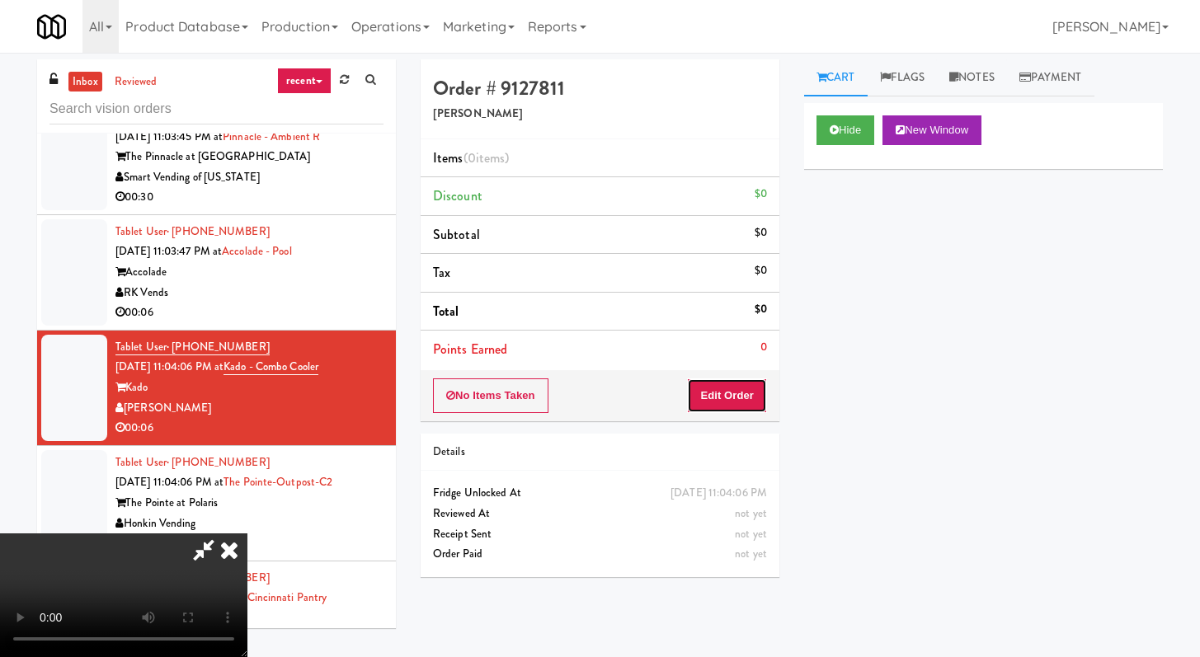
click at [746, 401] on button "Edit Order" at bounding box center [727, 396] width 80 height 35
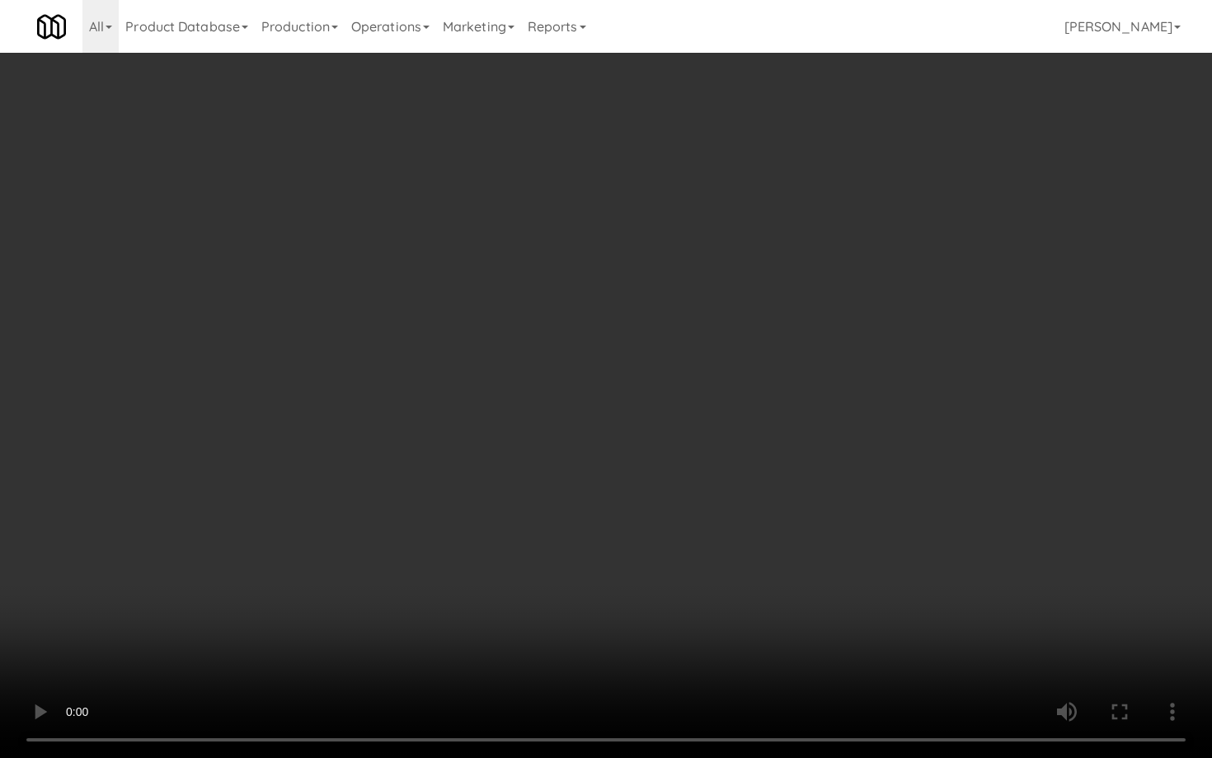
click at [810, 622] on video at bounding box center [606, 379] width 1212 height 758
click at [927, 606] on video at bounding box center [606, 379] width 1212 height 758
click at [742, 546] on video at bounding box center [606, 379] width 1212 height 758
click at [746, 543] on video at bounding box center [606, 379] width 1212 height 758
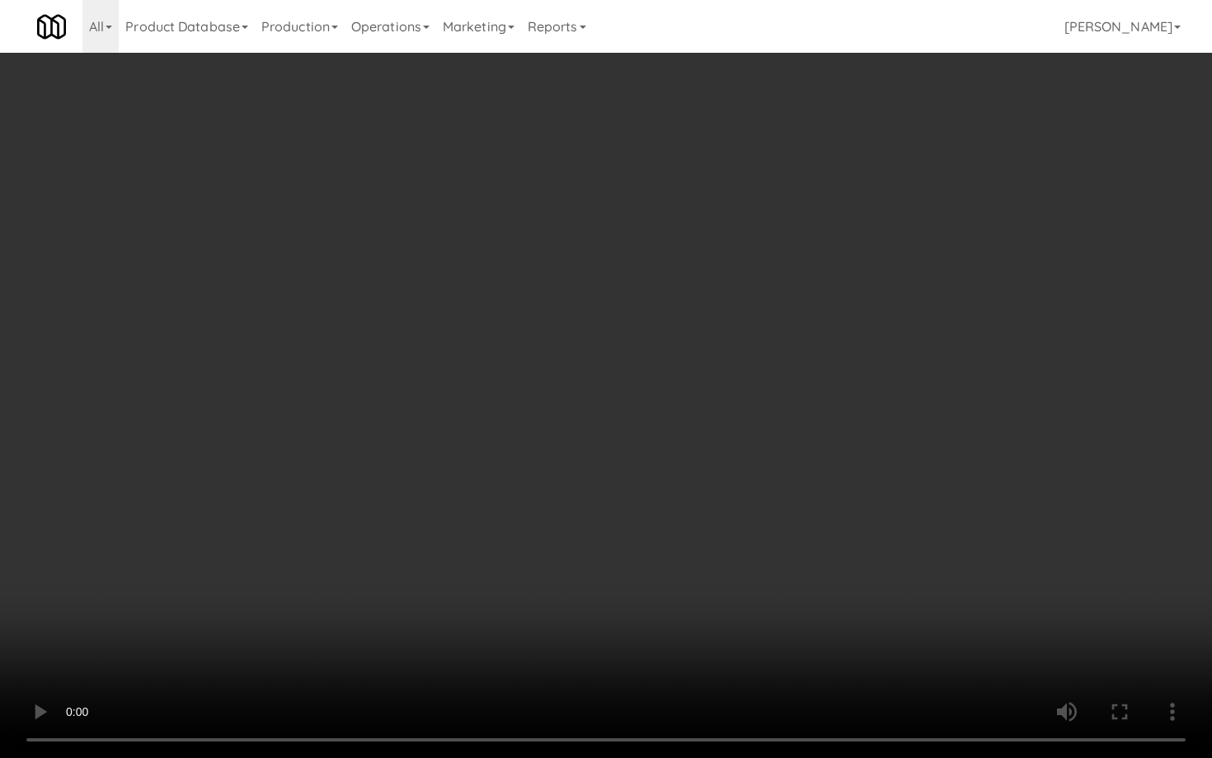
click at [746, 543] on video at bounding box center [606, 379] width 1212 height 758
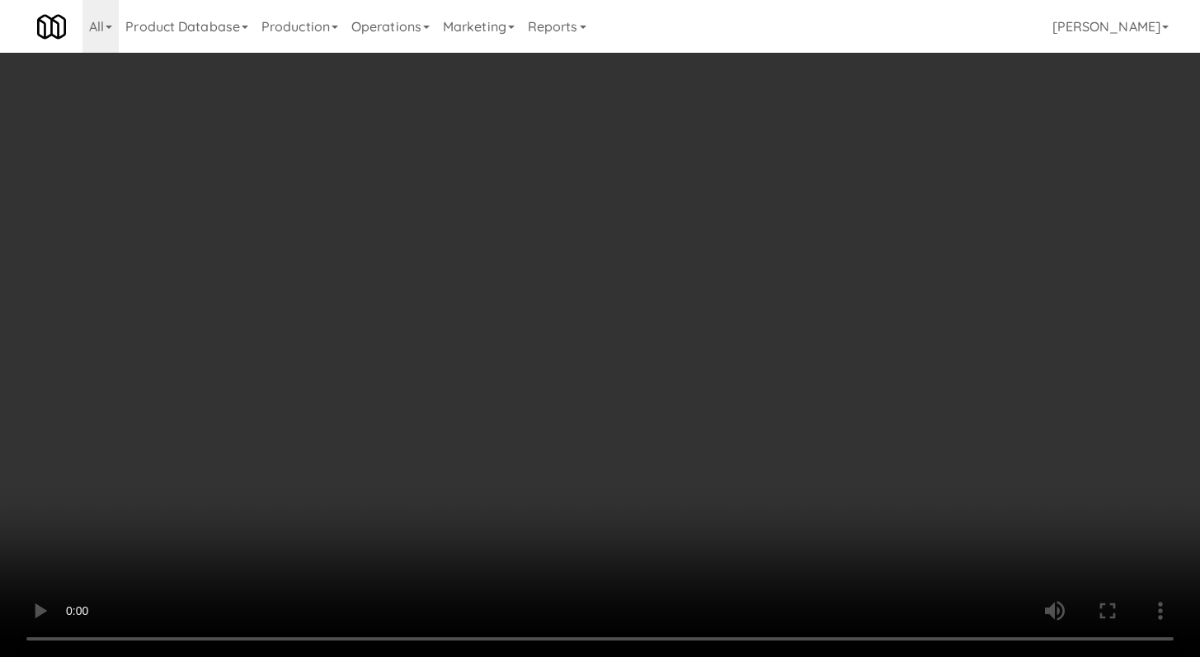
click at [849, 205] on div "Grab N' Go Inventory" at bounding box center [983, 202] width 334 height 25
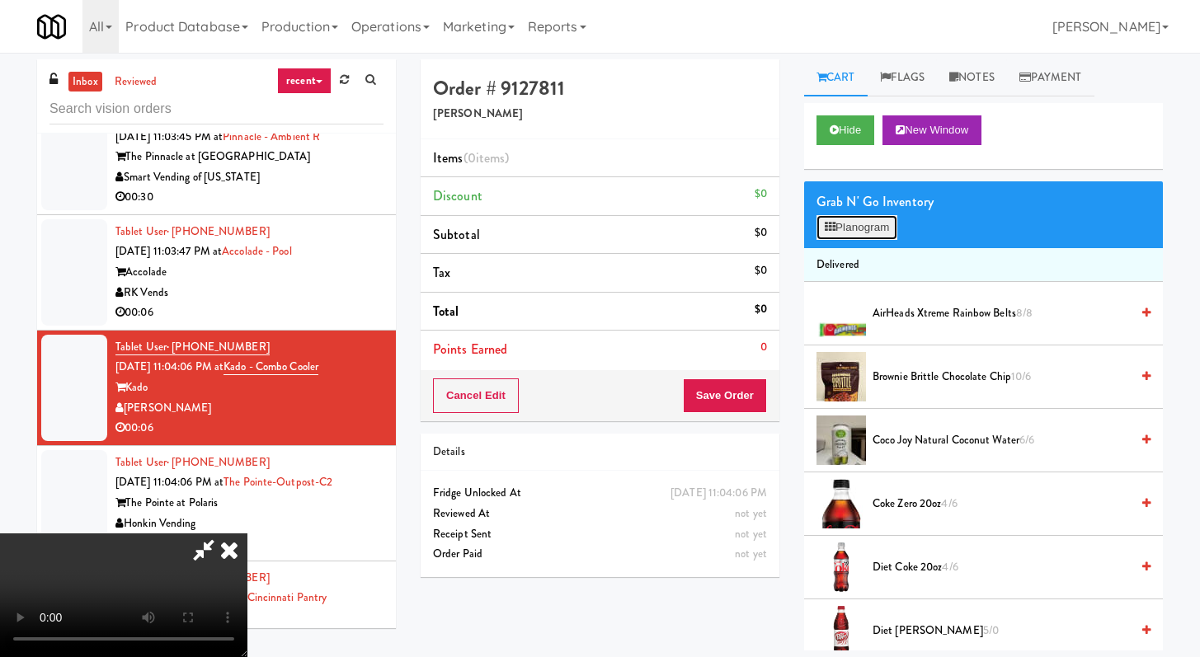
click at [847, 231] on button "Planogram" at bounding box center [856, 227] width 81 height 25
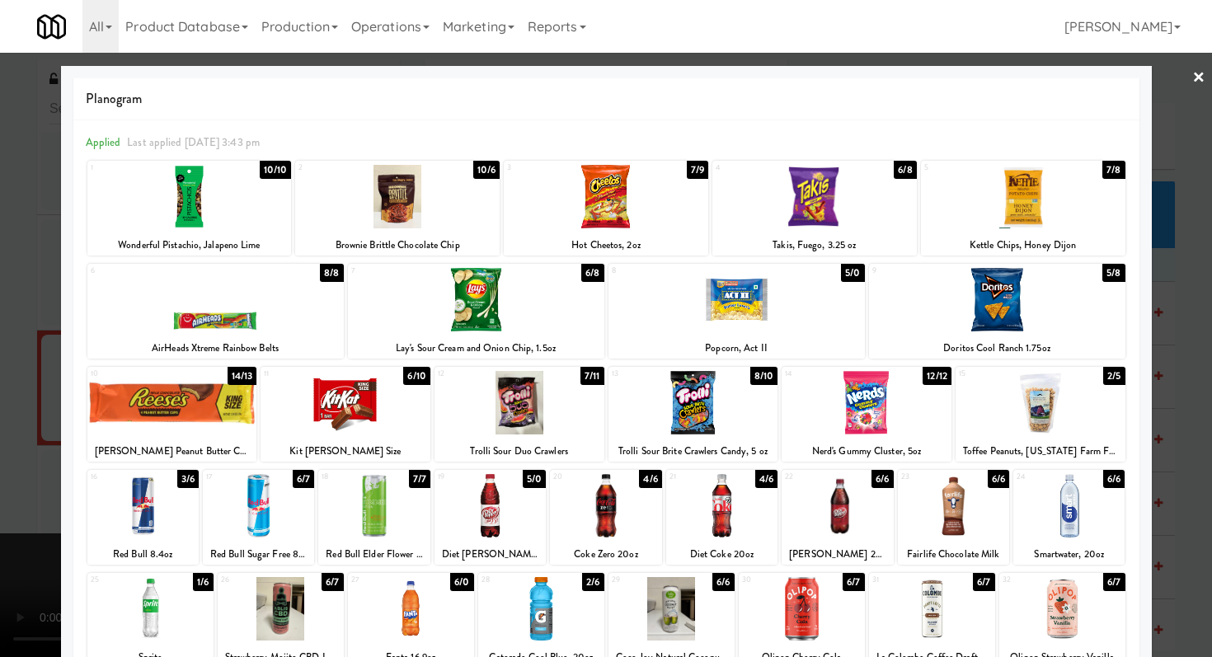
click at [311, 591] on div at bounding box center [281, 608] width 126 height 63
drag, startPoint x: 183, startPoint y: 308, endPoint x: 0, endPoint y: 369, distance: 192.7
click at [184, 308] on div at bounding box center [215, 299] width 256 height 63
click at [0, 378] on div at bounding box center [606, 328] width 1212 height 657
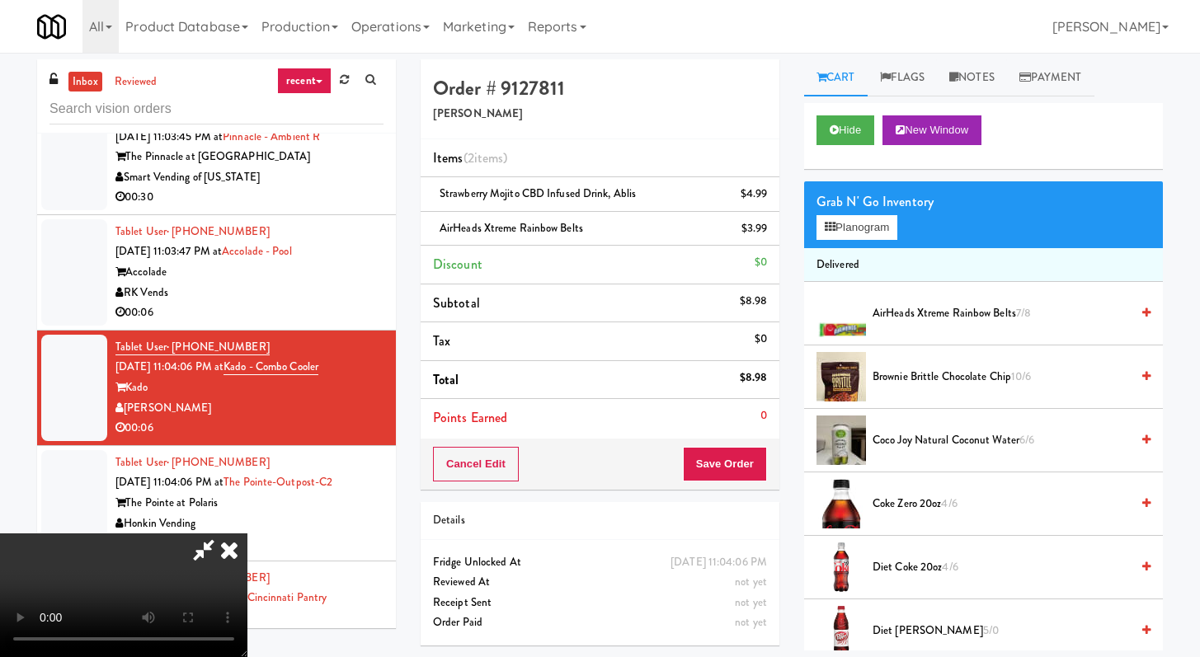
click at [247, 534] on video at bounding box center [123, 596] width 247 height 124
drag, startPoint x: 551, startPoint y: 442, endPoint x: 764, endPoint y: 479, distance: 216.8
click at [247, 534] on video at bounding box center [123, 596] width 247 height 124
click at [762, 472] on button "Save Order" at bounding box center [725, 464] width 84 height 35
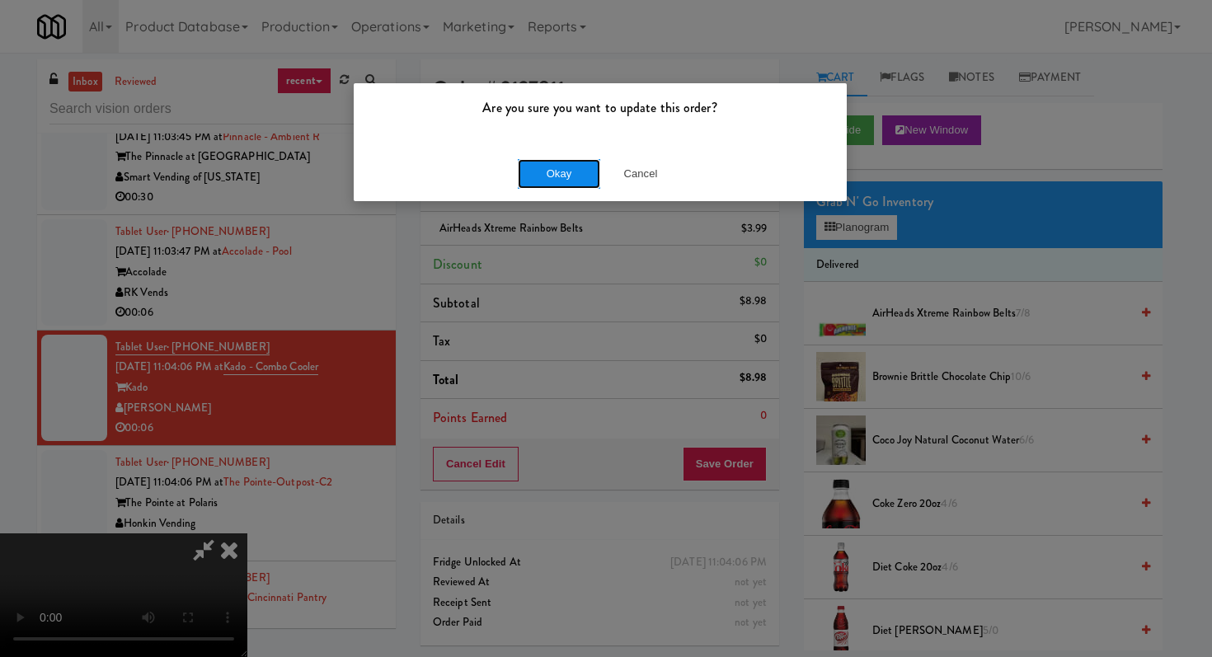
click at [571, 159] on button "Okay" at bounding box center [559, 174] width 82 height 30
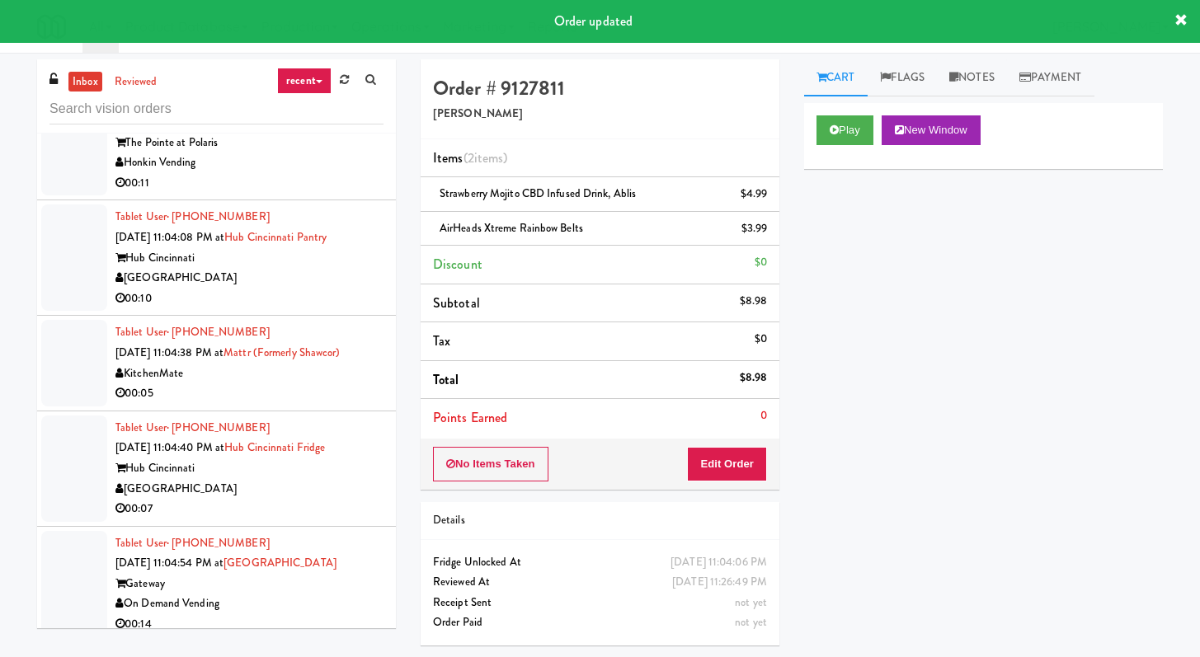
click at [298, 194] on div "00:11" at bounding box center [249, 183] width 268 height 21
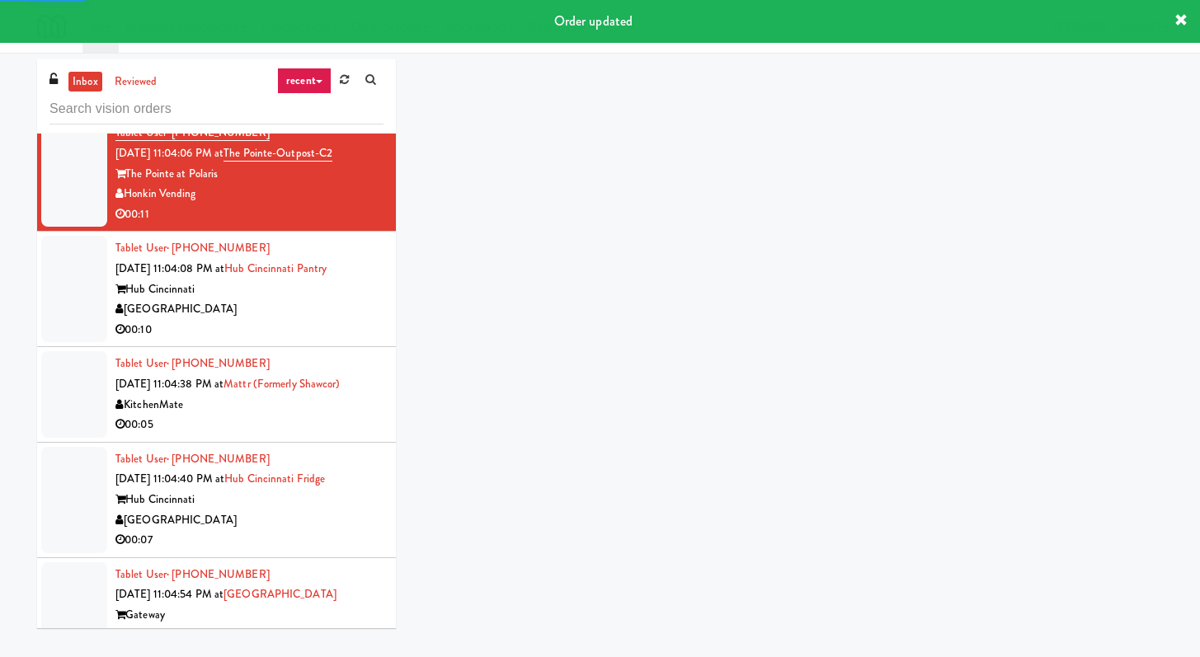
scroll to position [5715, 0]
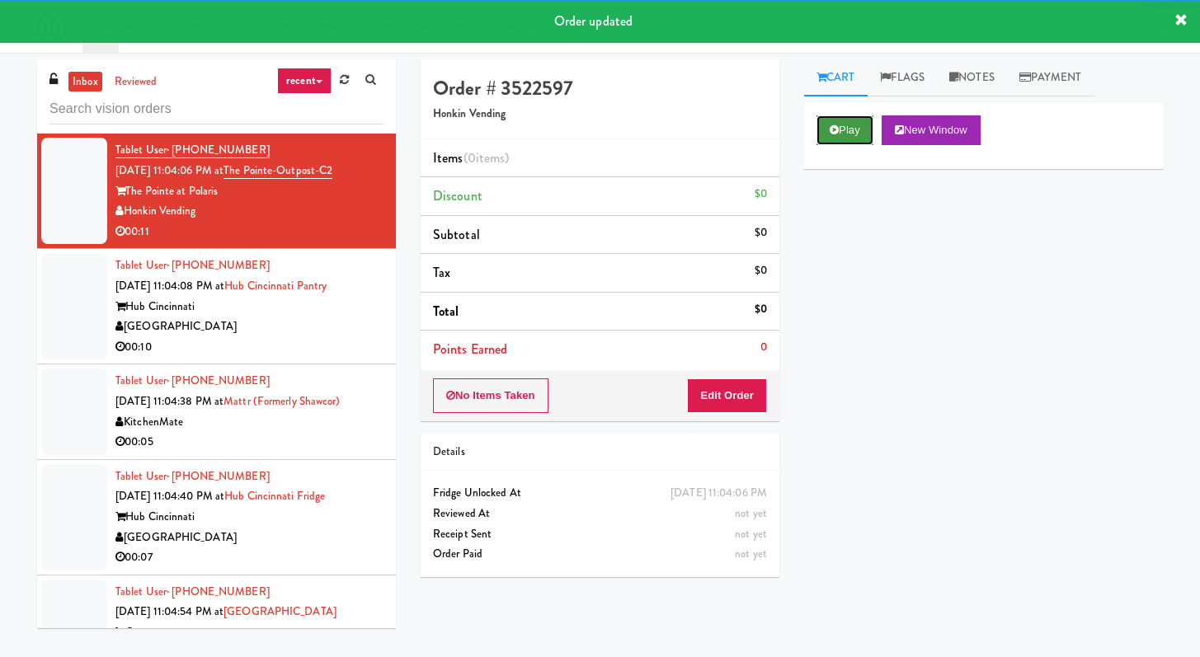
click at [854, 120] on button "Play" at bounding box center [844, 130] width 57 height 30
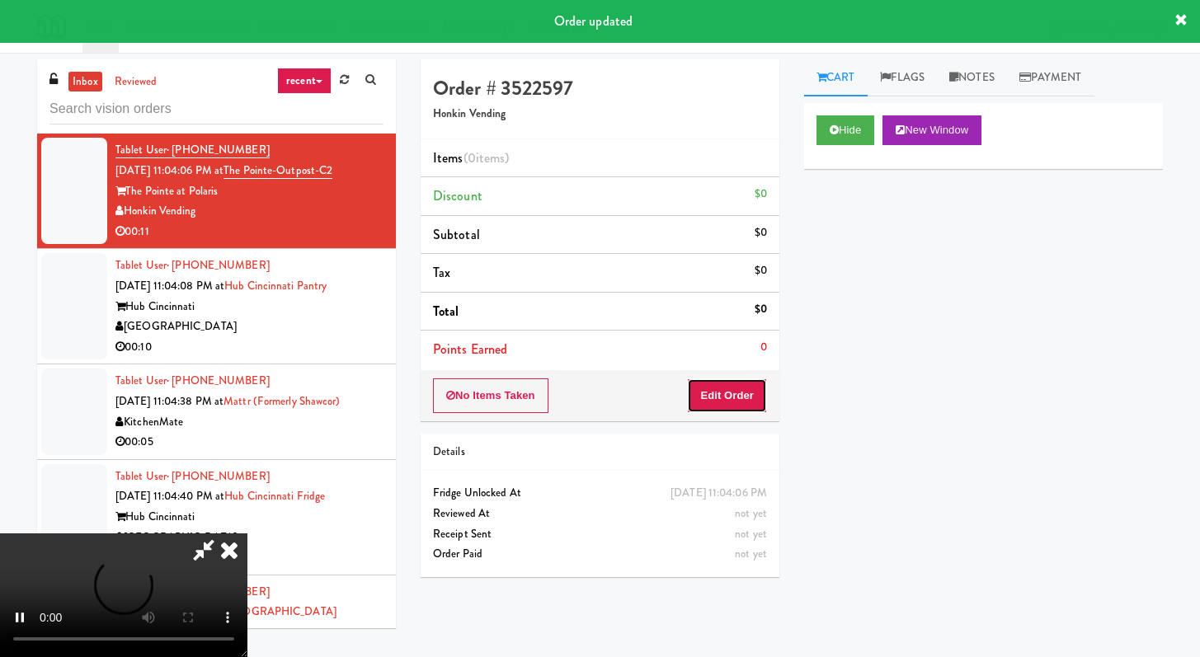
click at [755, 394] on button "Edit Order" at bounding box center [727, 396] width 80 height 35
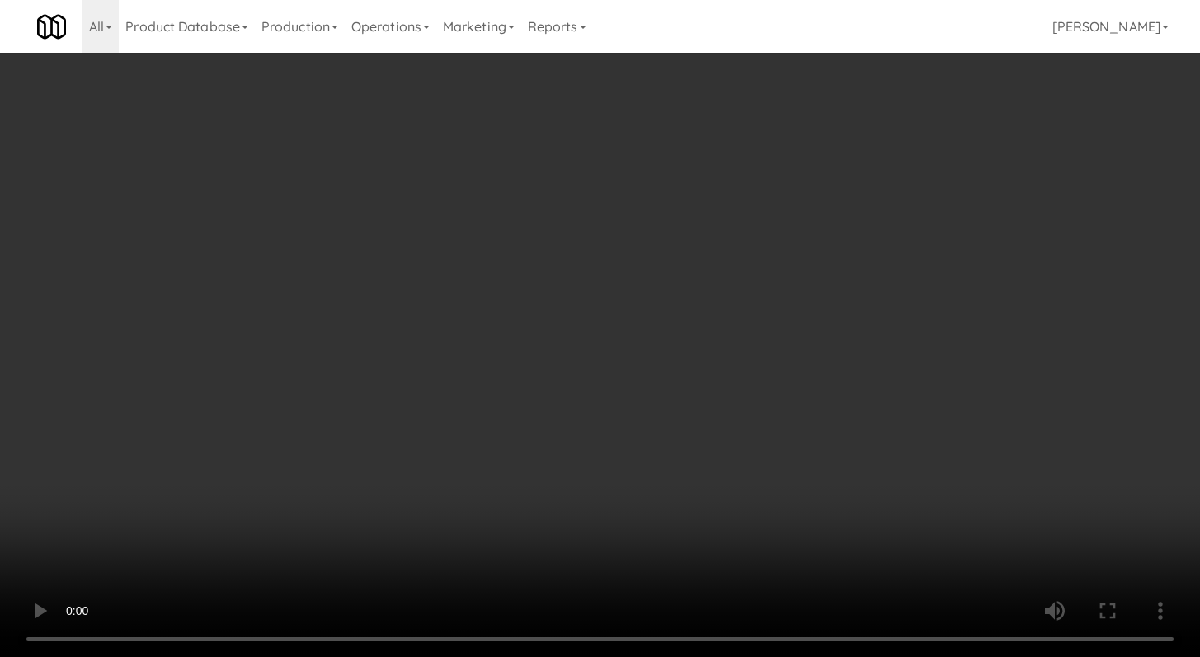
scroll to position [1601, 0]
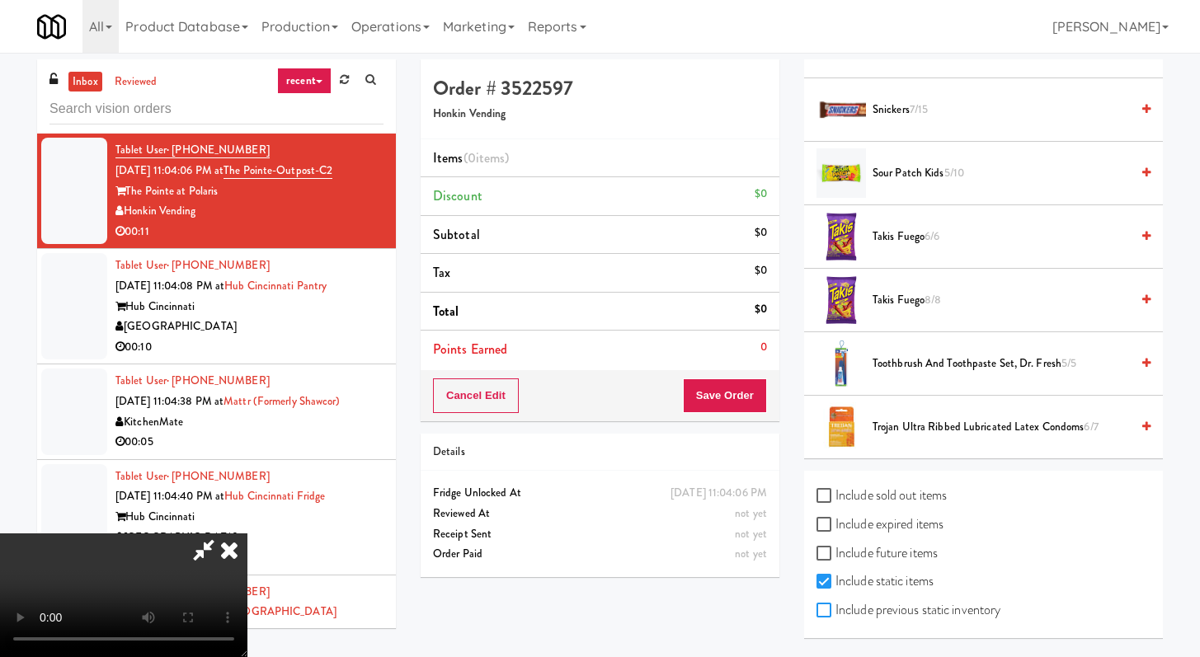
click at [825, 614] on input "Include previous static inventory" at bounding box center [825, 610] width 19 height 13
checkbox input "true"
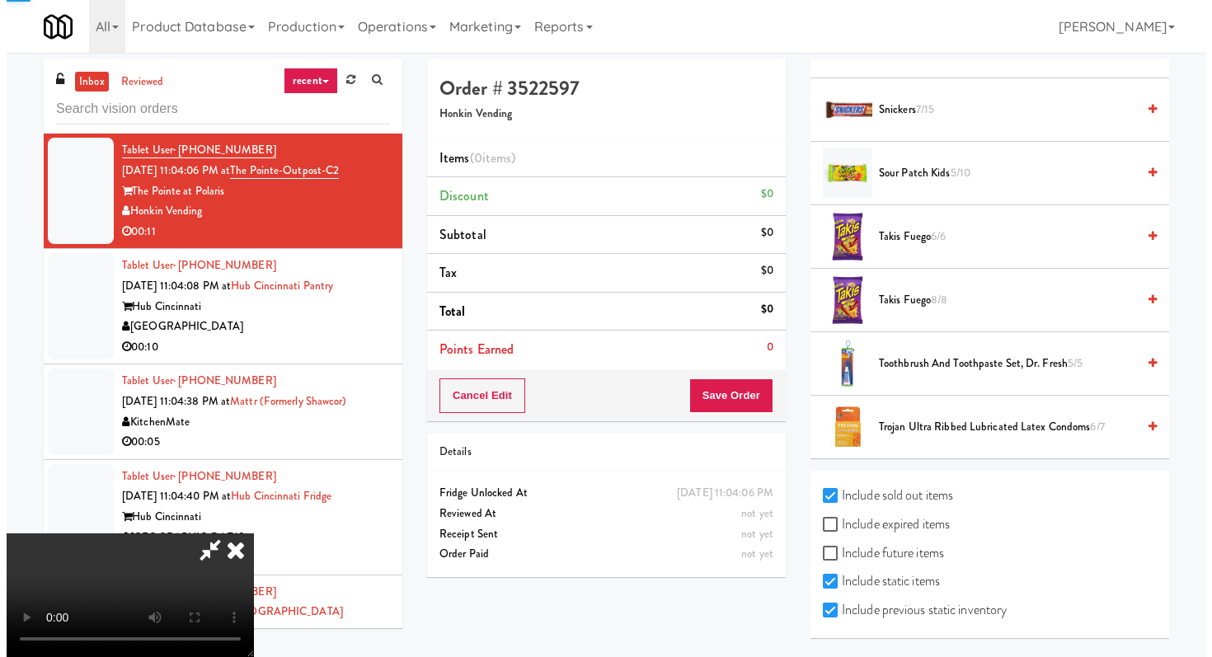
scroll to position [0, 0]
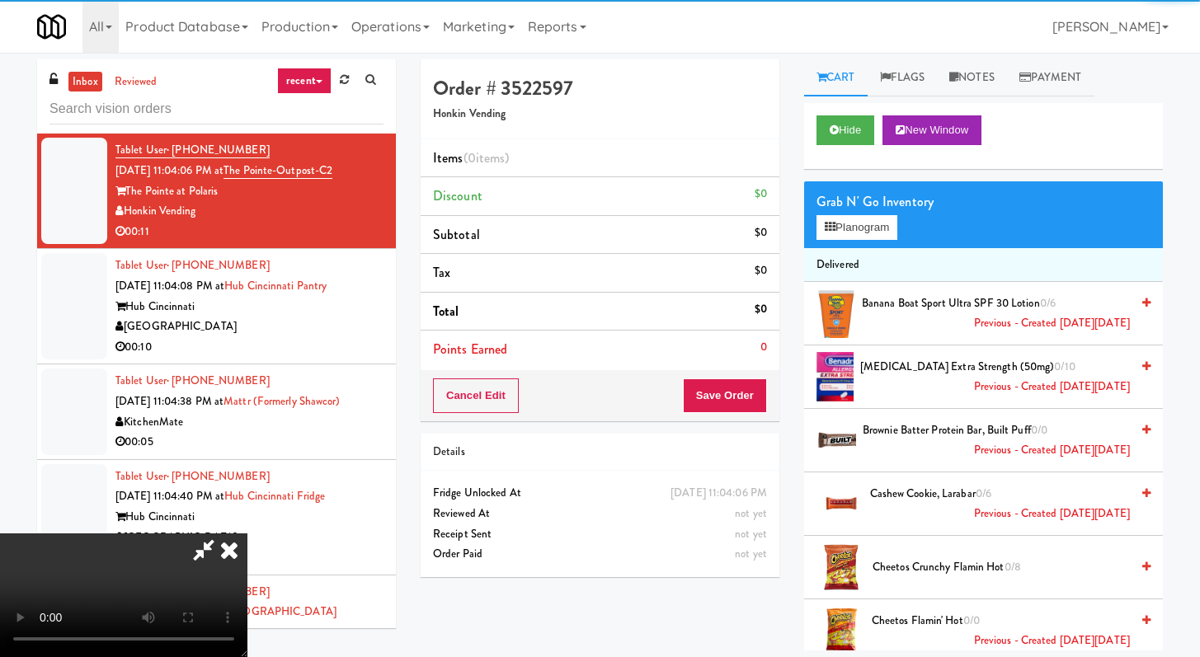
click at [844, 248] on li "Delivered" at bounding box center [983, 265] width 359 height 35
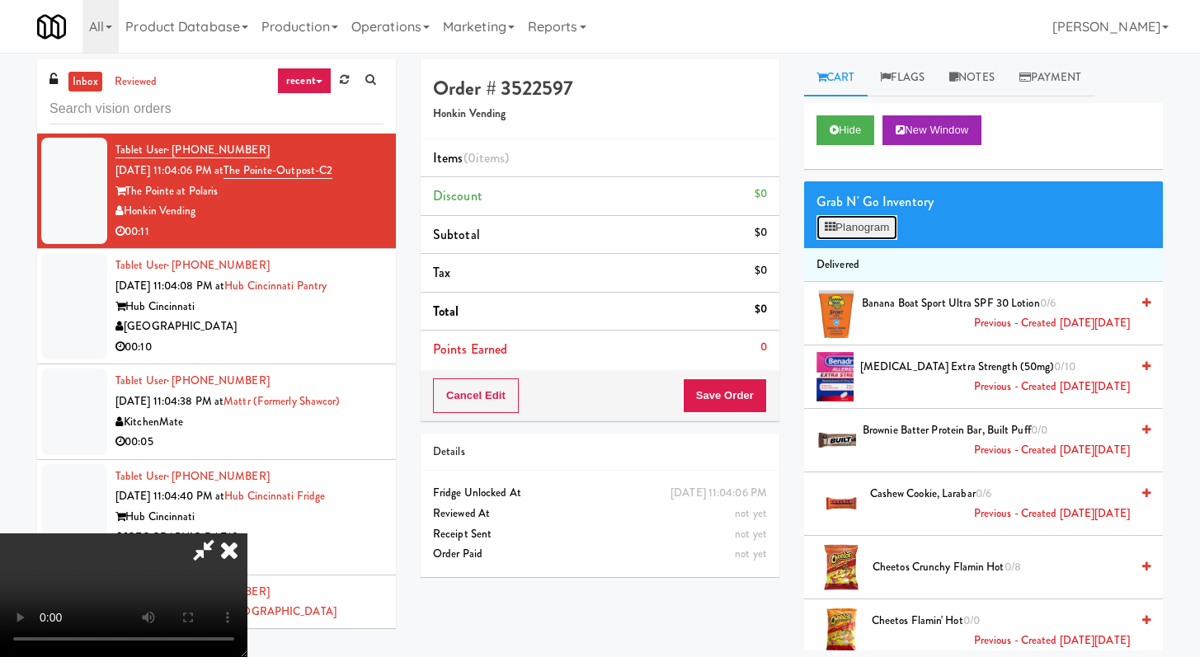
click at [864, 224] on button "Planogram" at bounding box center [856, 227] width 81 height 25
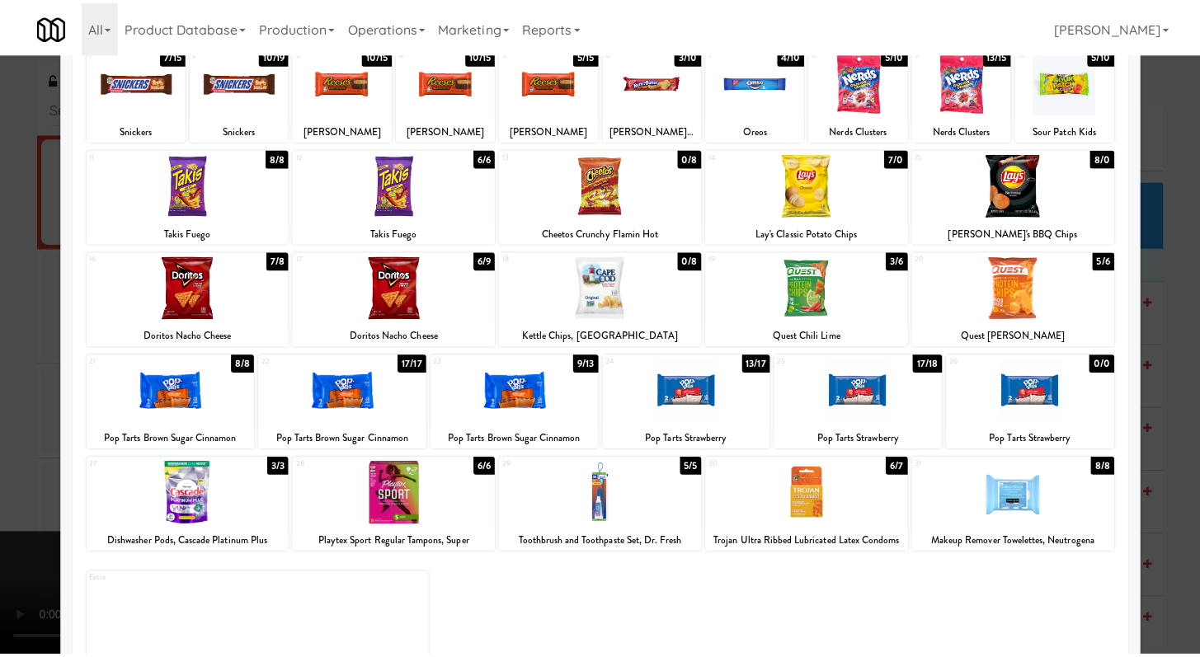
scroll to position [153, 0]
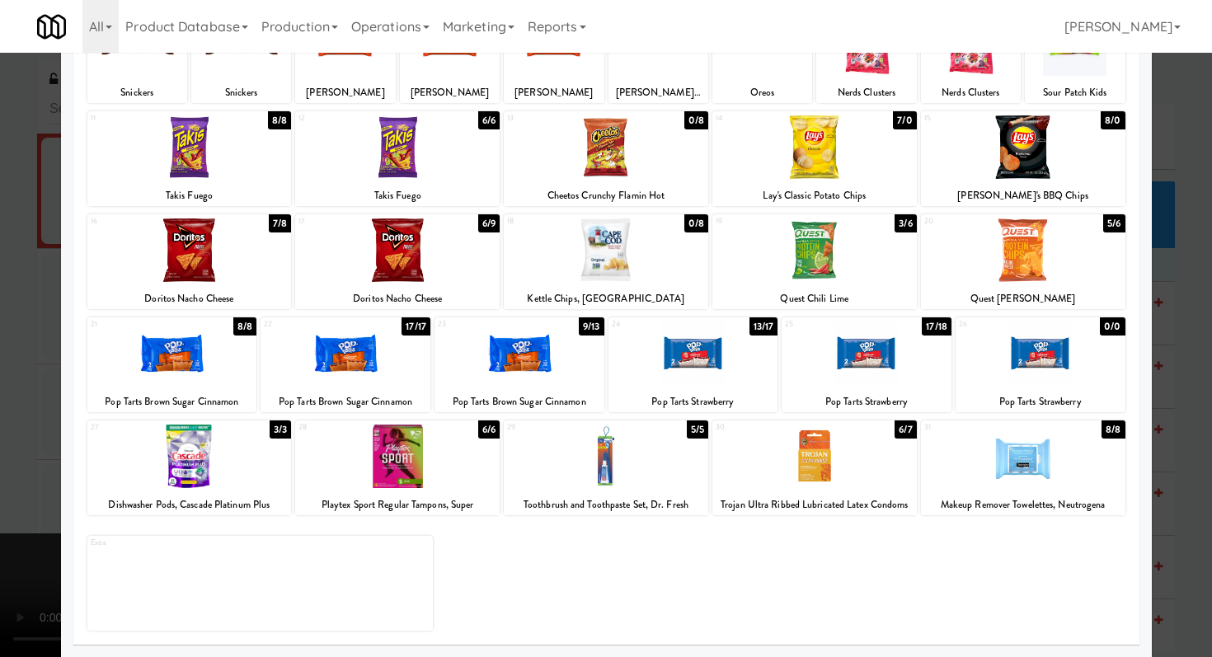
click at [0, 434] on div at bounding box center [606, 328] width 1212 height 657
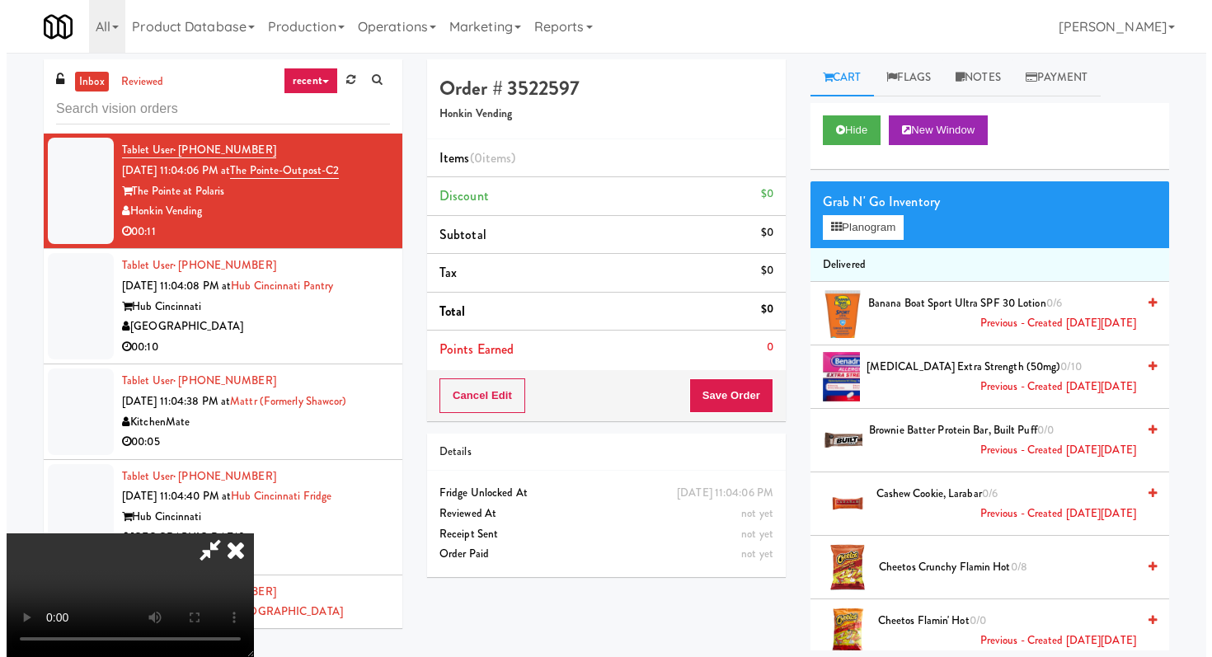
scroll to position [142, 0]
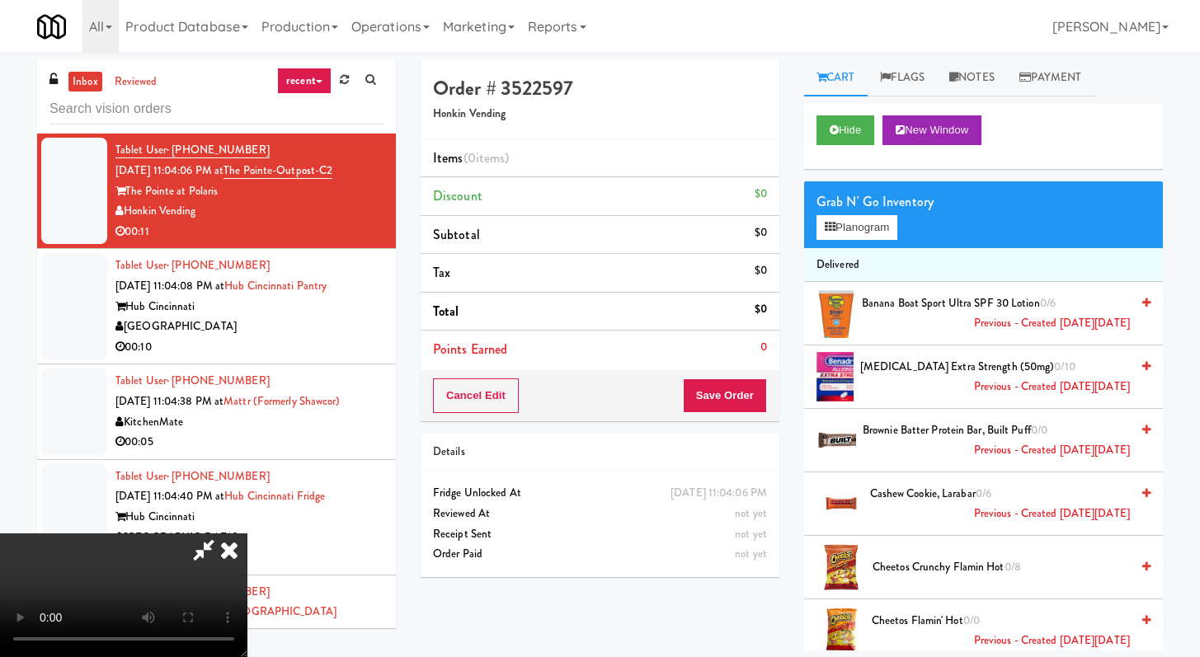
click at [247, 534] on video at bounding box center [123, 596] width 247 height 124
drag, startPoint x: 383, startPoint y: 497, endPoint x: 741, endPoint y: 327, distance: 395.8
click at [247, 534] on video at bounding box center [123, 596] width 247 height 124
click at [852, 220] on button "Planogram" at bounding box center [856, 227] width 81 height 25
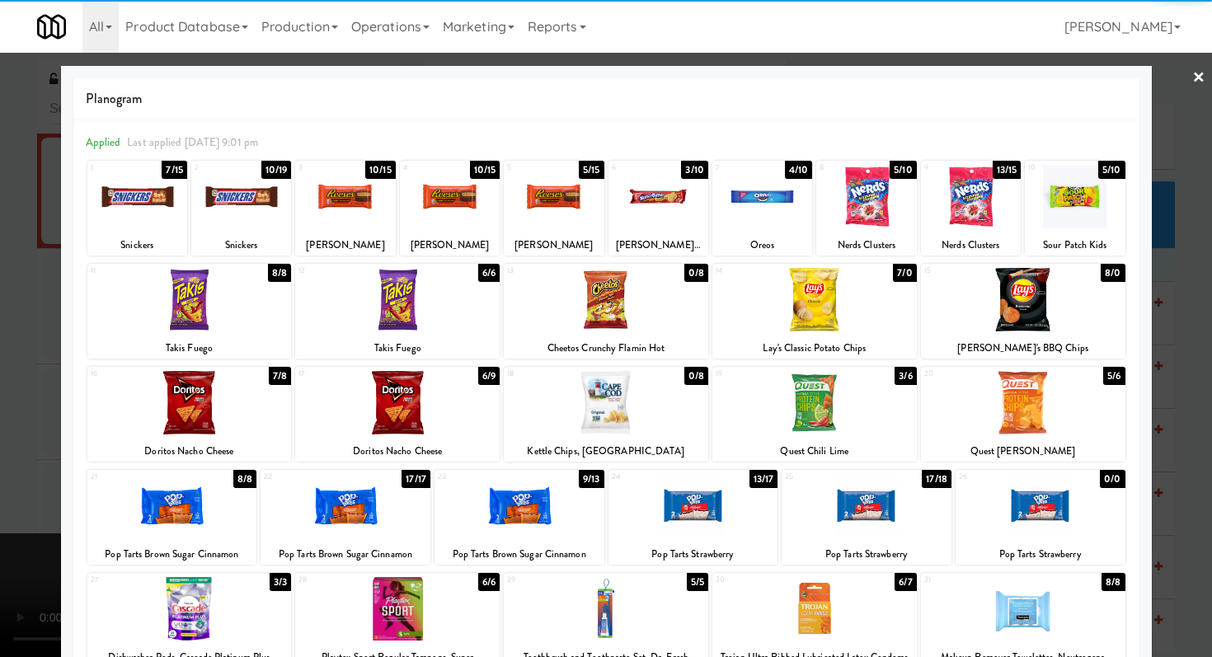
click at [682, 501] on div at bounding box center [694, 505] width 170 height 63
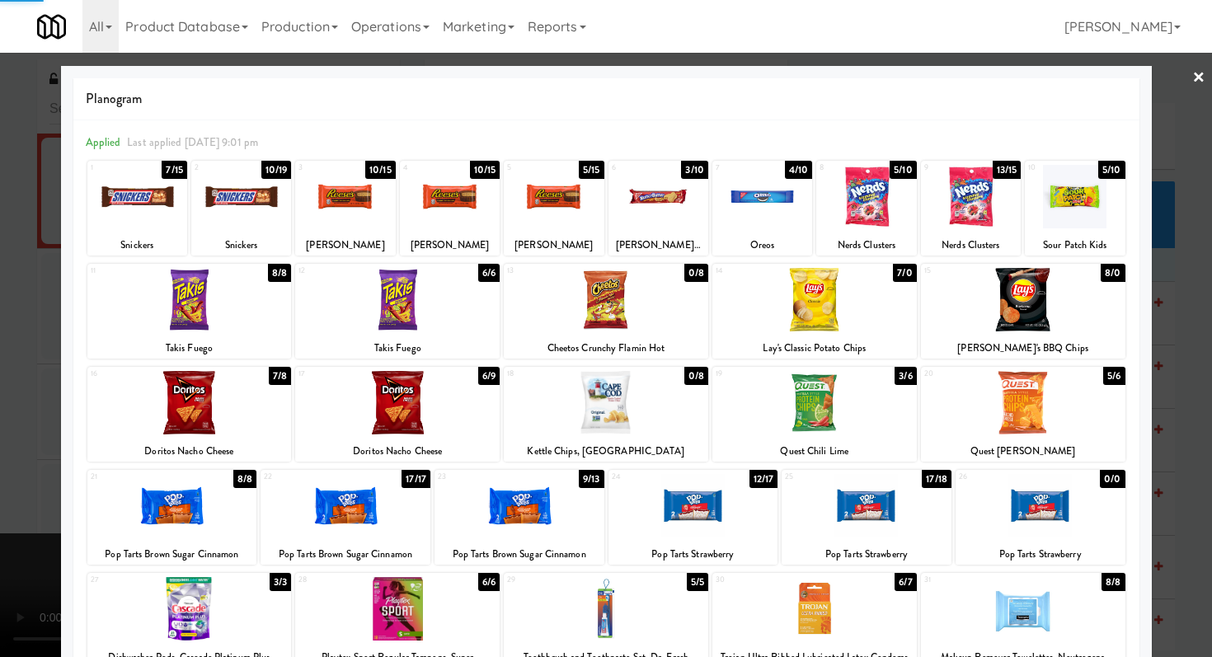
click at [0, 520] on div at bounding box center [606, 328] width 1212 height 657
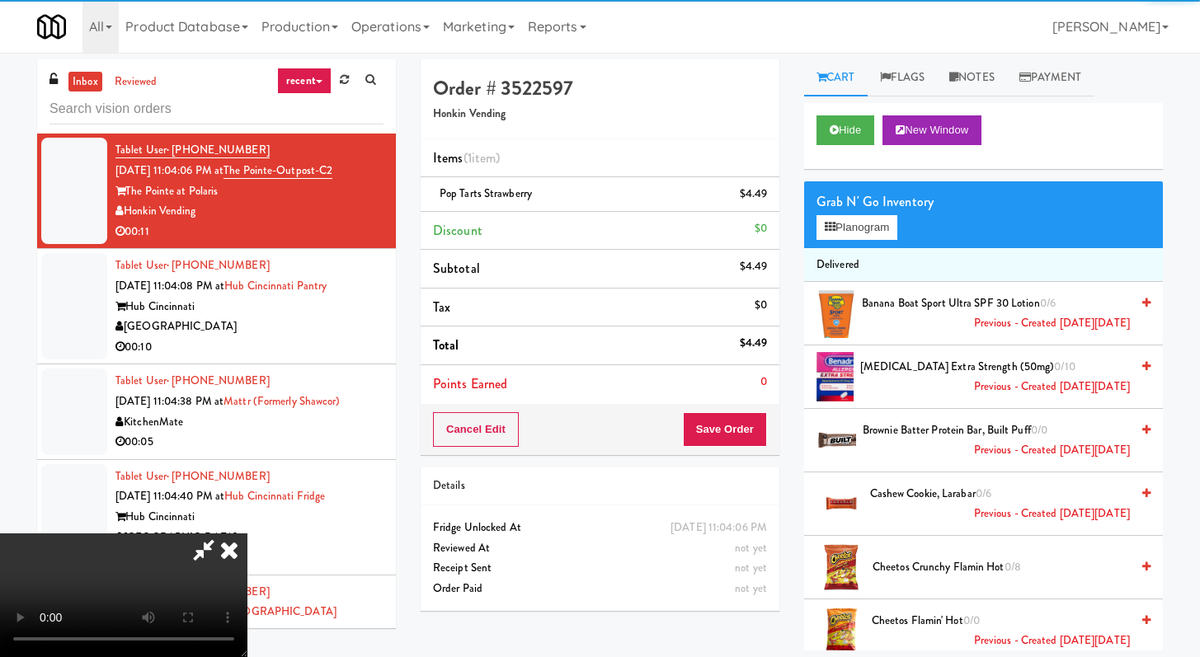
click at [770, 440] on div "Cancel Edit Save Order" at bounding box center [600, 429] width 359 height 51
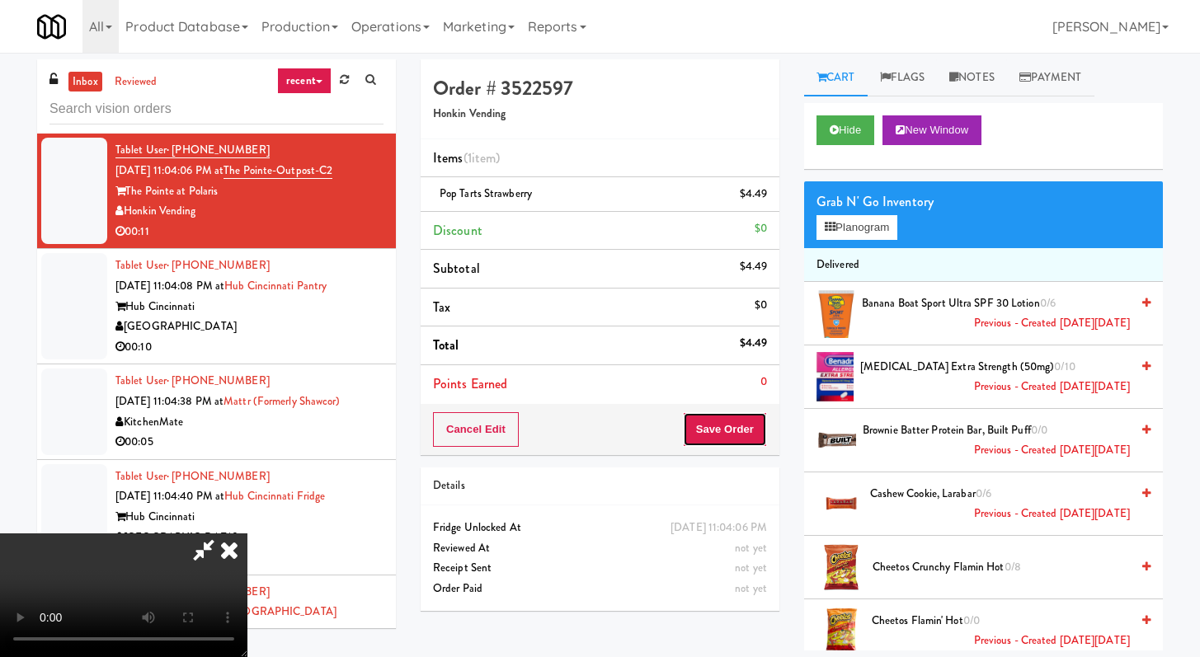
click at [755, 430] on button "Save Order" at bounding box center [725, 429] width 84 height 35
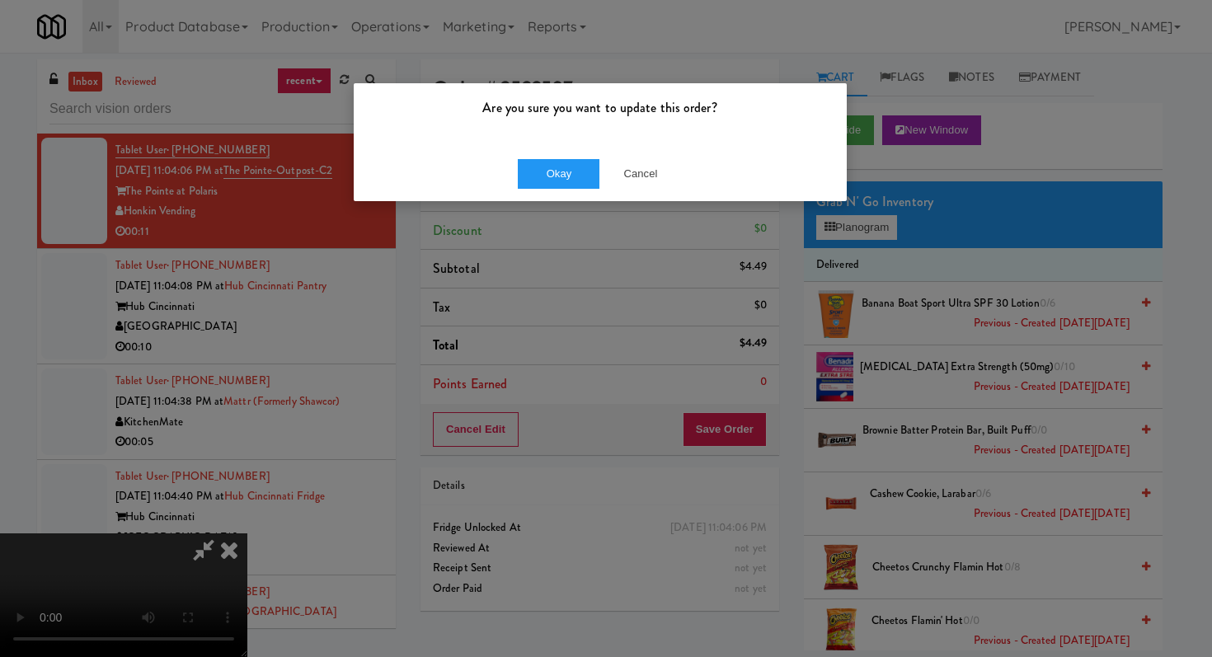
click at [566, 153] on div "Okay Cancel" at bounding box center [600, 173] width 493 height 55
click at [562, 172] on button "Okay" at bounding box center [559, 174] width 82 height 30
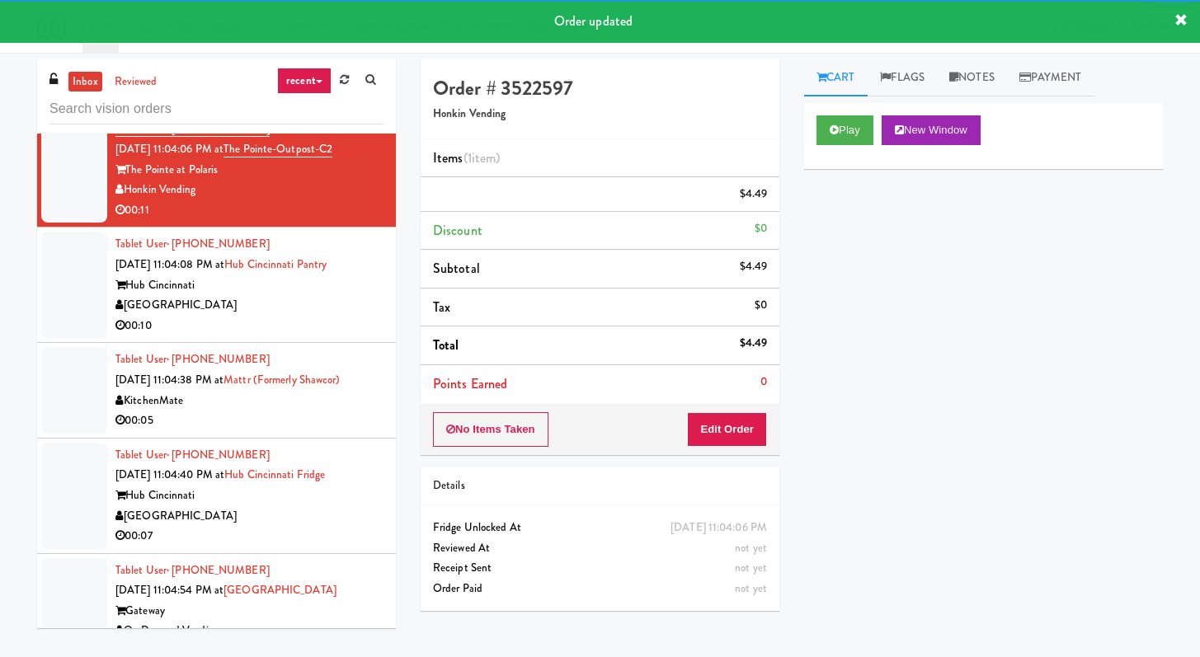
scroll to position [5768, 0]
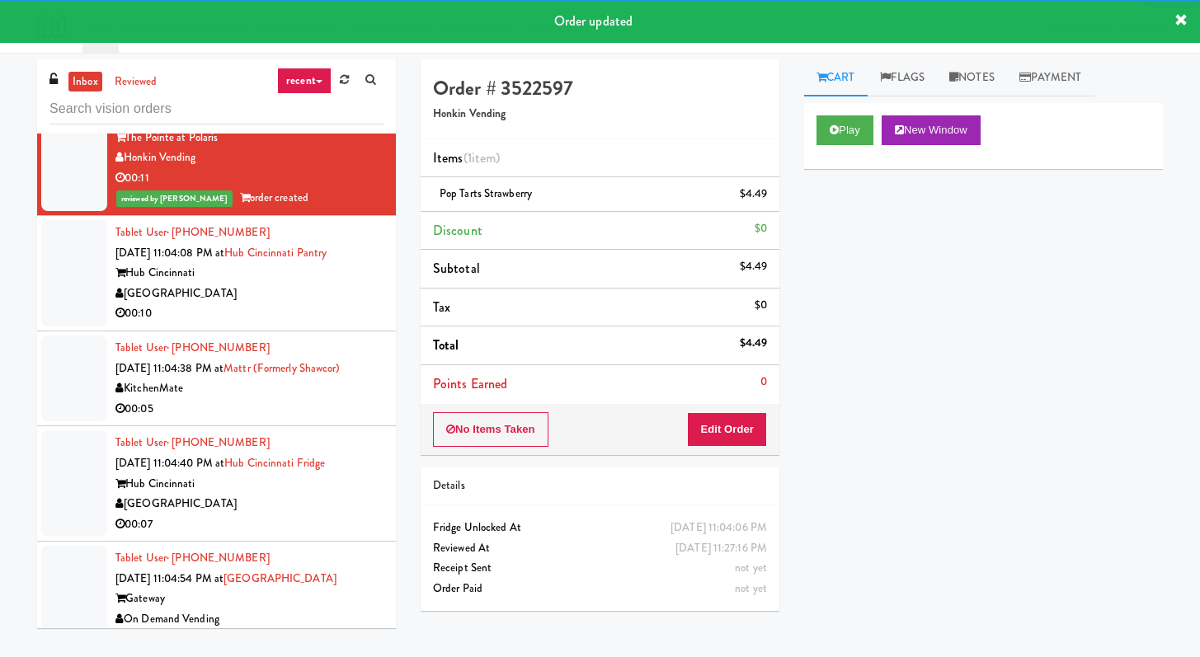
click at [303, 324] on div "00:10" at bounding box center [249, 313] width 268 height 21
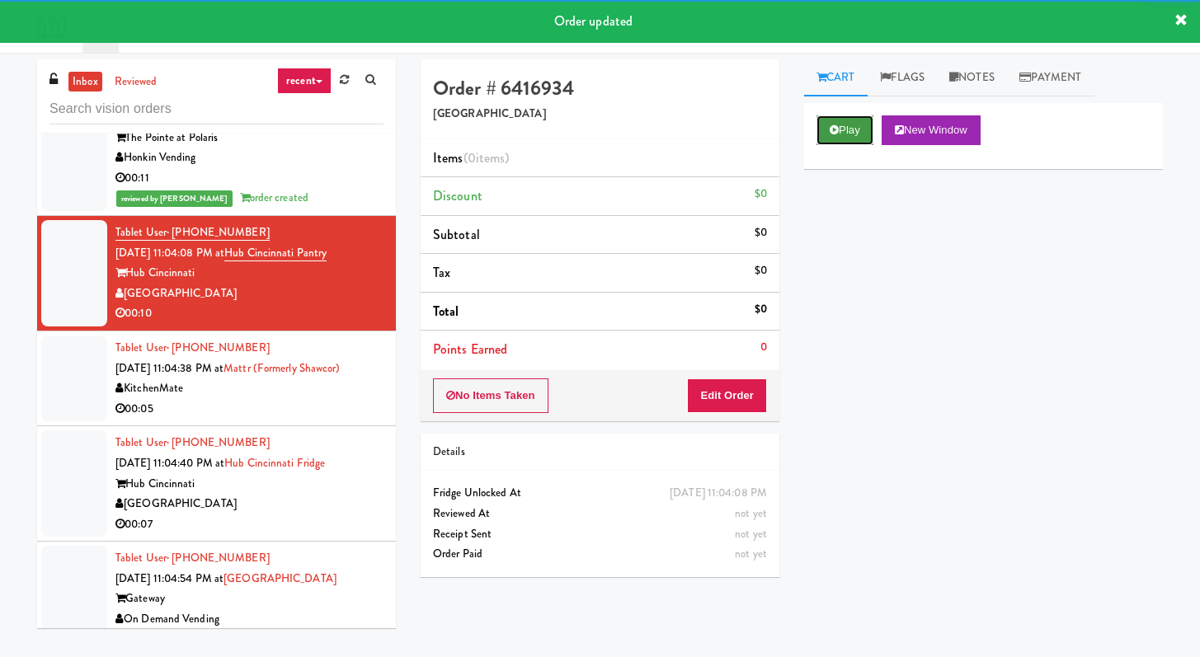
click at [836, 122] on button "Play" at bounding box center [844, 130] width 57 height 30
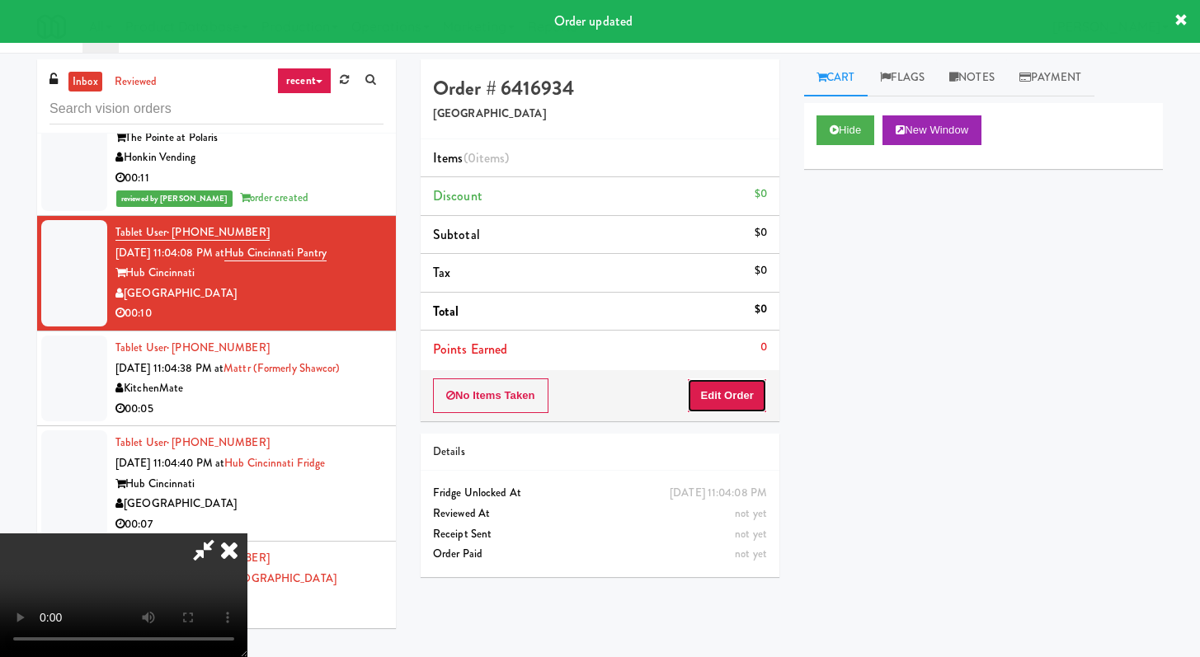
click at [731, 400] on button "Edit Order" at bounding box center [727, 396] width 80 height 35
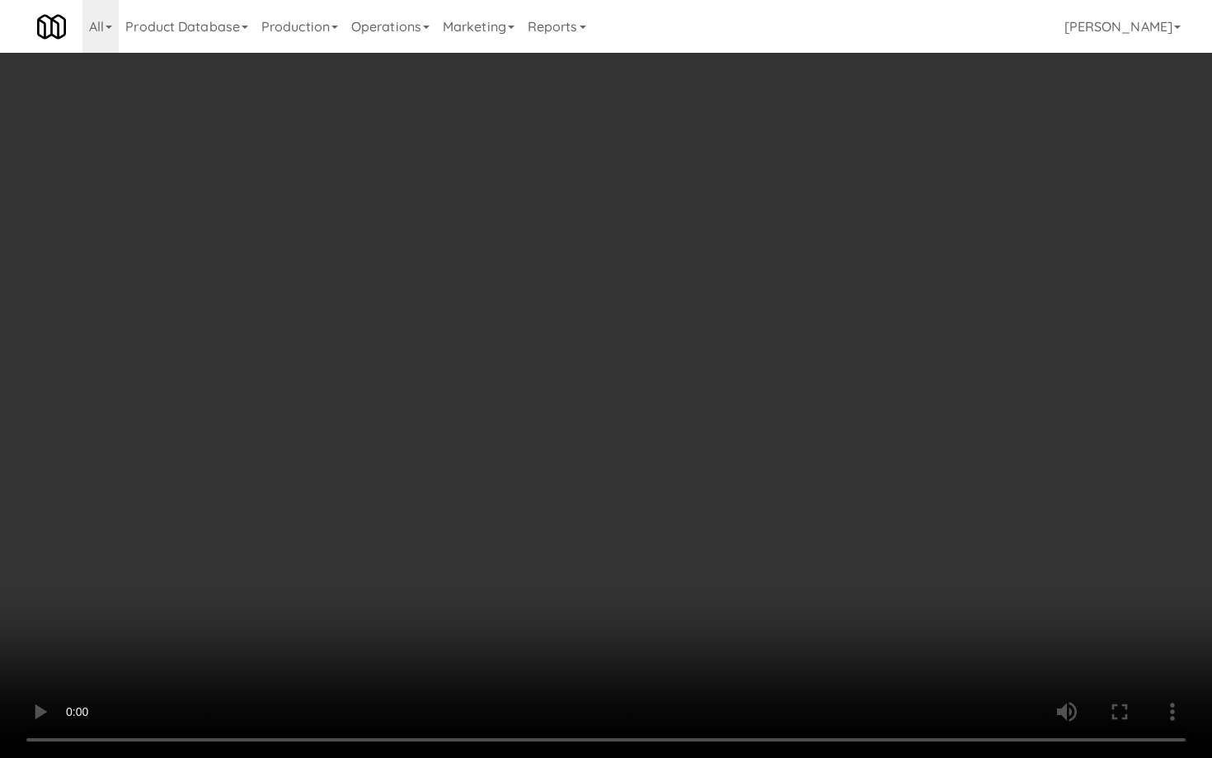
click at [673, 529] on video at bounding box center [606, 379] width 1212 height 758
click at [674, 528] on video at bounding box center [606, 379] width 1212 height 758
click at [674, 527] on video at bounding box center [606, 379] width 1212 height 758
click at [750, 494] on video at bounding box center [606, 379] width 1212 height 758
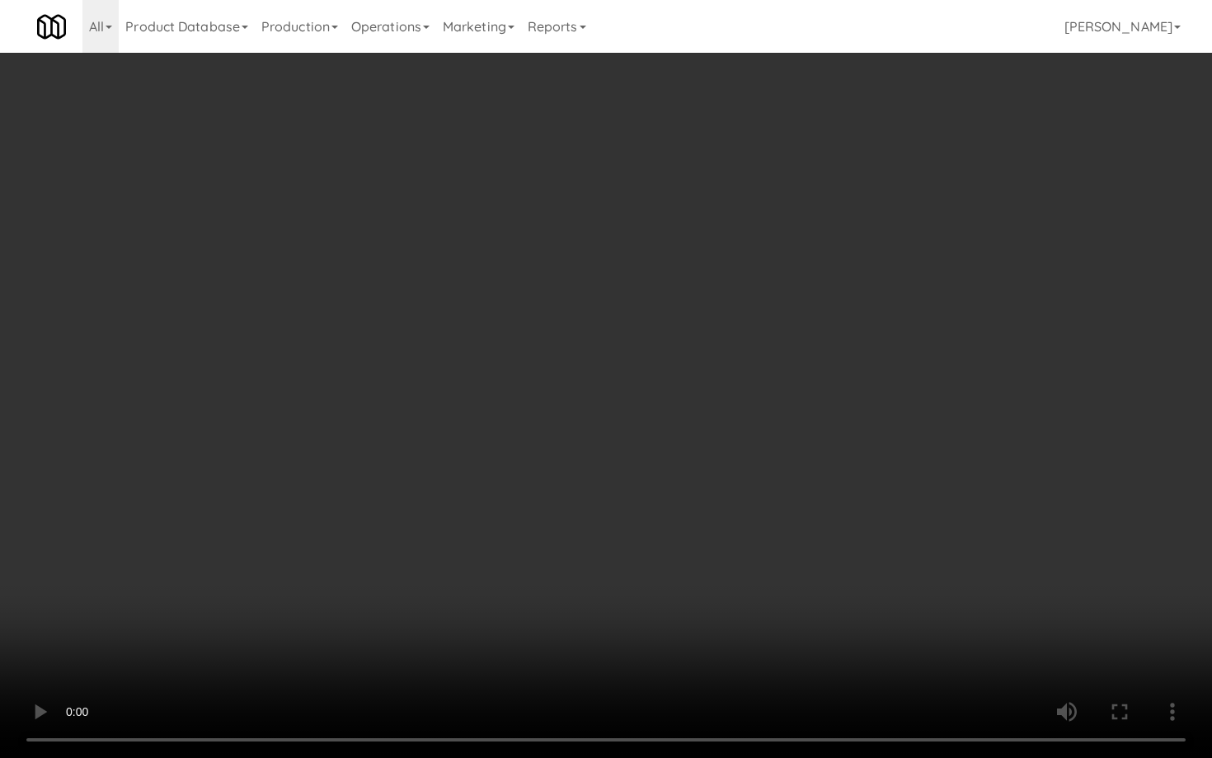
click at [750, 494] on video at bounding box center [606, 379] width 1212 height 758
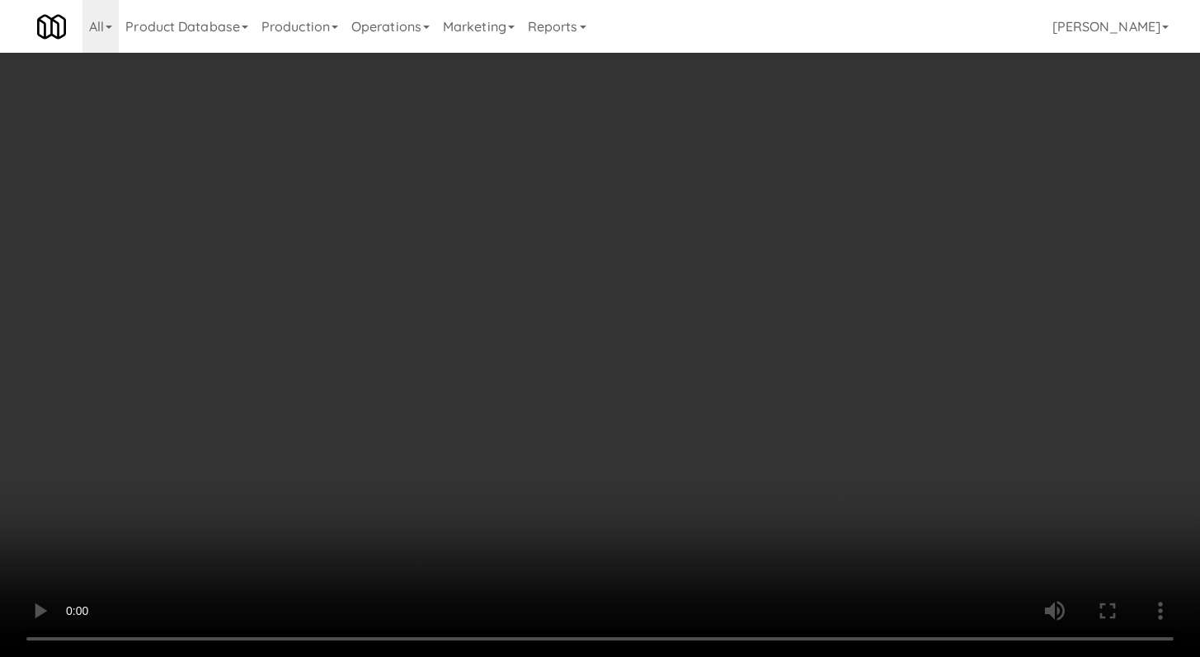
scroll to position [3, 0]
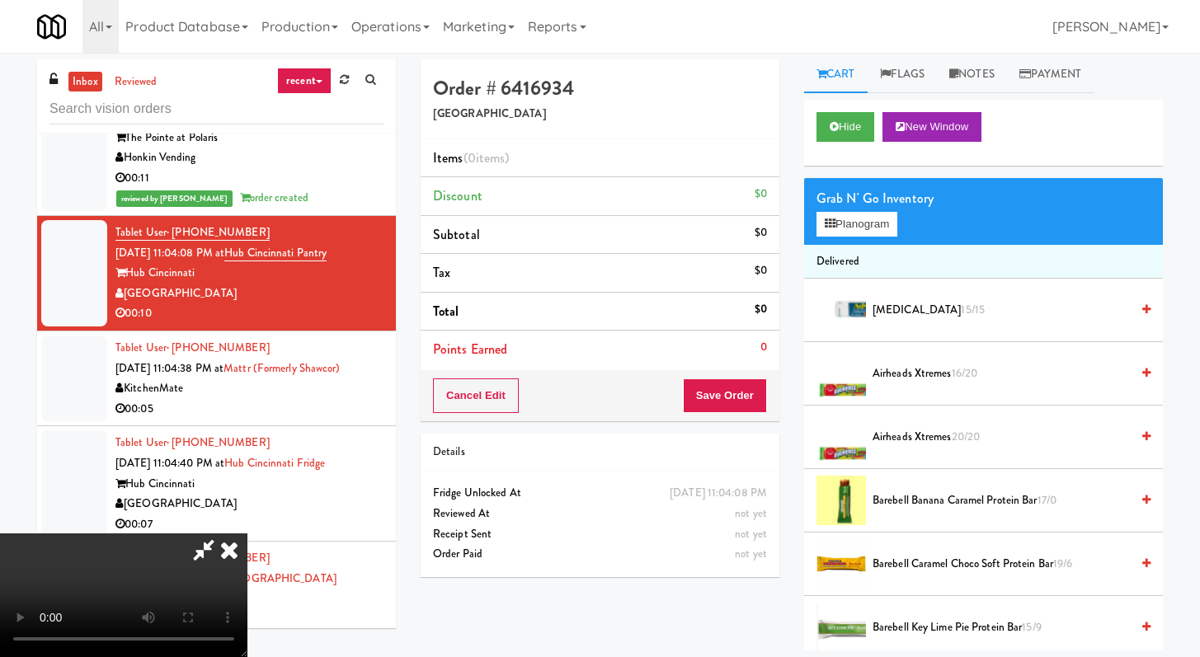
click at [247, 534] on video at bounding box center [123, 596] width 247 height 124
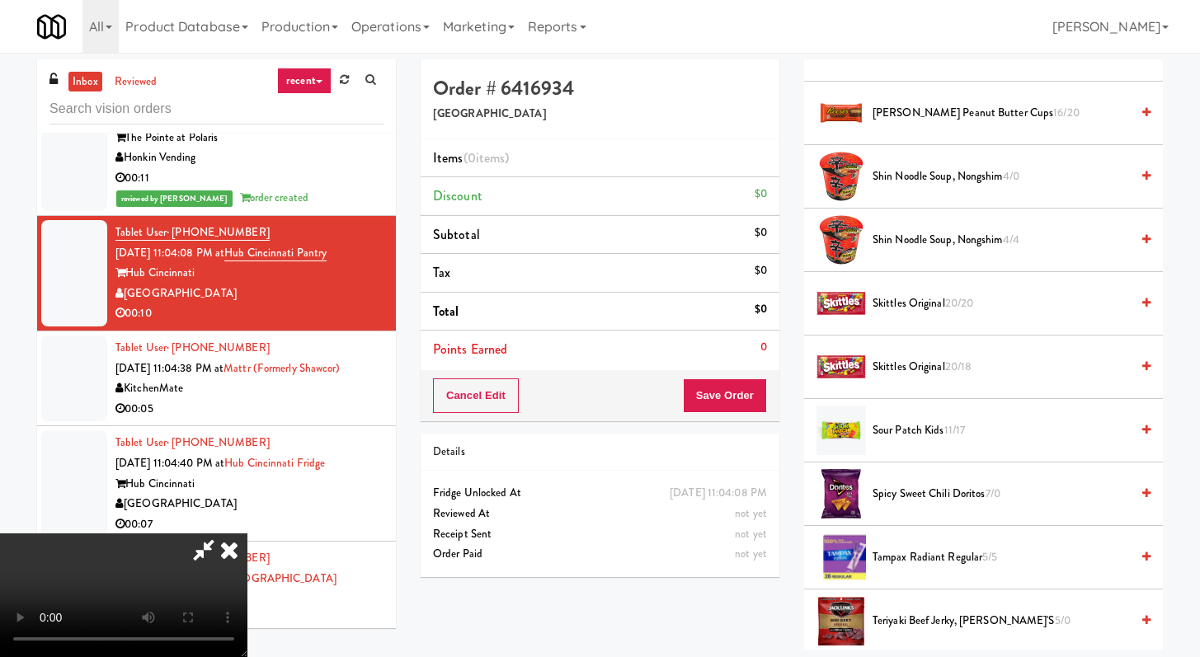
scroll to position [1376, 0]
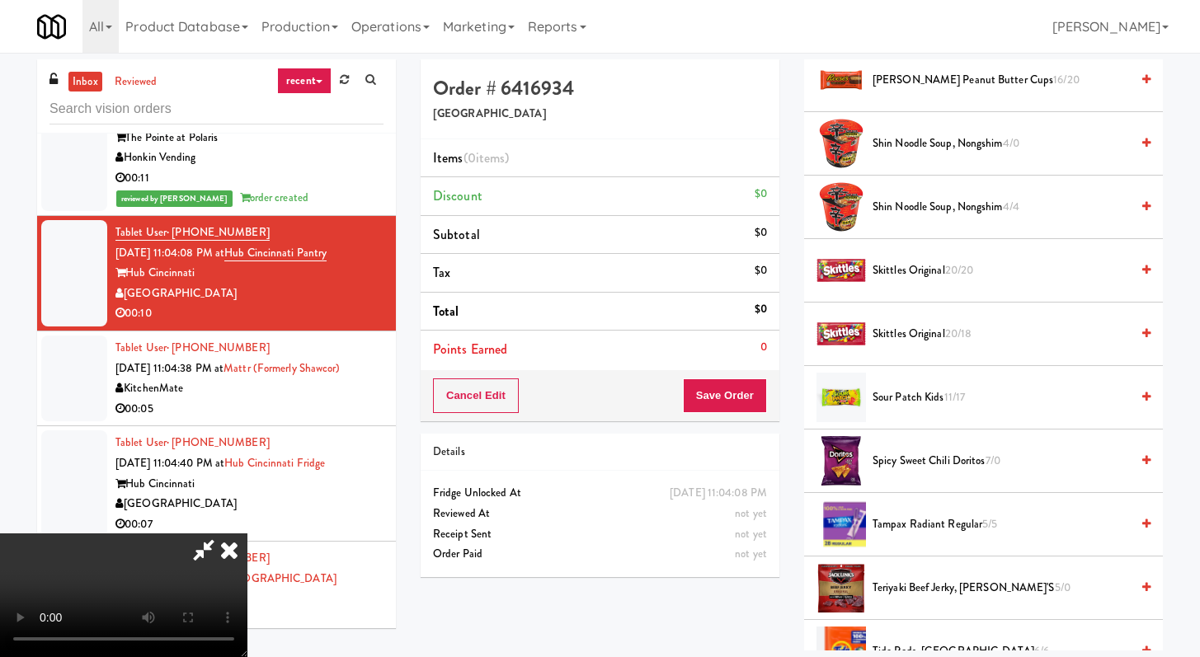
click at [907, 402] on span "Sour Patch Kids 11/17" at bounding box center [1000, 398] width 257 height 21
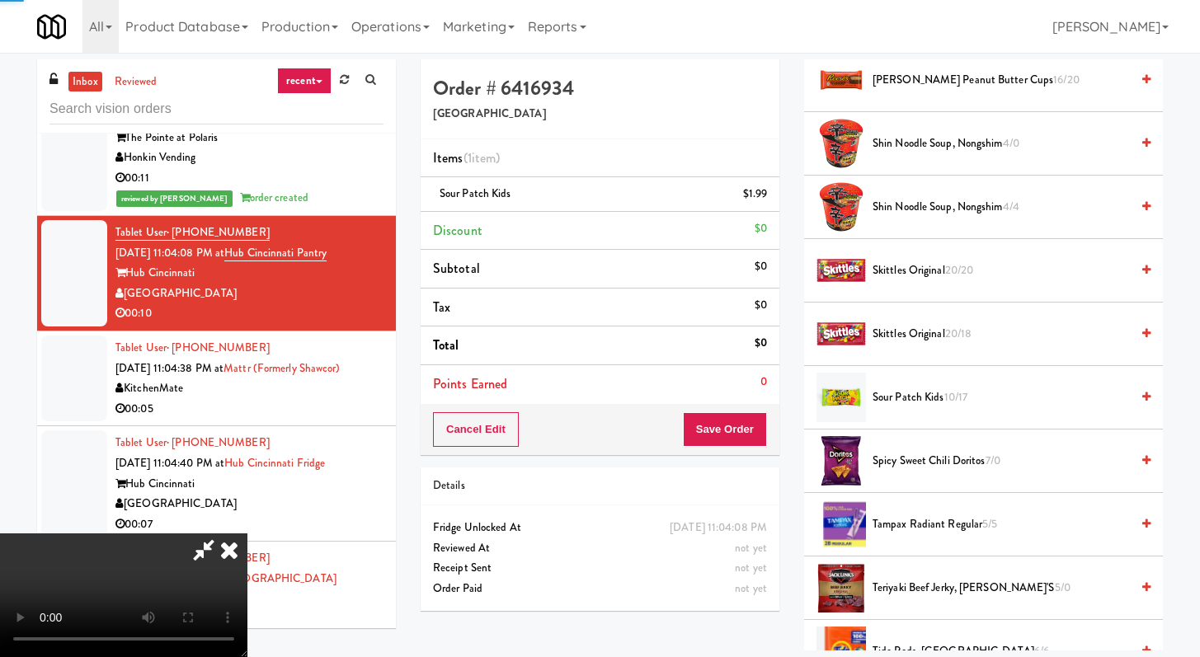
click at [920, 465] on span "Spicy Sweet Chili Doritos 7/0" at bounding box center [1000, 461] width 257 height 21
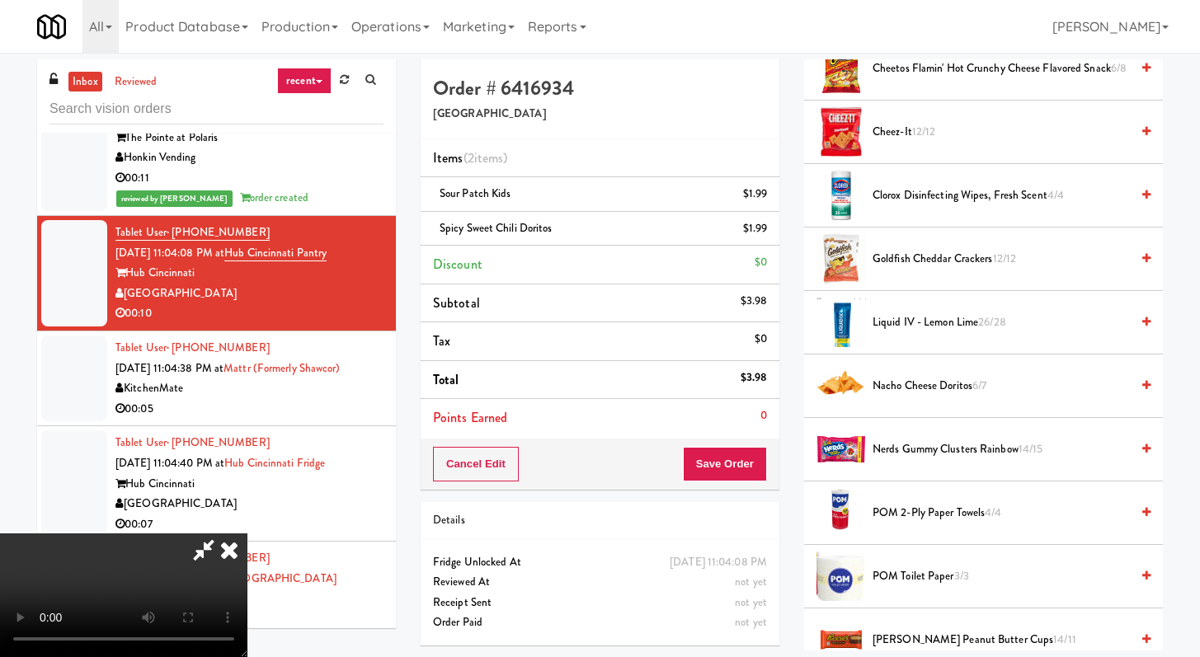
scroll to position [763, 0]
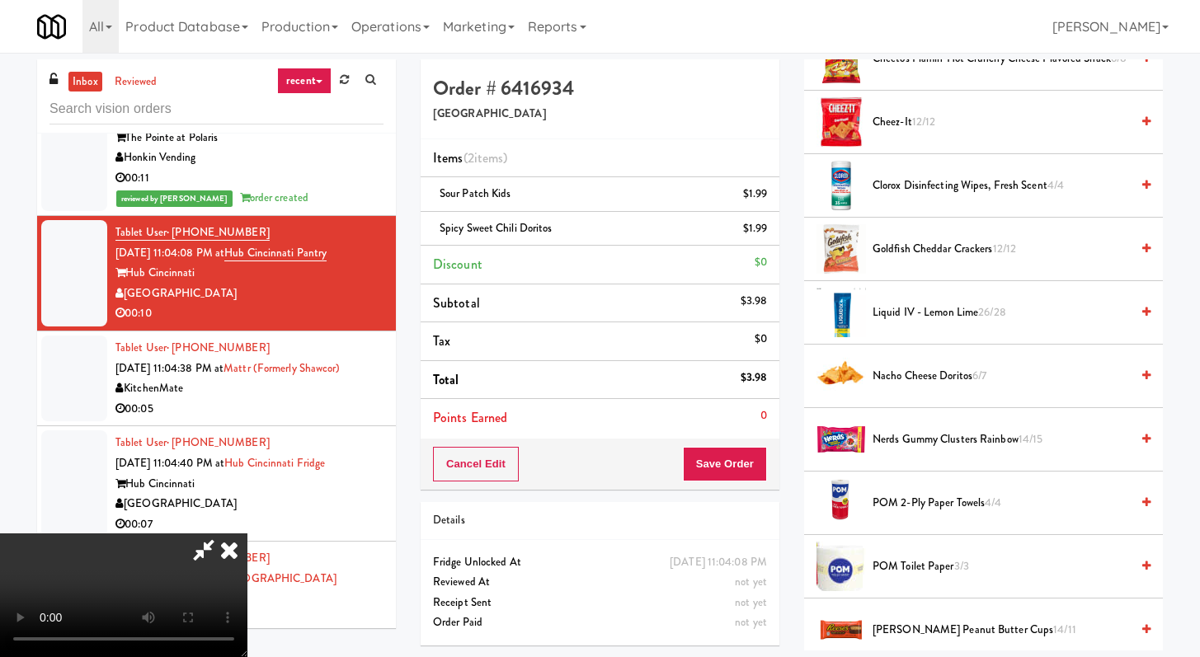
click at [946, 449] on span "Nerds Gummy Clusters Rainbow 14/15" at bounding box center [1000, 440] width 257 height 21
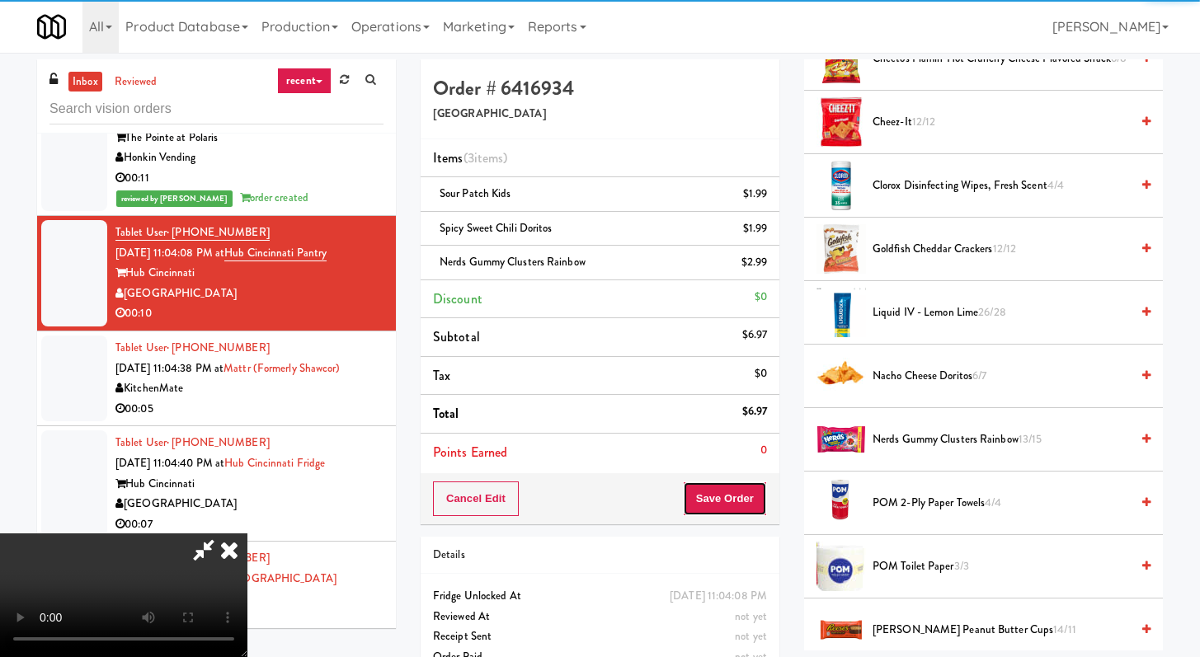
click at [748, 499] on button "Save Order" at bounding box center [725, 499] width 84 height 35
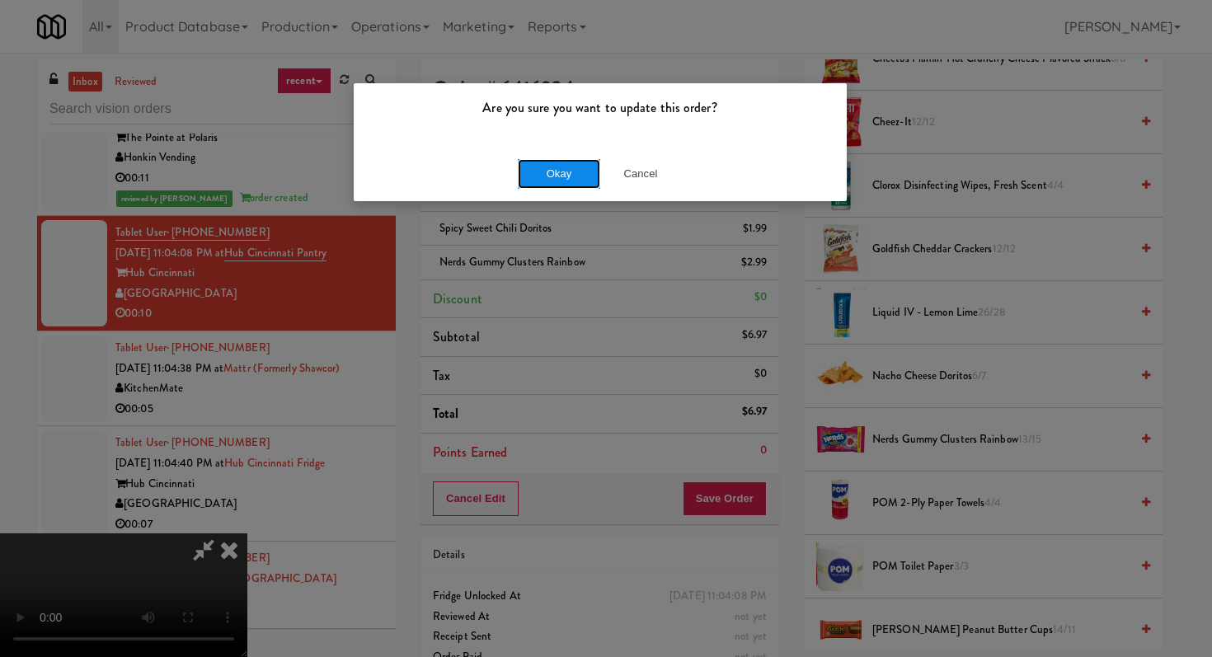
click at [557, 187] on button "Okay" at bounding box center [559, 174] width 82 height 30
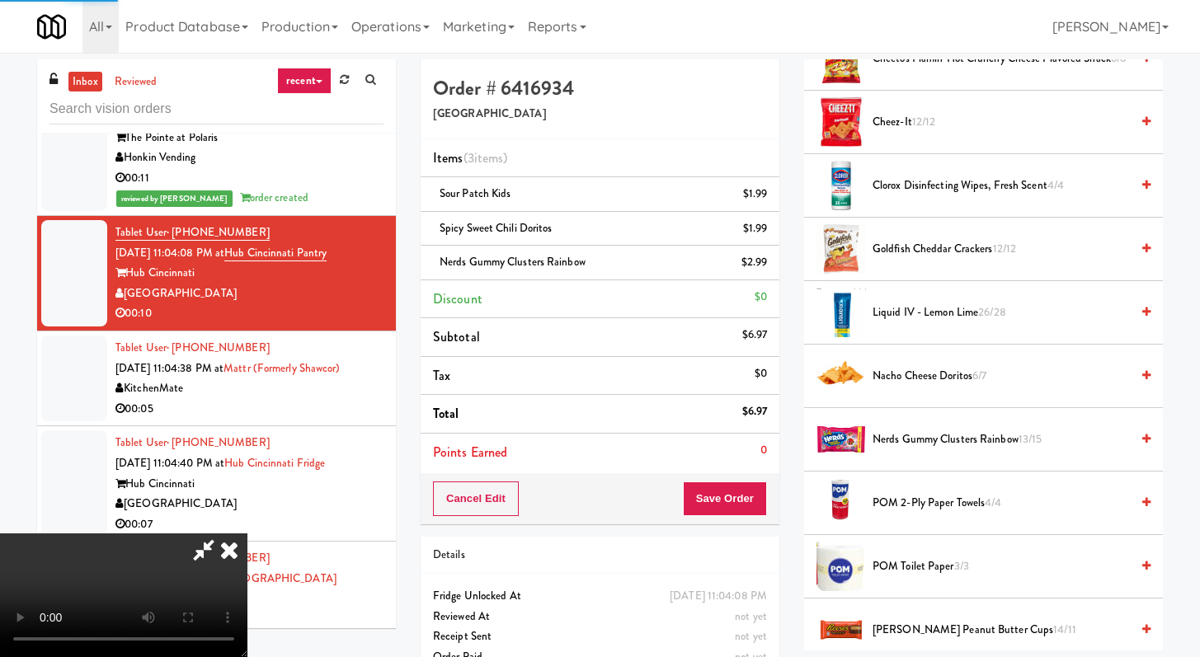
scroll to position [70, 0]
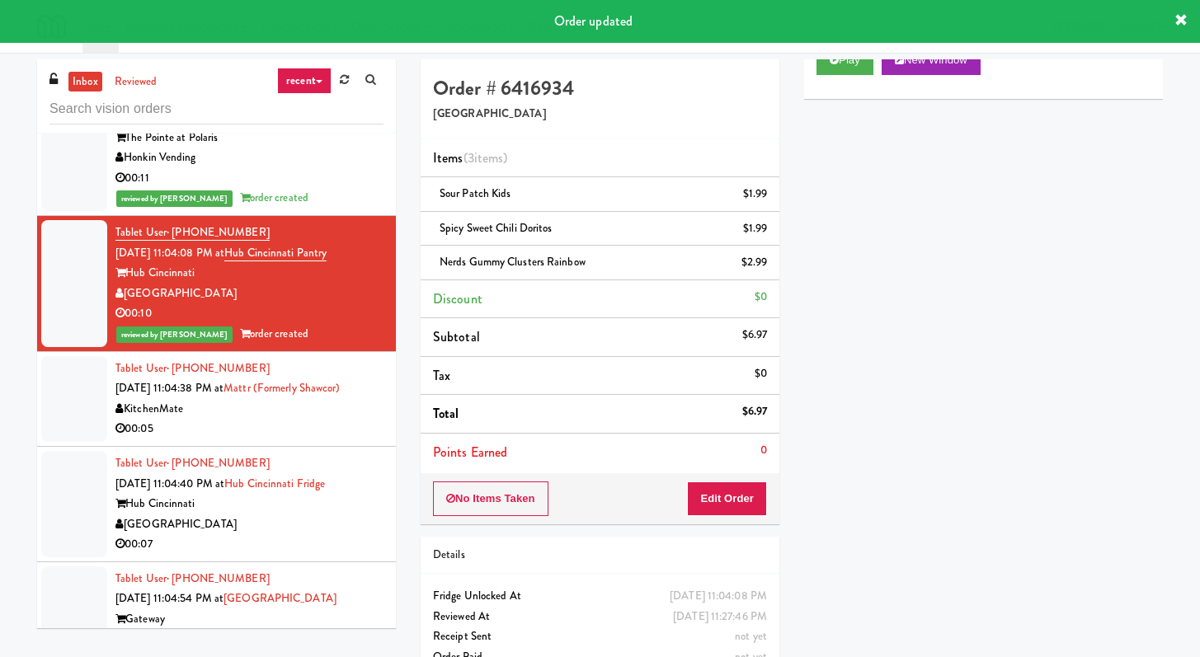
click at [275, 440] on div "00:05" at bounding box center [249, 429] width 268 height 21
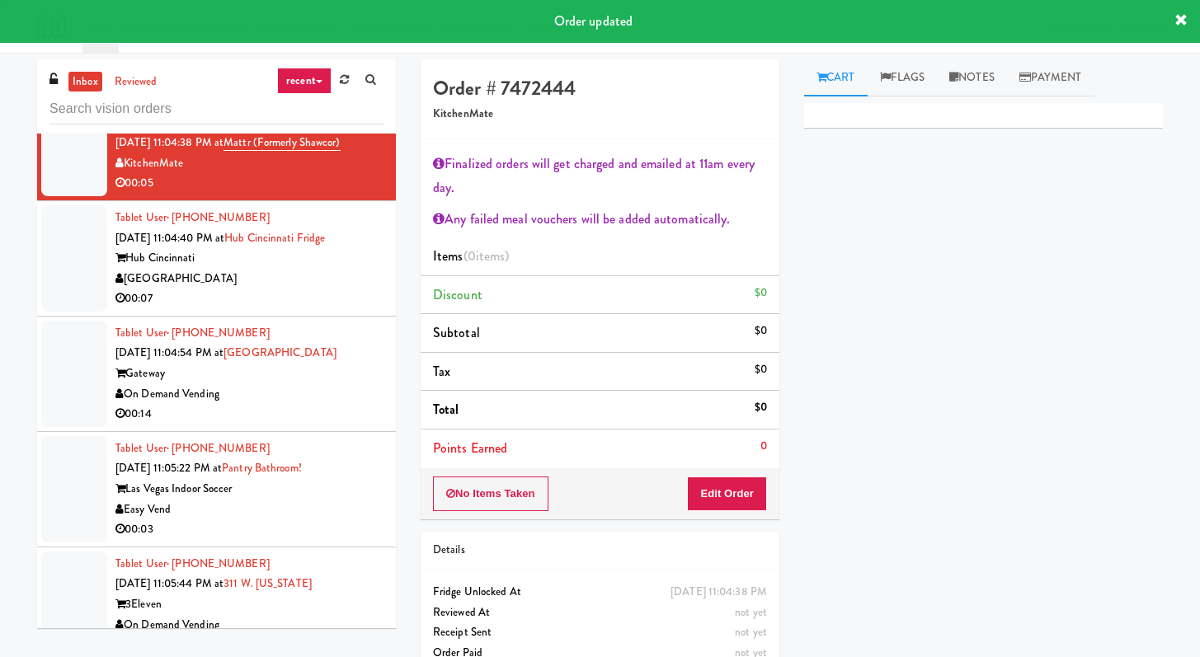
scroll to position [6017, 0]
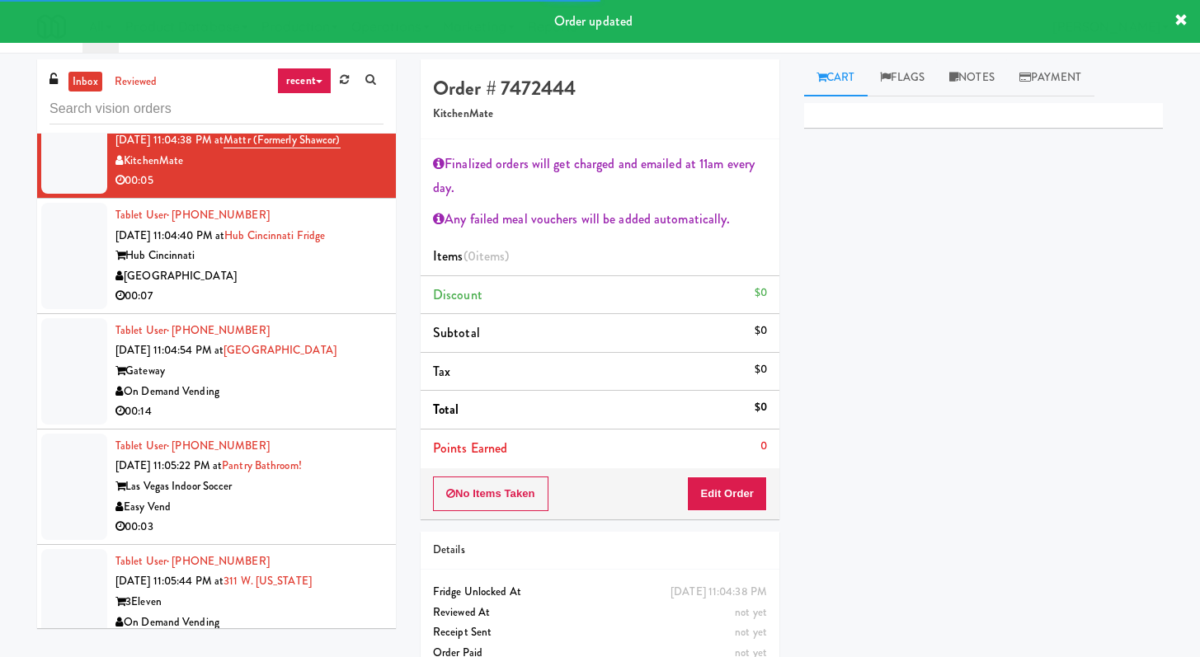
click at [292, 307] on div "00:07" at bounding box center [249, 296] width 268 height 21
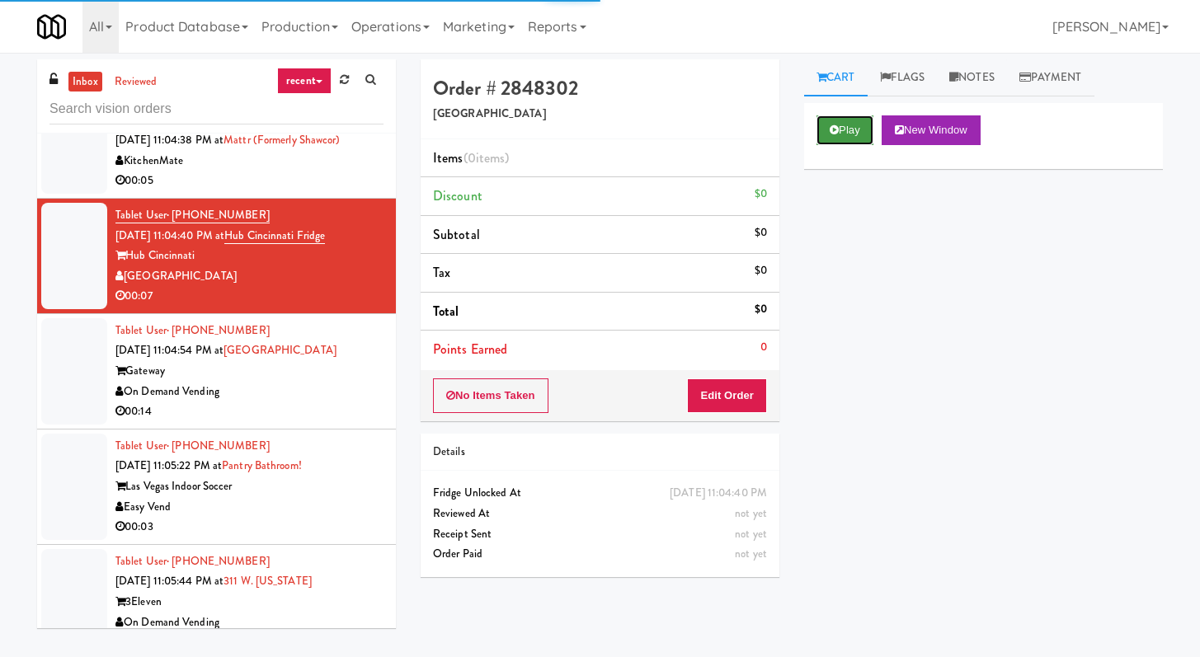
click at [835, 120] on button "Play" at bounding box center [844, 130] width 57 height 30
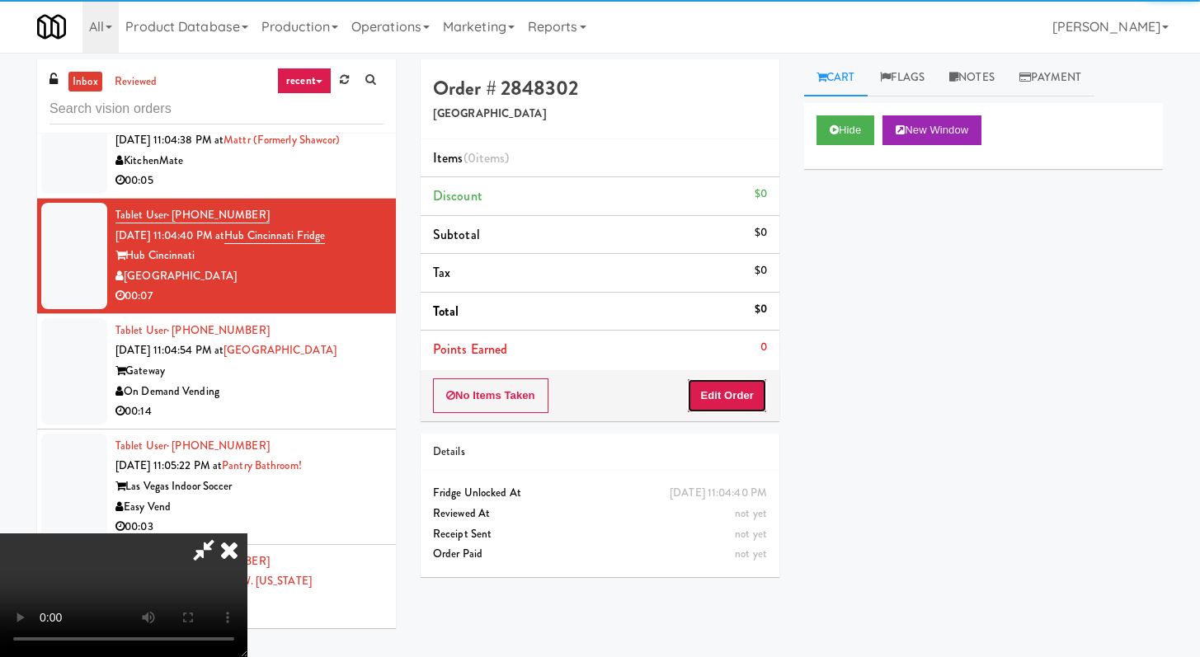
click at [753, 409] on button "Edit Order" at bounding box center [727, 396] width 80 height 35
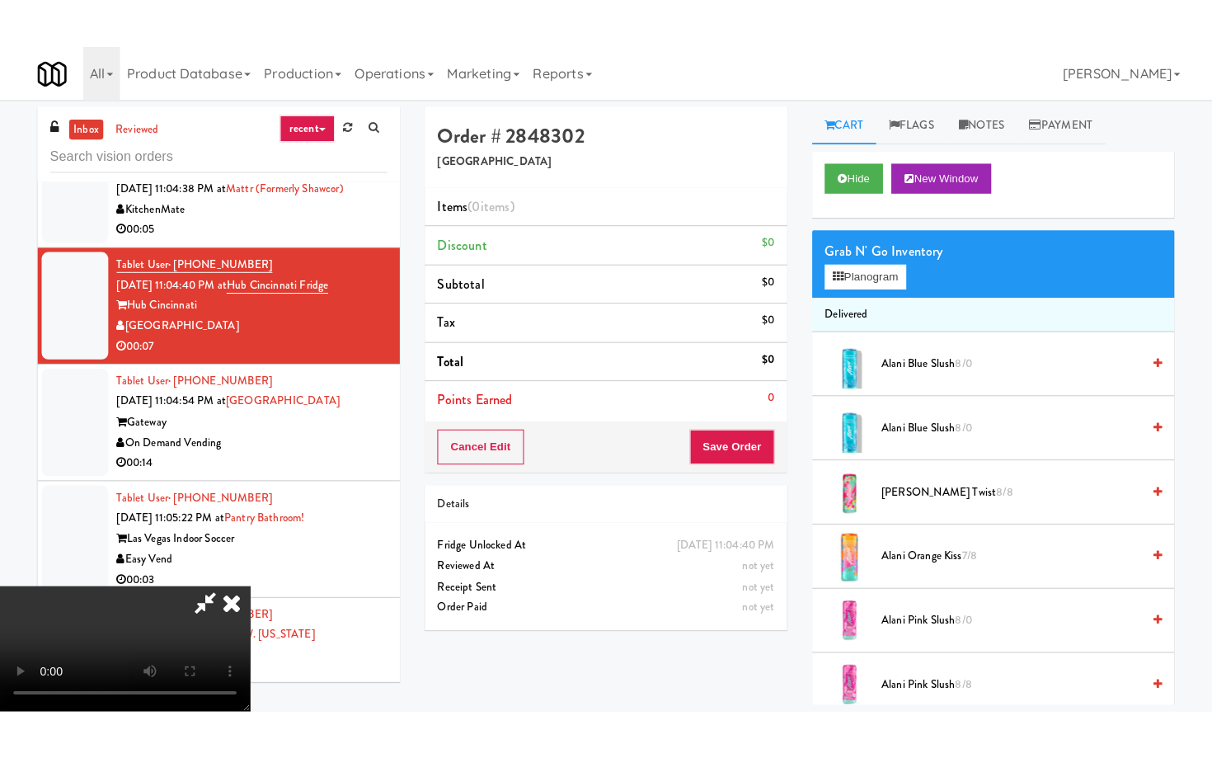
scroll to position [142, 0]
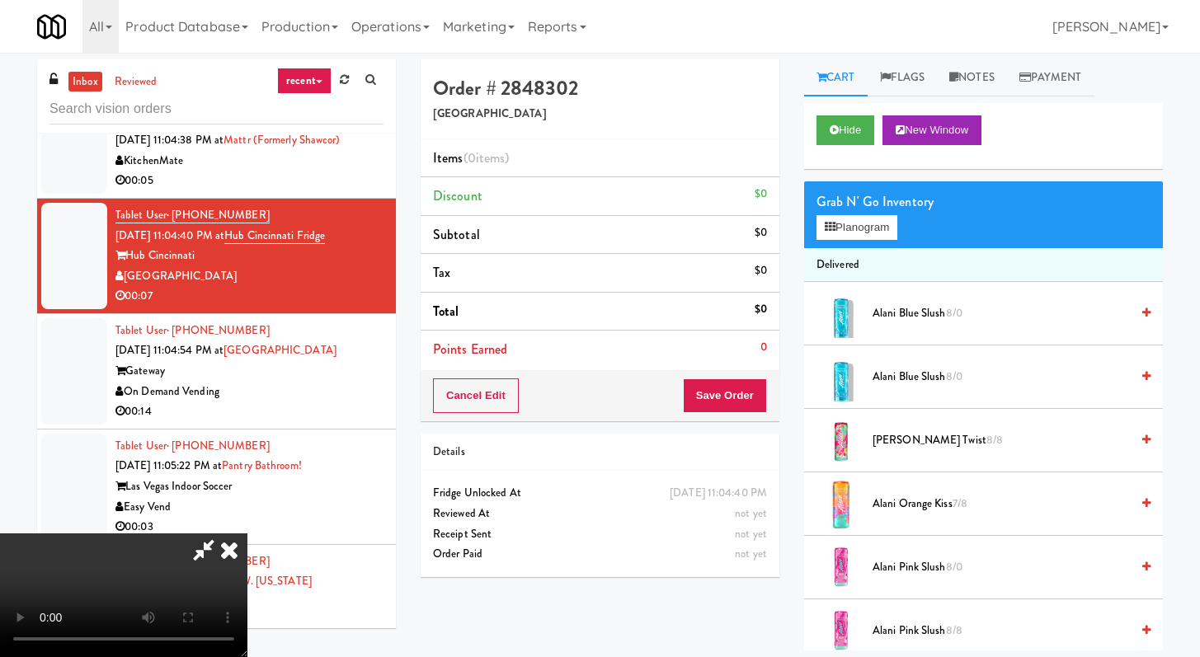
click at [247, 534] on video at bounding box center [123, 596] width 247 height 124
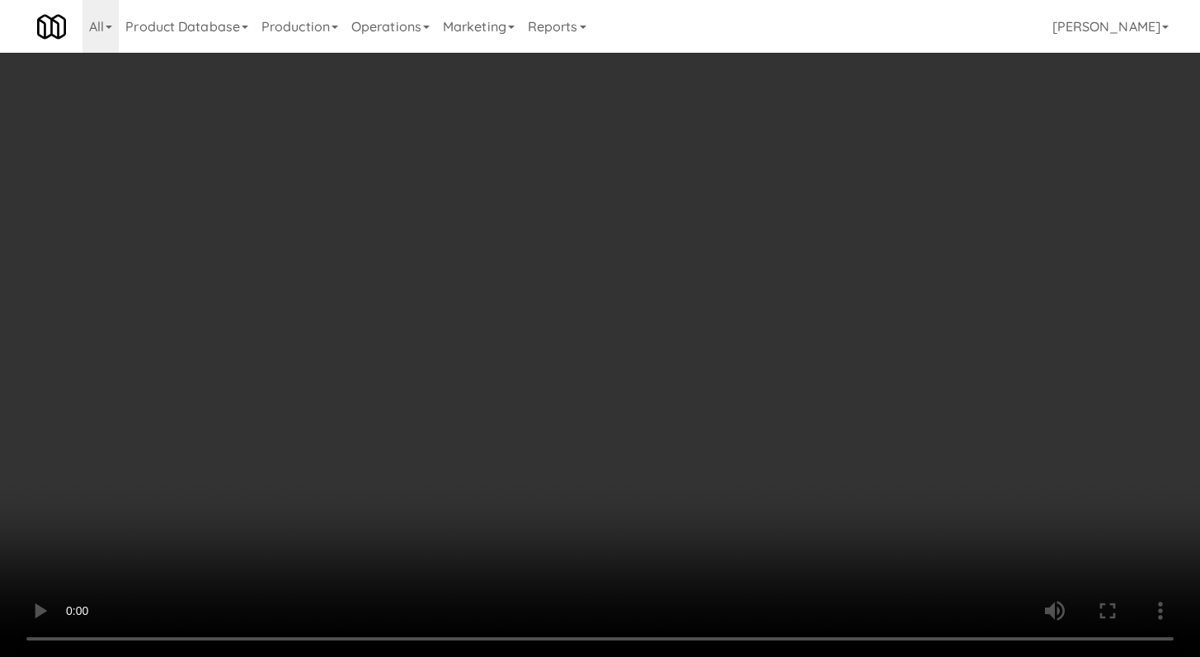
scroll to position [1184, 0]
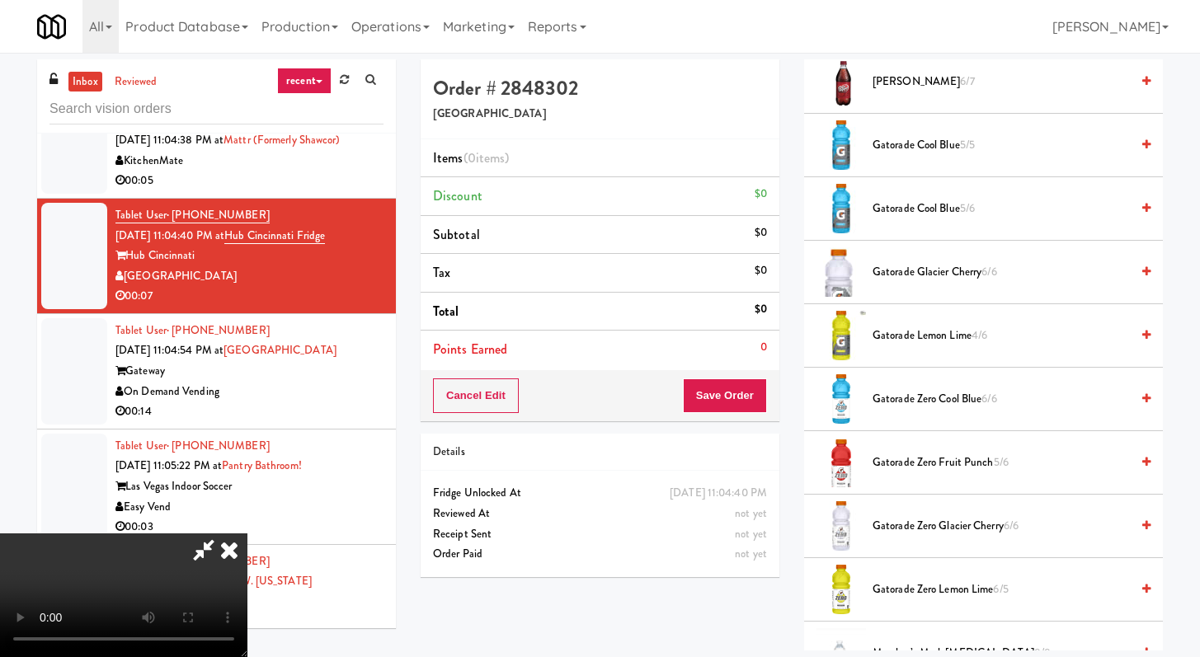
click at [922, 167] on li "Gatorade Cool Blue 5/5" at bounding box center [983, 145] width 359 height 63
click at [924, 149] on span "Gatorade Cool Blue 5/5" at bounding box center [1000, 145] width 257 height 21
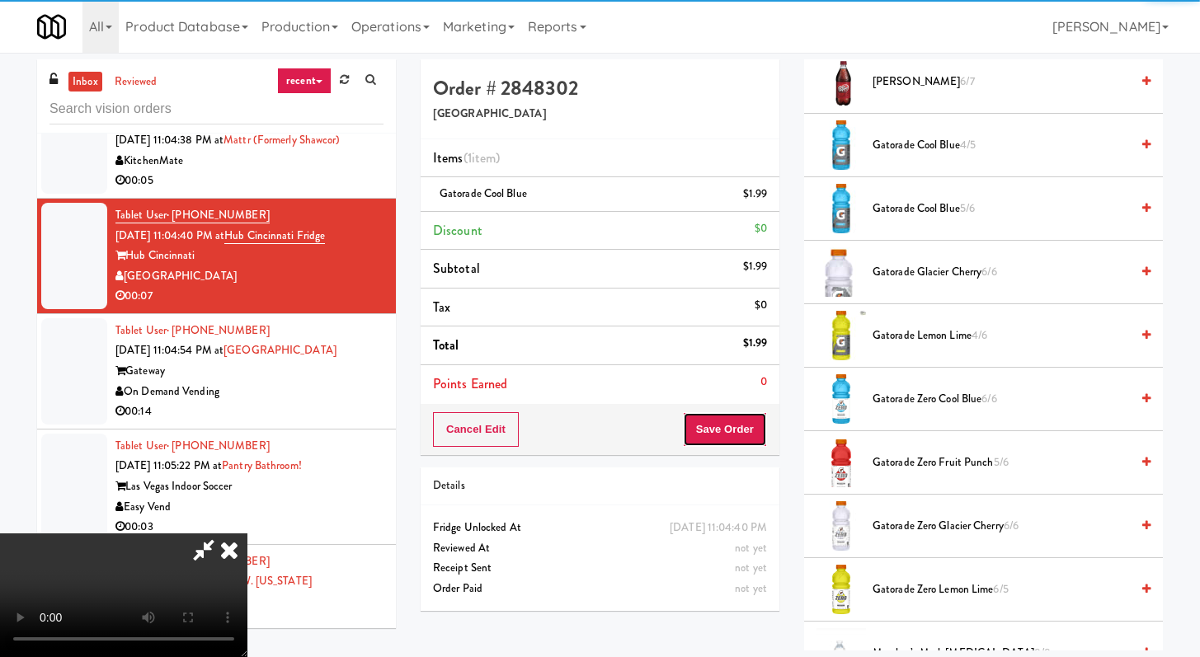
click at [737, 433] on button "Save Order" at bounding box center [725, 429] width 84 height 35
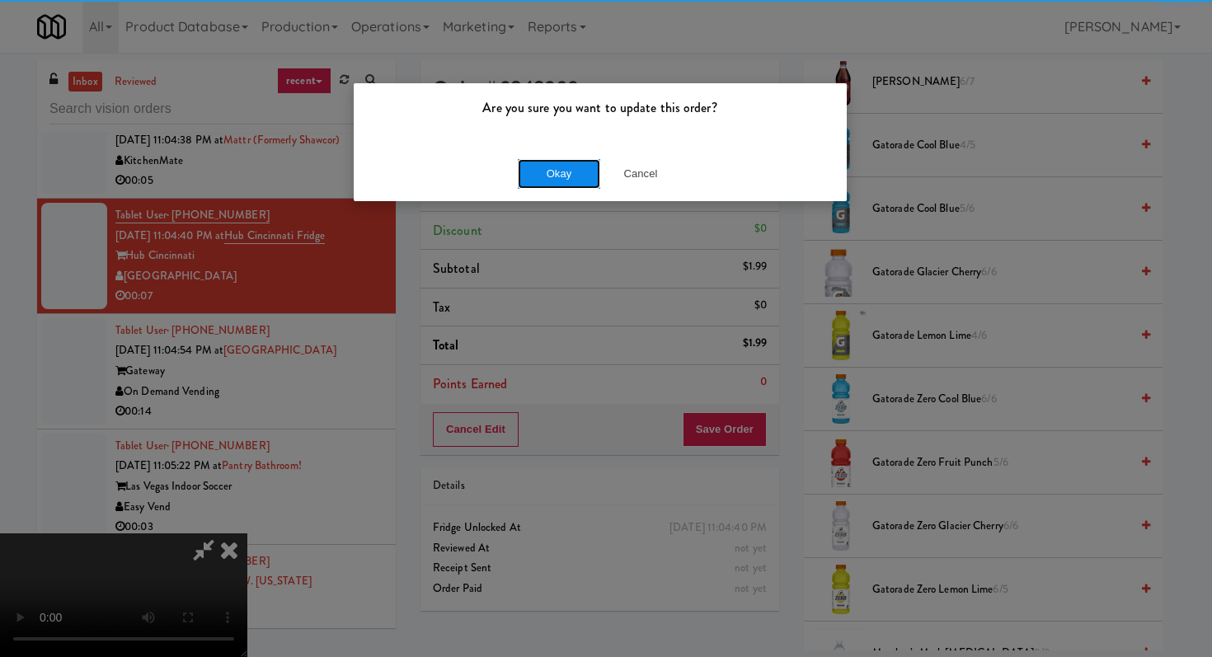
click at [586, 172] on button "Okay" at bounding box center [559, 174] width 82 height 30
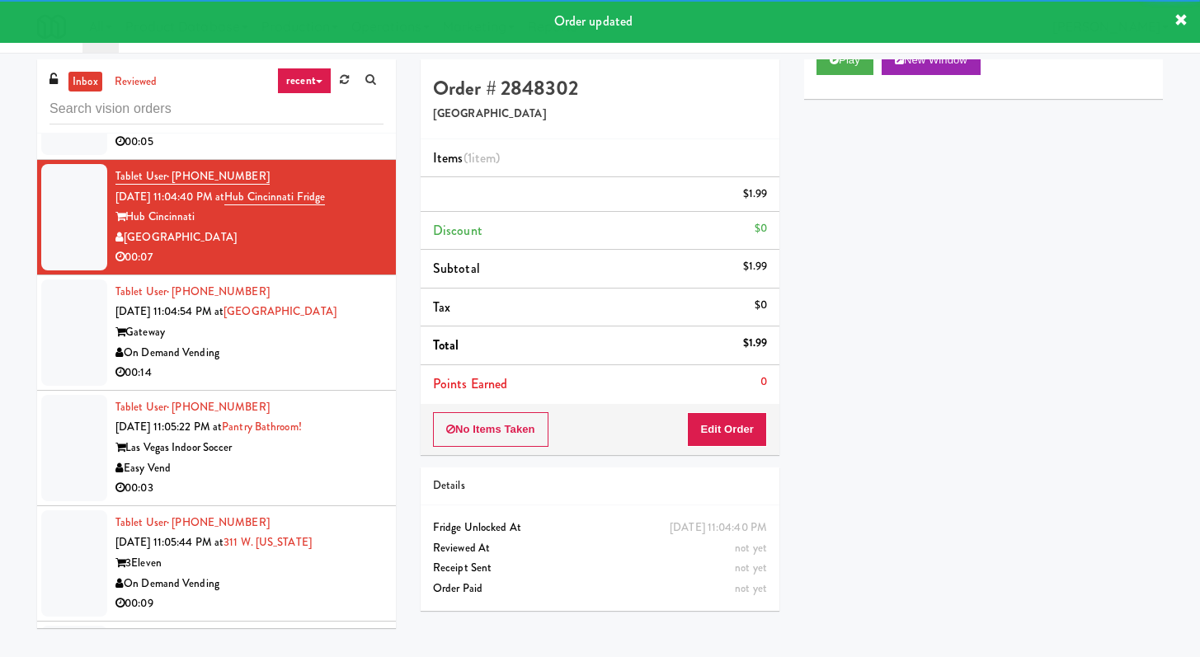
scroll to position [6074, 0]
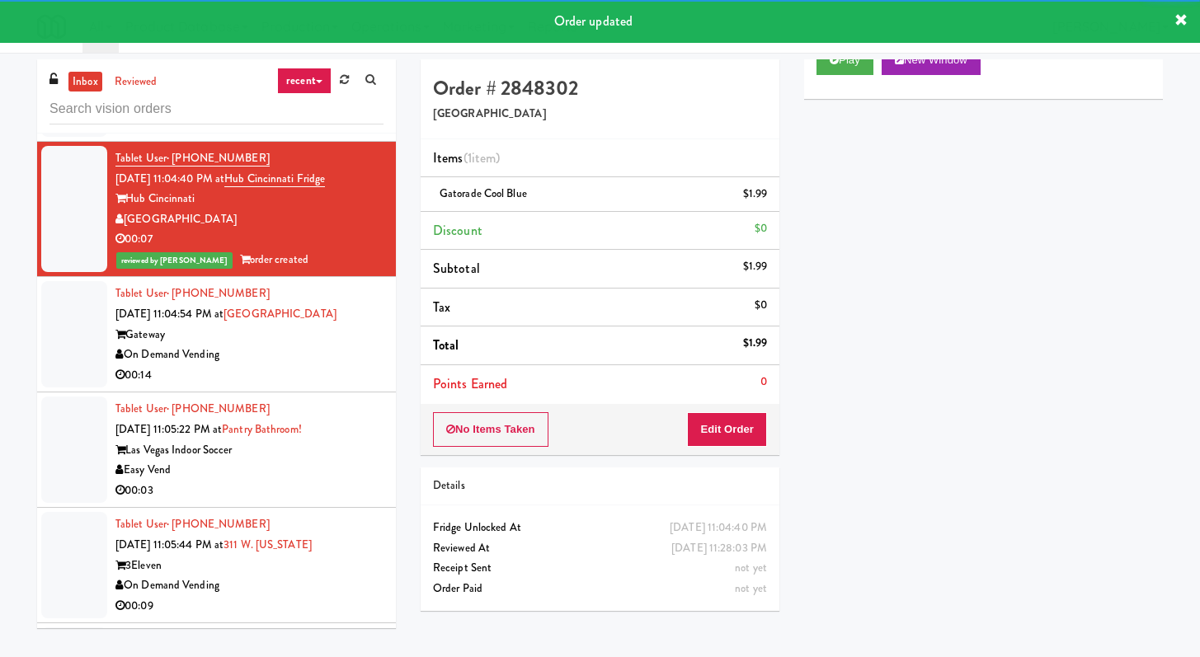
click at [321, 386] on div "00:14" at bounding box center [249, 375] width 268 height 21
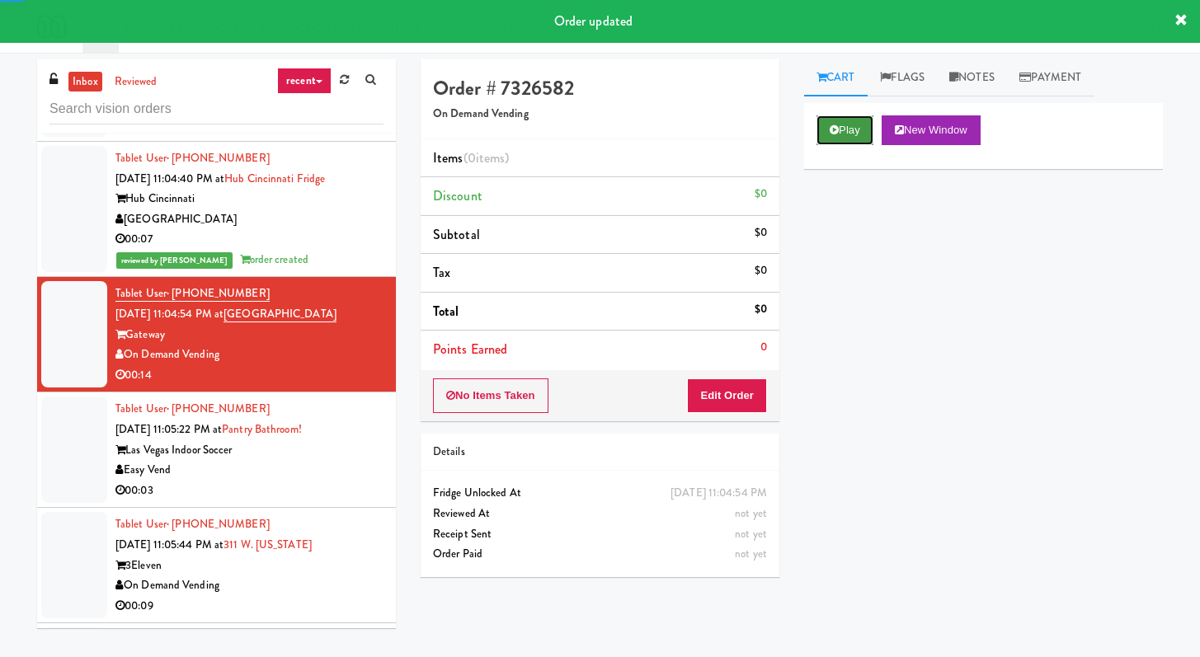
click at [834, 134] on icon at bounding box center [834, 130] width 9 height 11
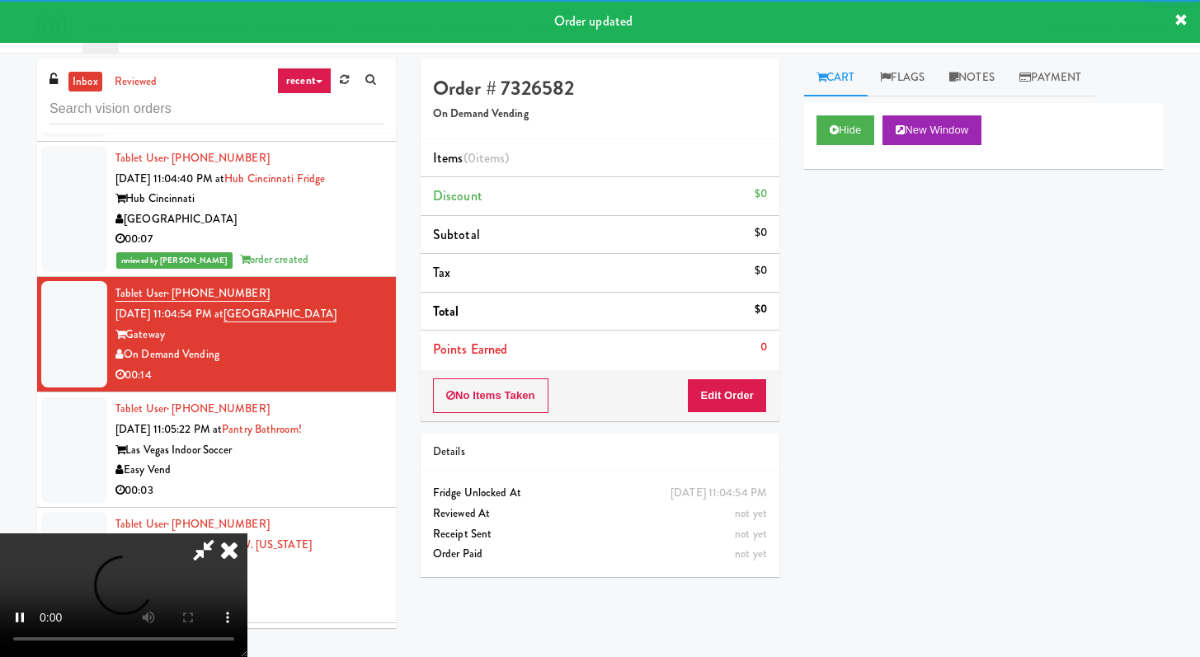
click at [742, 375] on div "No Items Taken Edit Order" at bounding box center [600, 395] width 359 height 51
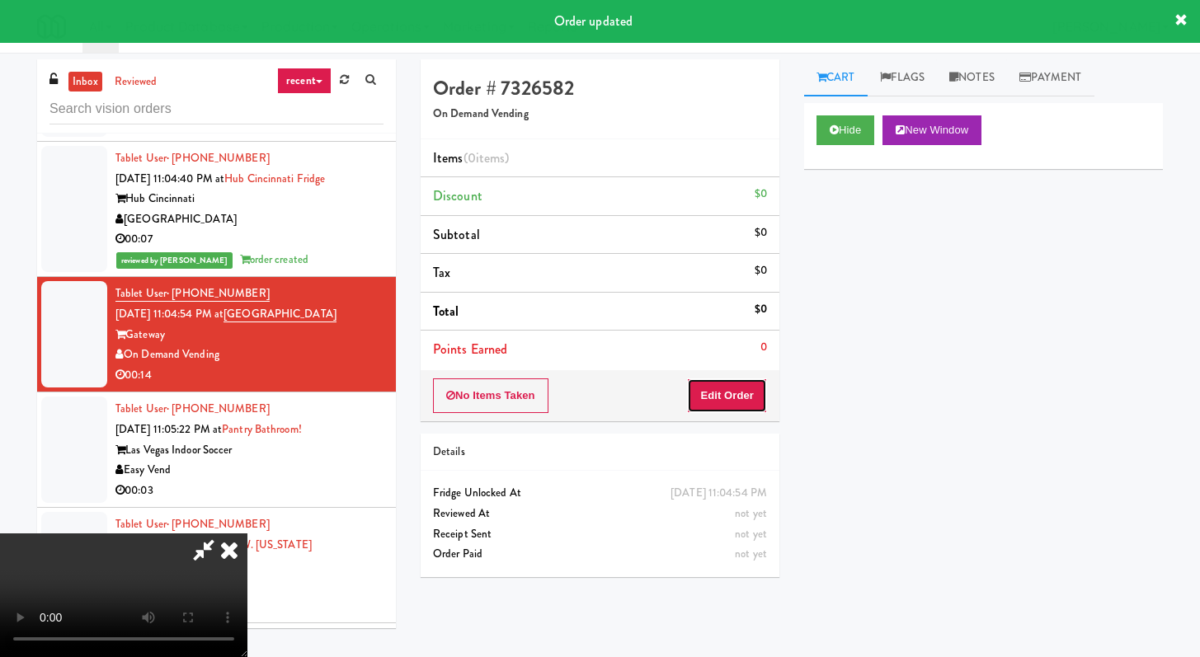
click at [742, 384] on button "Edit Order" at bounding box center [727, 396] width 80 height 35
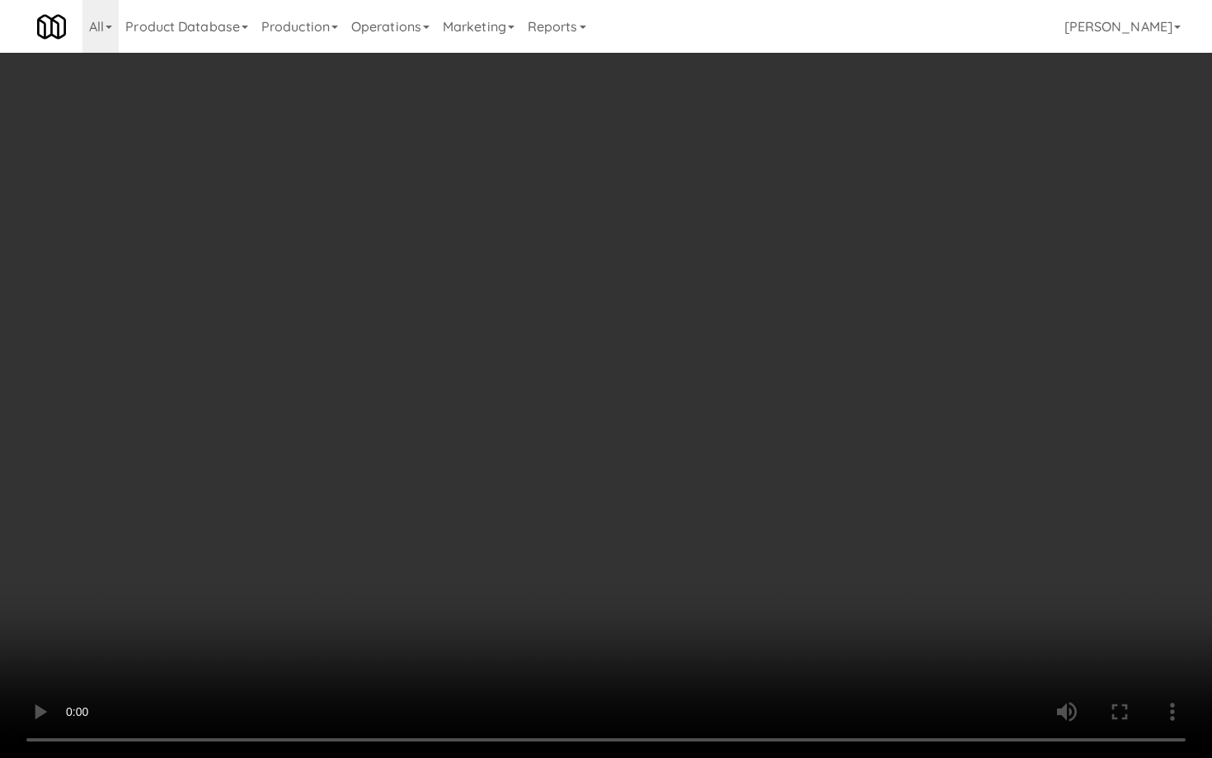
click at [718, 539] on video at bounding box center [606, 379] width 1212 height 758
click at [718, 560] on video at bounding box center [606, 379] width 1212 height 758
click at [775, 449] on video at bounding box center [606, 379] width 1212 height 758
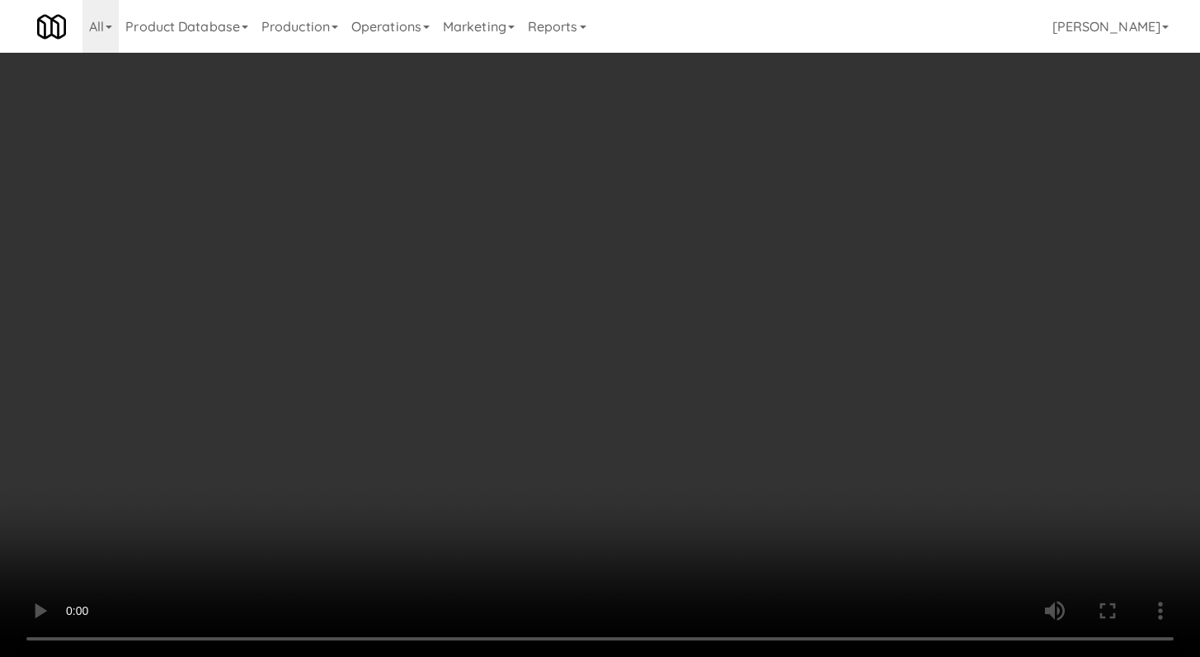
scroll to position [604, 0]
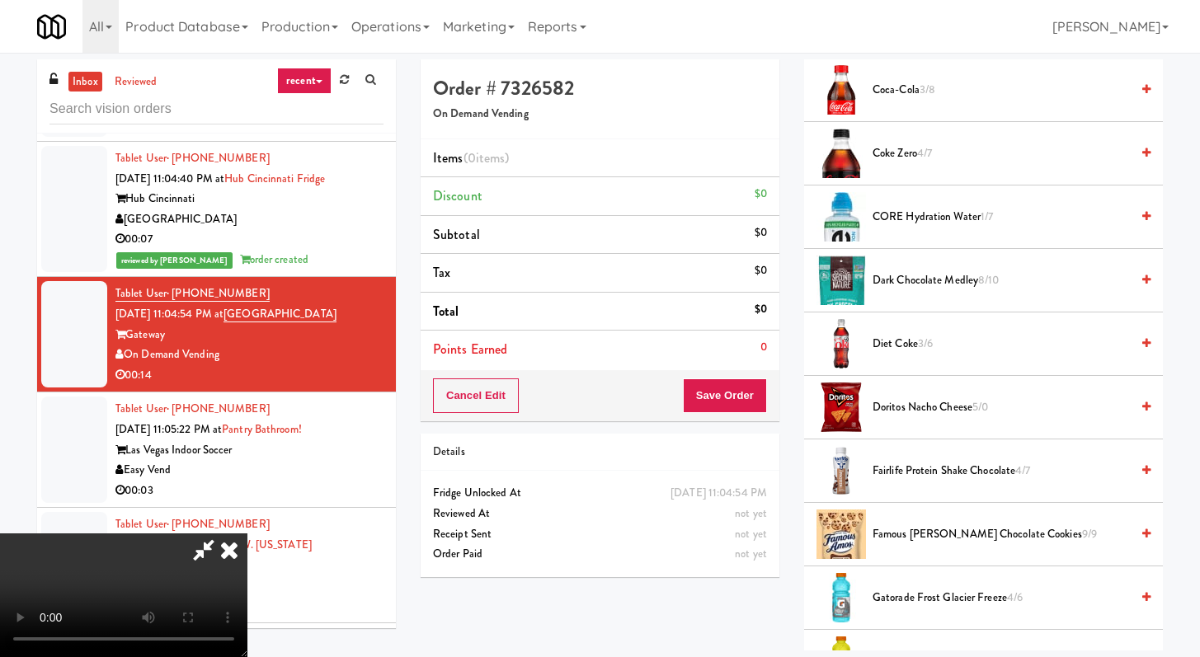
click at [942, 527] on span "Famous [PERSON_NAME] Chocolate Cookies 9/9" at bounding box center [1000, 534] width 257 height 21
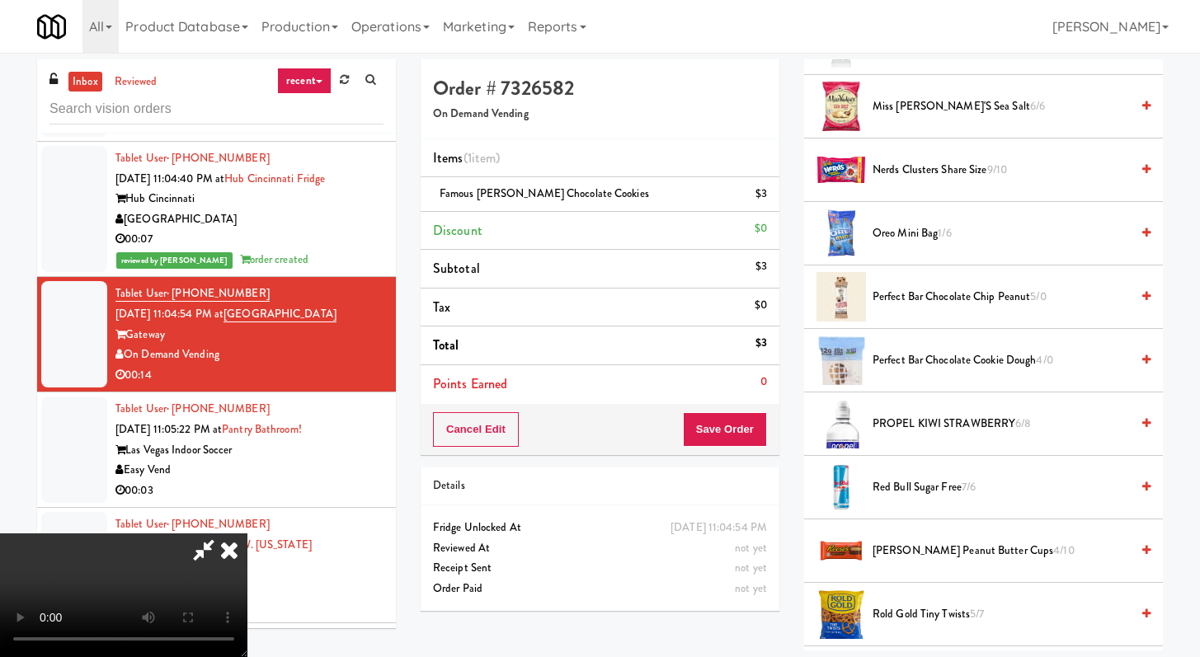
scroll to position [1507, 0]
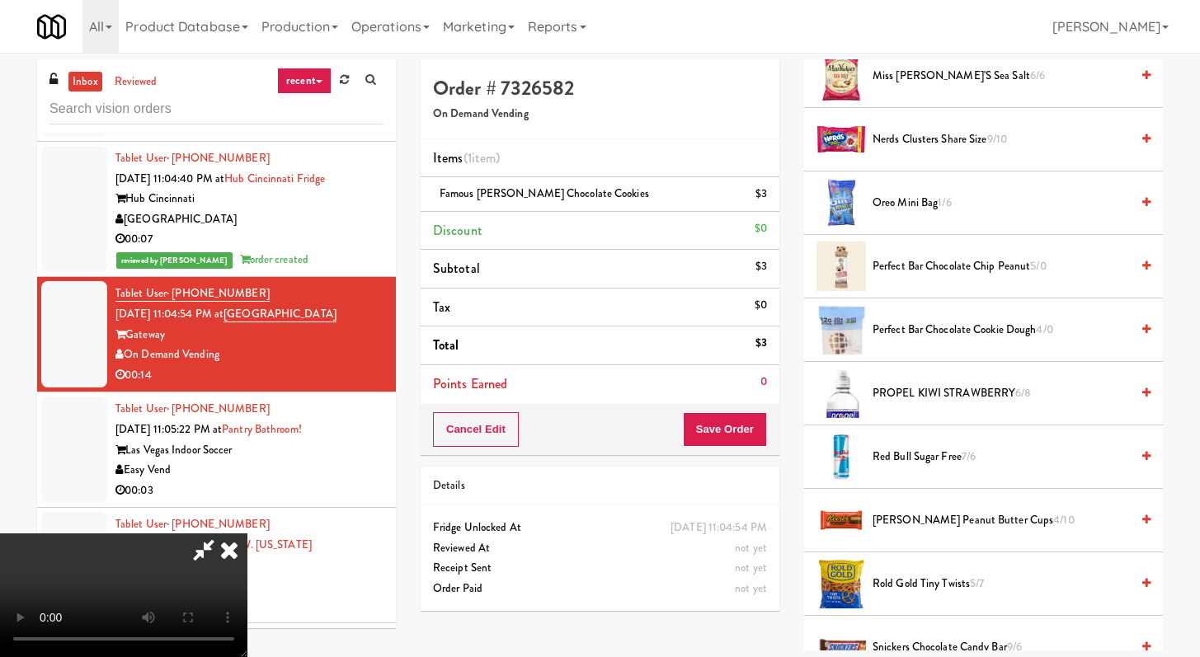
click at [946, 500] on li "[PERSON_NAME] Peanut Butter Cups 4/10" at bounding box center [983, 520] width 359 height 63
click at [934, 520] on span "[PERSON_NAME] Peanut Butter Cups 4/10" at bounding box center [1000, 520] width 257 height 21
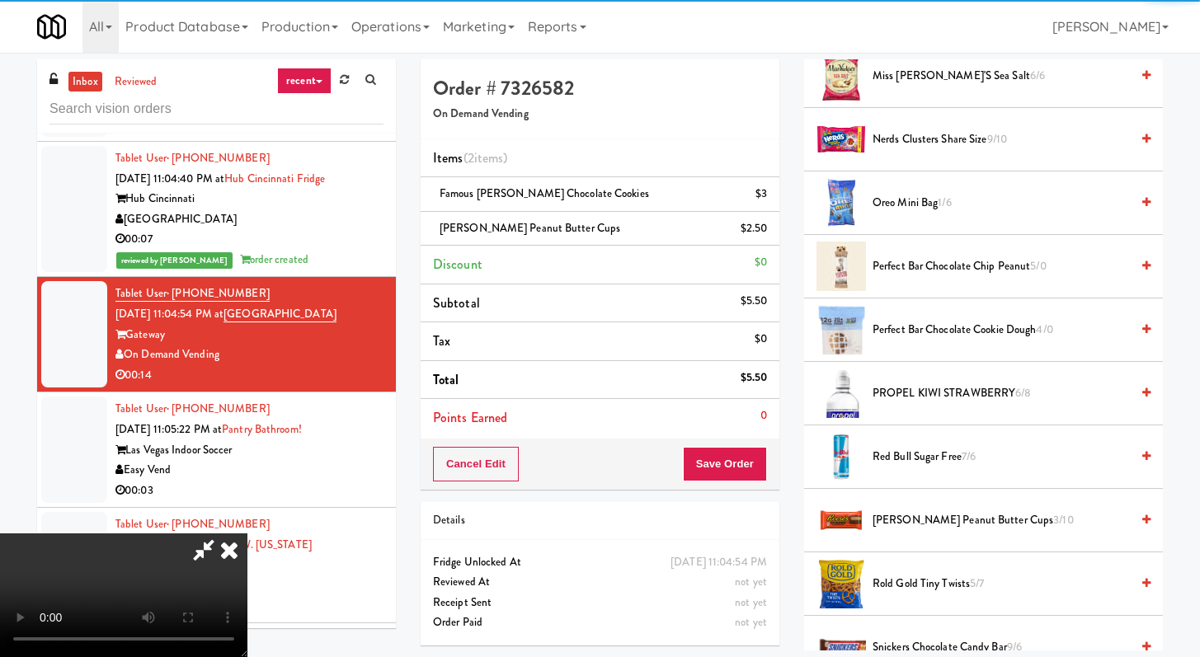
click at [767, 457] on div "Cancel Edit Save Order" at bounding box center [600, 464] width 359 height 51
click at [750, 455] on button "Save Order" at bounding box center [725, 464] width 84 height 35
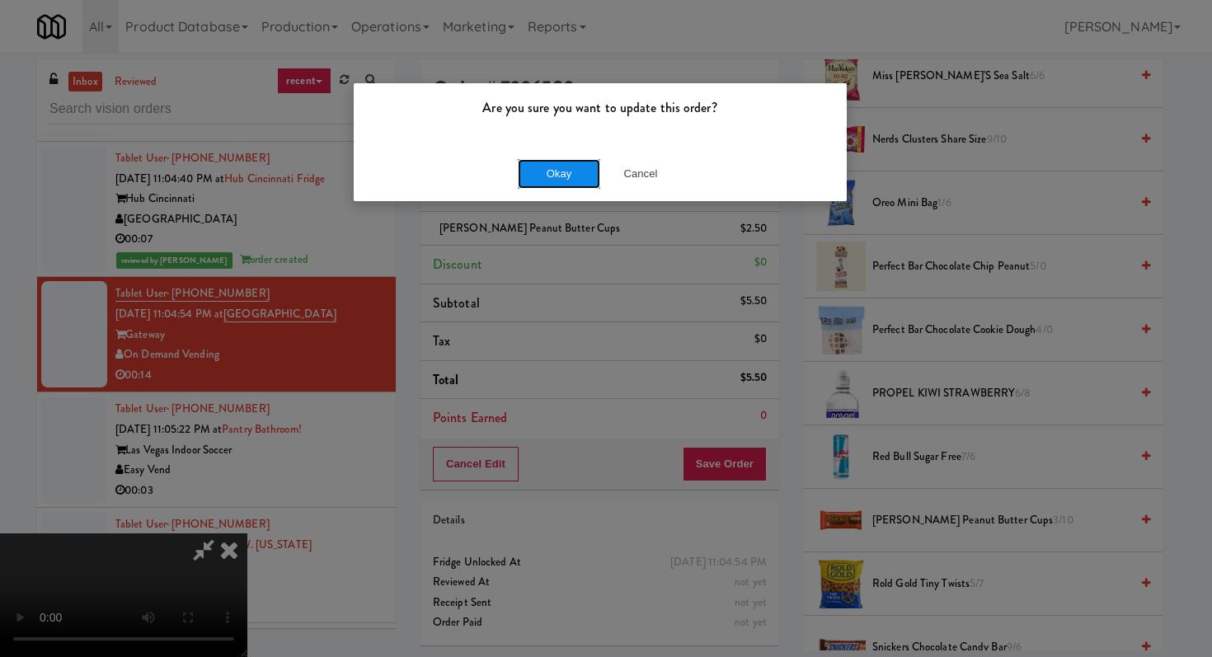
click at [555, 169] on button "Okay" at bounding box center [559, 174] width 82 height 30
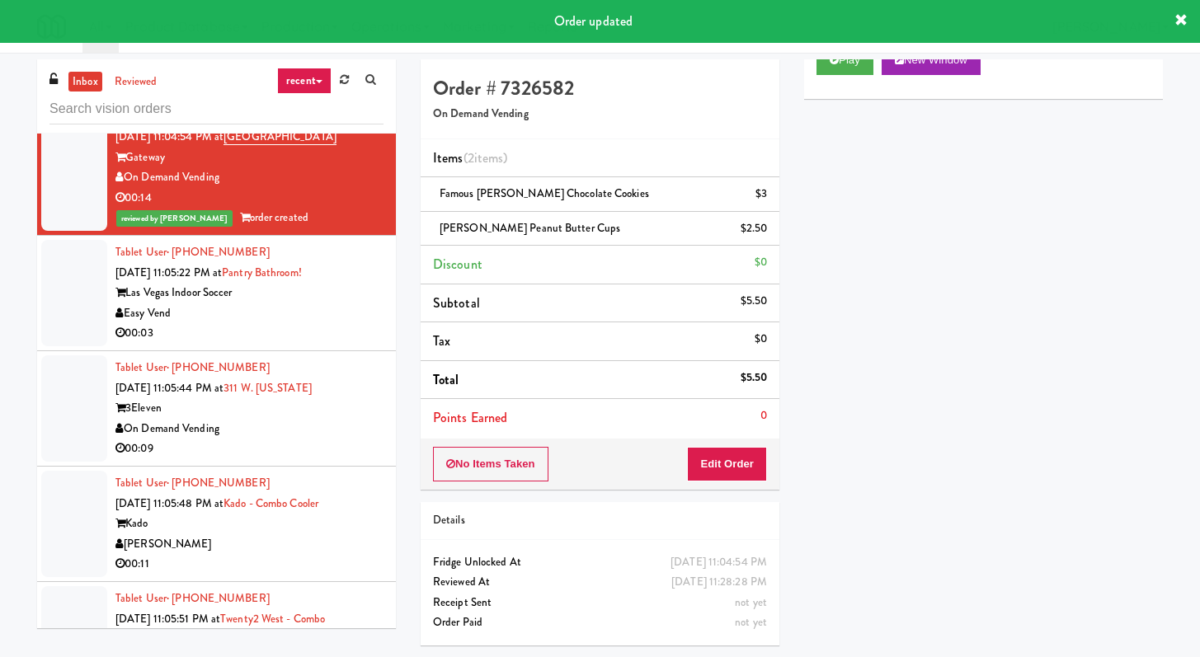
scroll to position [6322, 0]
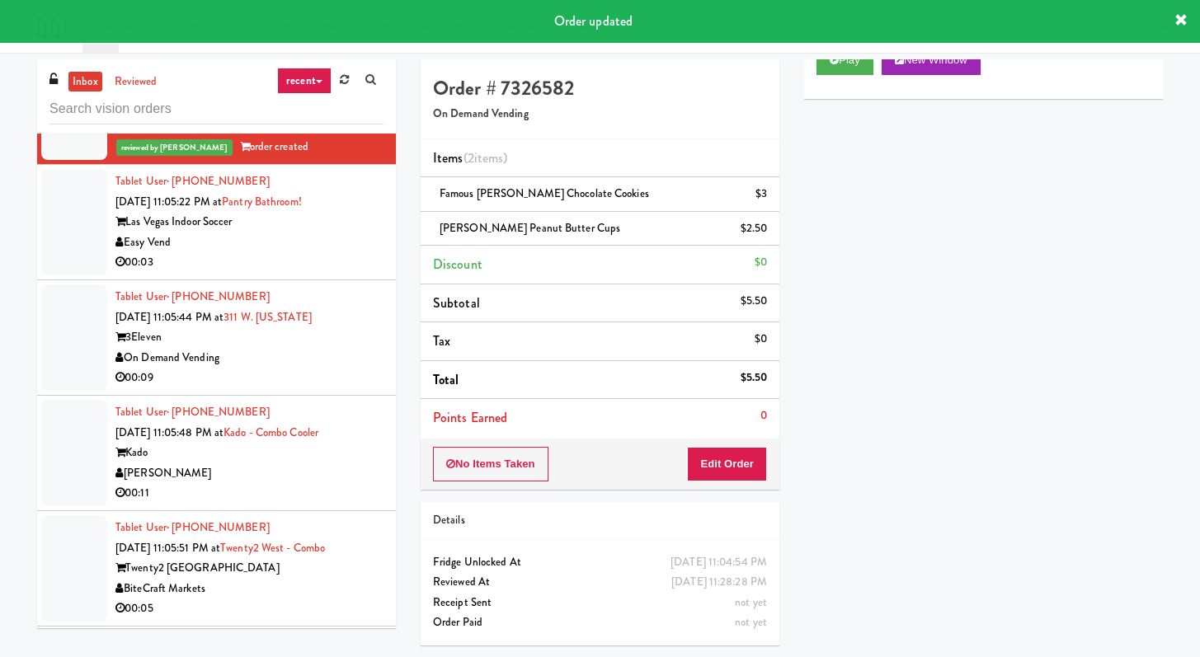
click at [250, 273] on div "00:03" at bounding box center [249, 262] width 268 height 21
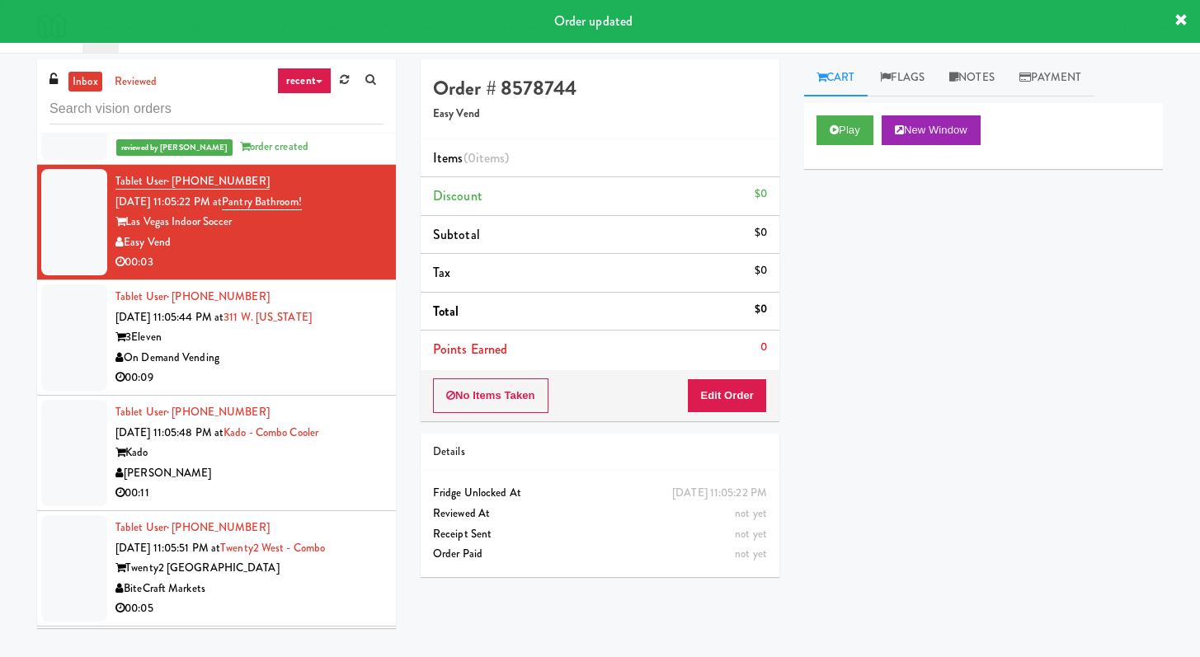
click at [797, 124] on div "Cart Flags Notes Payment Play New Window Primary Flag Clear Flag if unable to d…" at bounding box center [983, 354] width 383 height 591
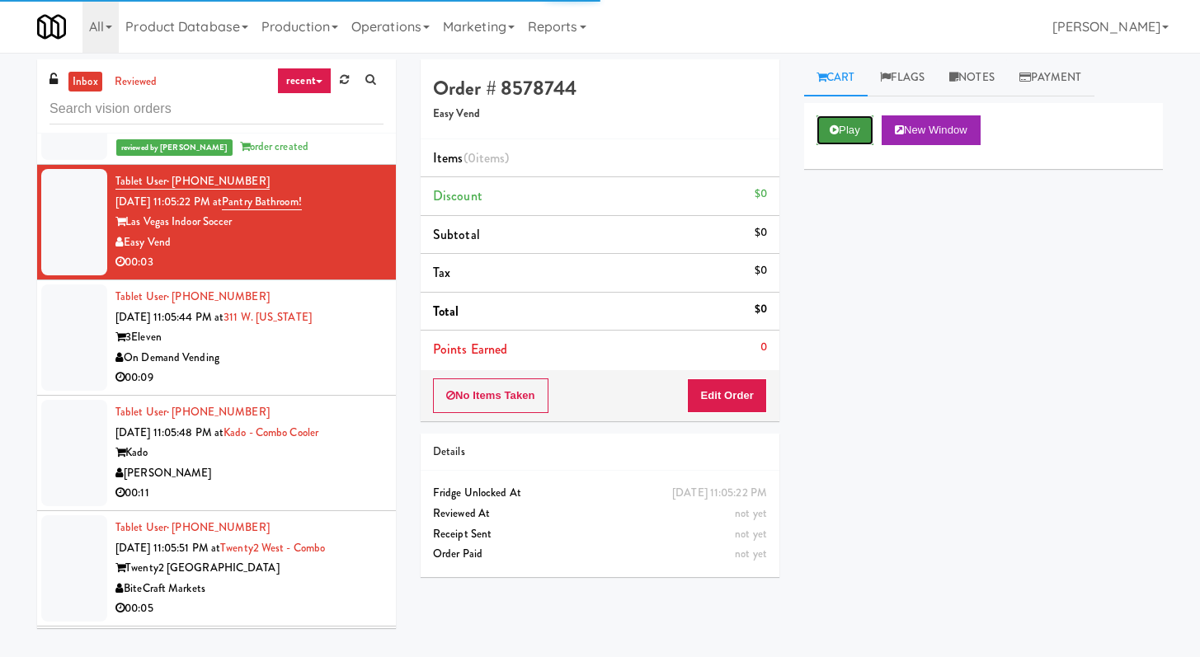
click at [845, 138] on button "Play" at bounding box center [844, 130] width 57 height 30
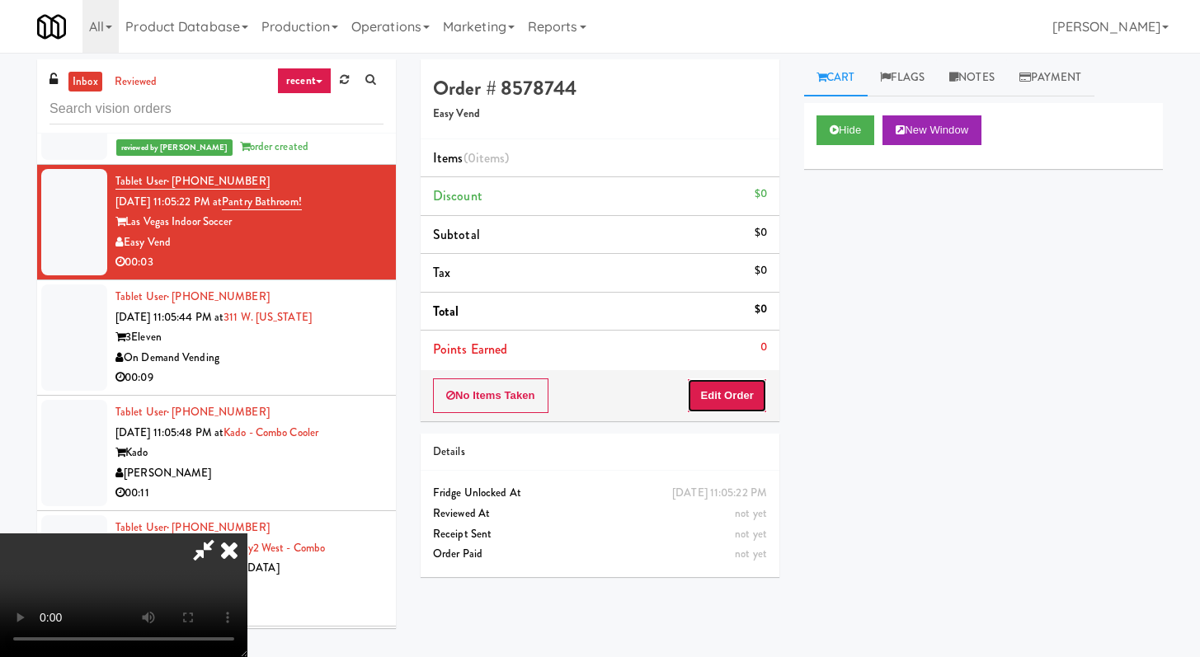
click at [741, 387] on button "Edit Order" at bounding box center [727, 396] width 80 height 35
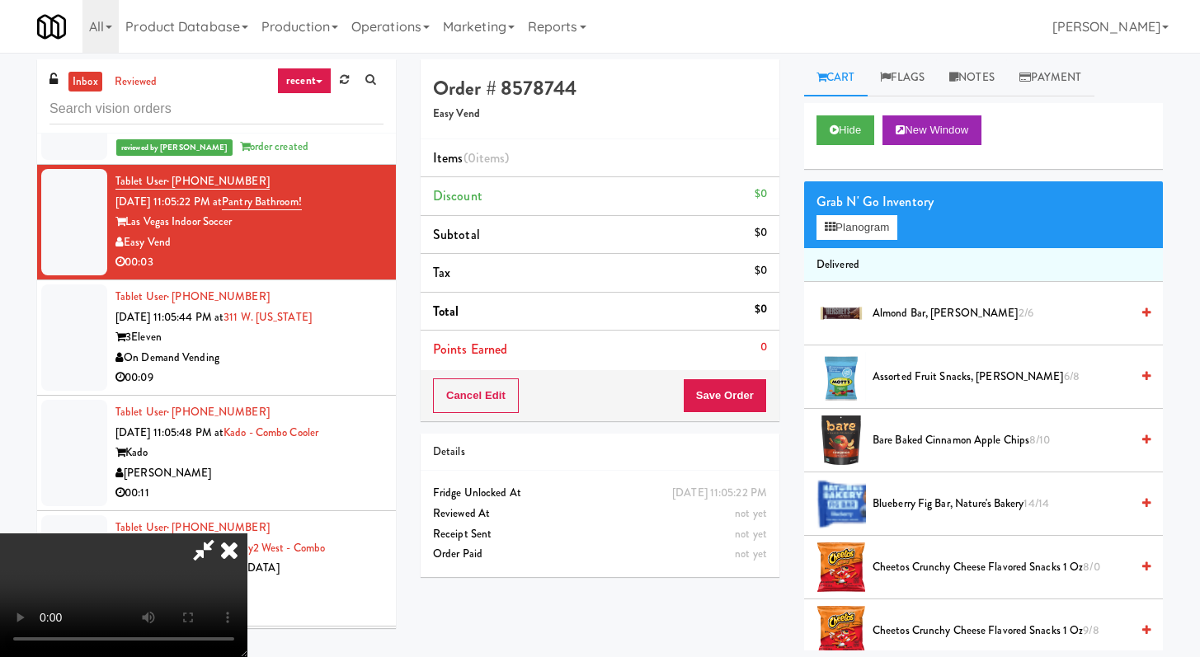
scroll to position [142, 0]
click at [247, 534] on video at bounding box center [123, 596] width 247 height 124
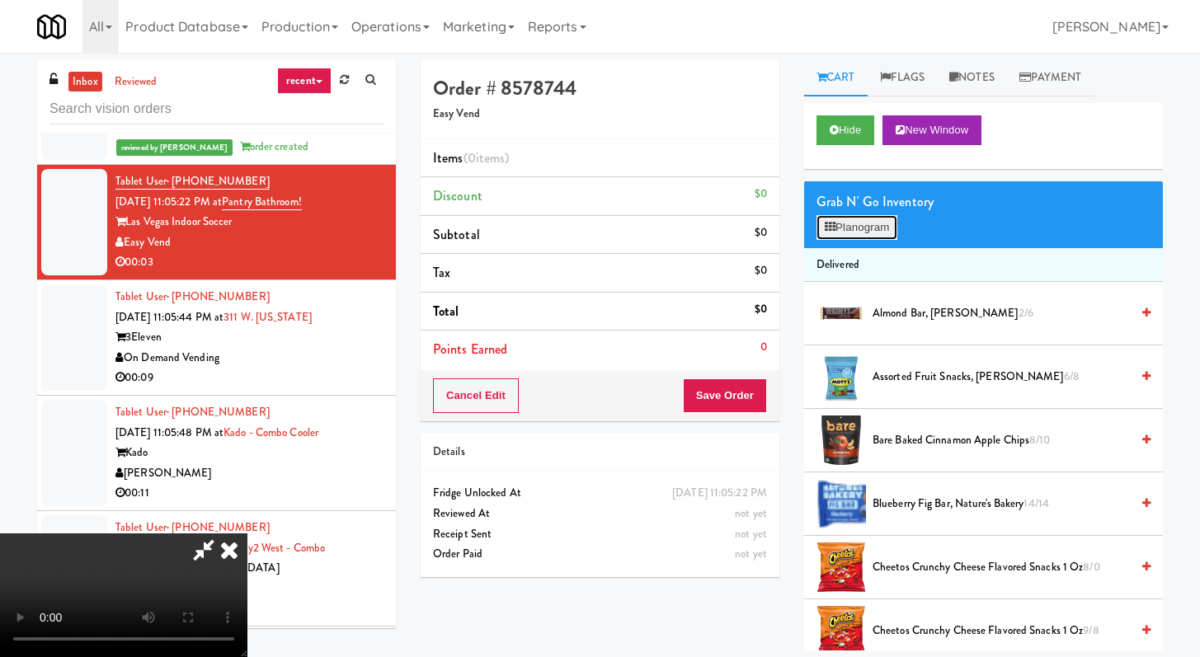
click at [862, 215] on button "Planogram" at bounding box center [856, 227] width 81 height 25
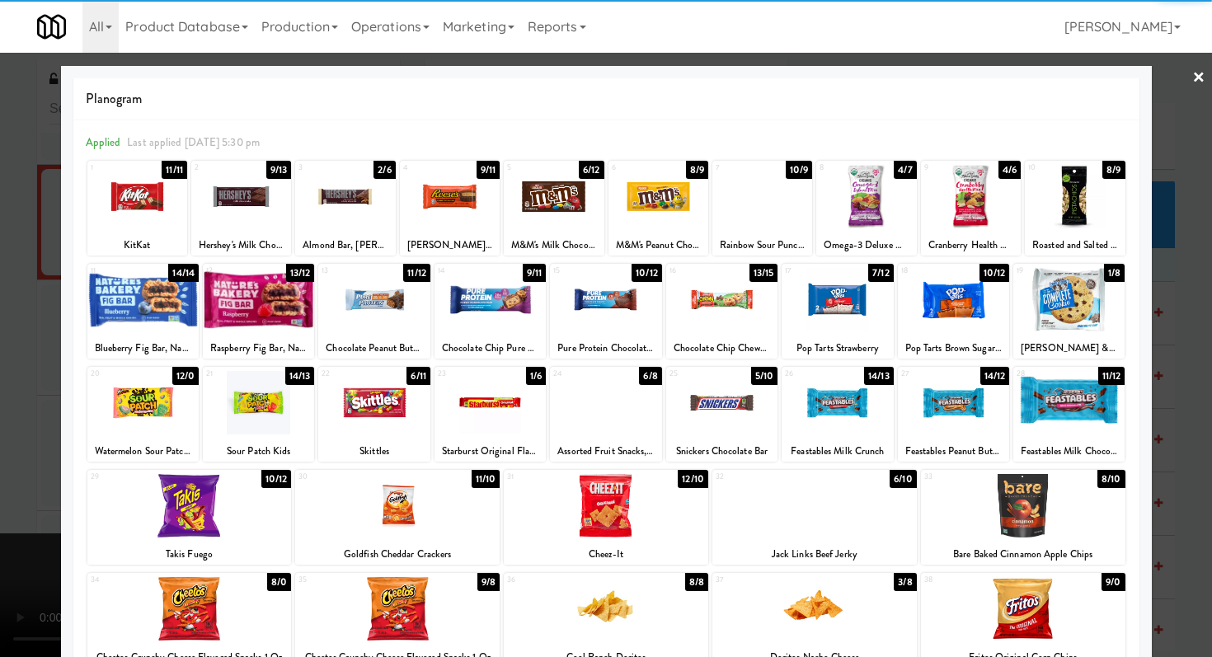
click at [958, 299] on div at bounding box center [953, 299] width 111 height 63
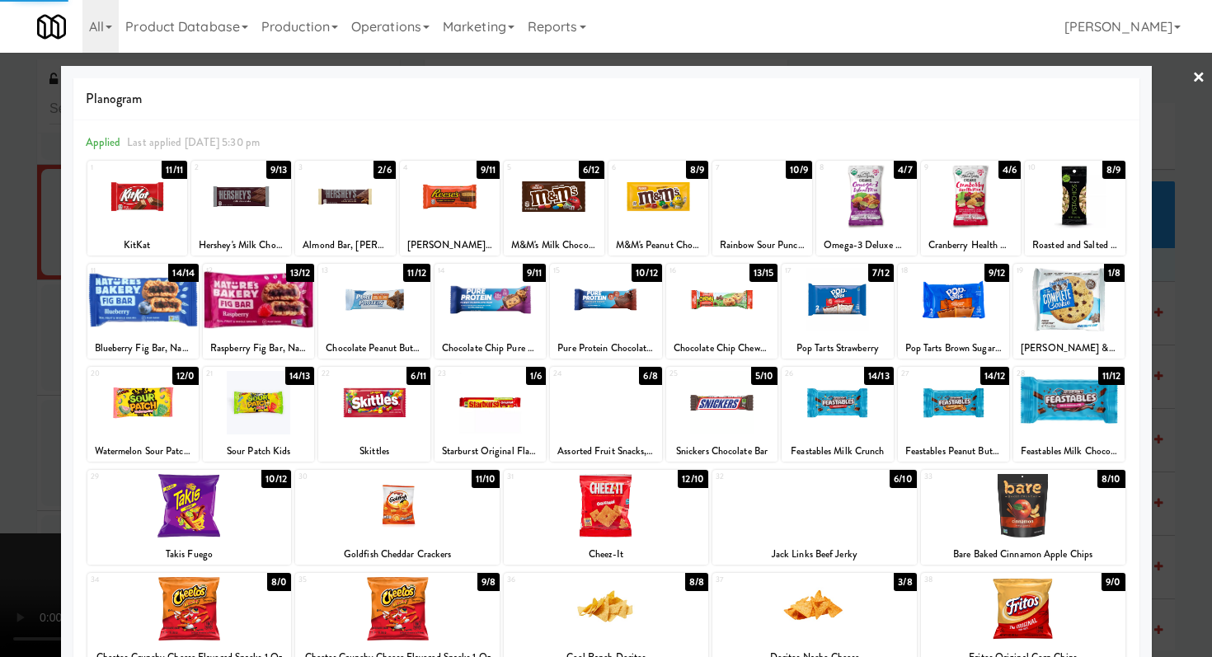
click at [0, 331] on div at bounding box center [606, 328] width 1212 height 657
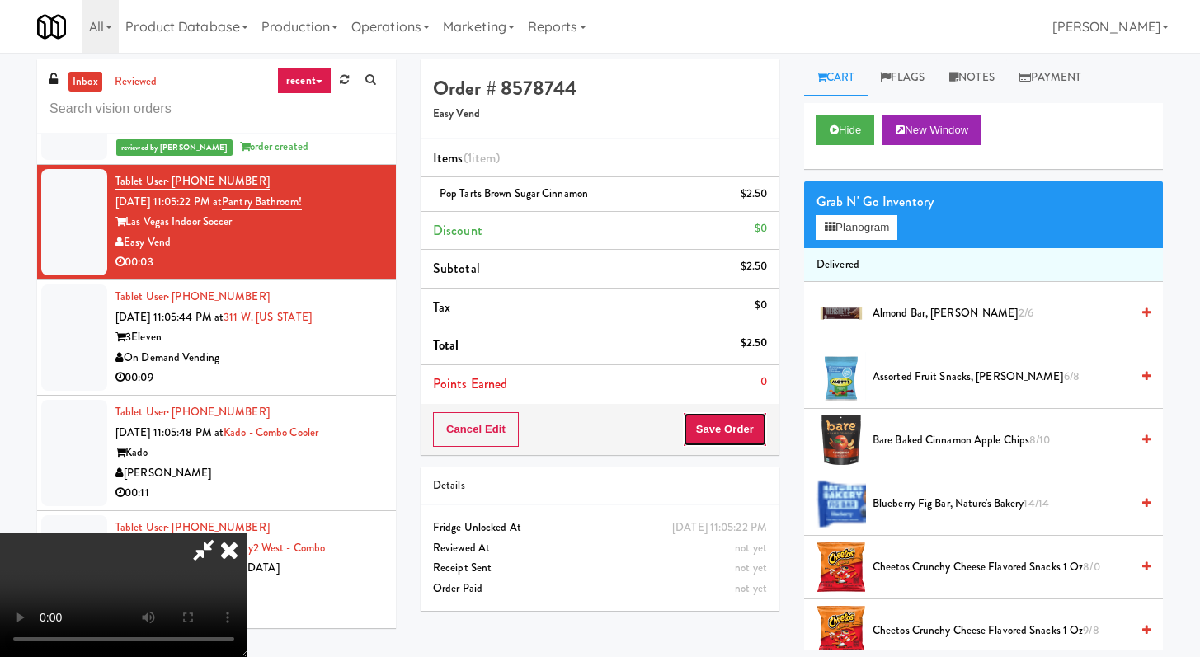
click at [750, 435] on button "Save Order" at bounding box center [725, 429] width 84 height 35
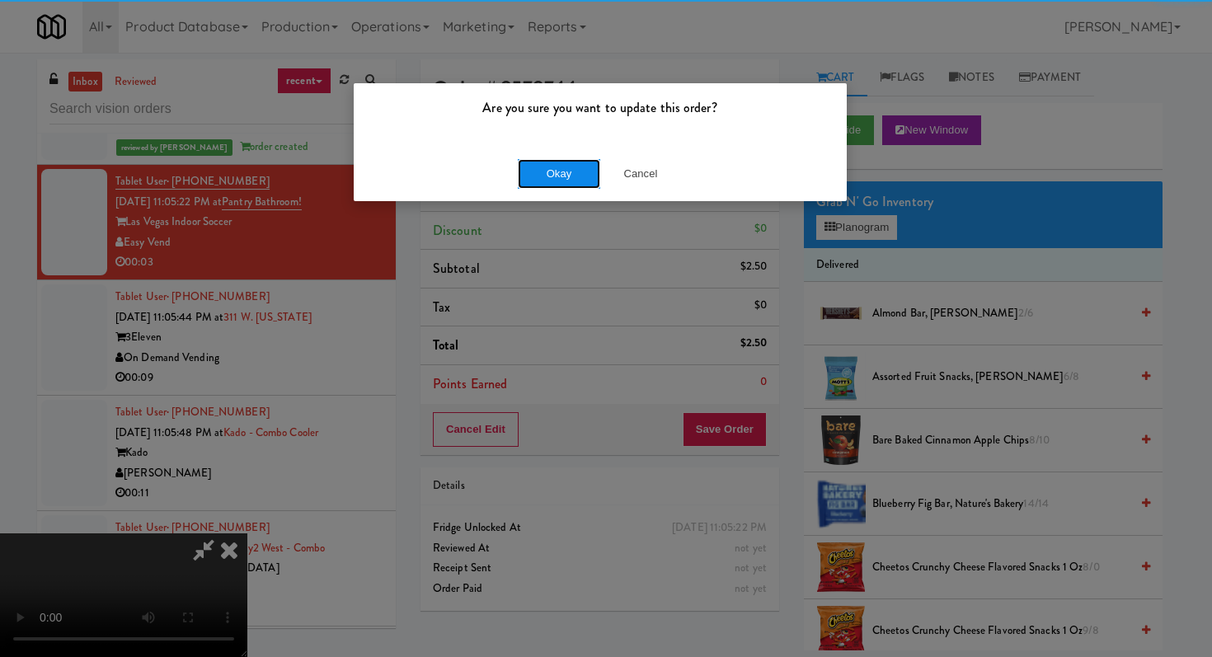
click at [540, 179] on button "Okay" at bounding box center [559, 174] width 82 height 30
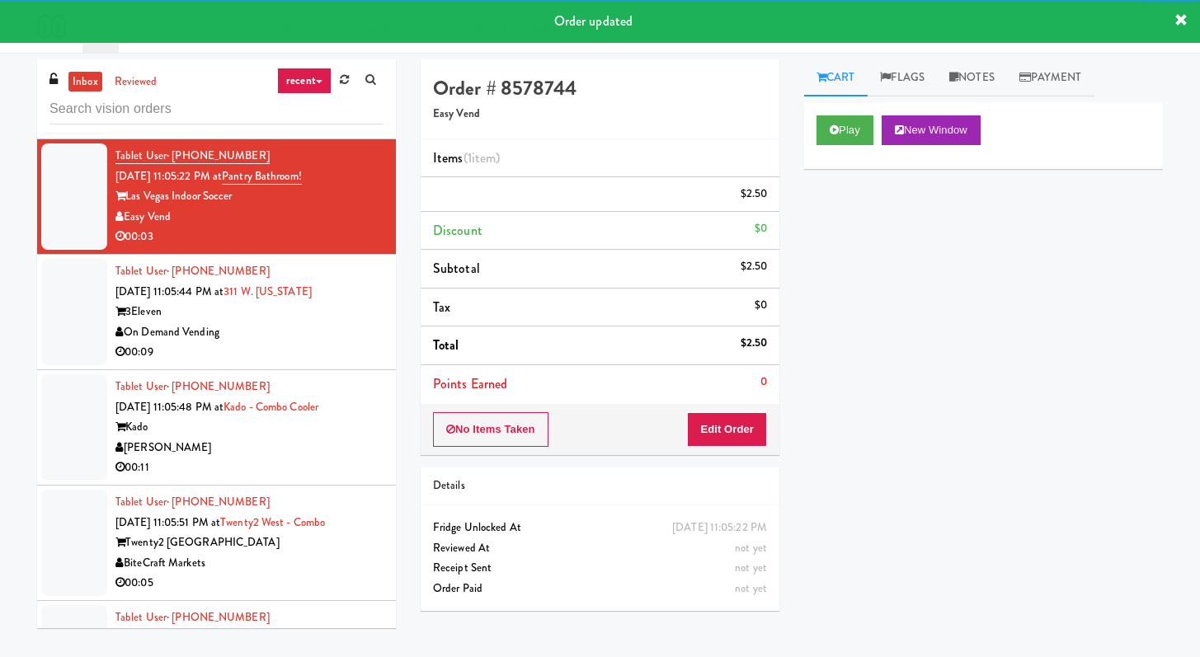
scroll to position [6379, 0]
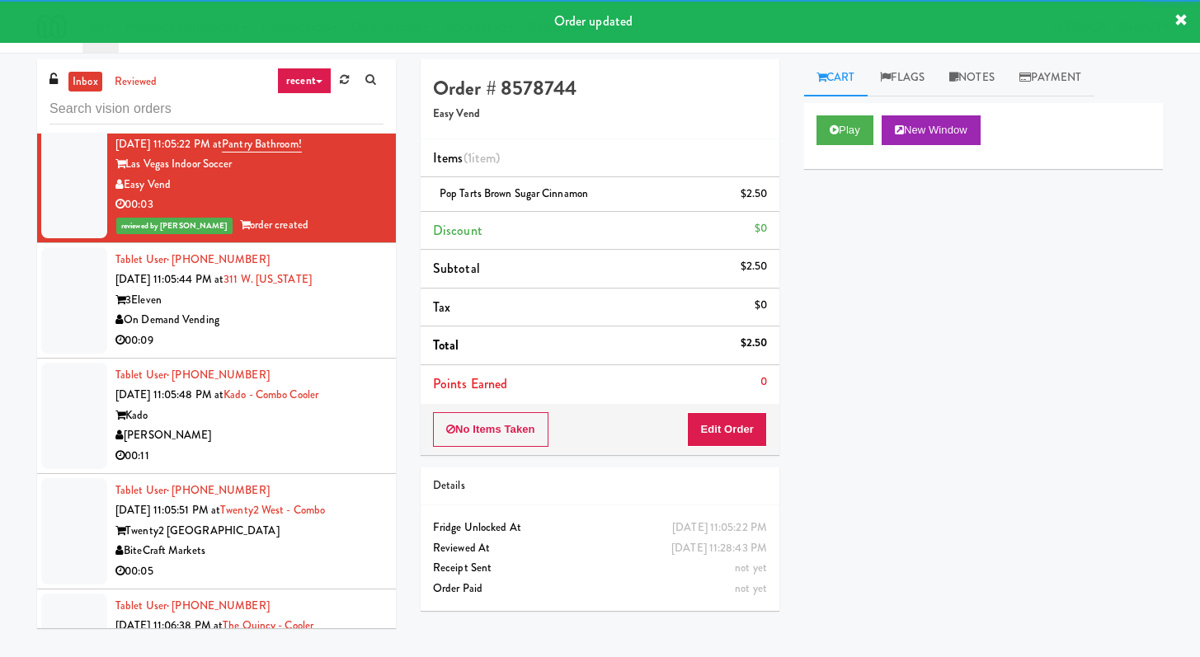
click at [340, 311] on div "3Eleven" at bounding box center [249, 300] width 268 height 21
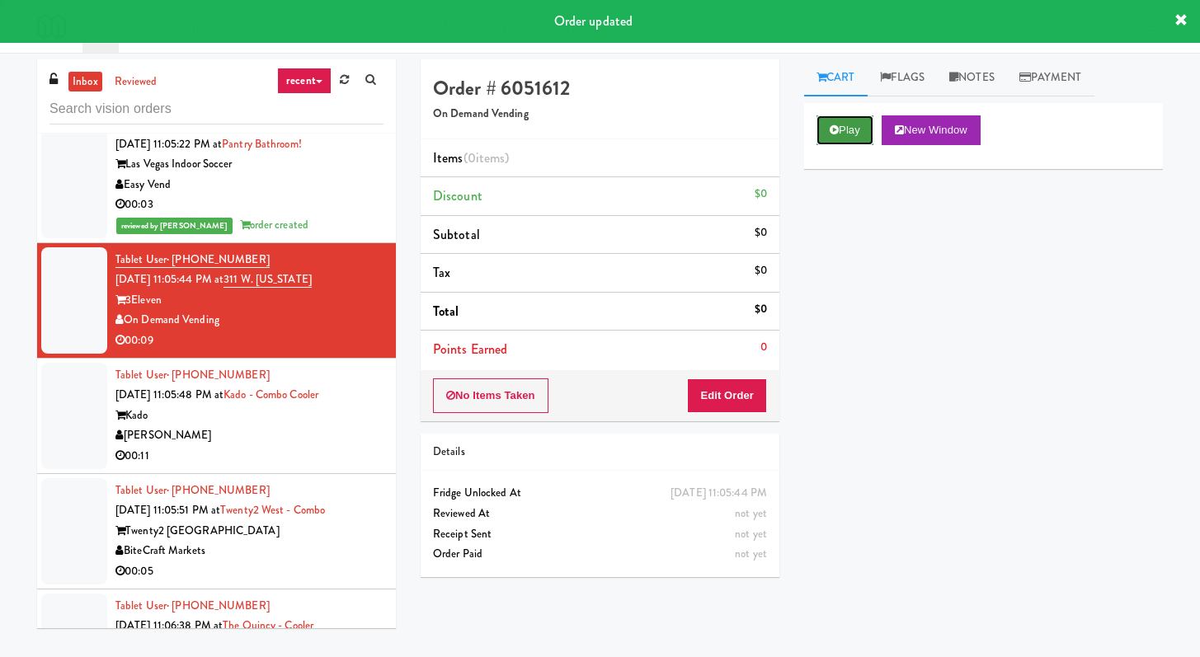
click at [858, 131] on button "Play" at bounding box center [844, 130] width 57 height 30
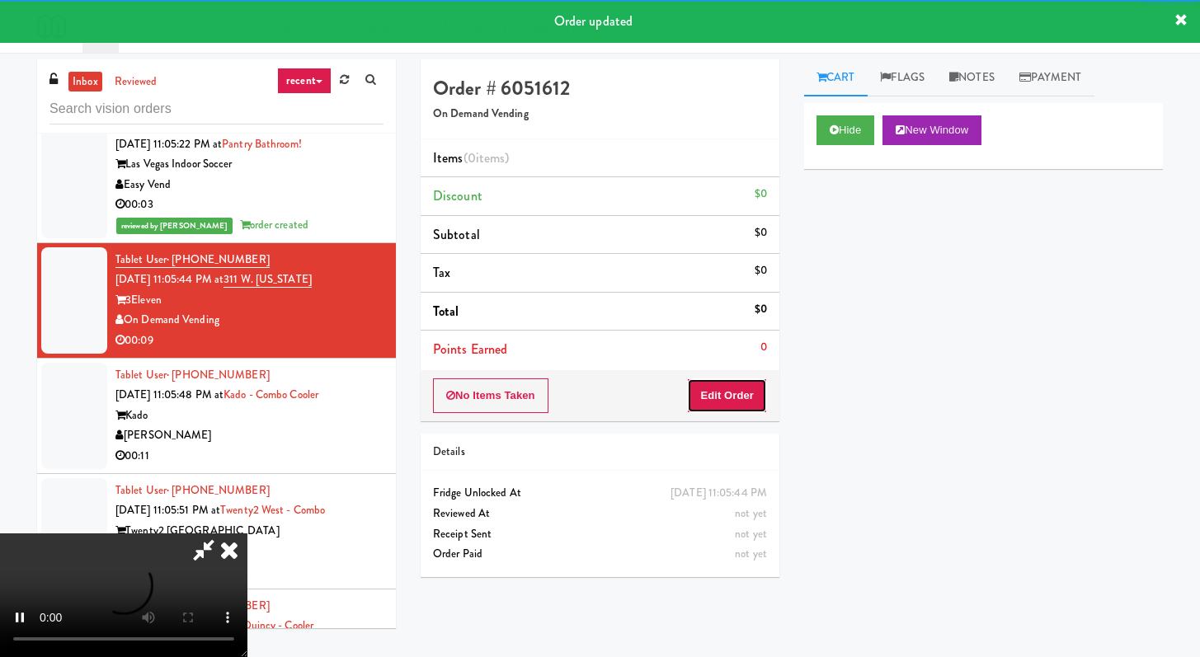
click at [721, 389] on button "Edit Order" at bounding box center [727, 396] width 80 height 35
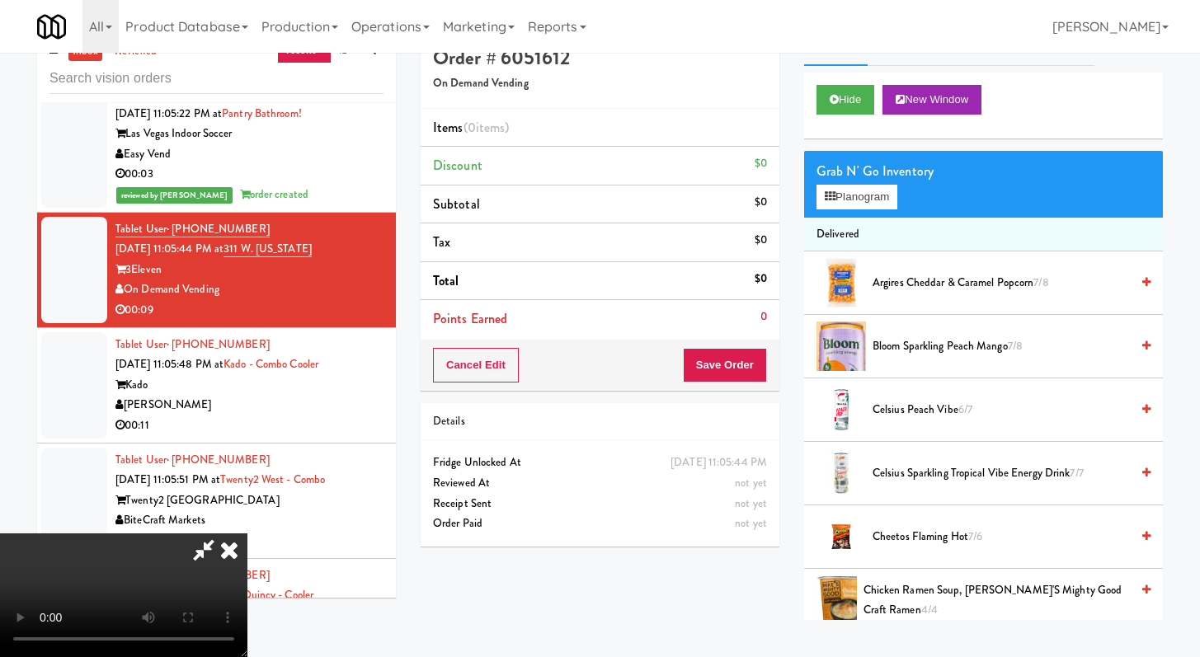
scroll to position [53, 0]
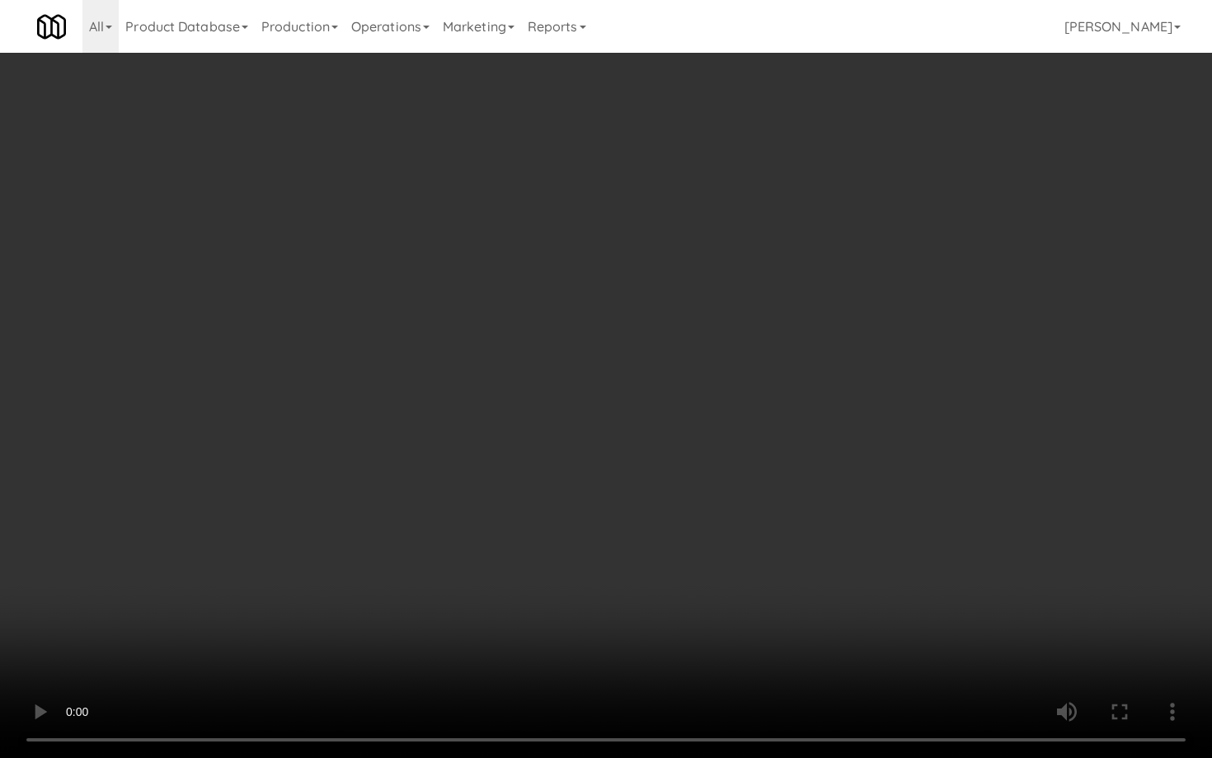
click at [884, 561] on video at bounding box center [606, 379] width 1212 height 758
click at [896, 546] on video at bounding box center [606, 379] width 1212 height 758
click at [919, 530] on video at bounding box center [606, 379] width 1212 height 758
click at [934, 536] on video at bounding box center [606, 379] width 1212 height 758
click at [919, 584] on video at bounding box center [606, 379] width 1212 height 758
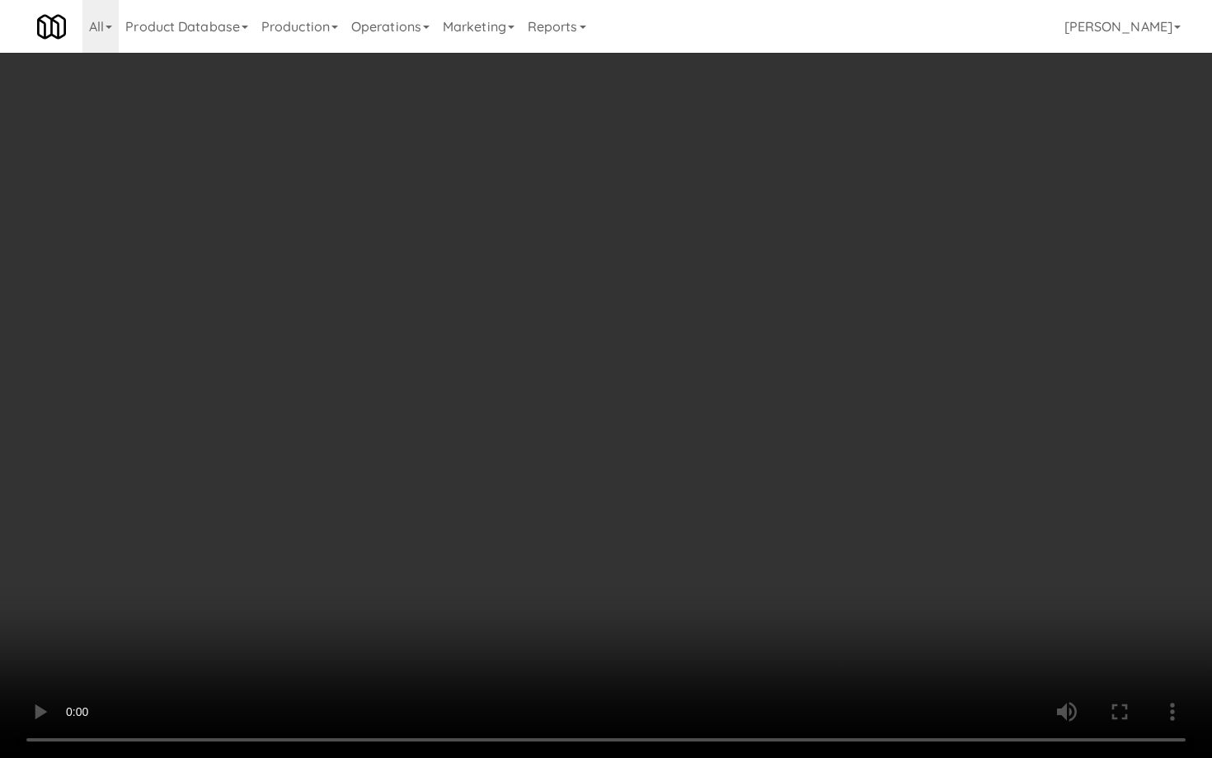
click at [1057, 618] on video at bounding box center [606, 379] width 1212 height 758
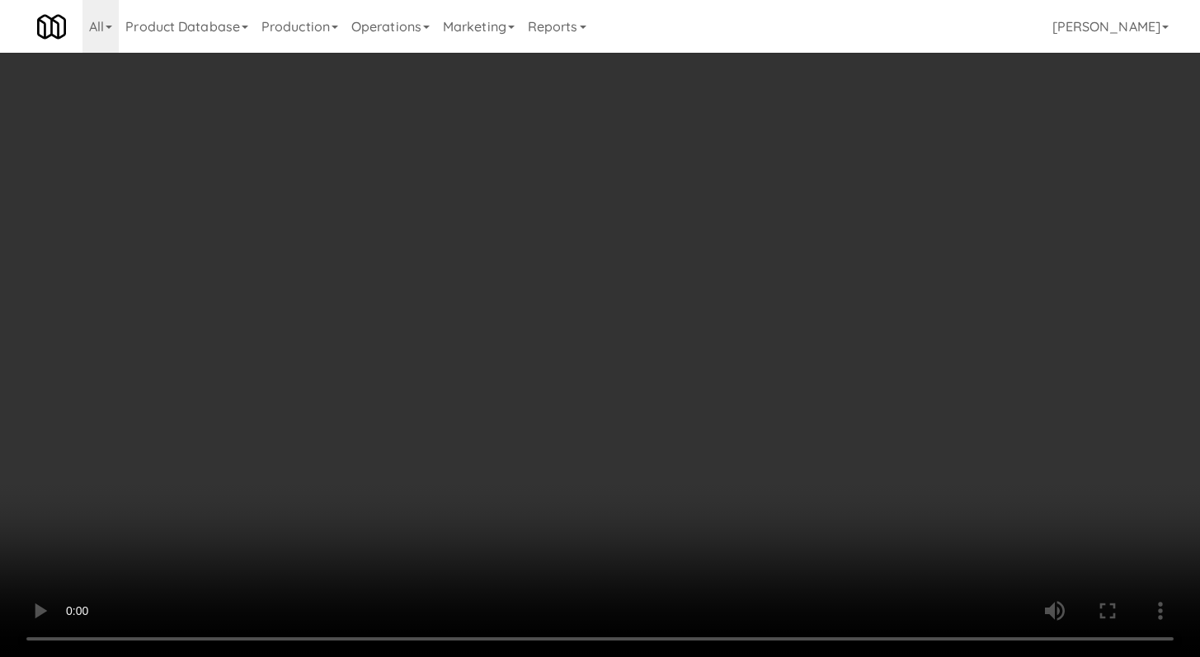
scroll to position [270, 0]
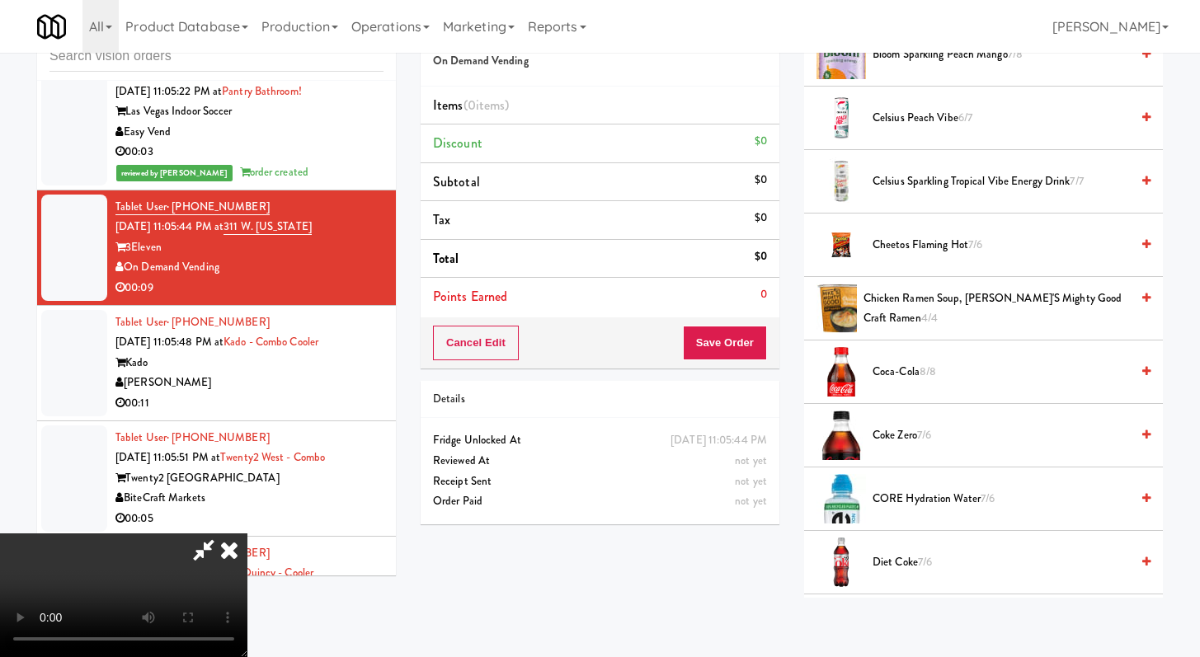
click at [893, 487] on li "CORE Hydration Water 7/6" at bounding box center [983, 499] width 359 height 63
click at [884, 488] on li "CORE Hydration Water 7/6" at bounding box center [983, 499] width 359 height 63
click at [911, 508] on span "CORE Hydration Water 7/6" at bounding box center [1000, 499] width 257 height 21
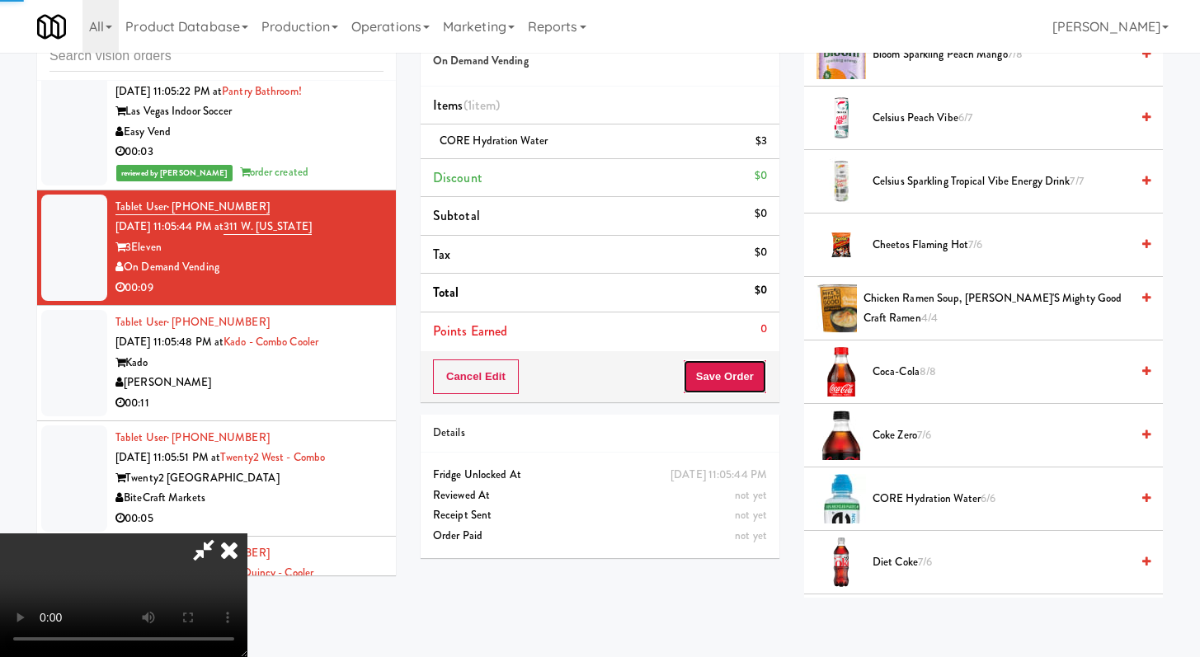
click at [755, 365] on button "Save Order" at bounding box center [725, 377] width 84 height 35
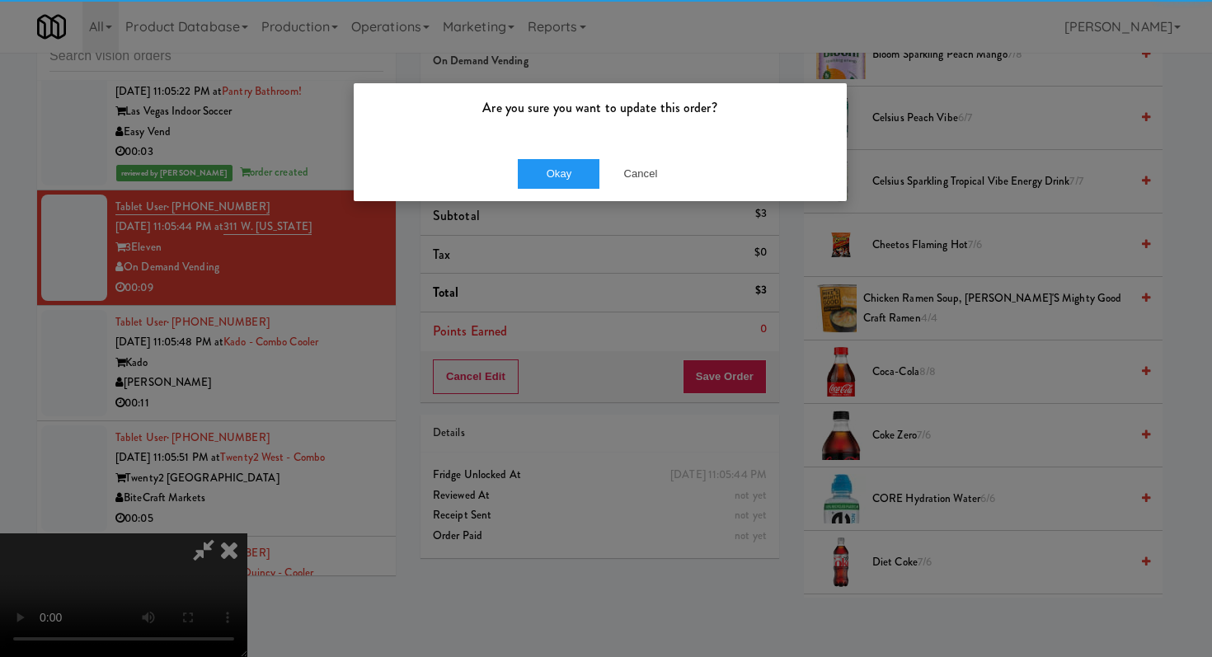
click at [535, 139] on div "Are you sure you want to update this order?" at bounding box center [600, 114] width 493 height 63
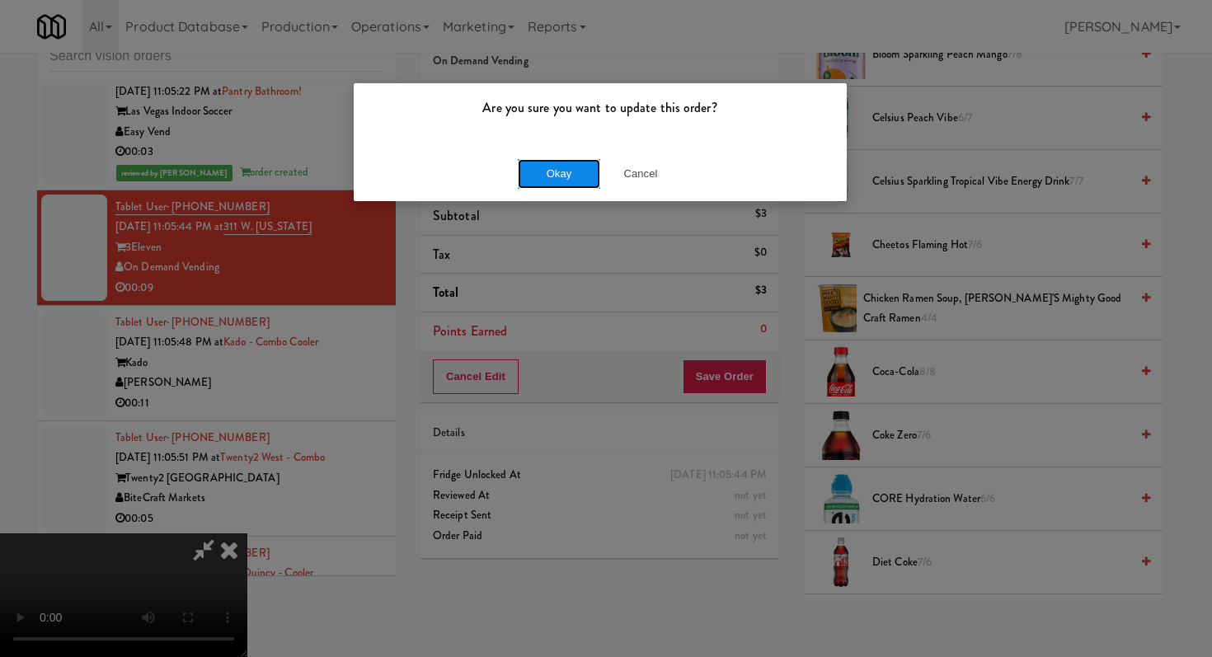
click at [551, 186] on button "Okay" at bounding box center [559, 174] width 82 height 30
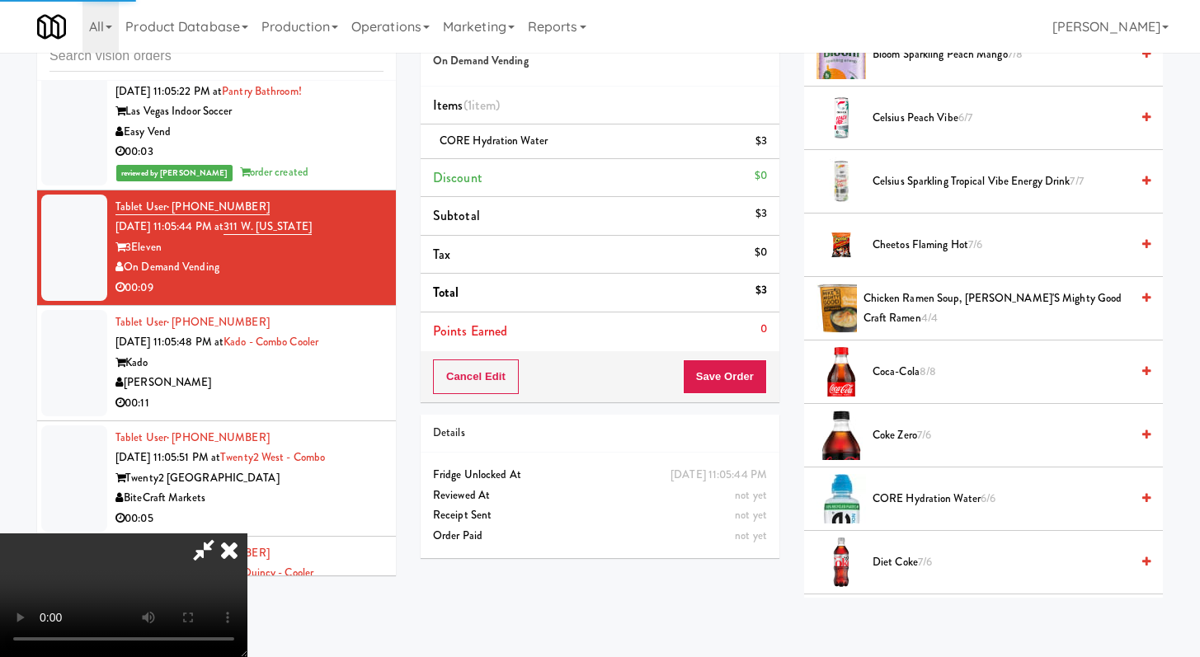
scroll to position [70, 0]
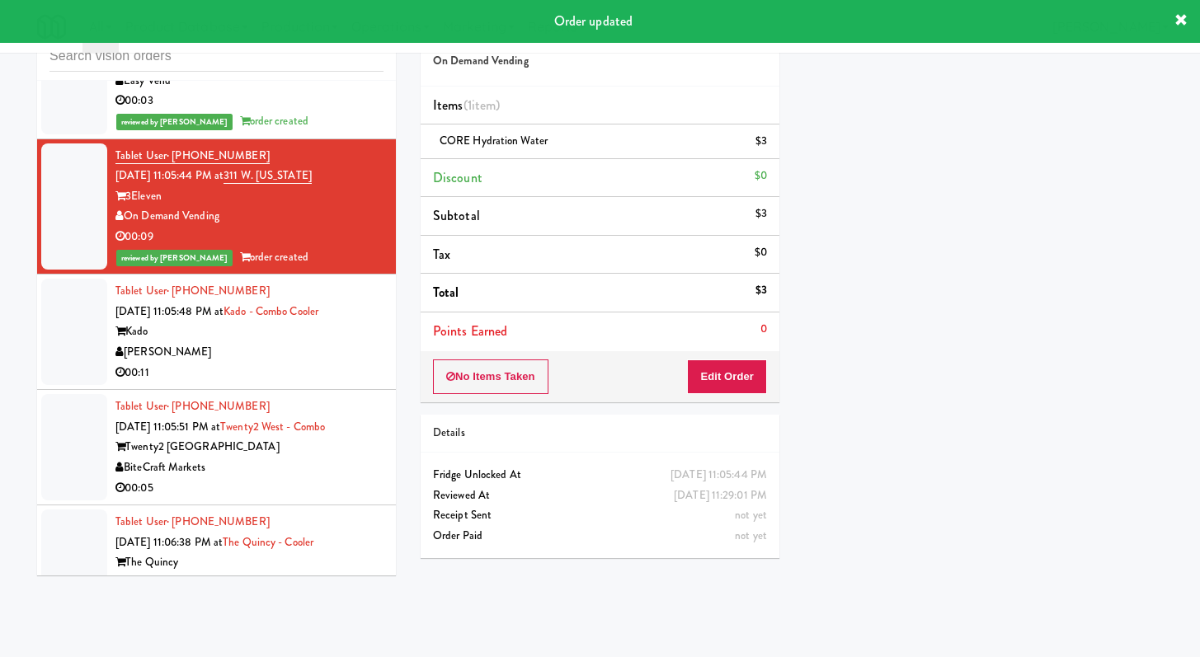
click at [284, 383] on div "00:11" at bounding box center [249, 373] width 268 height 21
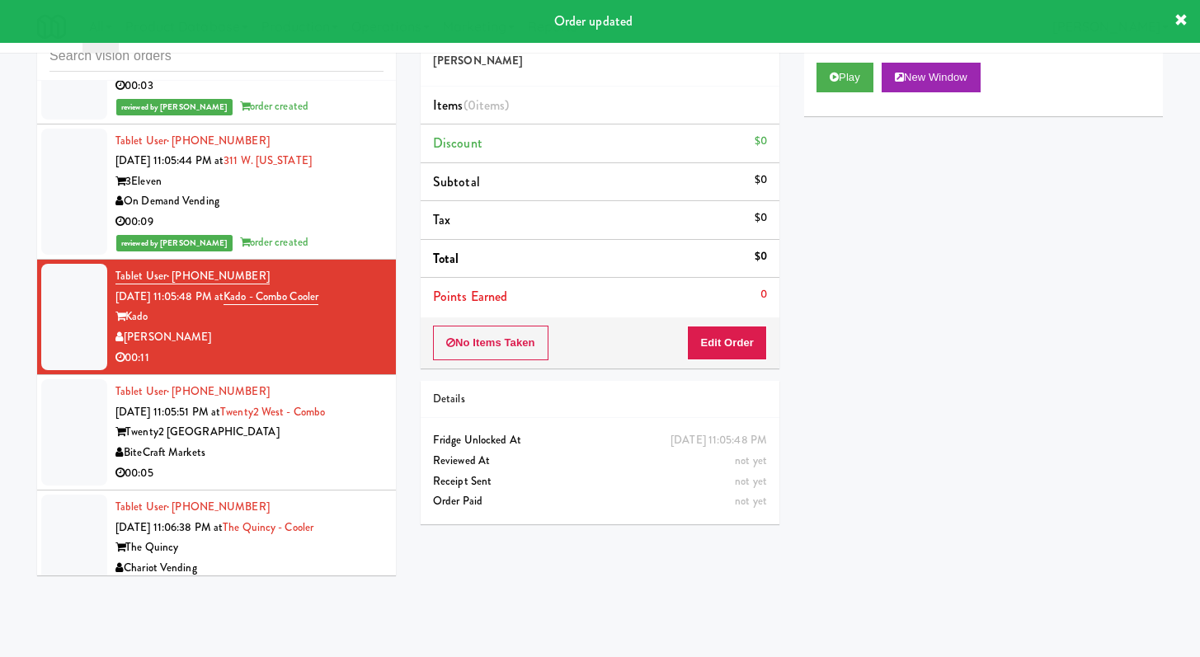
scroll to position [6474, 0]
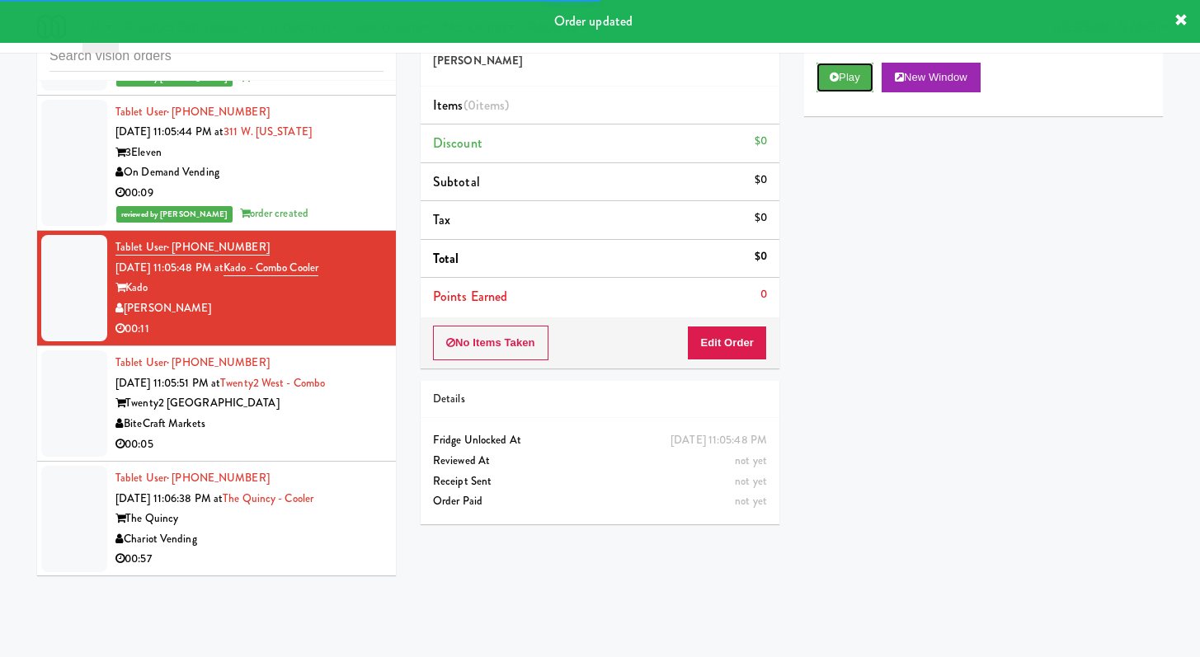
drag, startPoint x: 856, startPoint y: 73, endPoint x: 822, endPoint y: 187, distance: 118.7
click at [856, 74] on button "Play" at bounding box center [844, 78] width 57 height 30
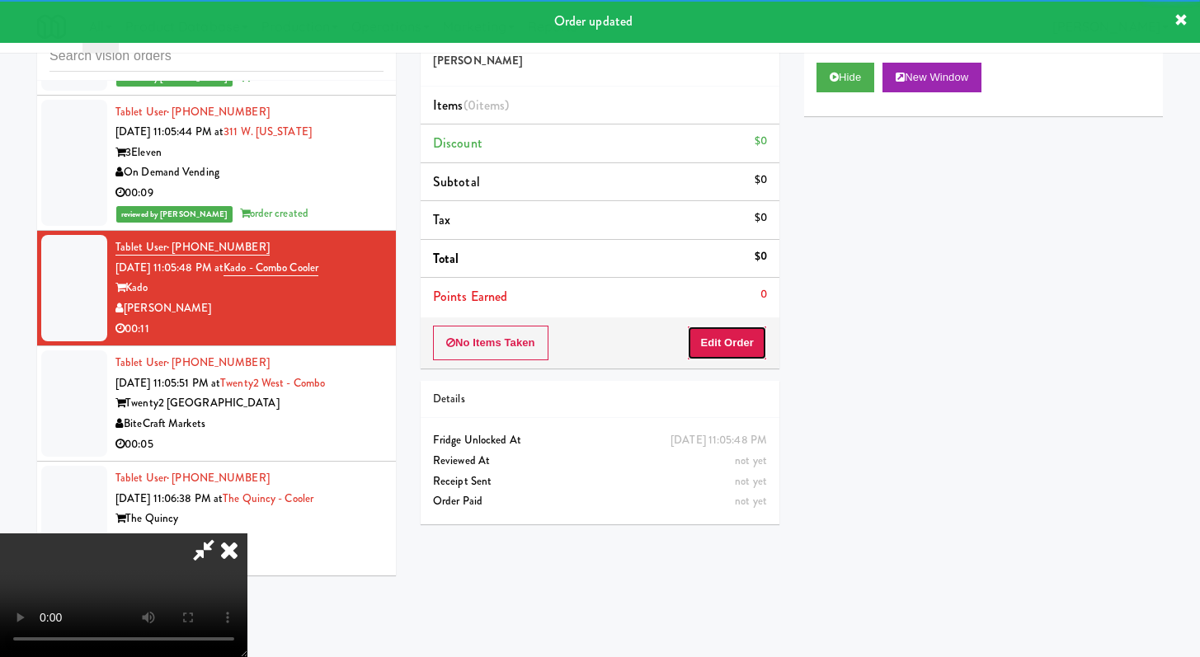
click at [731, 355] on button "Edit Order" at bounding box center [727, 343] width 80 height 35
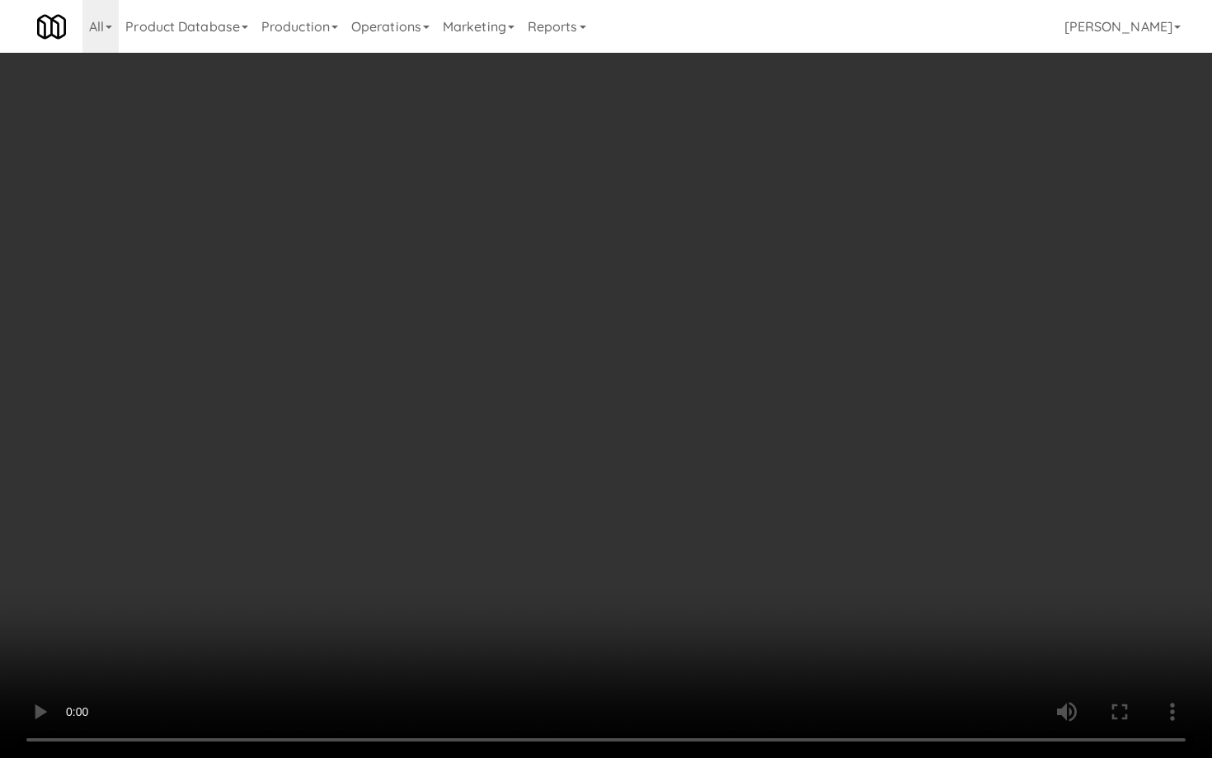
click at [911, 547] on video at bounding box center [606, 379] width 1212 height 758
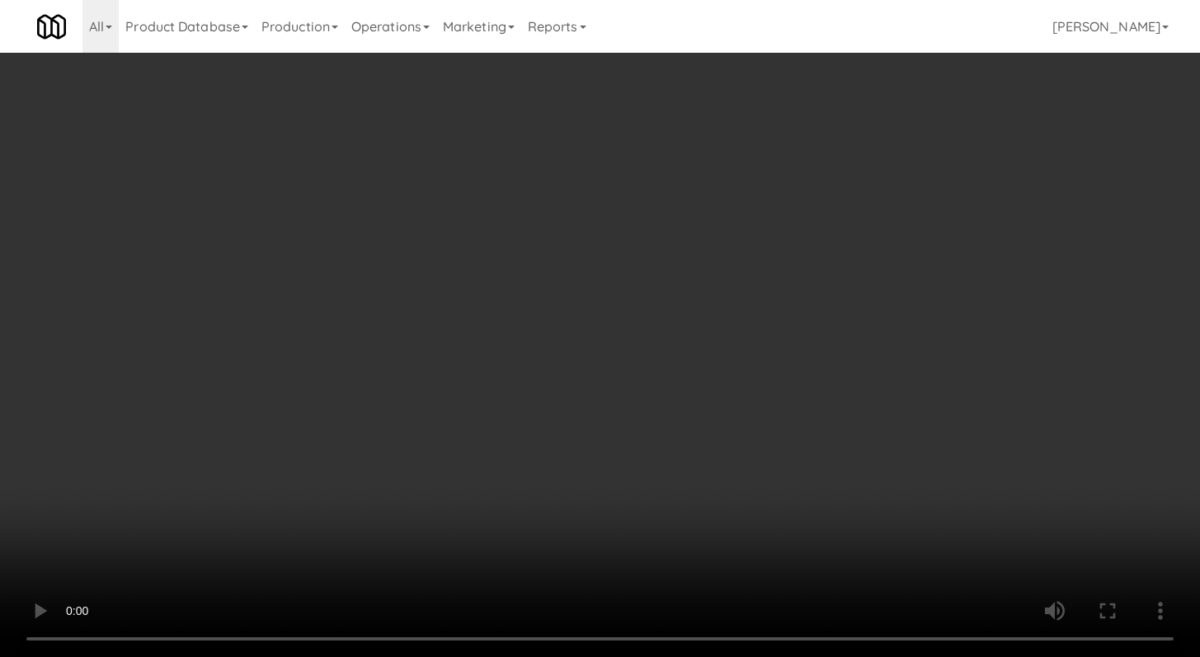
scroll to position [669, 0]
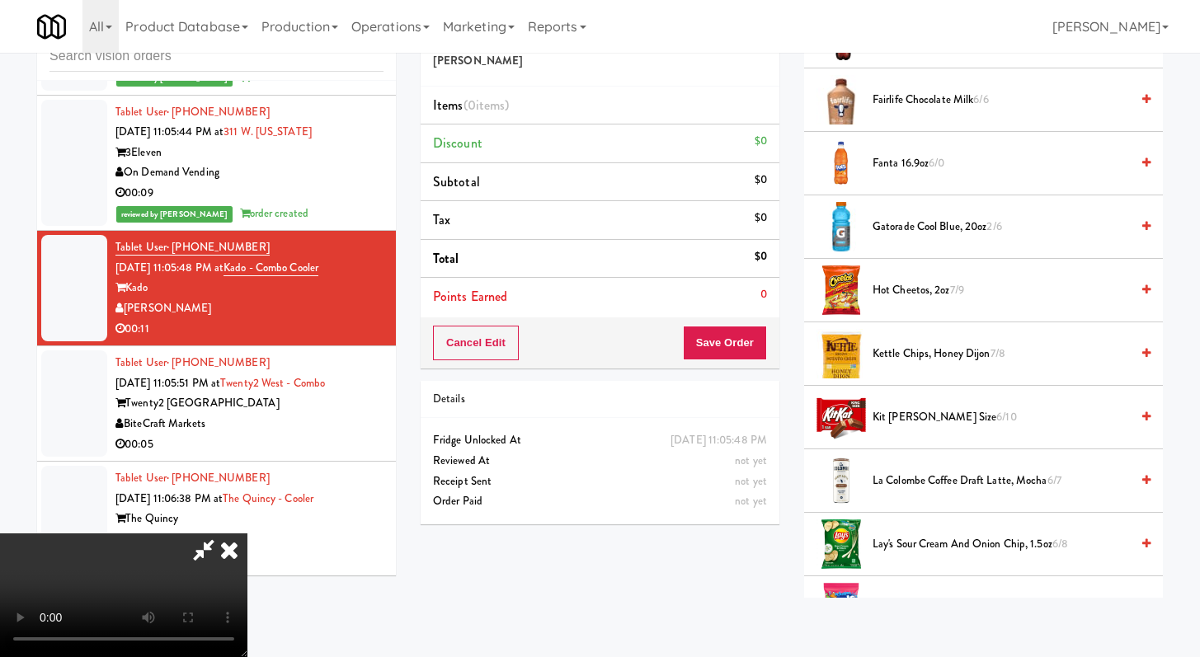
click at [247, 534] on video at bounding box center [123, 596] width 247 height 124
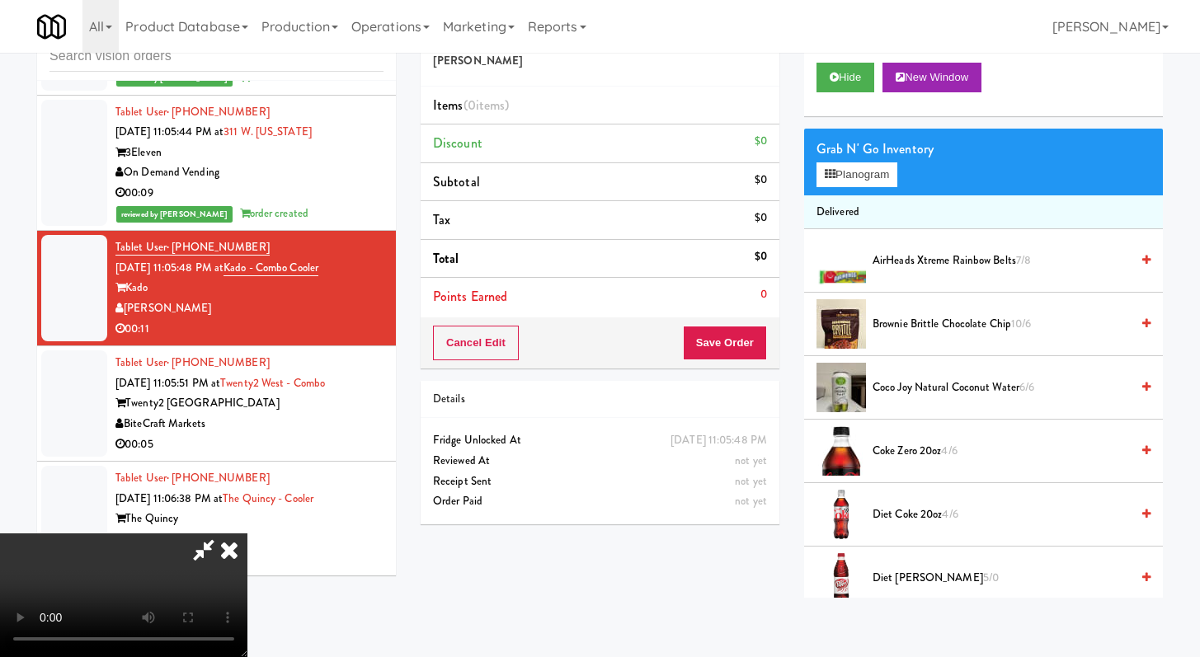
scroll to position [312, 0]
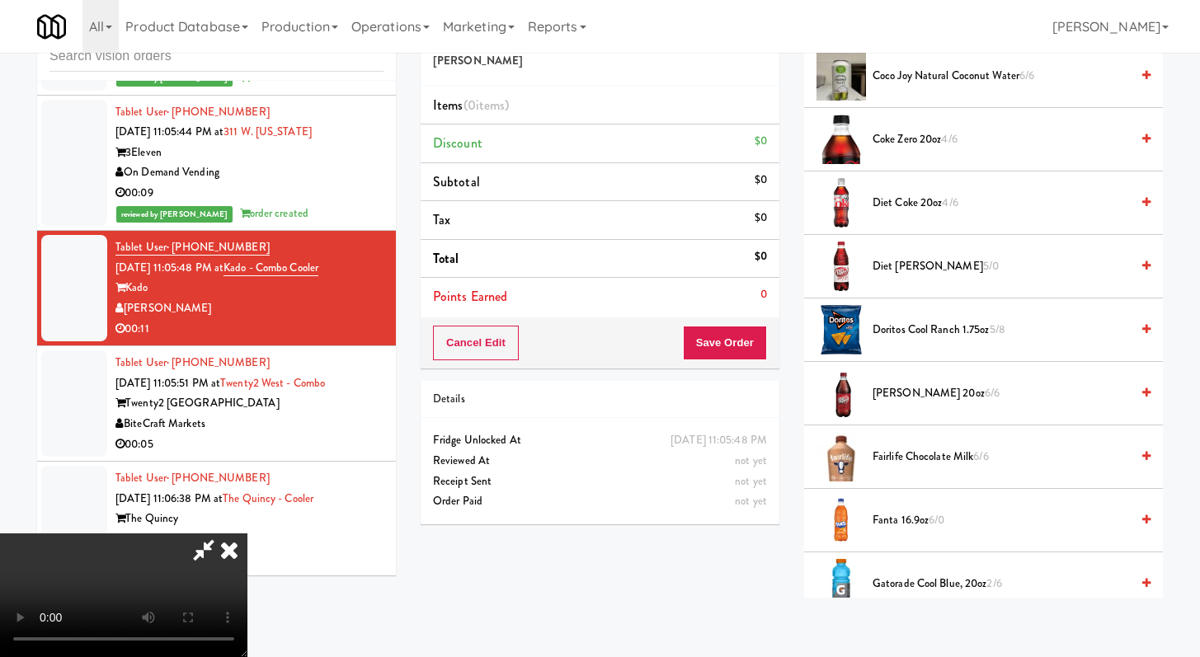
click at [925, 399] on span "[PERSON_NAME] 20oz 6/6" at bounding box center [1000, 393] width 257 height 21
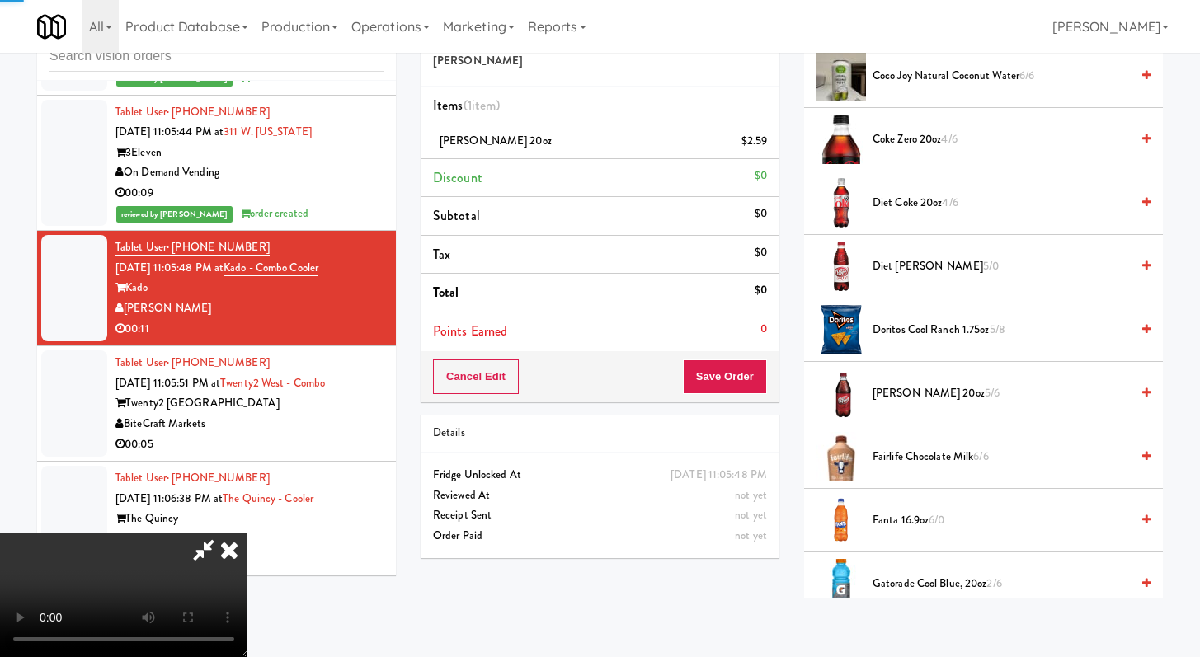
click at [768, 386] on div "Cancel Edit Save Order" at bounding box center [600, 376] width 359 height 51
click at [760, 385] on button "Save Order" at bounding box center [725, 377] width 84 height 35
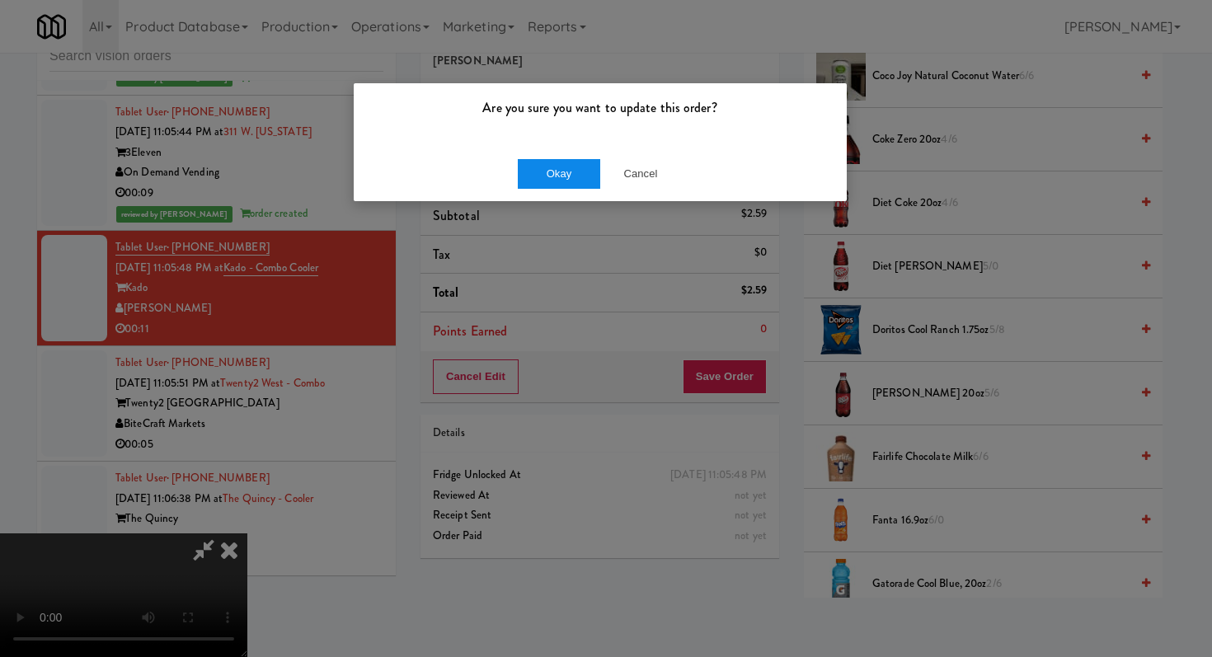
click at [527, 147] on div "Okay Cancel" at bounding box center [600, 173] width 493 height 55
click at [543, 169] on button "Okay" at bounding box center [559, 174] width 82 height 30
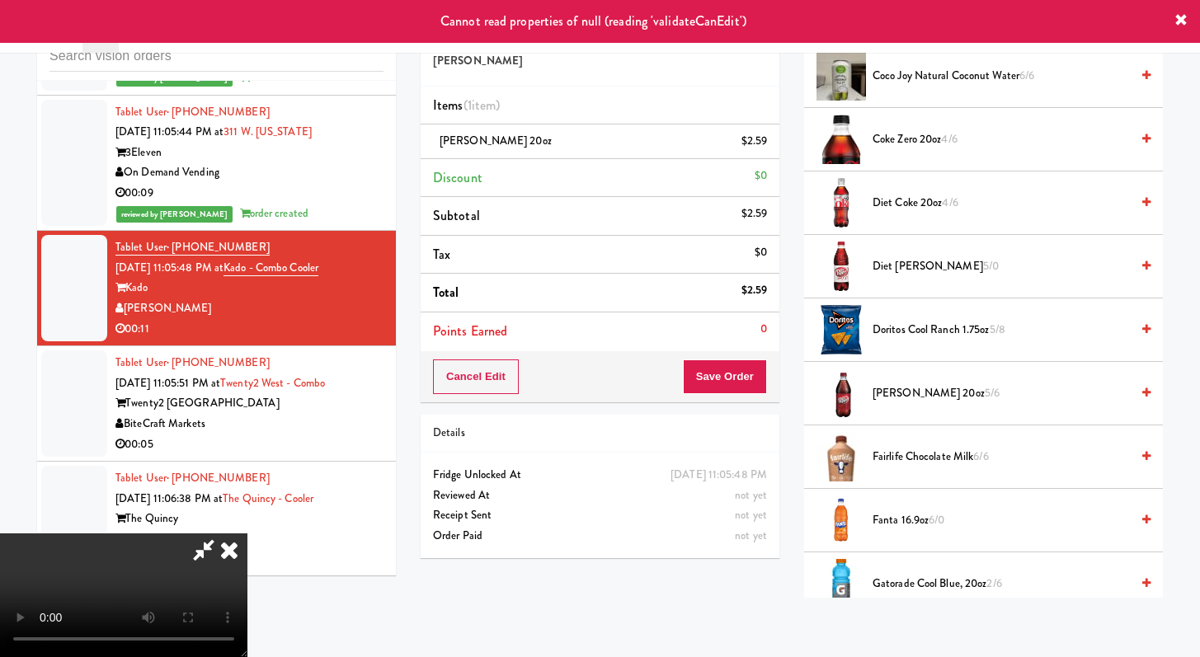
click at [247, 534] on icon at bounding box center [229, 550] width 36 height 33
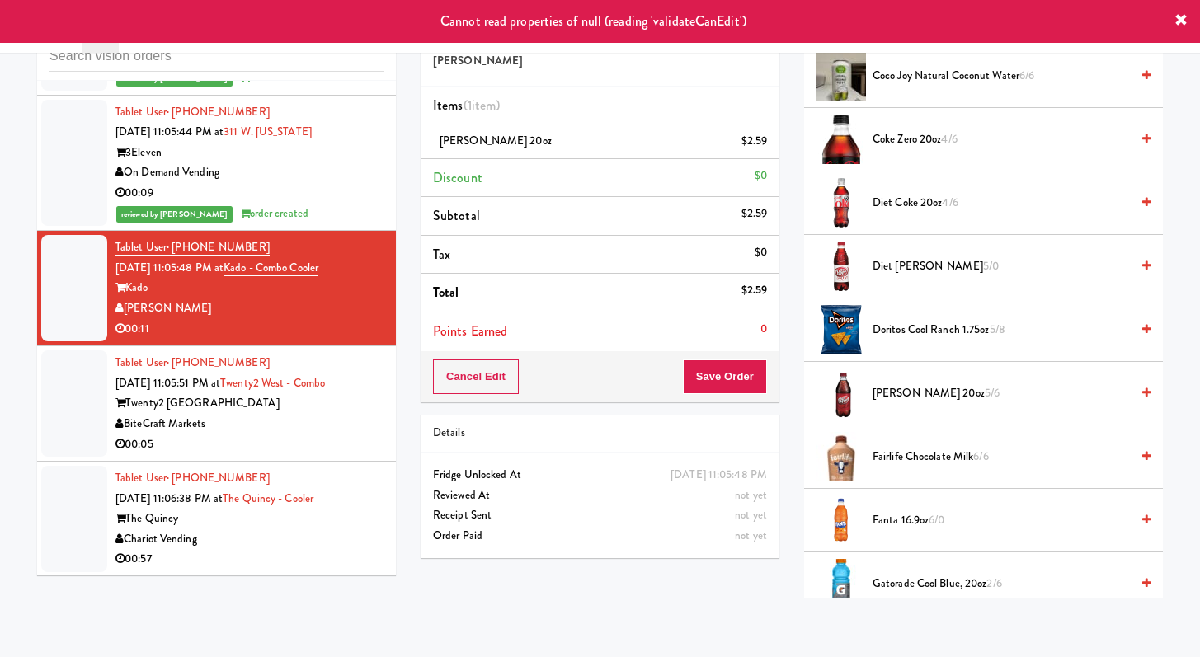
scroll to position [6532, 0]
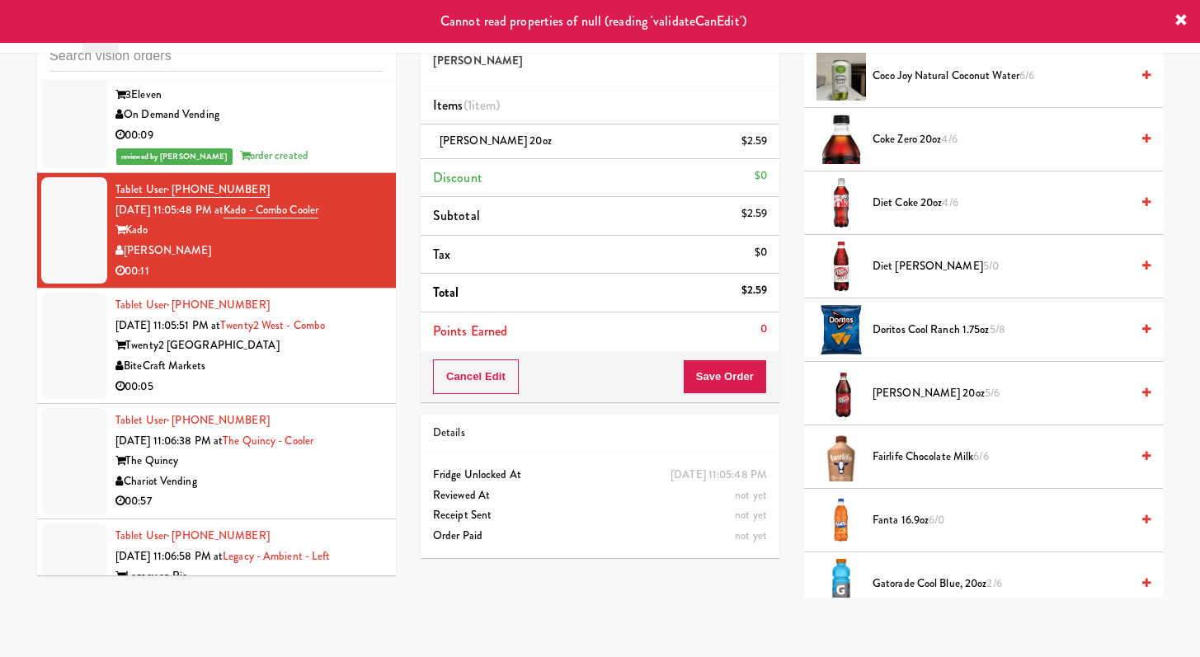
click at [263, 397] on div "00:05" at bounding box center [249, 387] width 268 height 21
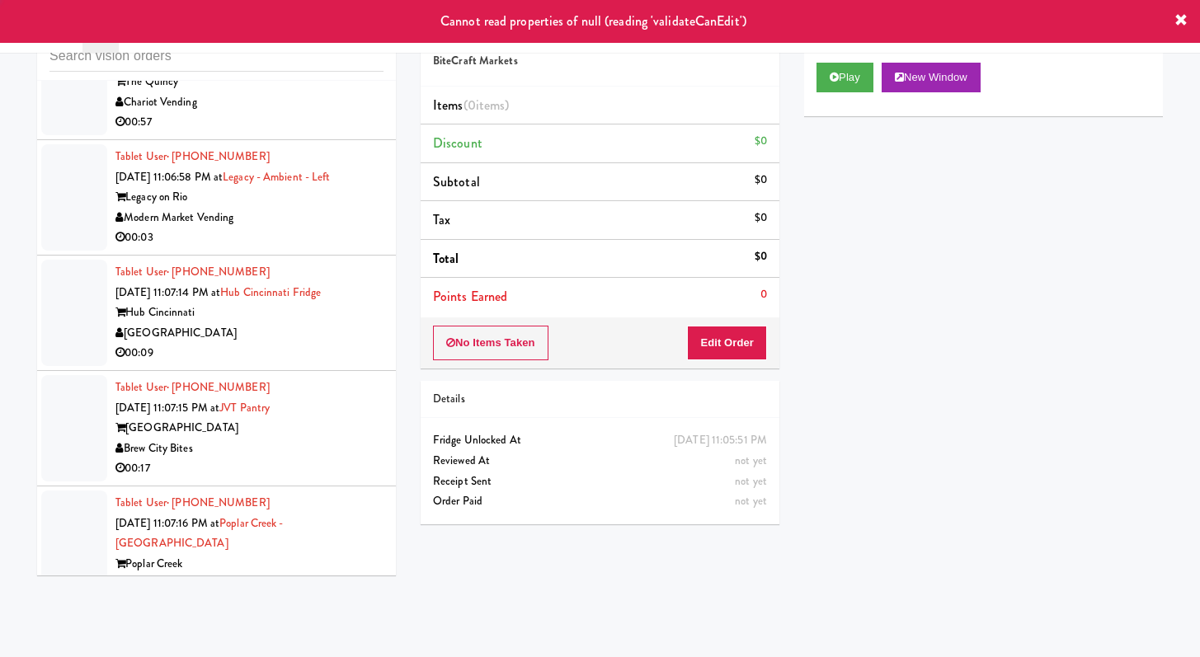
scroll to position [7139, 0]
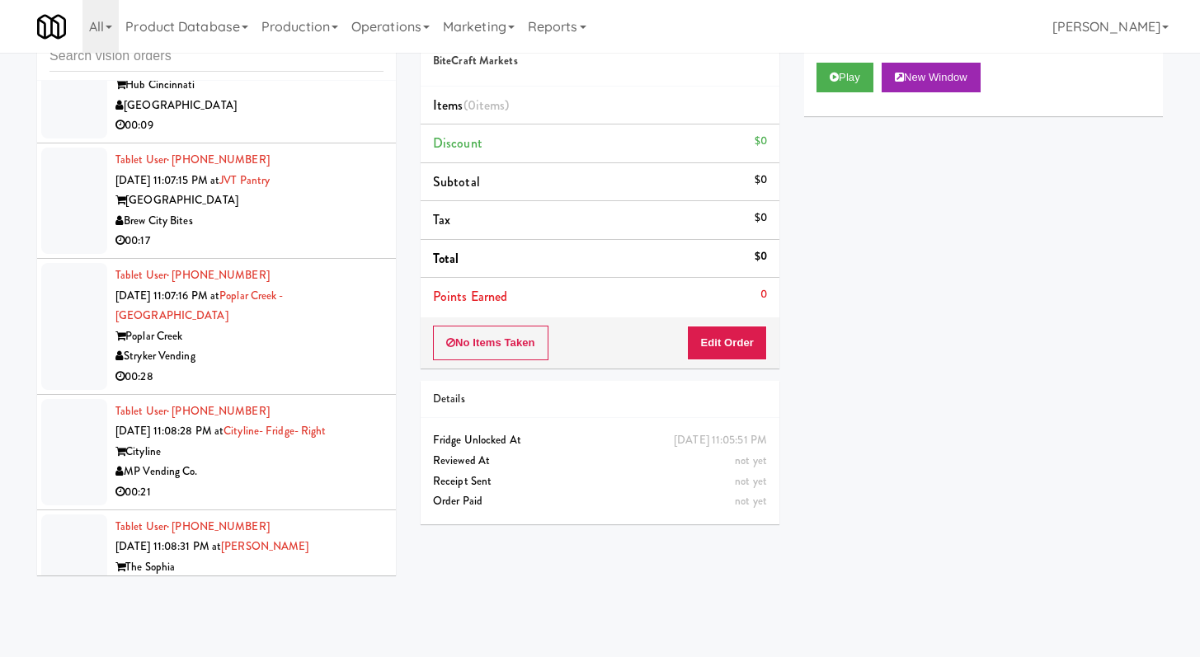
click at [320, 374] on div "00:28" at bounding box center [249, 377] width 268 height 21
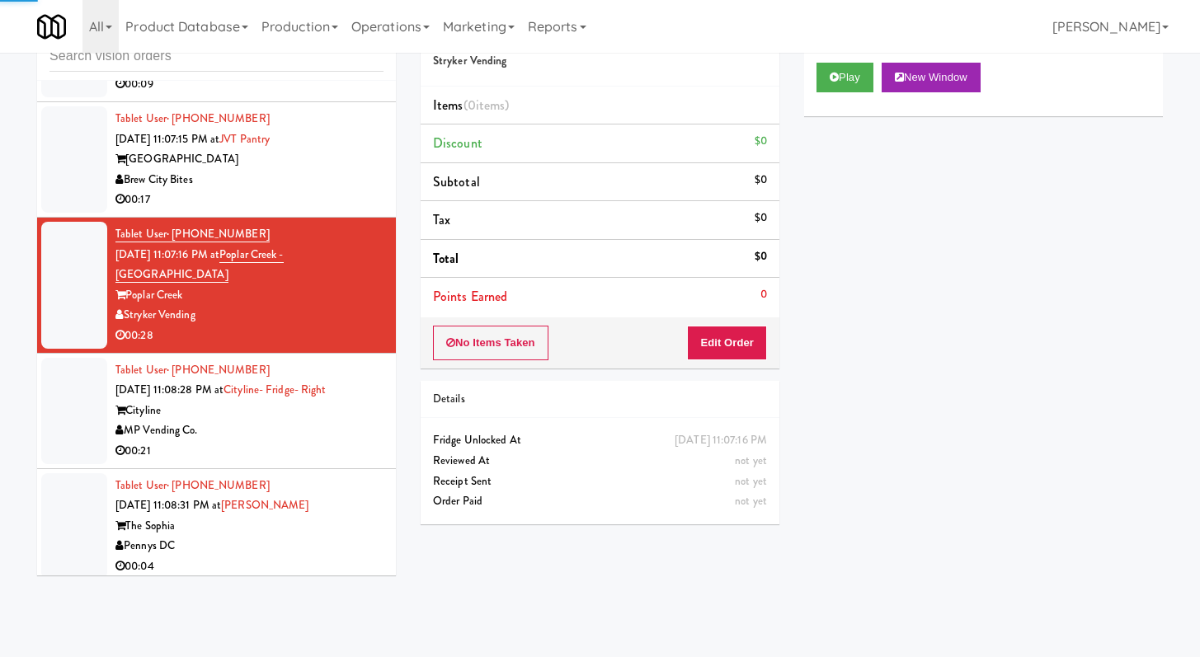
scroll to position [7180, 0]
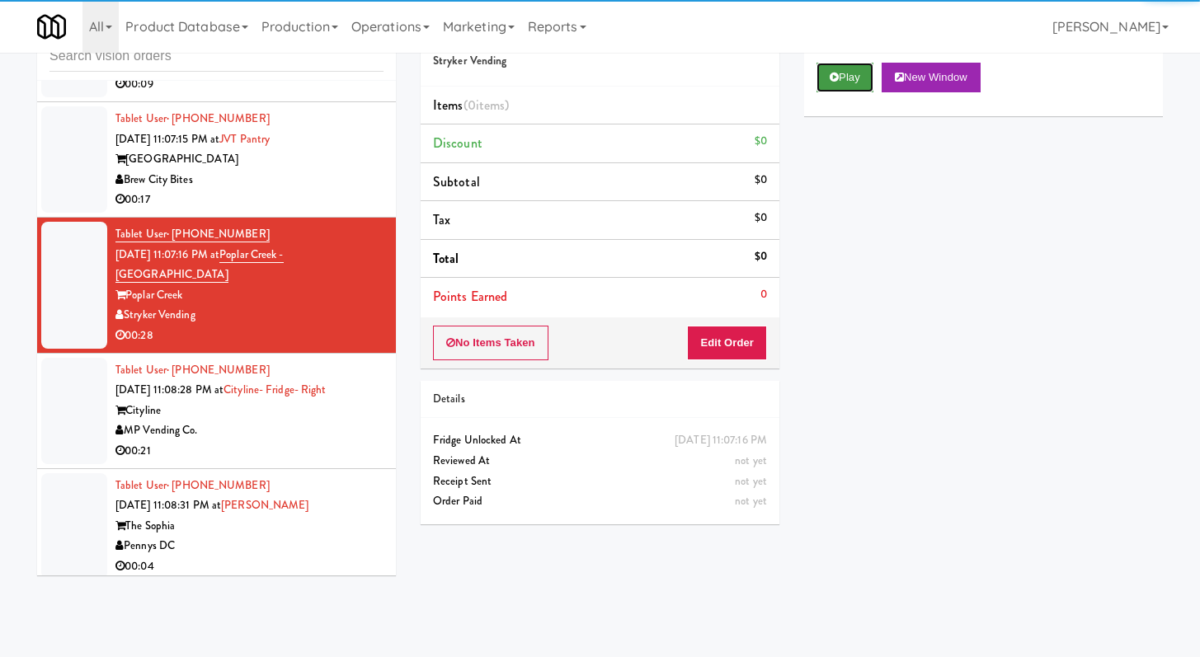
click at [848, 76] on button "Play" at bounding box center [844, 78] width 57 height 30
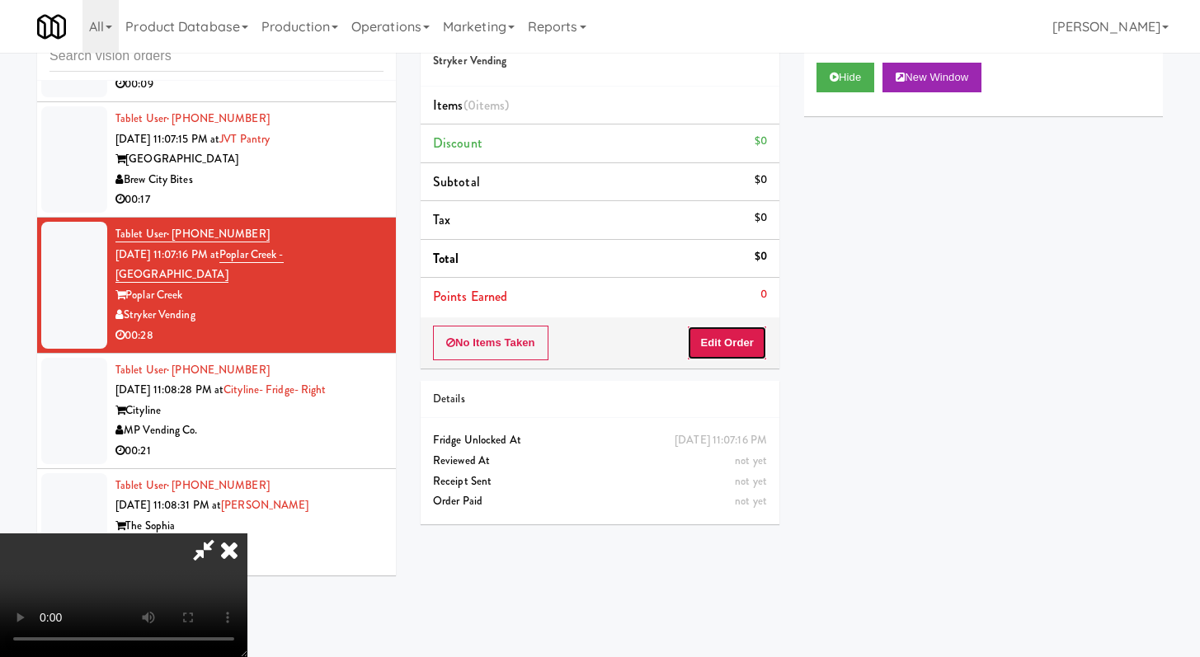
click at [752, 348] on button "Edit Order" at bounding box center [727, 343] width 80 height 35
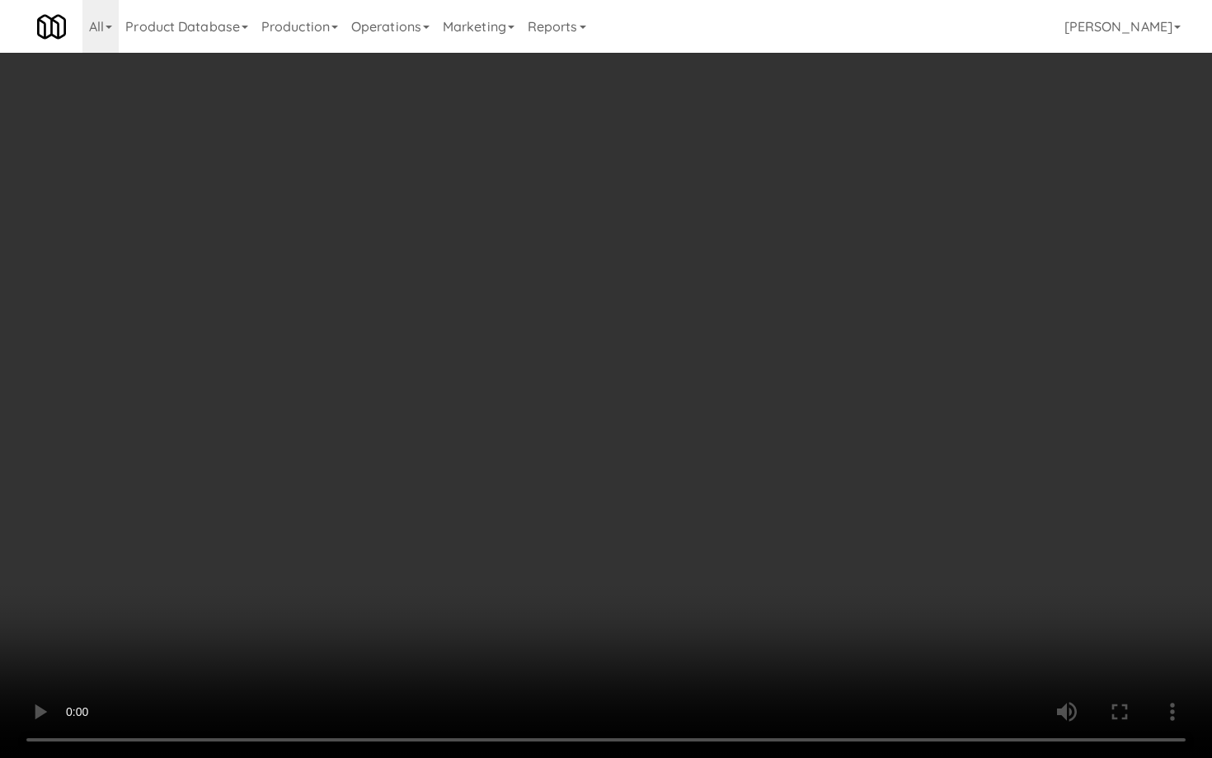
click at [858, 566] on video at bounding box center [606, 379] width 1212 height 758
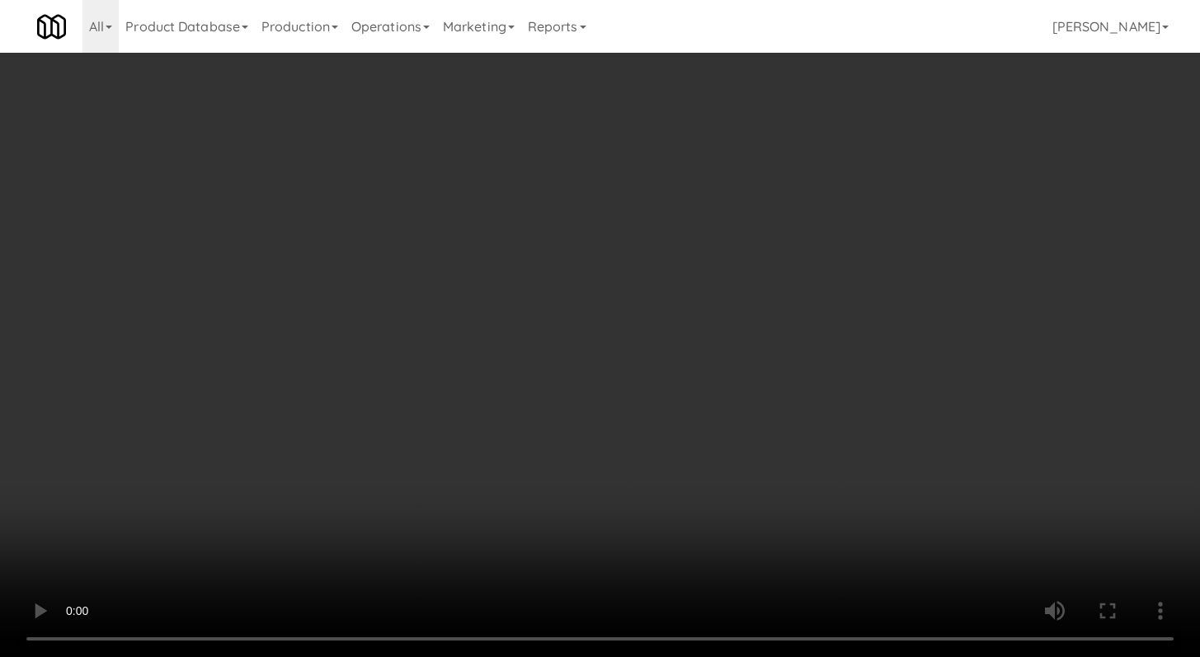
click at [698, 286] on video at bounding box center [600, 328] width 1200 height 657
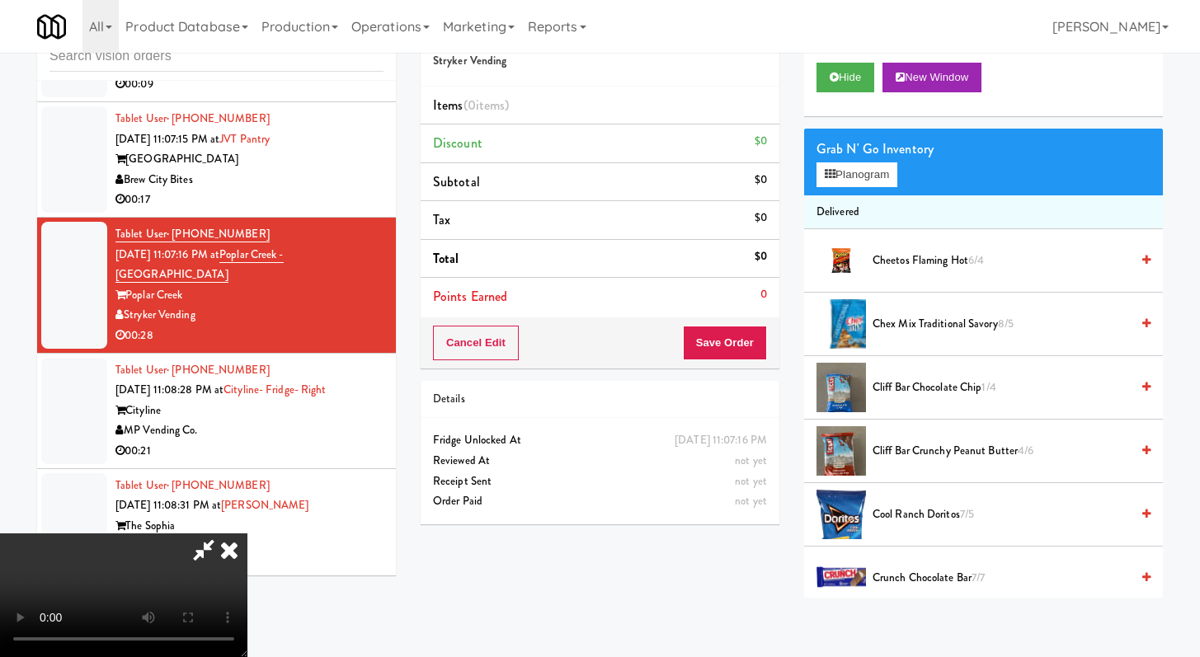
click at [223, 534] on icon at bounding box center [204, 550] width 38 height 33
drag, startPoint x: 394, startPoint y: 442, endPoint x: 315, endPoint y: 452, distance: 79.8
click at [247, 534] on div at bounding box center [123, 596] width 247 height 124
click at [247, 534] on icon at bounding box center [229, 550] width 36 height 33
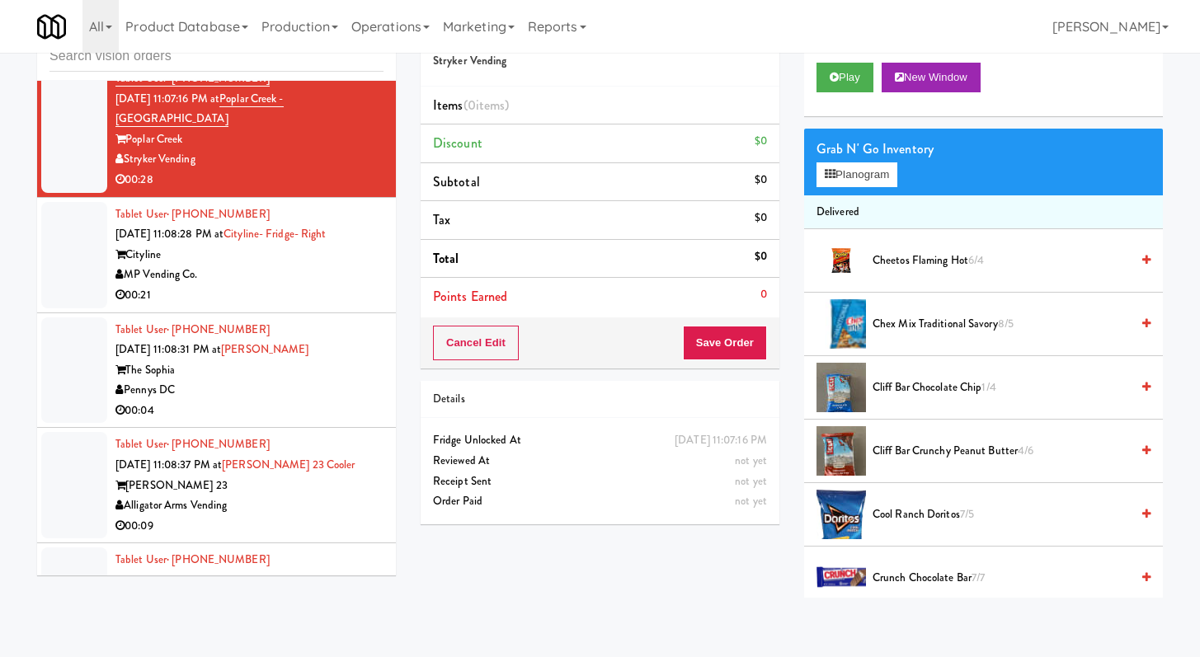
scroll to position [7611, 0]
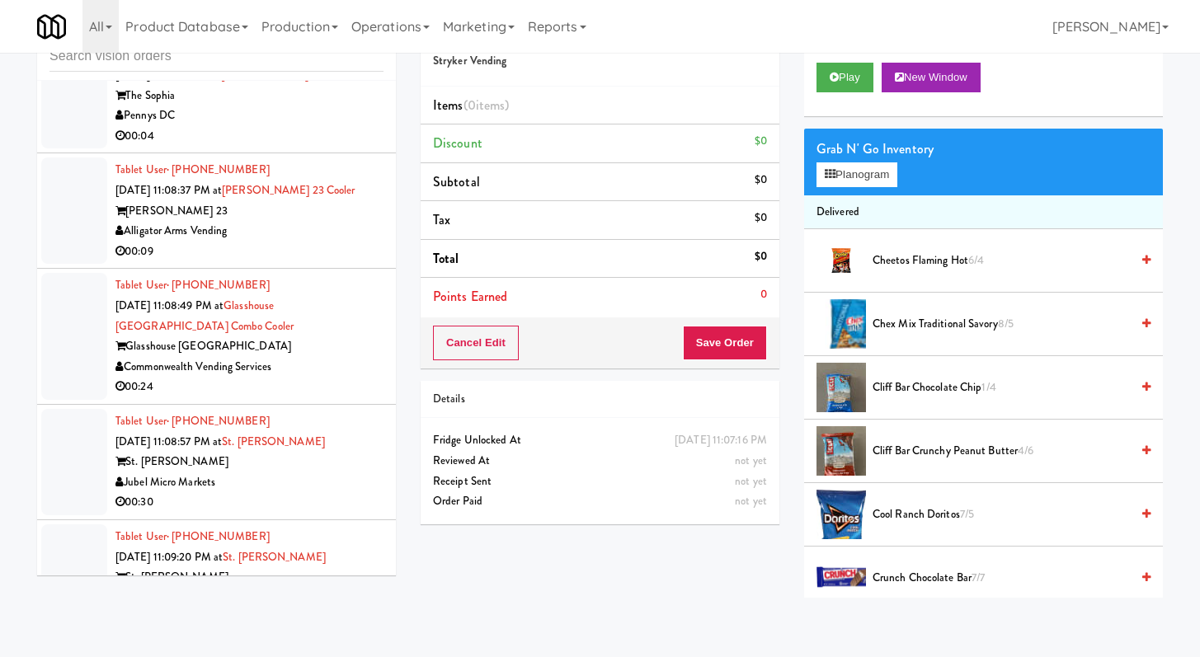
click at [325, 378] on div "Commonwealth Vending Services" at bounding box center [249, 367] width 268 height 21
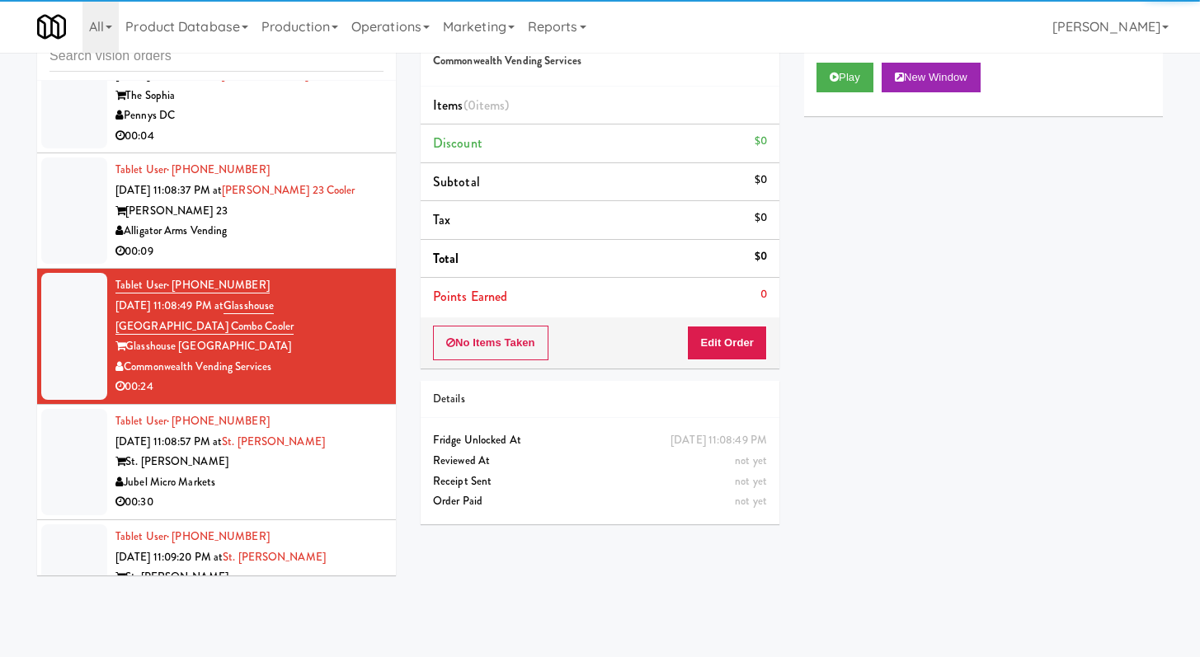
drag, startPoint x: 316, startPoint y: 236, endPoint x: 491, endPoint y: 201, distance: 179.0
click at [316, 236] on div "Alligator Arms Vending" at bounding box center [249, 231] width 268 height 21
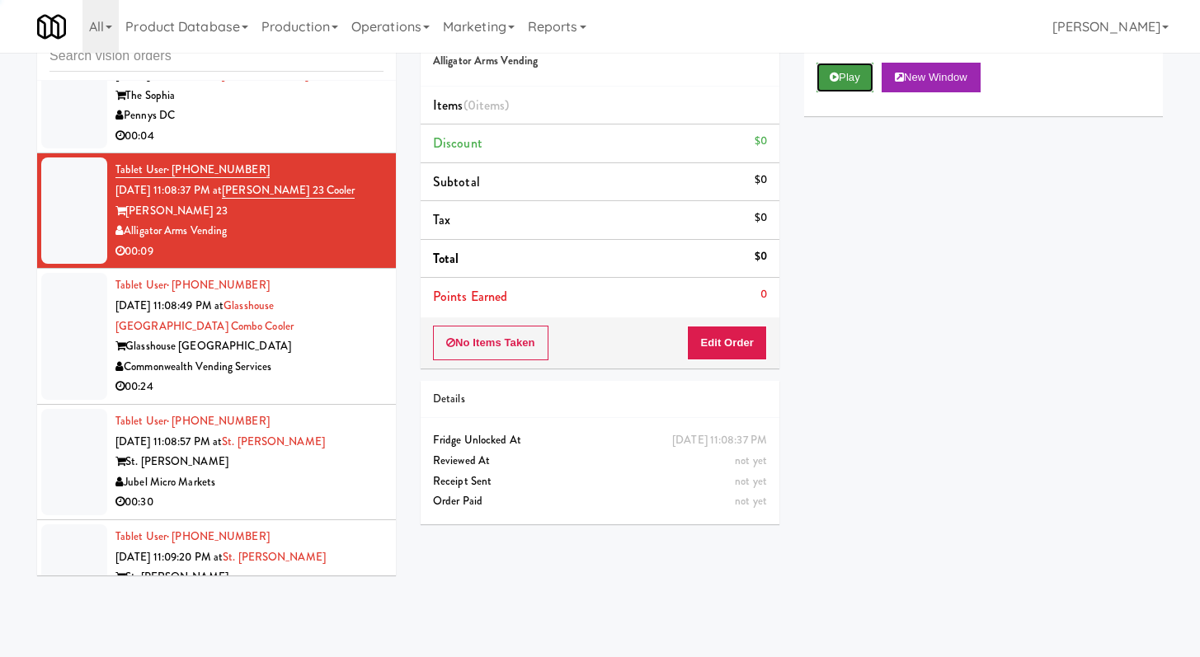
click at [830, 85] on button "Play" at bounding box center [844, 78] width 57 height 30
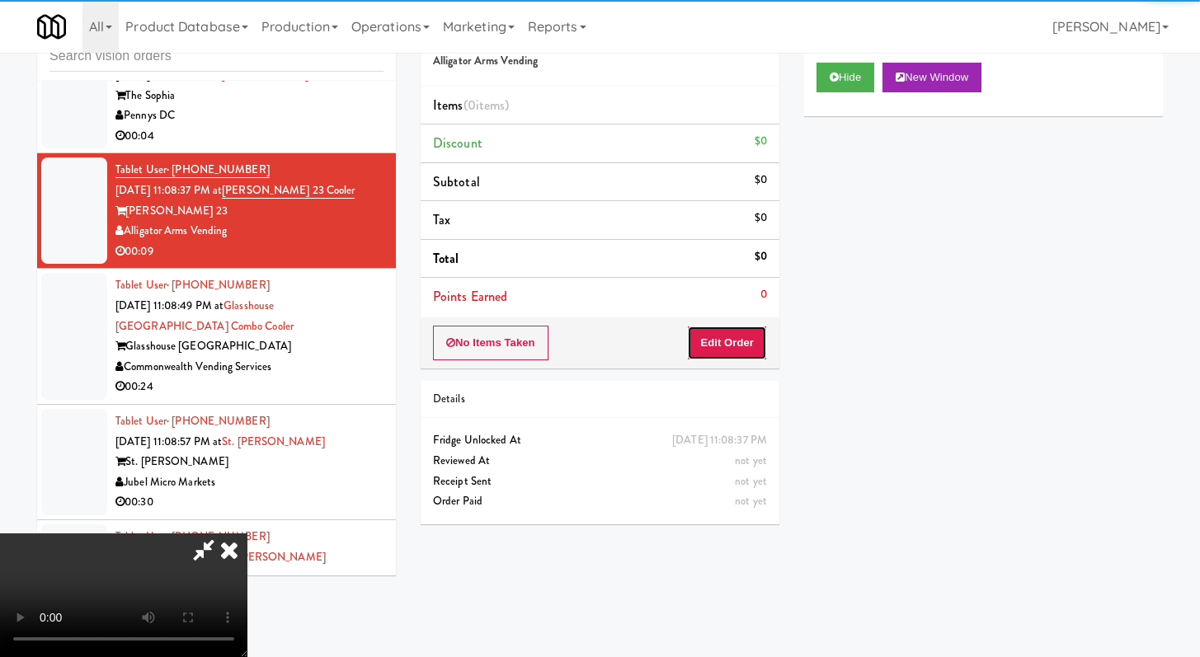
click at [727, 351] on button "Edit Order" at bounding box center [727, 343] width 80 height 35
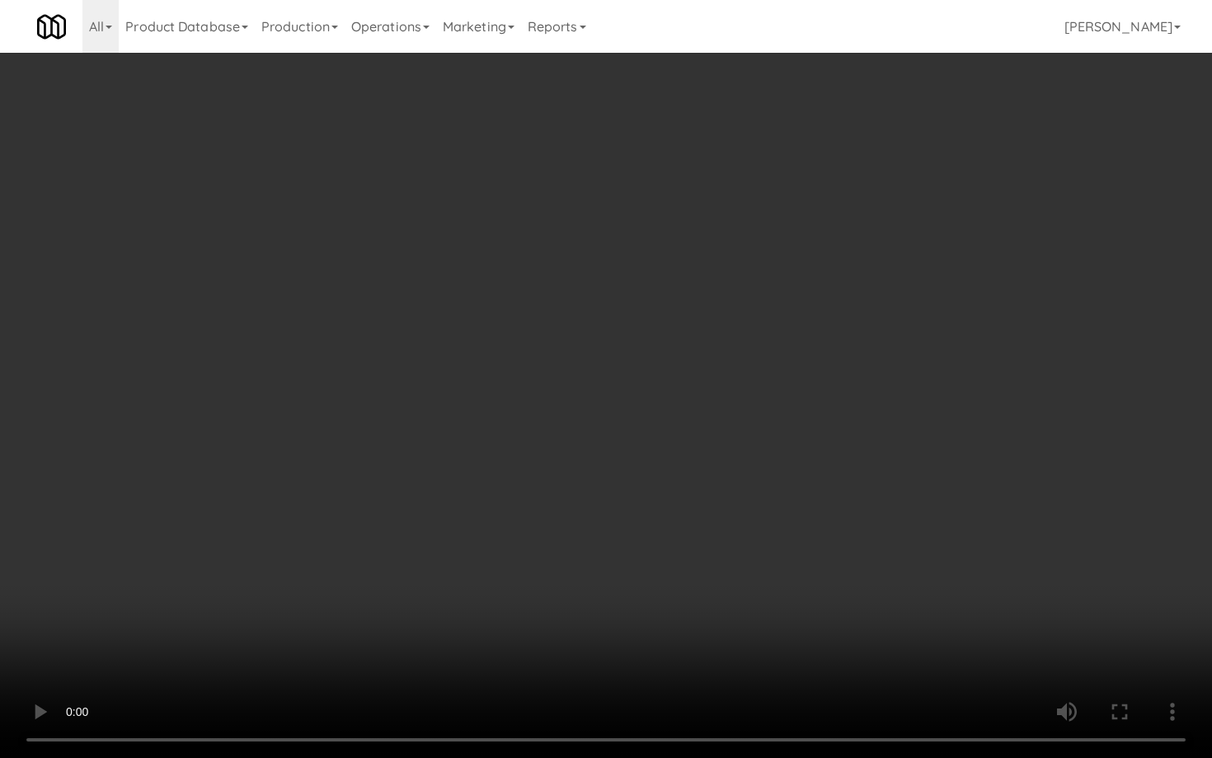
click at [660, 511] on video at bounding box center [606, 379] width 1212 height 758
click at [666, 502] on video at bounding box center [606, 379] width 1212 height 758
click at [684, 473] on video at bounding box center [606, 379] width 1212 height 758
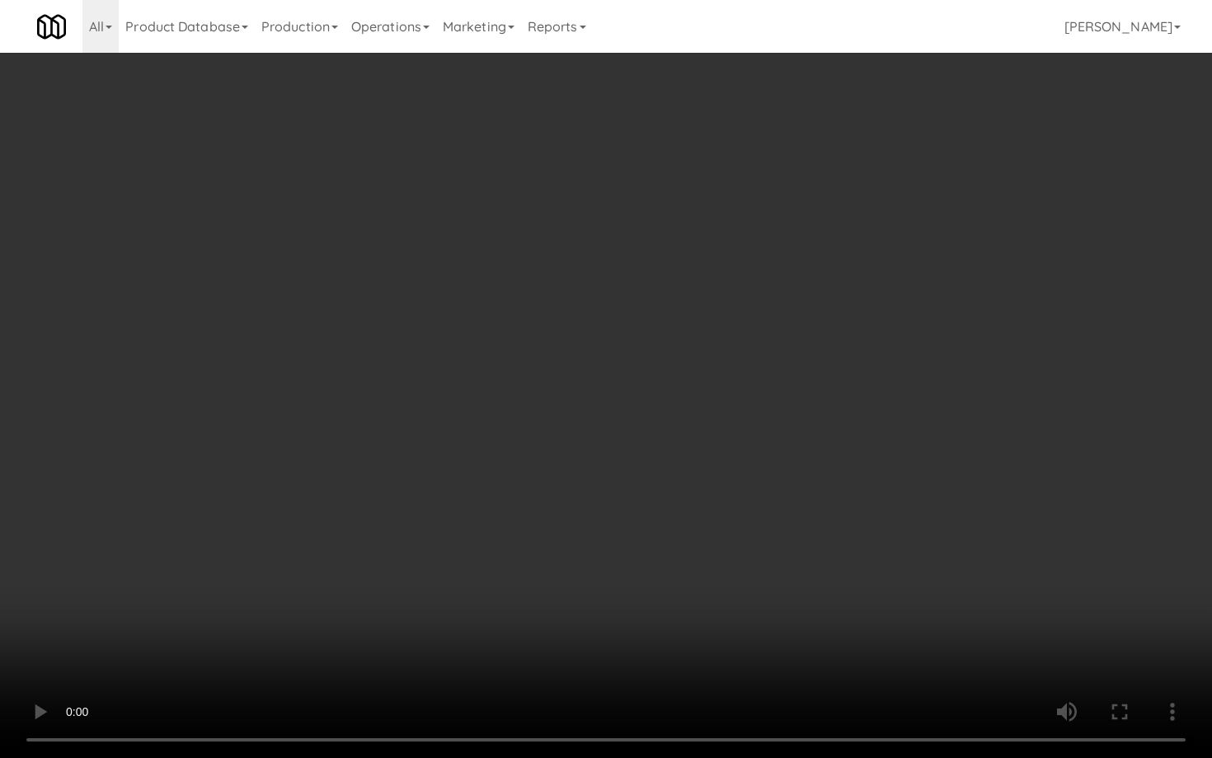
click at [684, 473] on video at bounding box center [606, 379] width 1212 height 758
click at [685, 474] on video at bounding box center [606, 379] width 1212 height 758
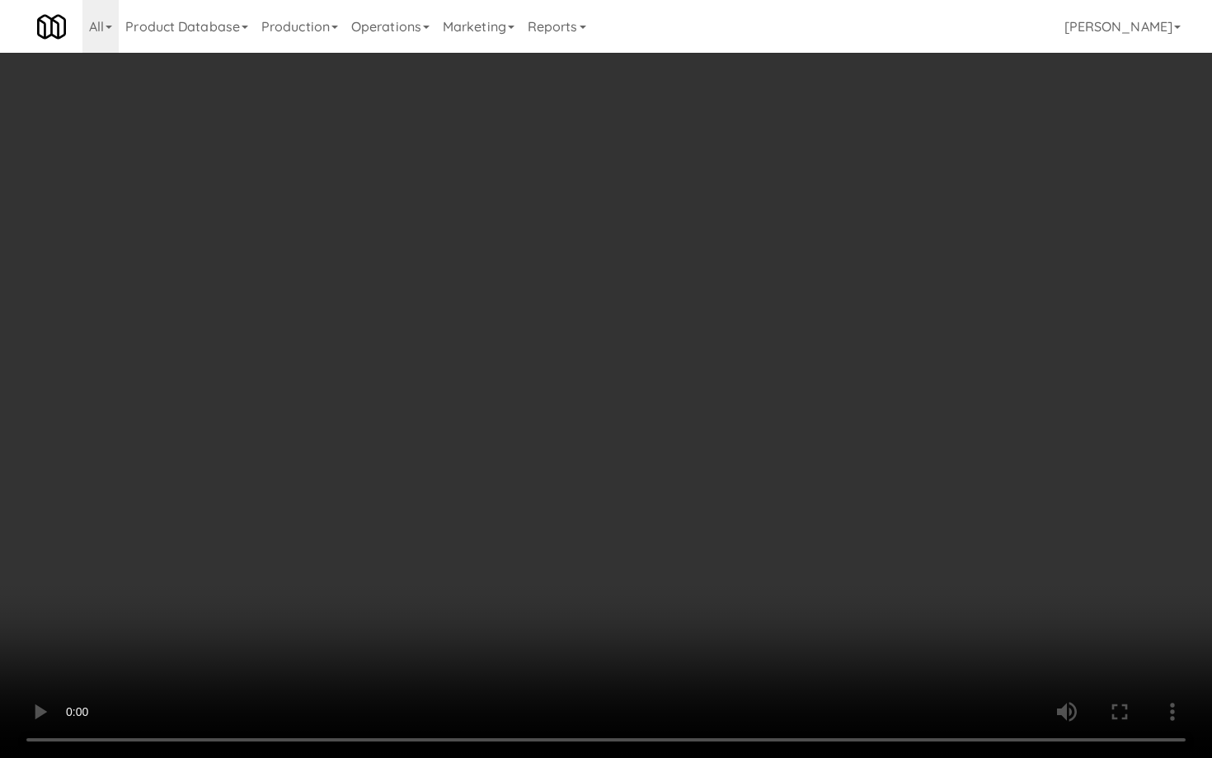
click at [686, 473] on video at bounding box center [606, 379] width 1212 height 758
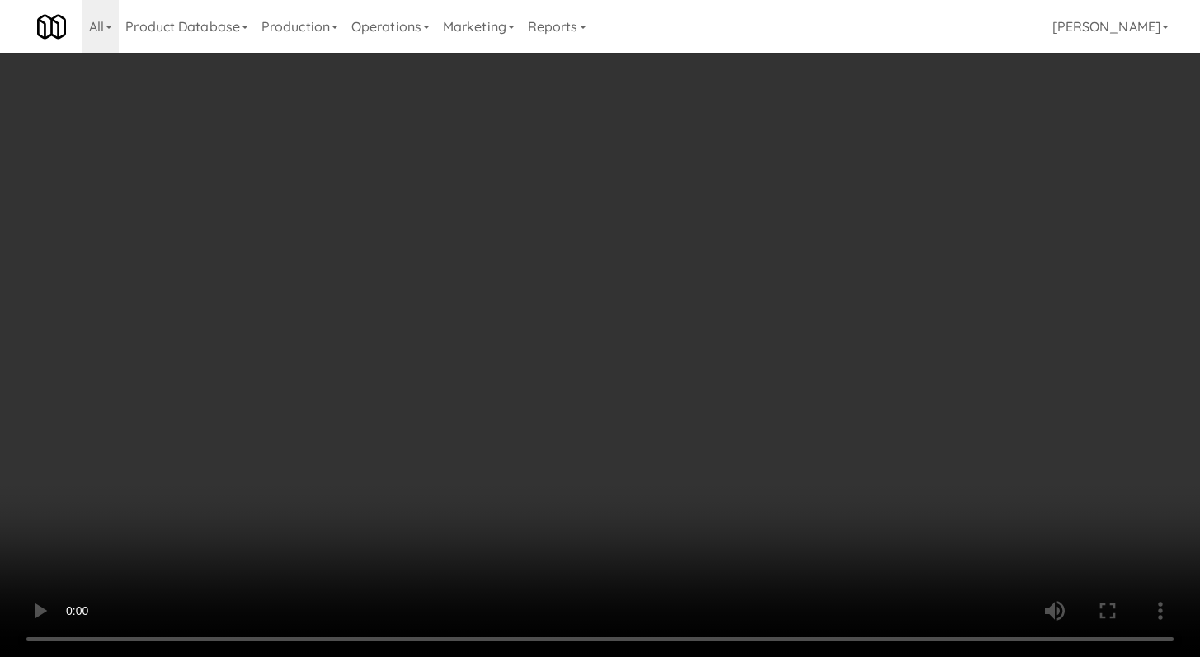
scroll to position [2149, 0]
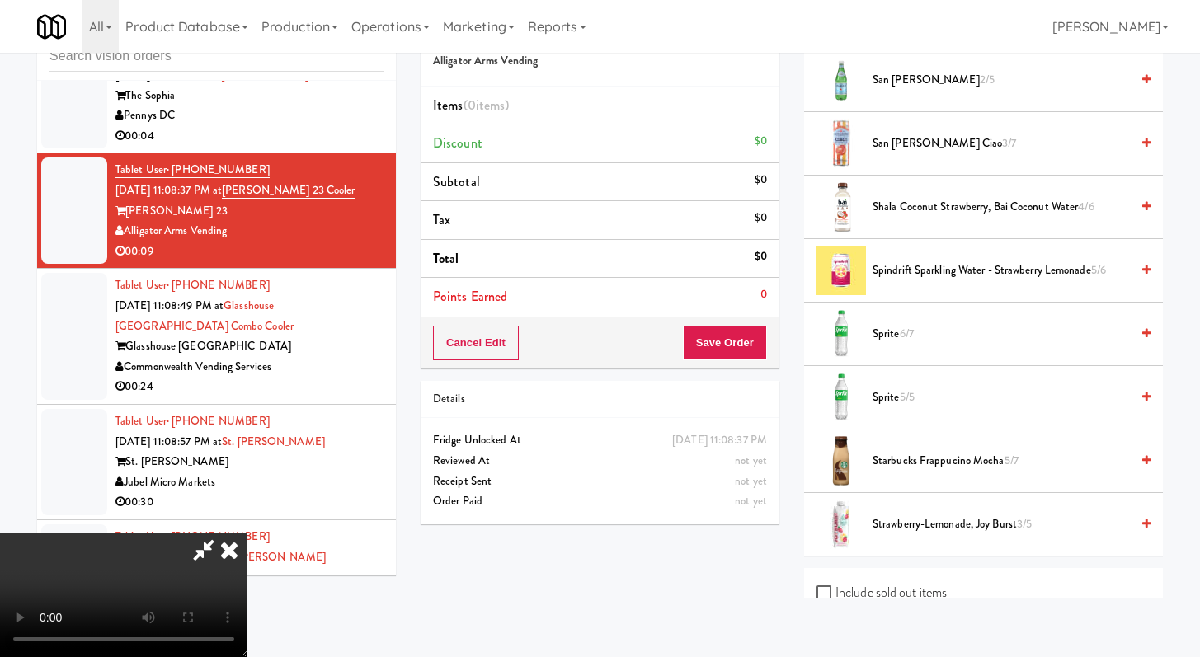
click at [883, 329] on span "Sprite 6/7" at bounding box center [1000, 334] width 257 height 21
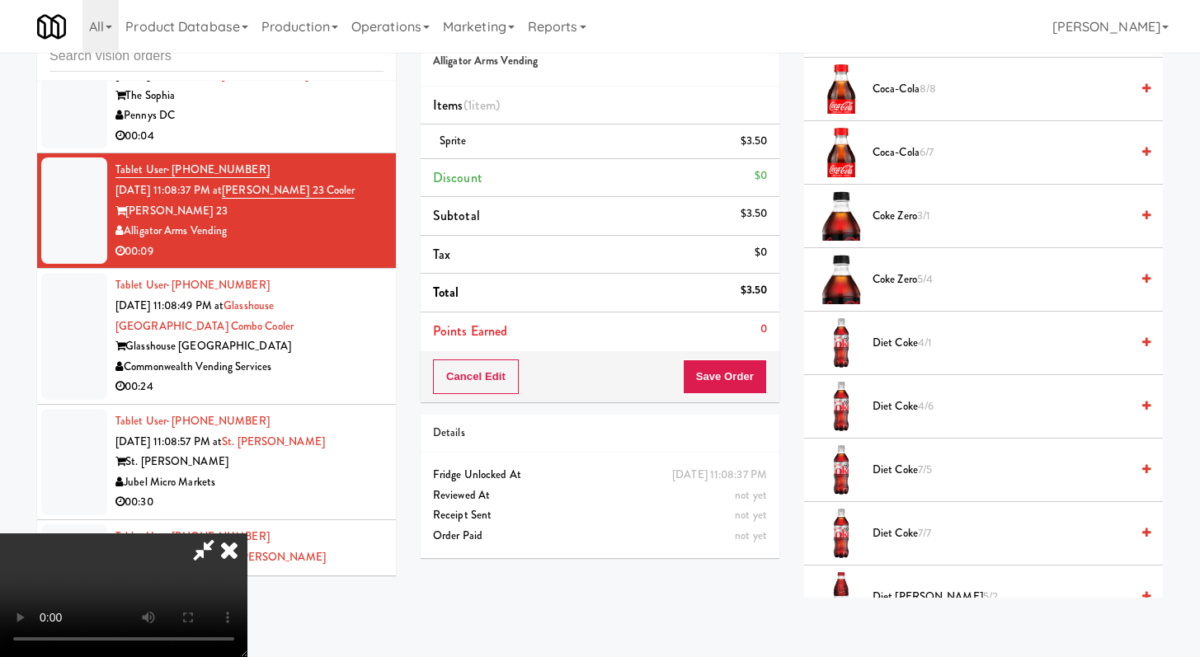
scroll to position [1358, 0]
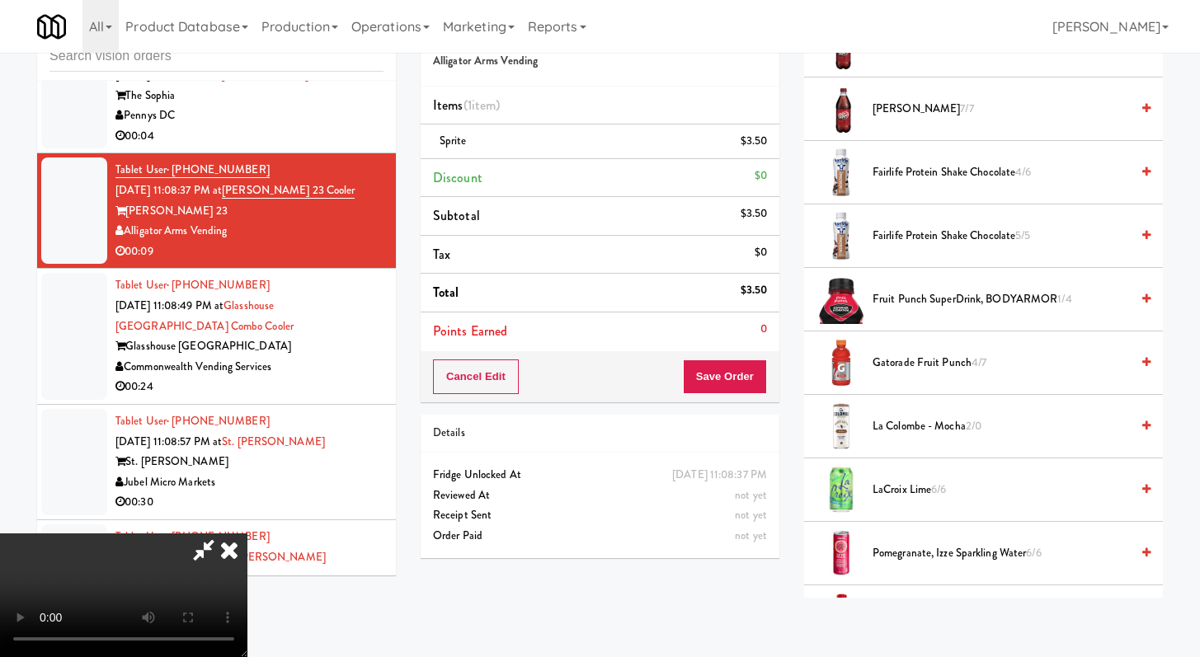
drag, startPoint x: 933, startPoint y: 299, endPoint x: 807, endPoint y: 394, distance: 158.3
click at [932, 299] on span "Fruit Punch SuperDrink, BODYARMOR 1/4" at bounding box center [1000, 299] width 257 height 21
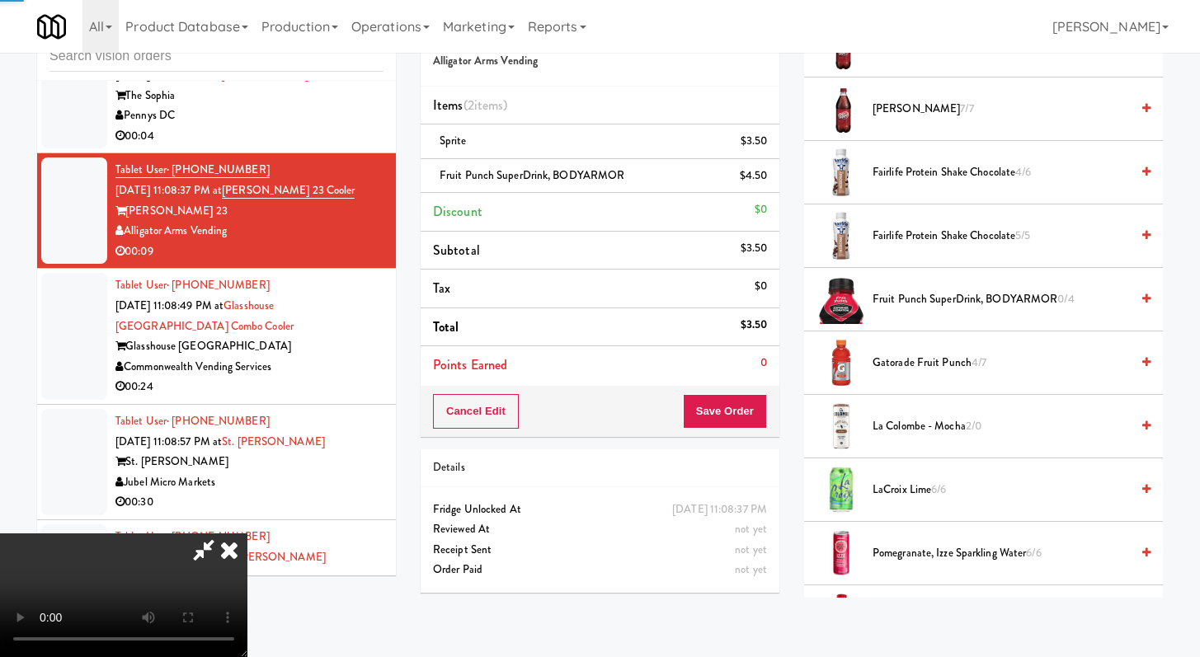
click at [742, 444] on div "Order # 1131306 Alligator Arms Vending Items (2 items ) Sprite $3.50 Fruit Punc…" at bounding box center [599, 306] width 383 height 599
click at [755, 396] on button "Save Order" at bounding box center [725, 411] width 84 height 35
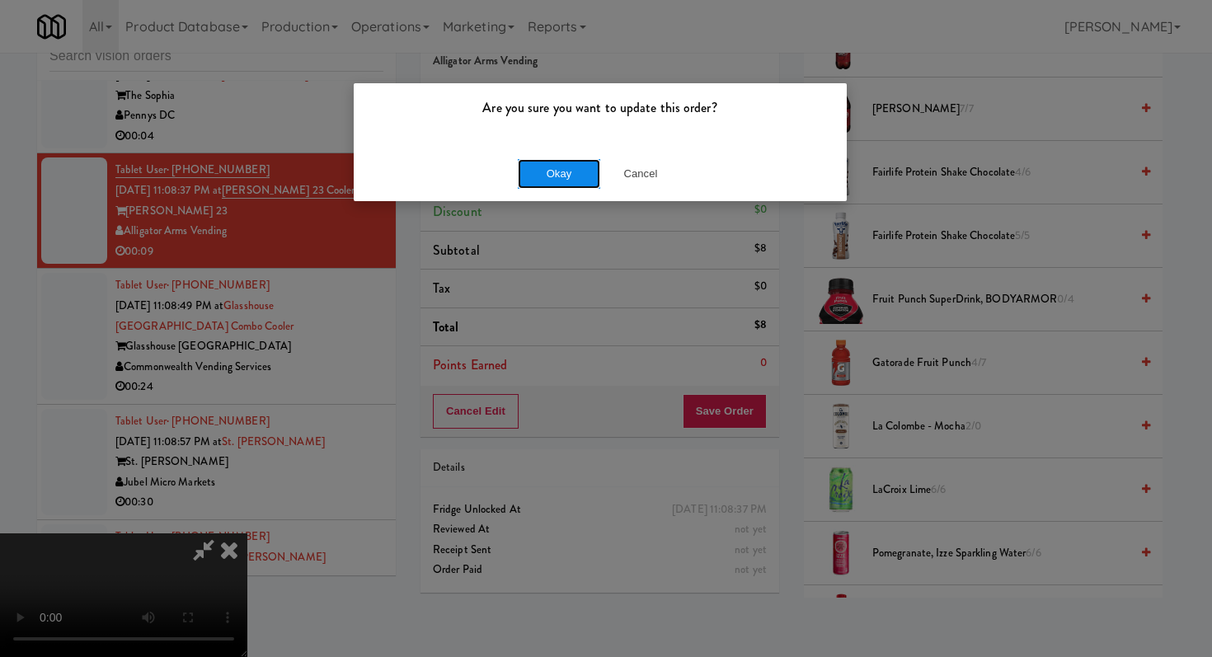
click at [583, 172] on button "Okay" at bounding box center [559, 174] width 82 height 30
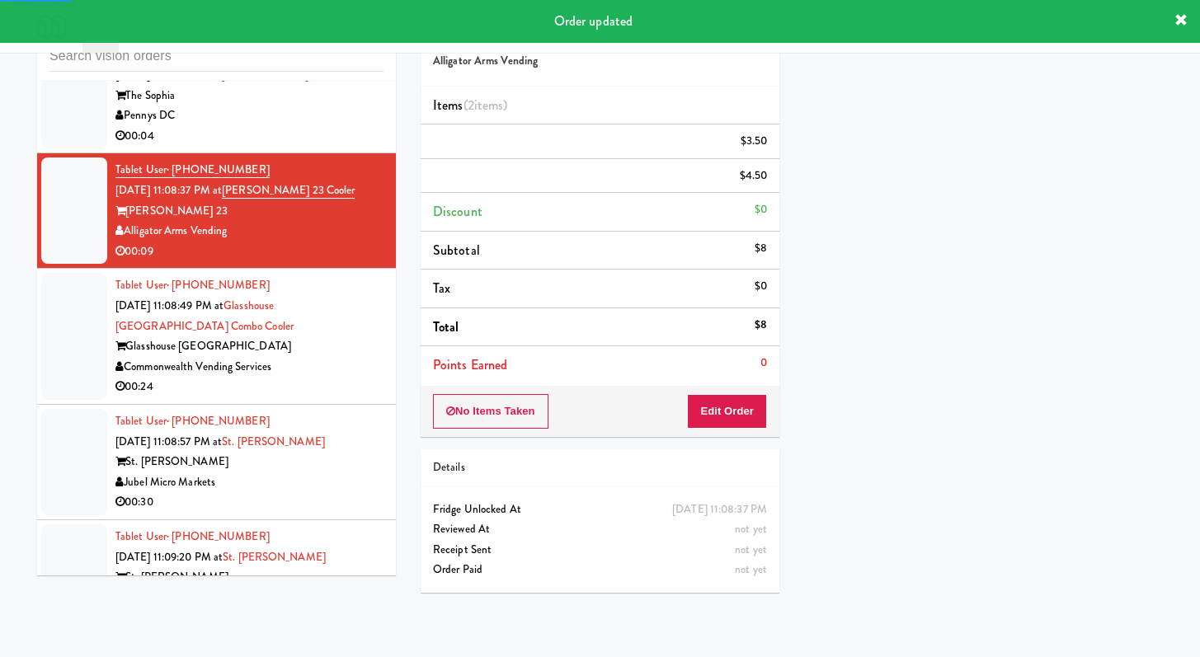
scroll to position [7659, 0]
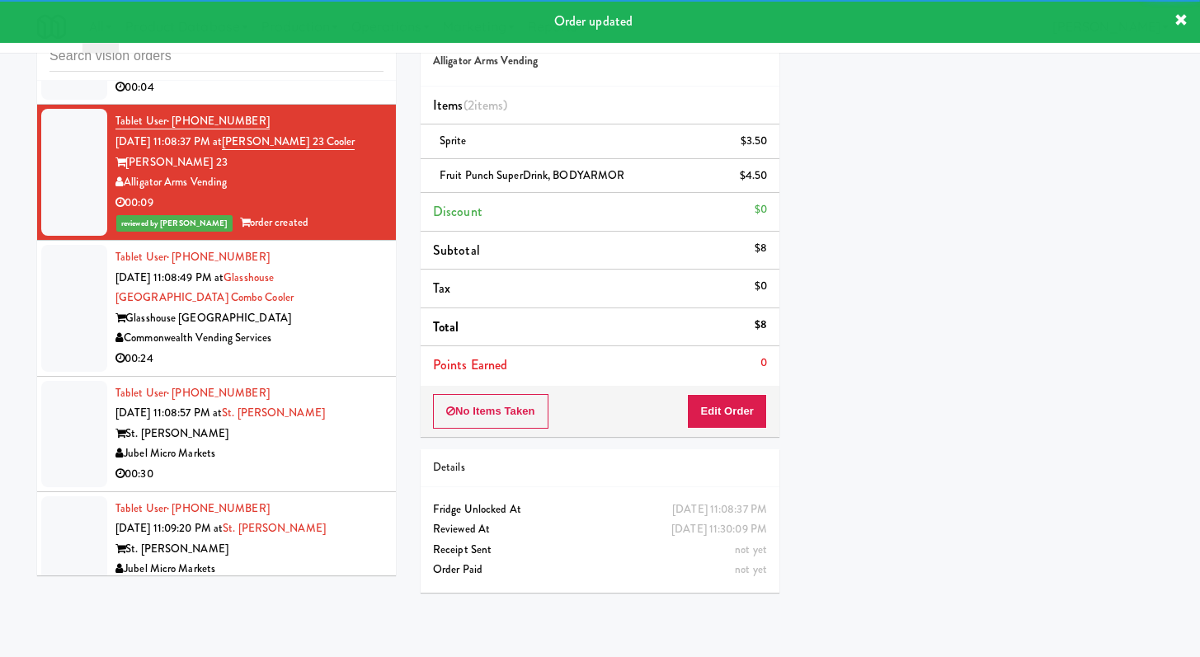
click at [312, 348] on div "Commonwealth Vending Services" at bounding box center [249, 338] width 268 height 21
